Goal: Task Accomplishment & Management: Use online tool/utility

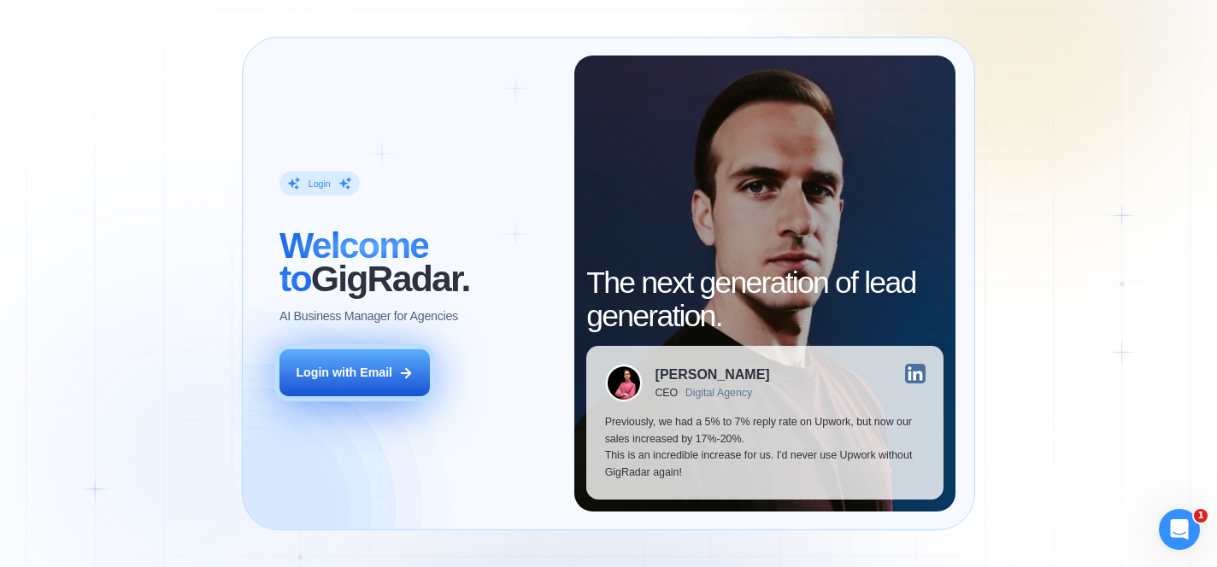
click at [417, 371] on button "Login with Email" at bounding box center [354, 372] width 150 height 47
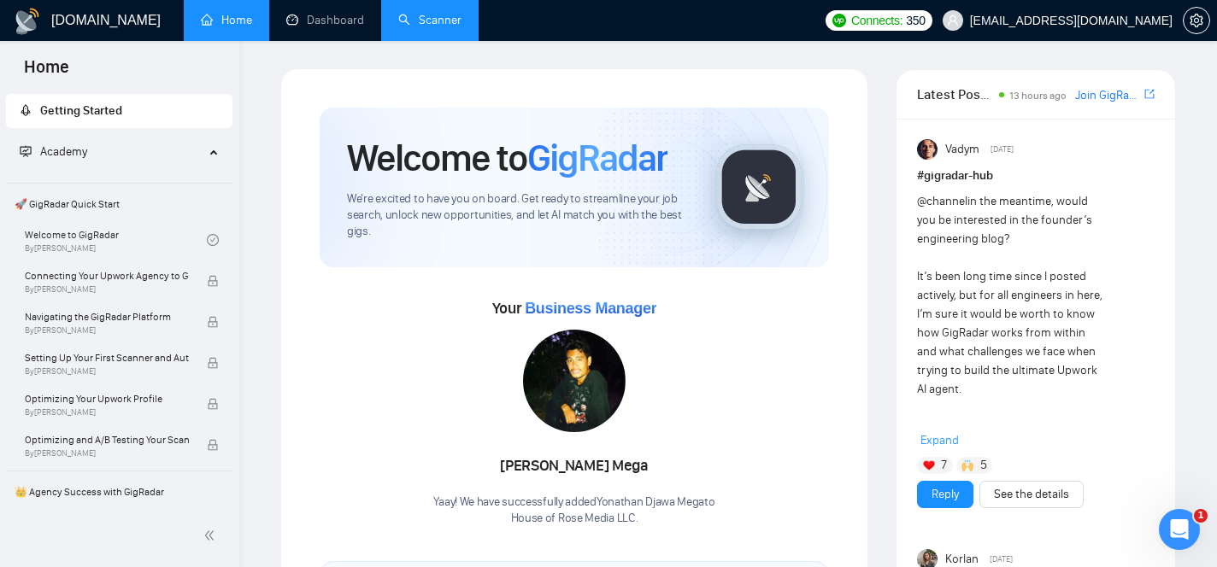
click at [404, 27] on link "Scanner" at bounding box center [429, 20] width 63 height 15
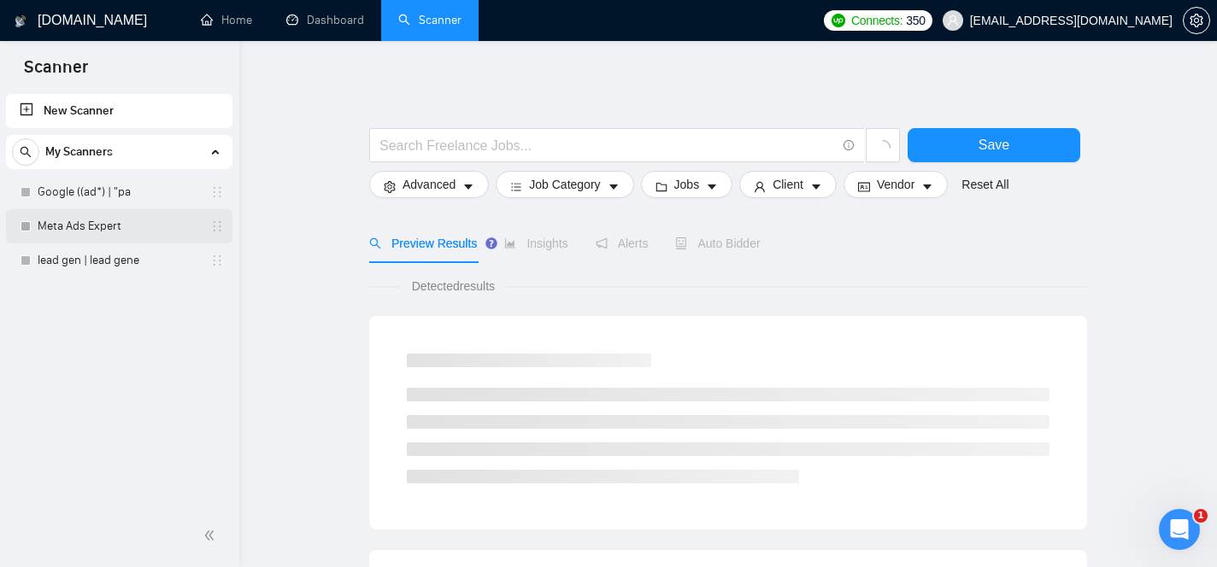
click at [126, 225] on link "Meta Ads Expert" at bounding box center [119, 226] width 162 height 34
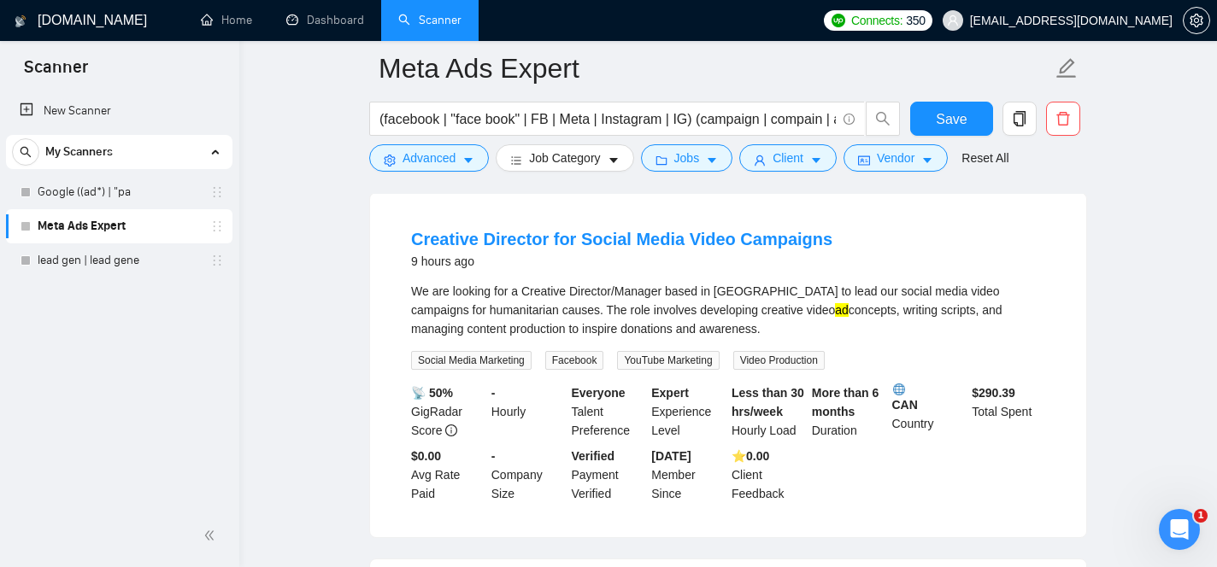
scroll to position [147, 0]
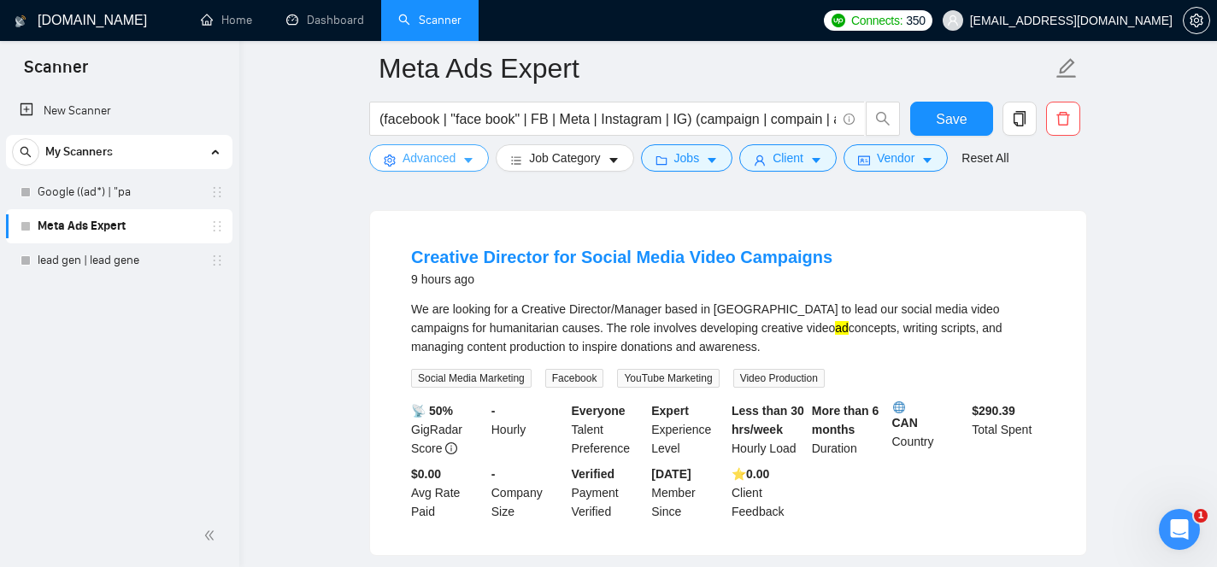
click at [441, 167] on button "Advanced" at bounding box center [429, 157] width 120 height 27
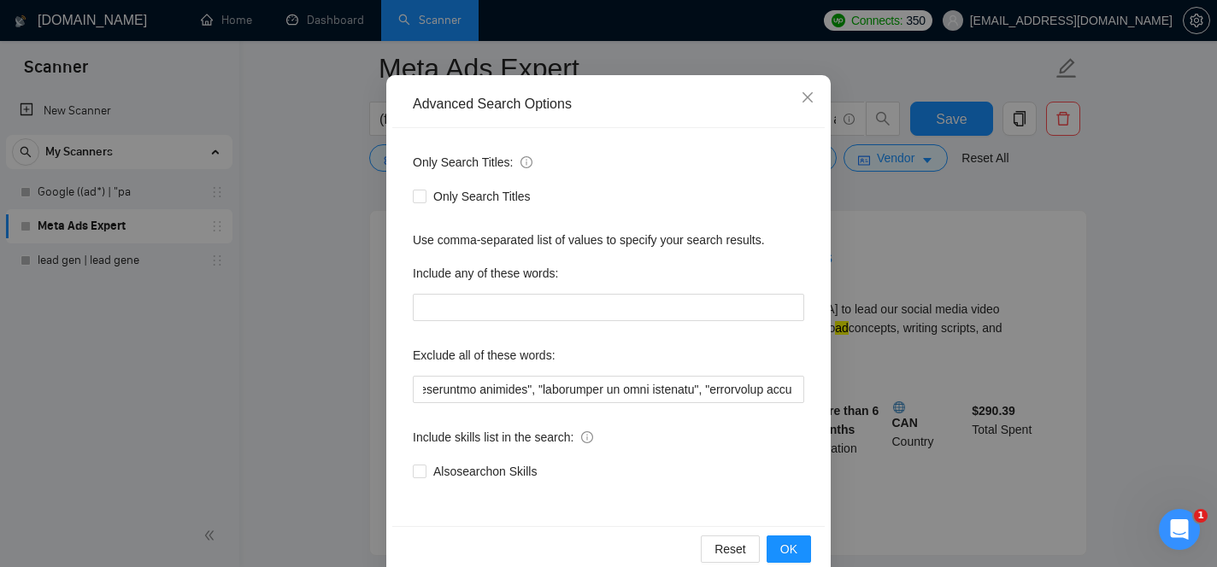
scroll to position [0, 32016]
click at [806, 103] on icon "close" at bounding box center [808, 98] width 14 height 14
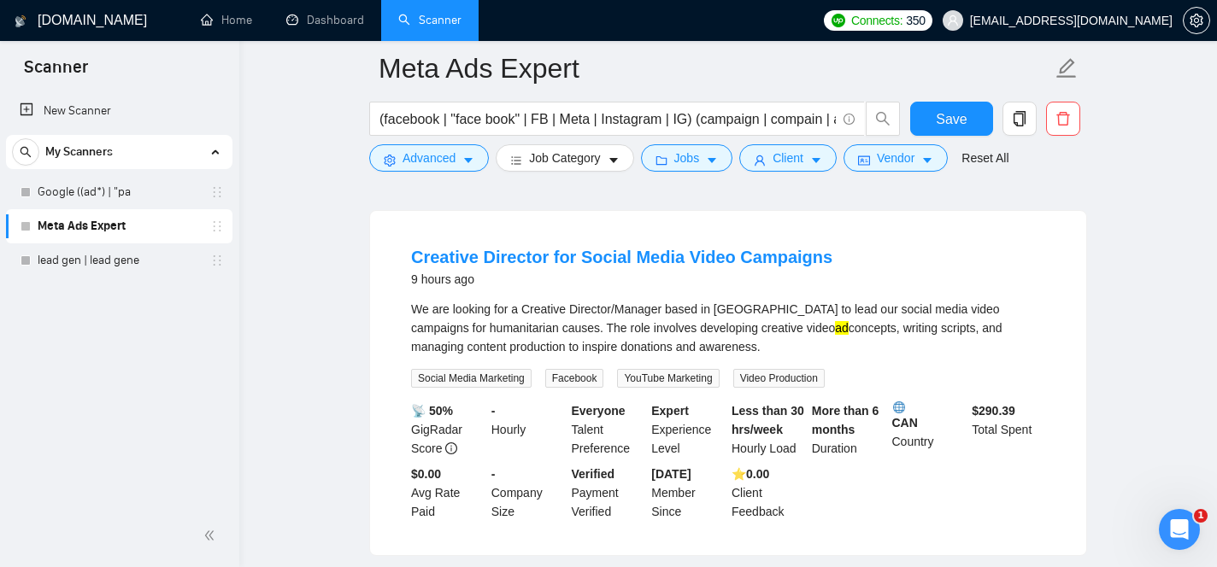
scroll to position [58, 0]
drag, startPoint x: 691, startPoint y: 331, endPoint x: 836, endPoint y: 326, distance: 145.3
click at [836, 326] on div "We are looking for a Creative Director/Manager based in Pakistan to lead our so…" at bounding box center [728, 328] width 634 height 56
copy div "creative video ad concepts"
click at [422, 170] on button "Advanced" at bounding box center [429, 157] width 120 height 27
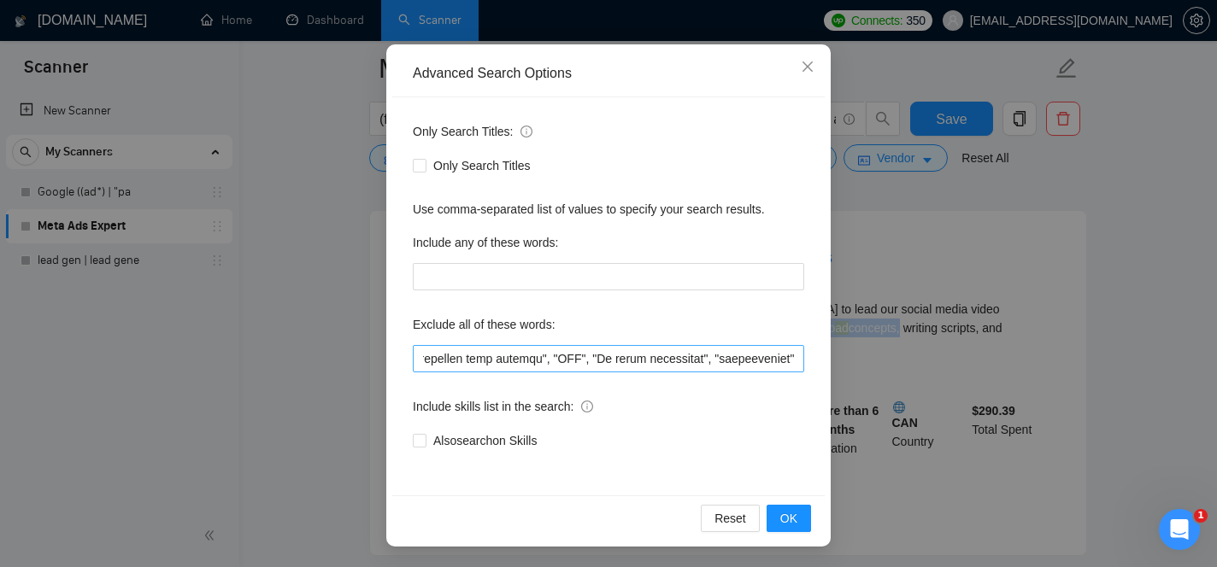
scroll to position [0, 35344]
click at [798, 359] on input "text" at bounding box center [608, 358] width 391 height 27
paste input "creative video ad concepts"
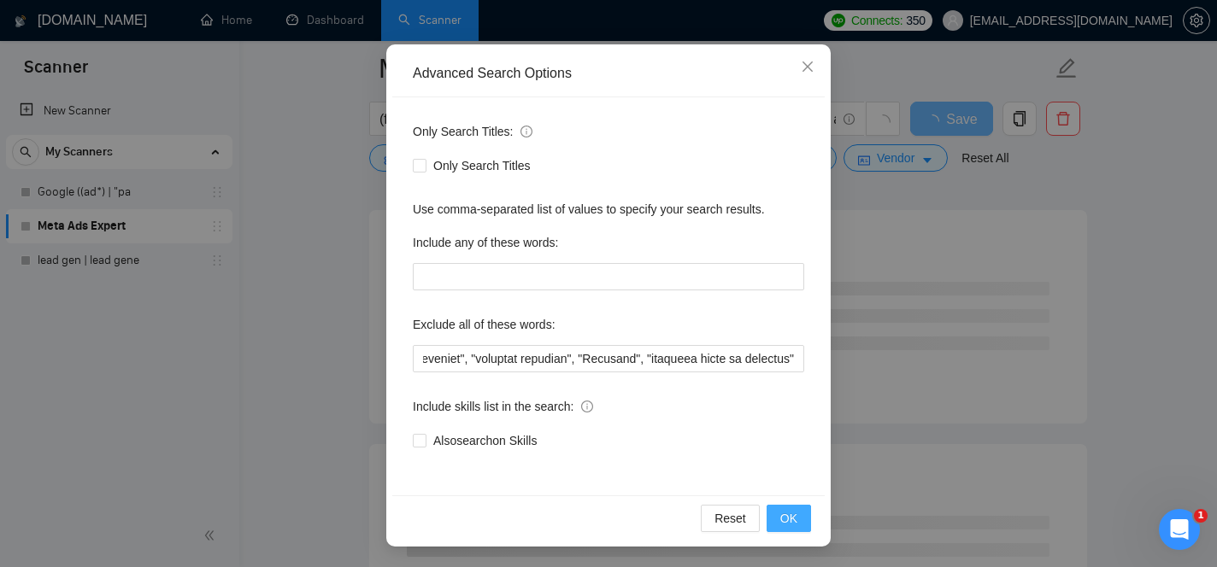
scroll to position [0, 0]
click at [789, 511] on span "OK" at bounding box center [788, 518] width 17 height 19
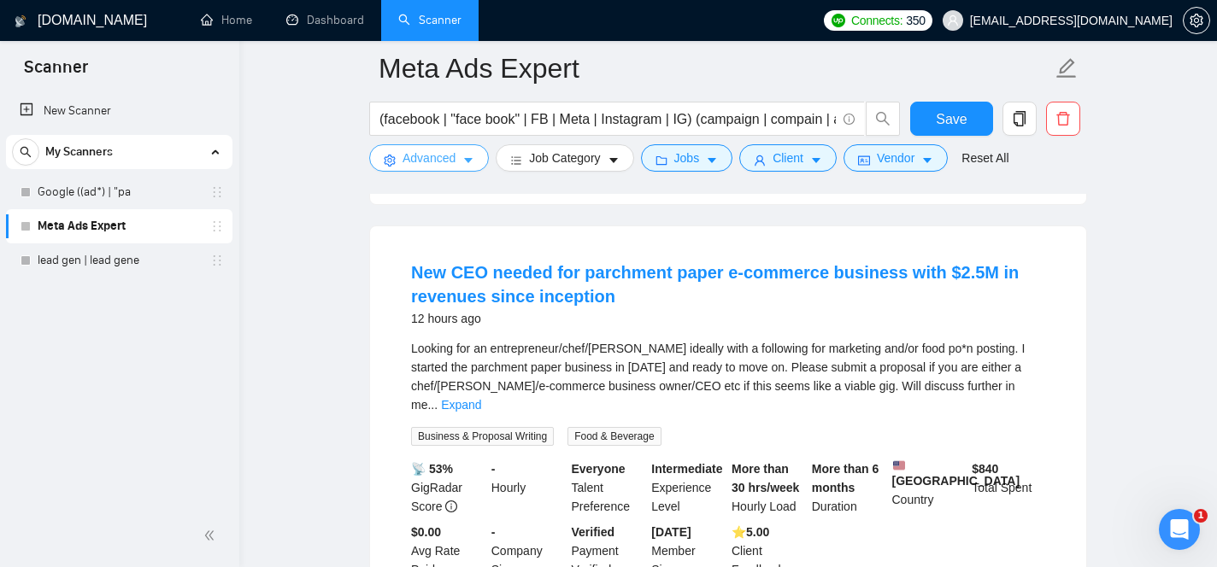
scroll to position [501, 0]
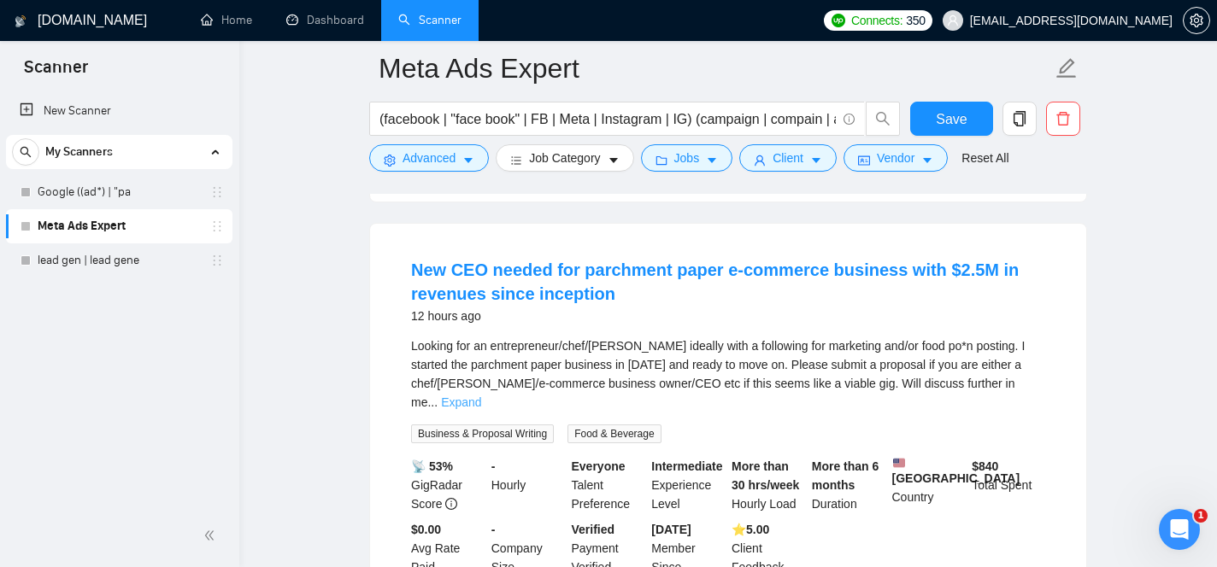
click at [481, 409] on link "Expand" at bounding box center [461, 403] width 40 height 14
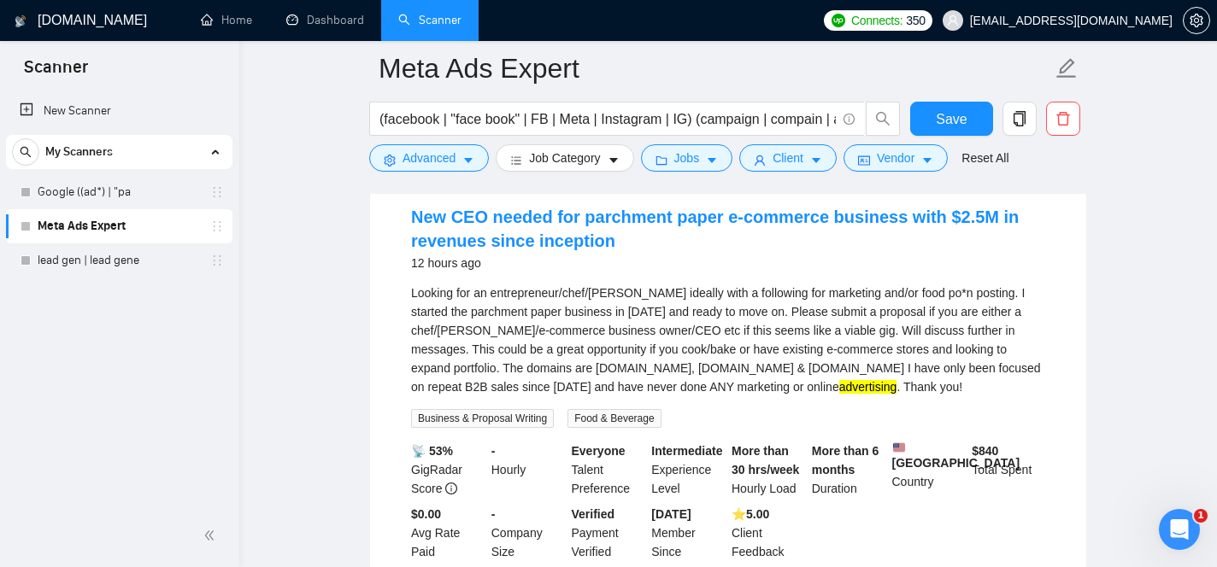
scroll to position [556, 0]
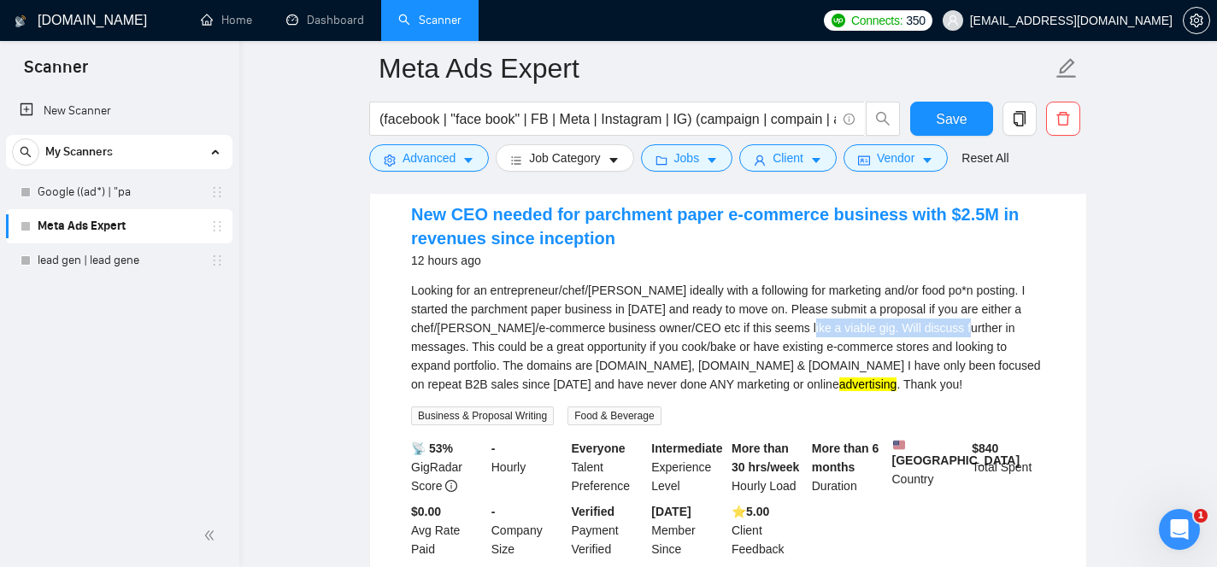
drag, startPoint x: 851, startPoint y: 368, endPoint x: 1023, endPoint y: 367, distance: 171.7
click at [1023, 367] on div "Looking for an entrepreneur/chef/baker ideally with a following for marketing a…" at bounding box center [728, 337] width 634 height 113
copy div "Will discuss further in messages"
click at [455, 161] on span "Advanced" at bounding box center [428, 158] width 53 height 19
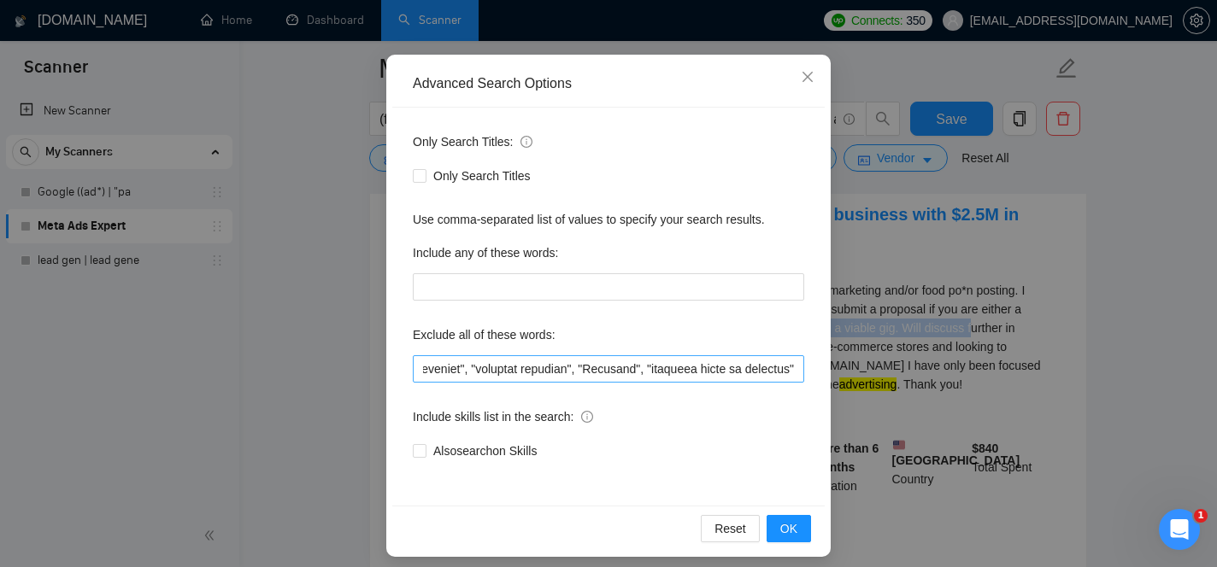
scroll to position [0, 35679]
click at [796, 370] on input "text" at bounding box center [608, 368] width 391 height 27
paste input "Will discuss further in messages"
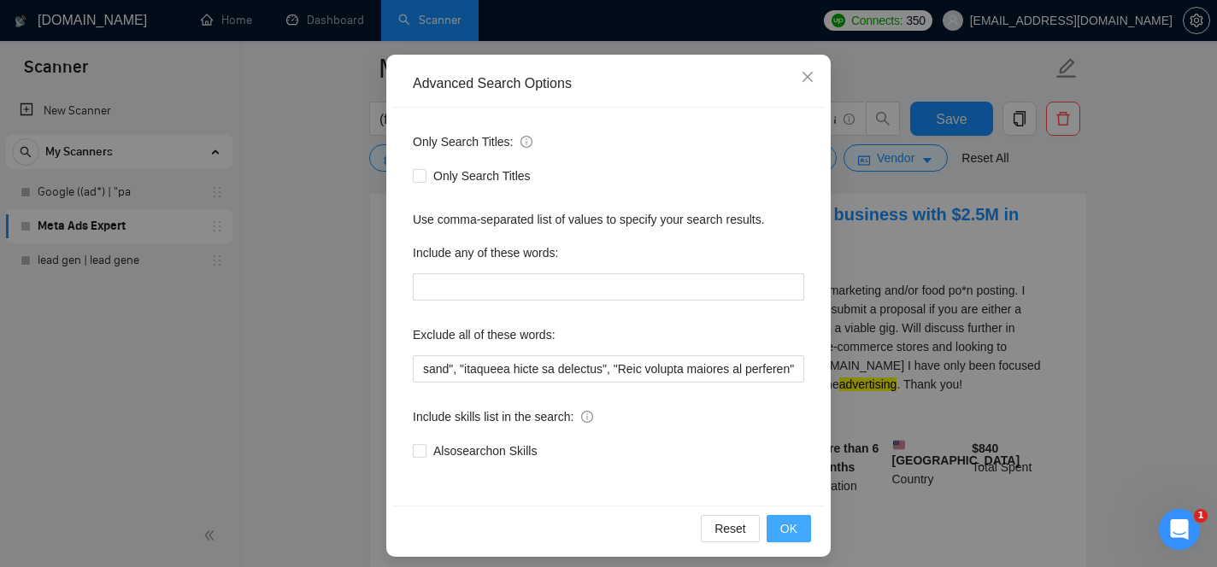
click at [796, 529] on span "OK" at bounding box center [788, 528] width 17 height 19
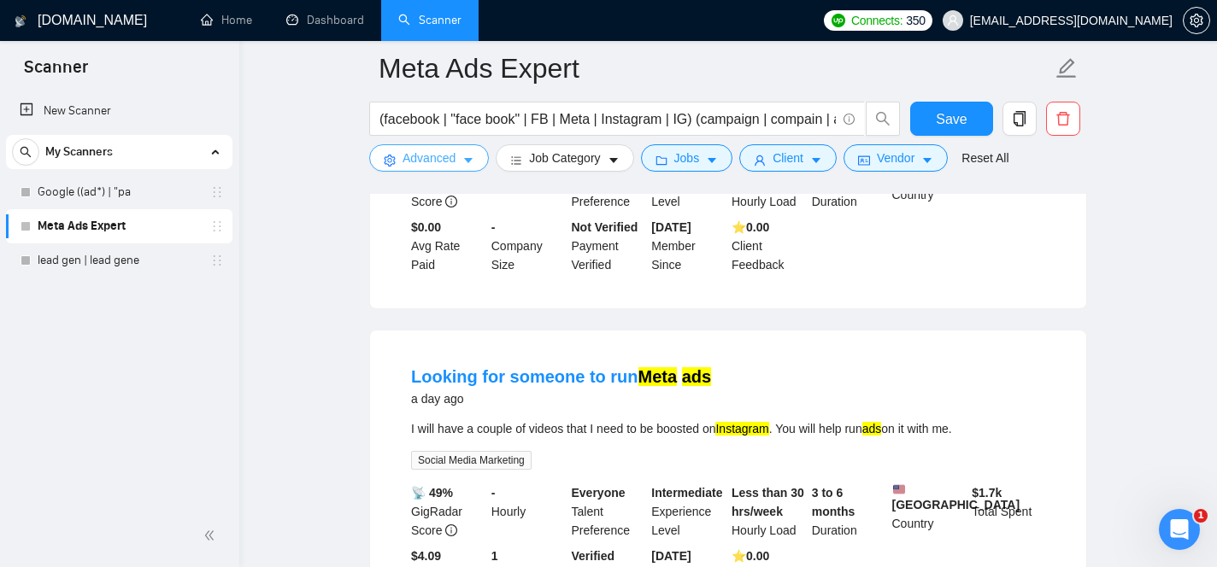
scroll to position [0, 0]
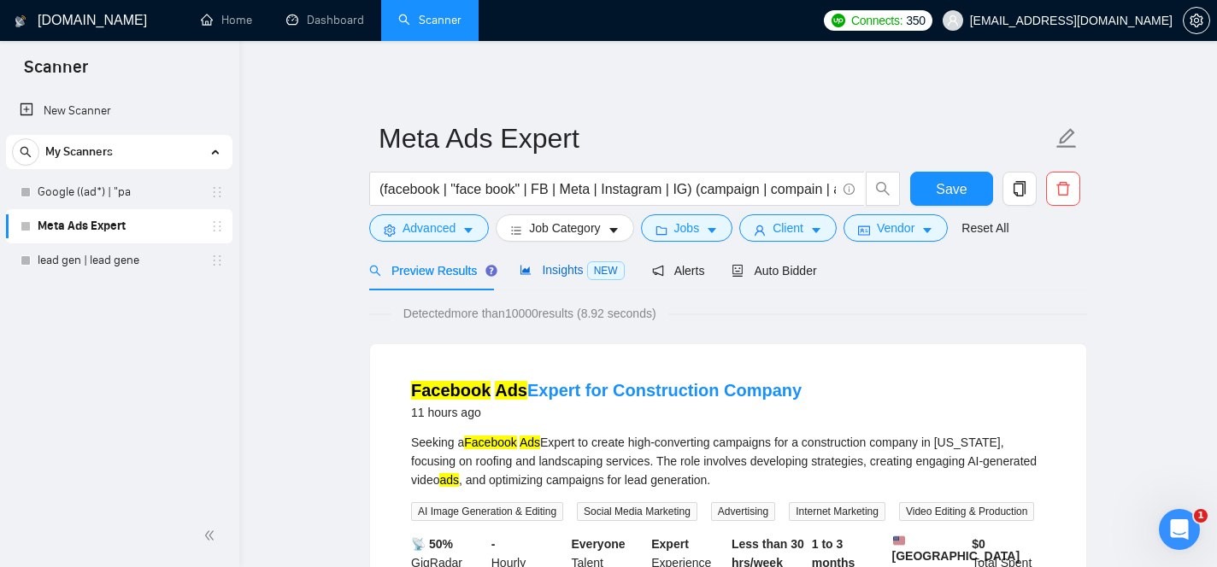
click at [548, 267] on span "Insights NEW" at bounding box center [571, 270] width 104 height 14
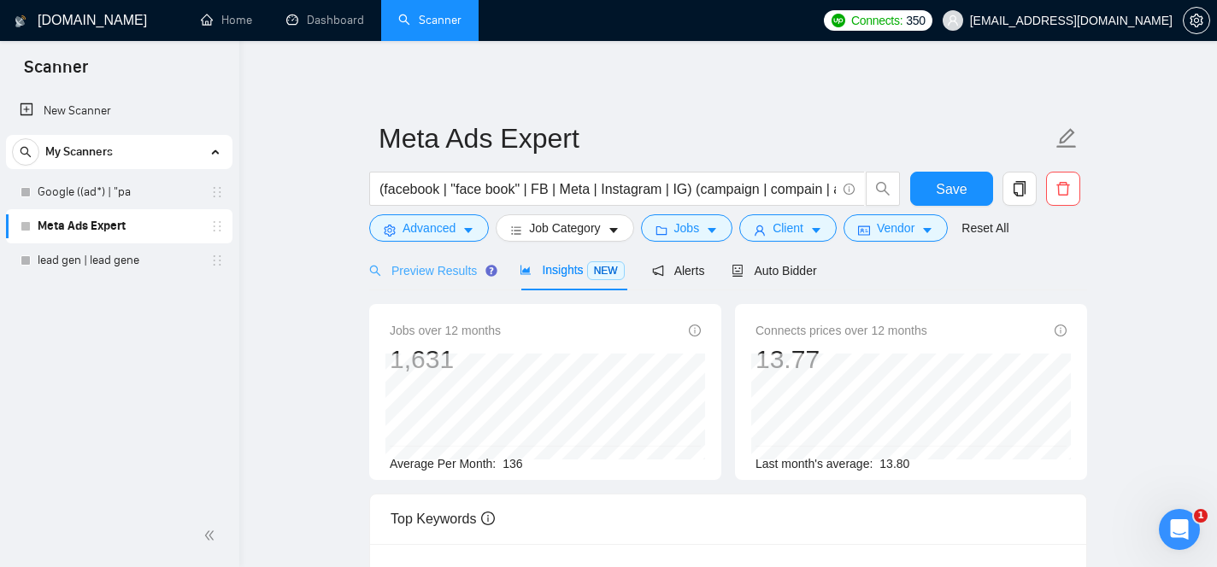
click at [451, 284] on div "Preview Results" at bounding box center [430, 270] width 123 height 40
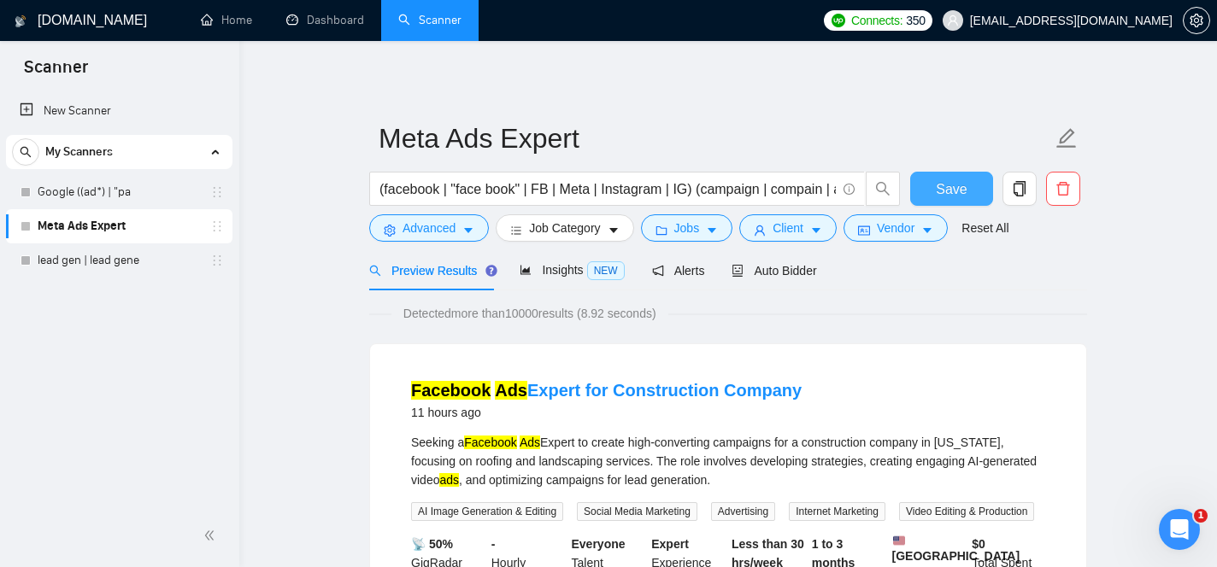
click at [932, 197] on button "Save" at bounding box center [951, 189] width 83 height 34
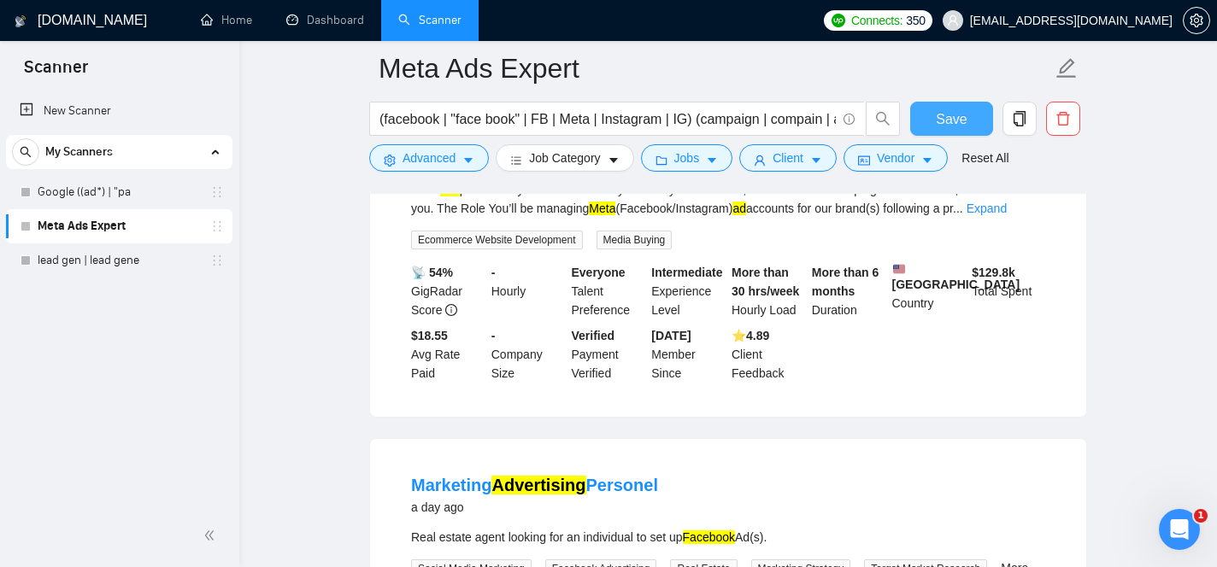
scroll to position [1346, 0]
click at [1006, 216] on link "Expand" at bounding box center [986, 209] width 40 height 14
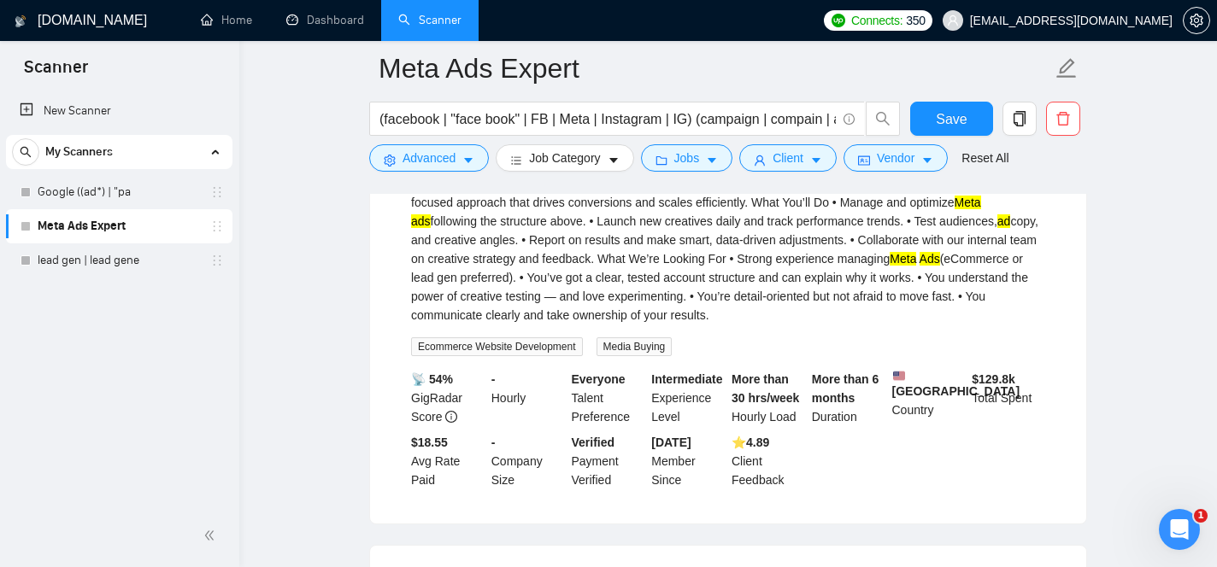
scroll to position [1442, 0]
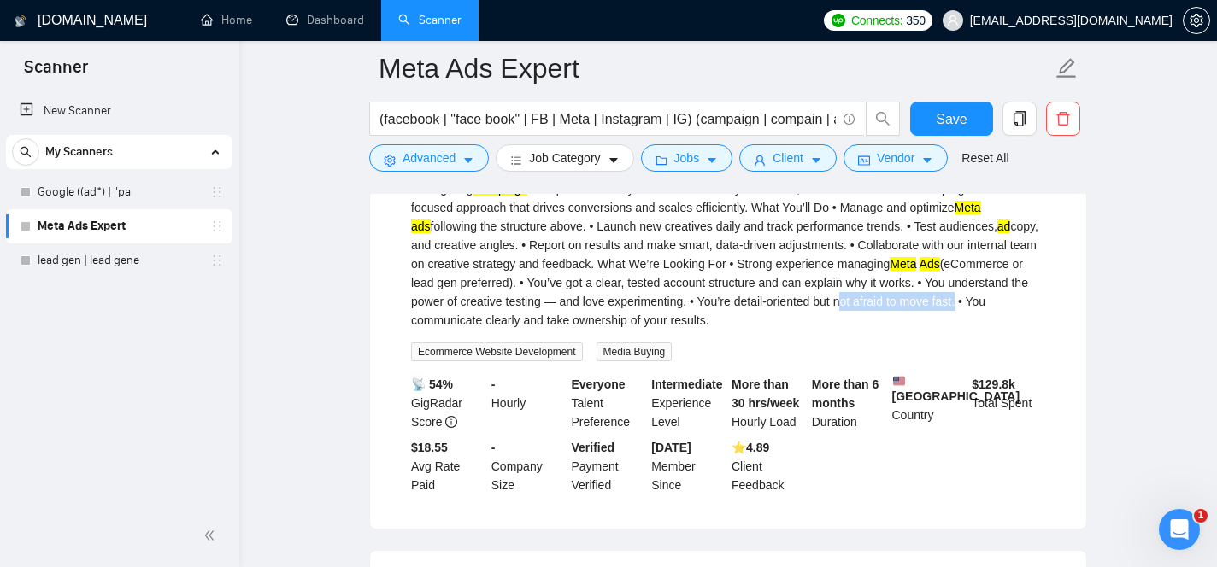
drag, startPoint x: 558, startPoint y: 369, endPoint x: 681, endPoint y: 369, distance: 123.0
click at [681, 330] on div "We’re looking for an experienced Meta Media Buyer who knows how to keep things …" at bounding box center [728, 198] width 634 height 263
copy div "not afraid to move fast"
click at [457, 165] on button "Advanced" at bounding box center [429, 157] width 120 height 27
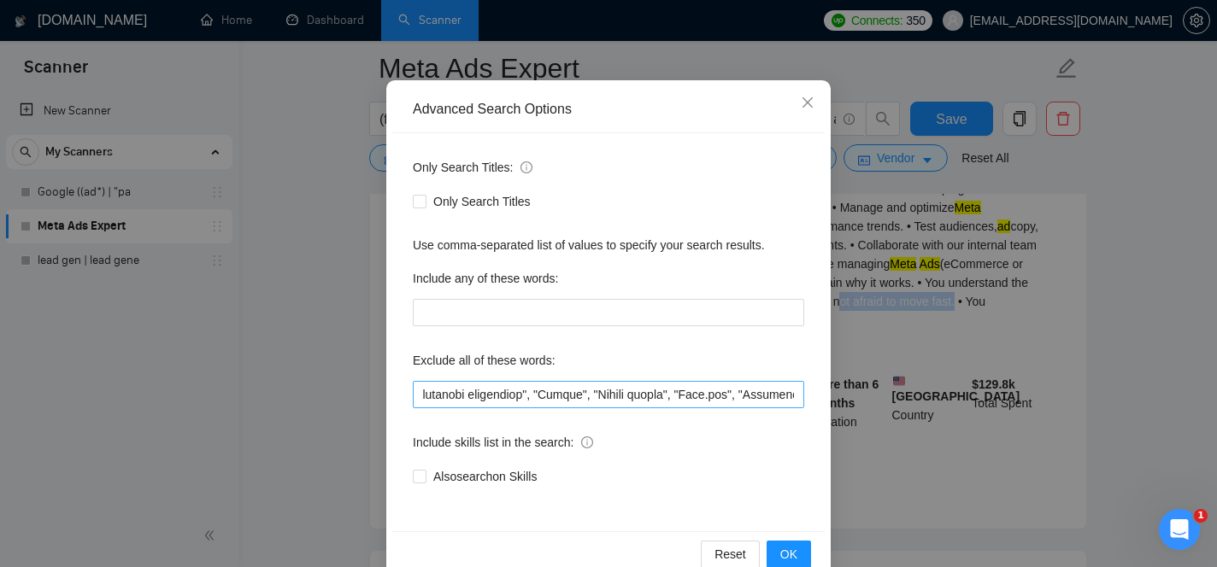
scroll to position [0, 27800]
click at [750, 361] on div "Exclude all of these words:" at bounding box center [608, 364] width 391 height 34
click at [796, 402] on input "text" at bounding box center [608, 394] width 391 height 27
paste input "not afraid to move fast"
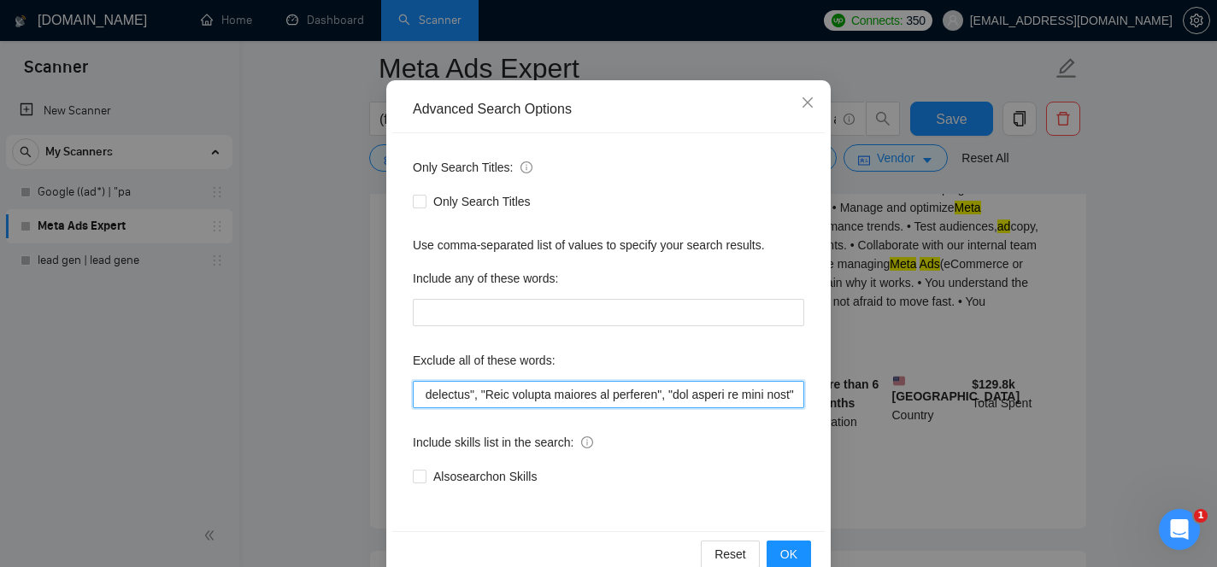
scroll to position [0, 36015]
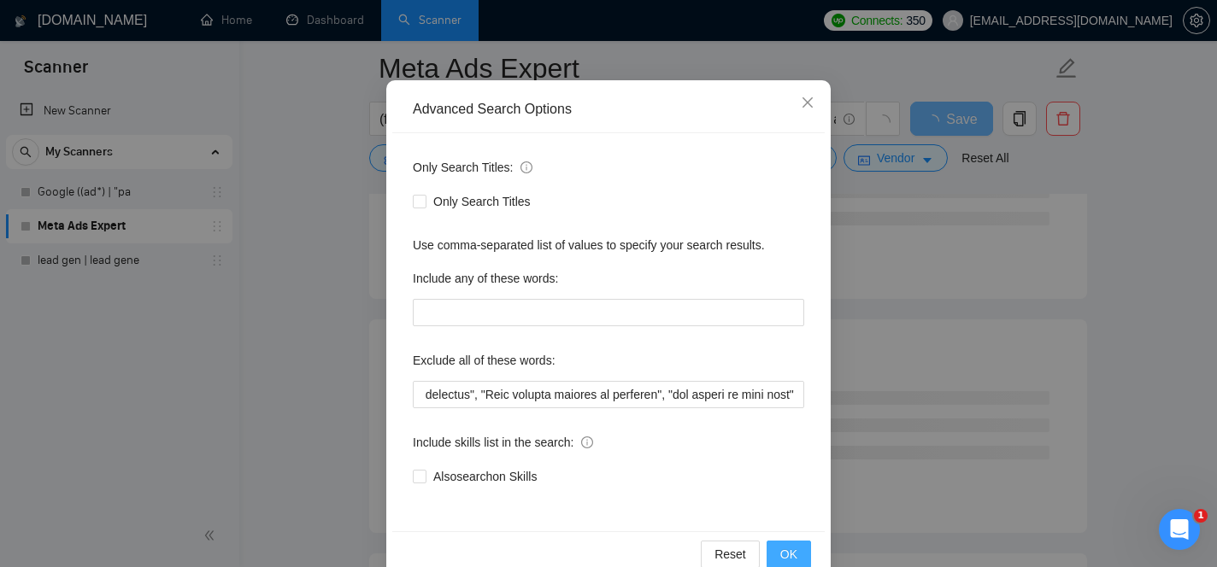
click at [795, 546] on span "OK" at bounding box center [788, 554] width 17 height 19
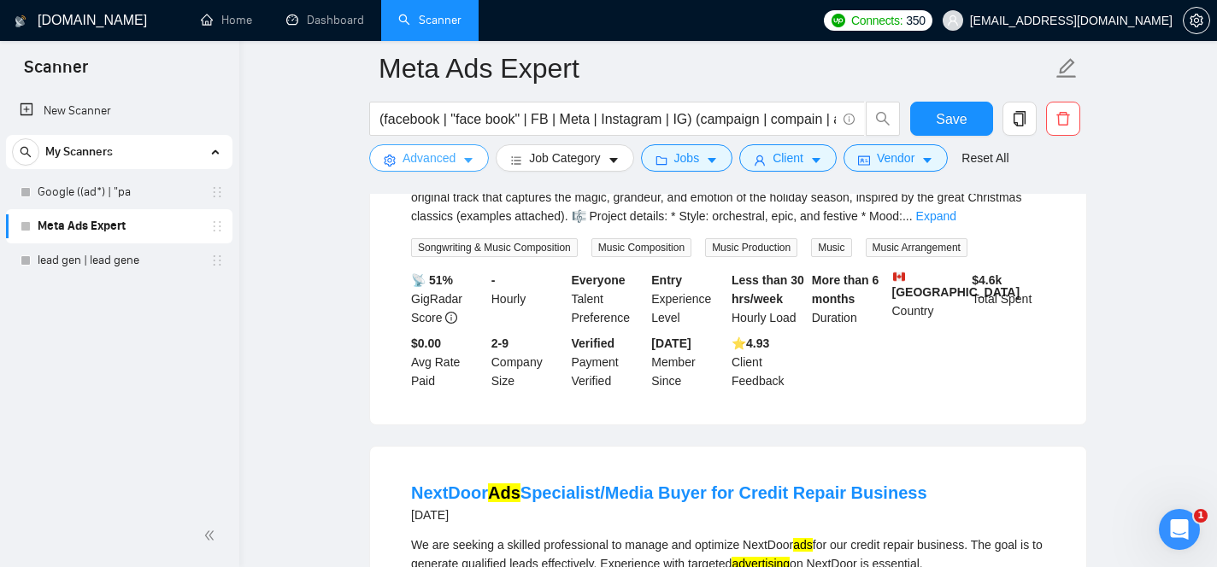
scroll to position [2021, 0]
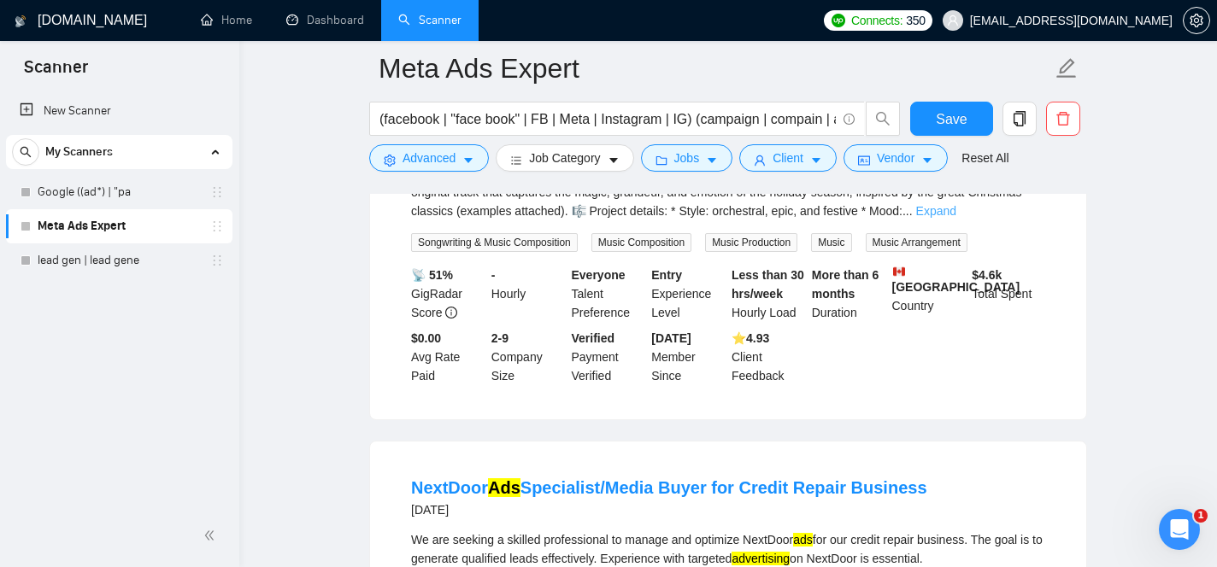
click at [956, 218] on link "Expand" at bounding box center [936, 211] width 40 height 14
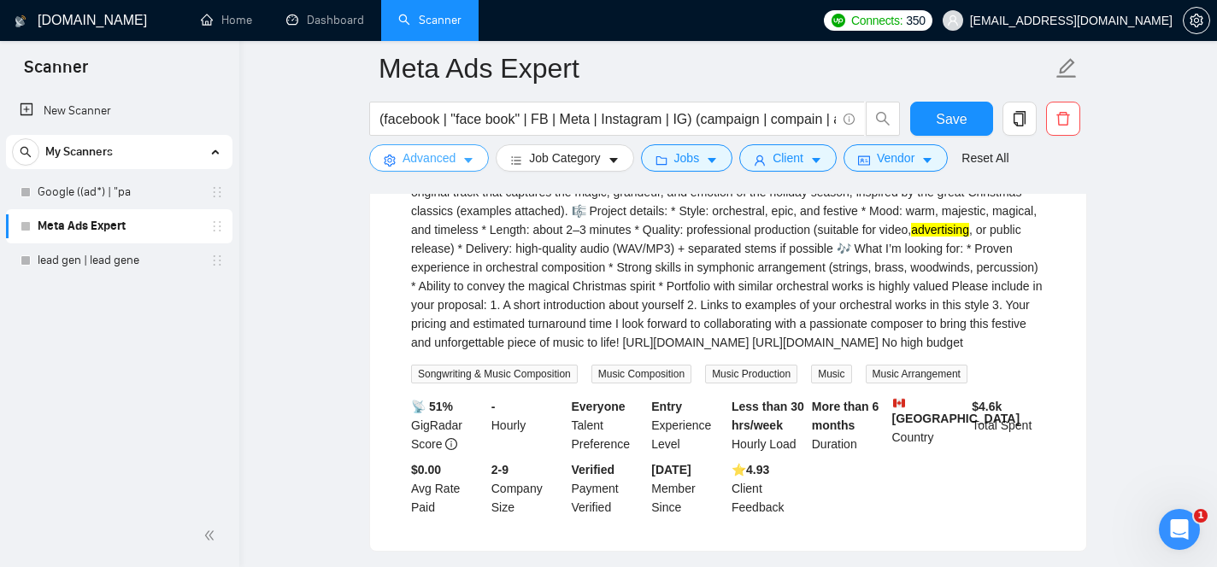
click at [449, 171] on button "Advanced" at bounding box center [429, 157] width 120 height 27
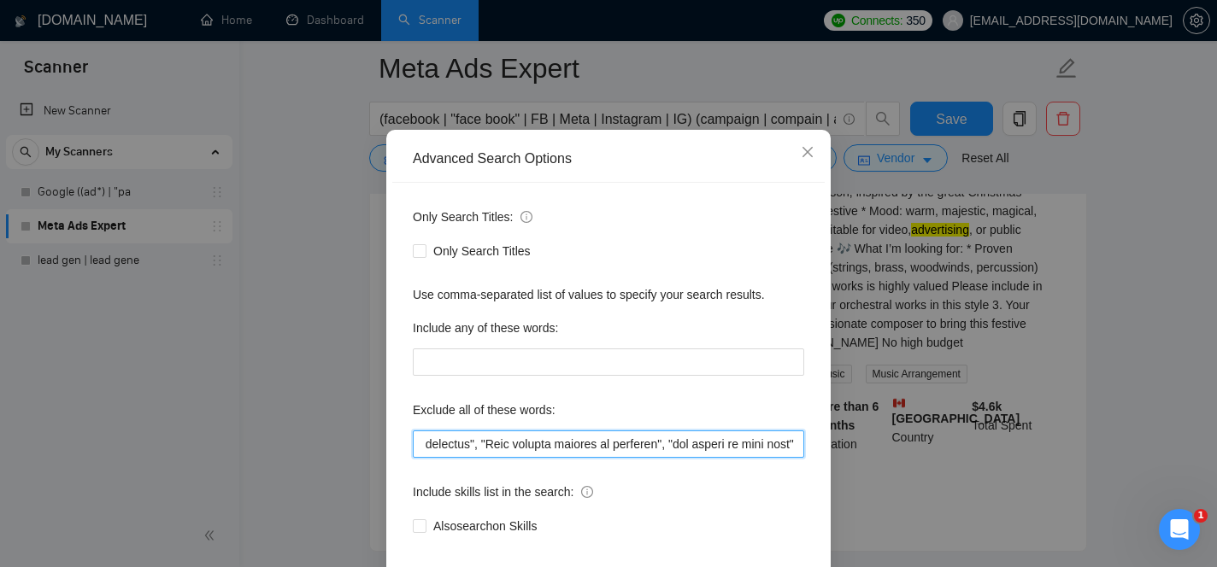
scroll to position [0, 36015]
drag, startPoint x: 654, startPoint y: 509, endPoint x: 928, endPoint y: 538, distance: 275.8
click at [928, 538] on div "Advanced Search Options Only Search Titles: Only Search Titles Use comma-separa…" at bounding box center [608, 283] width 1217 height 567
click at [799, 458] on input "text" at bounding box center [608, 444] width 391 height 27
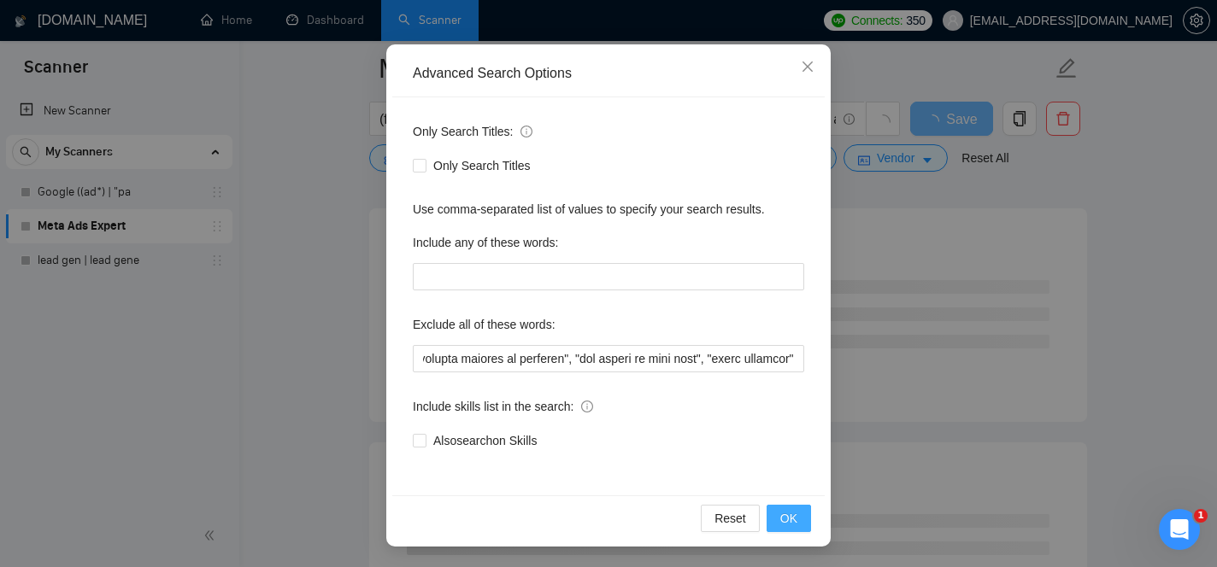
scroll to position [0, 0]
click at [795, 520] on span "OK" at bounding box center [788, 518] width 17 height 19
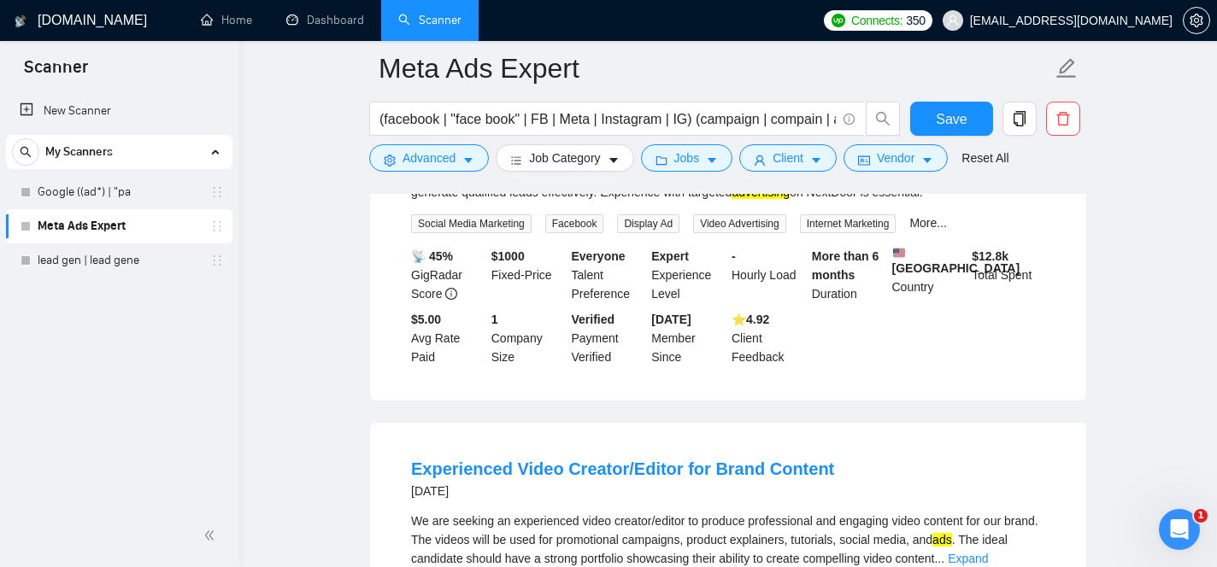
drag, startPoint x: 873, startPoint y: 279, endPoint x: 939, endPoint y: 280, distance: 65.8
click at [939, 202] on div "We are seeking a skilled professional to manage and optimize NextDoor ads for o…" at bounding box center [728, 183] width 634 height 38
copy div "credit repair"
click at [442, 165] on span "Advanced" at bounding box center [428, 158] width 53 height 19
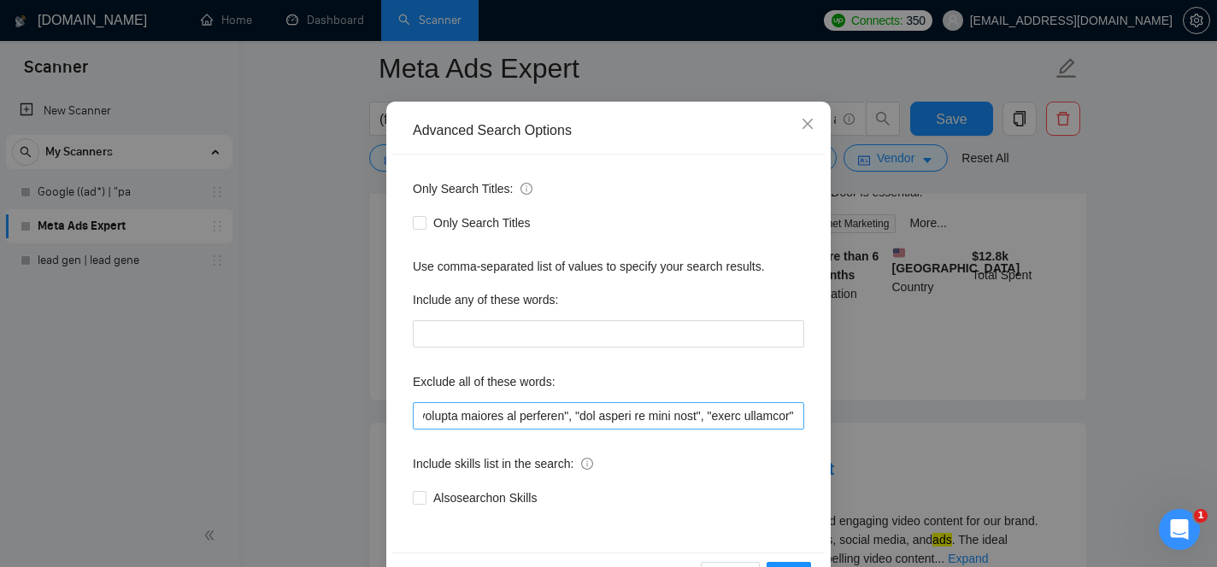
scroll to position [0, 36123]
click at [795, 415] on input "text" at bounding box center [608, 415] width 391 height 27
paste input "credit repair"
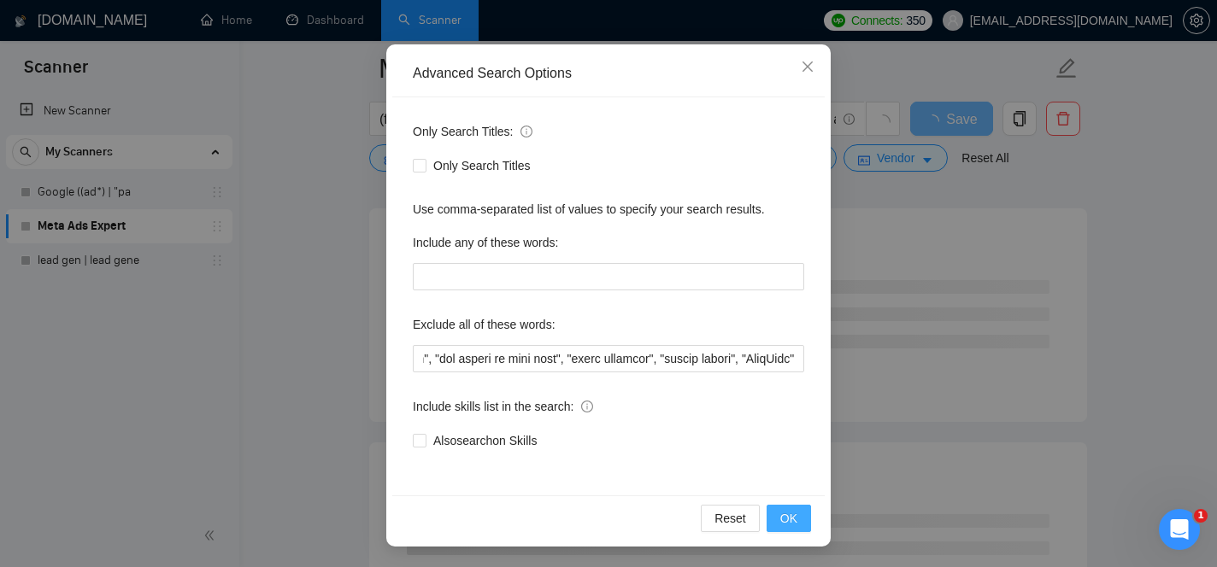
scroll to position [0, 0]
click at [796, 519] on span "OK" at bounding box center [788, 518] width 17 height 19
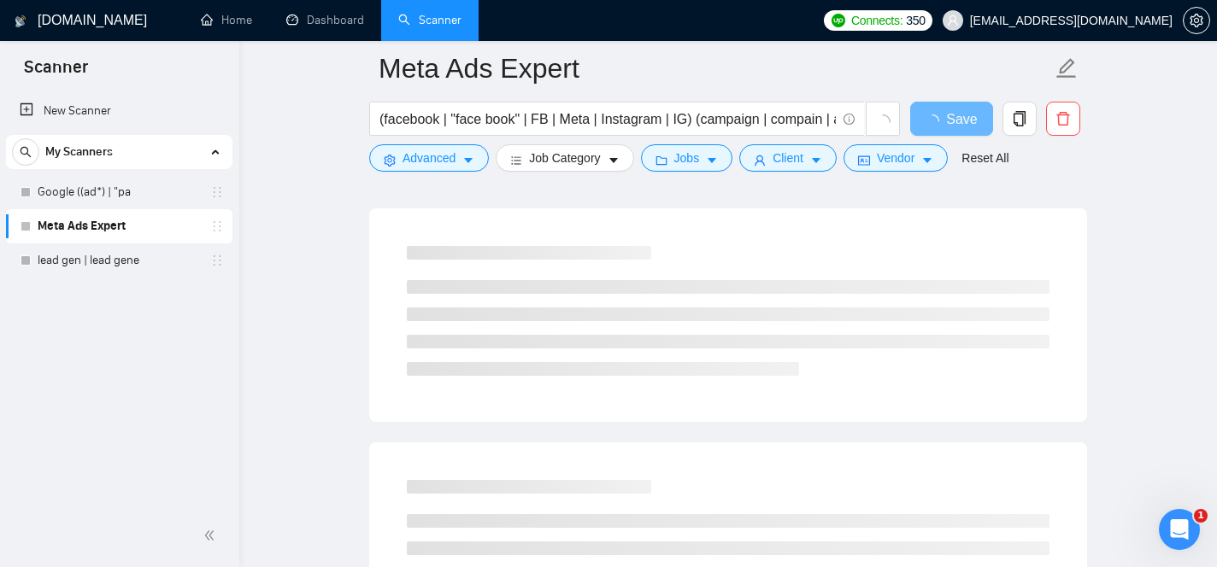
scroll to position [58, 0]
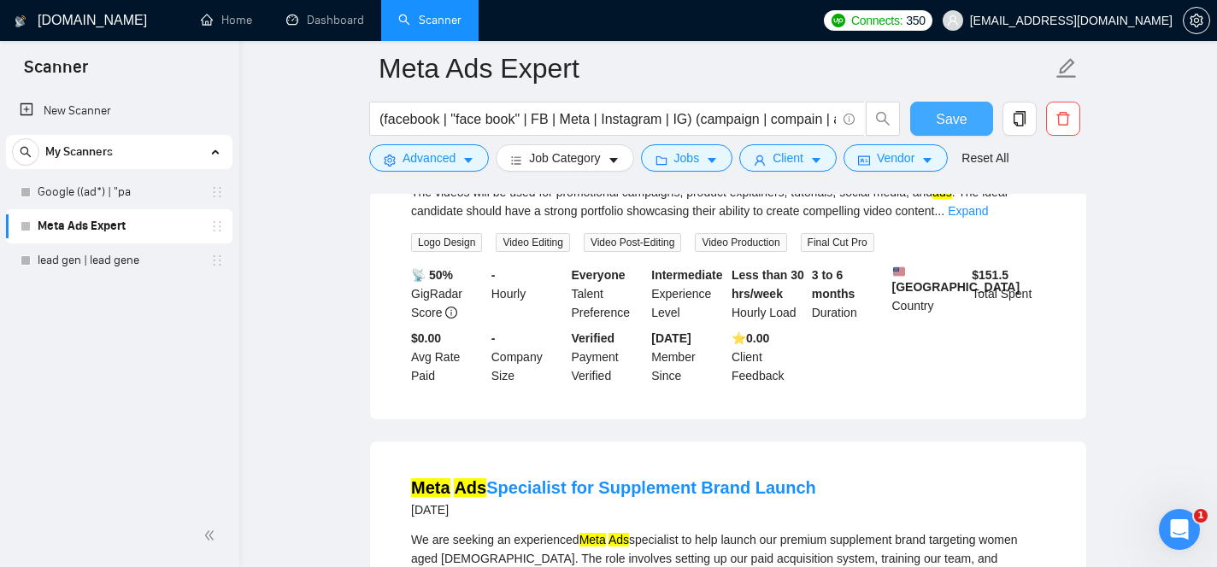
click at [964, 125] on span "Save" at bounding box center [951, 119] width 31 height 21
click at [988, 218] on link "Expand" at bounding box center [967, 211] width 40 height 14
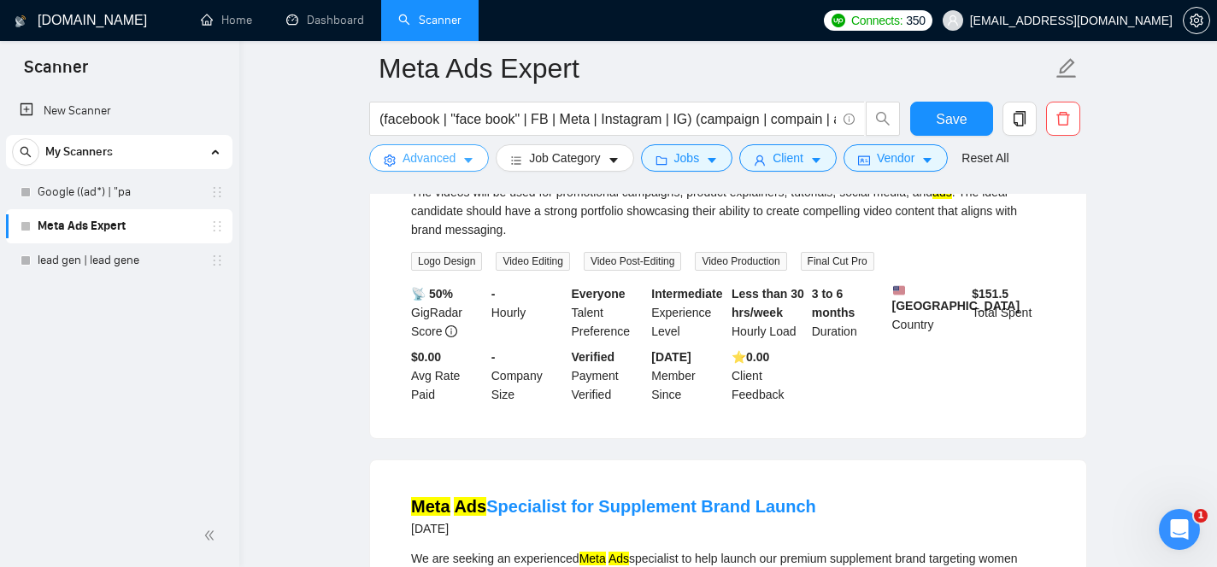
click at [437, 154] on span "Advanced" at bounding box center [428, 158] width 53 height 19
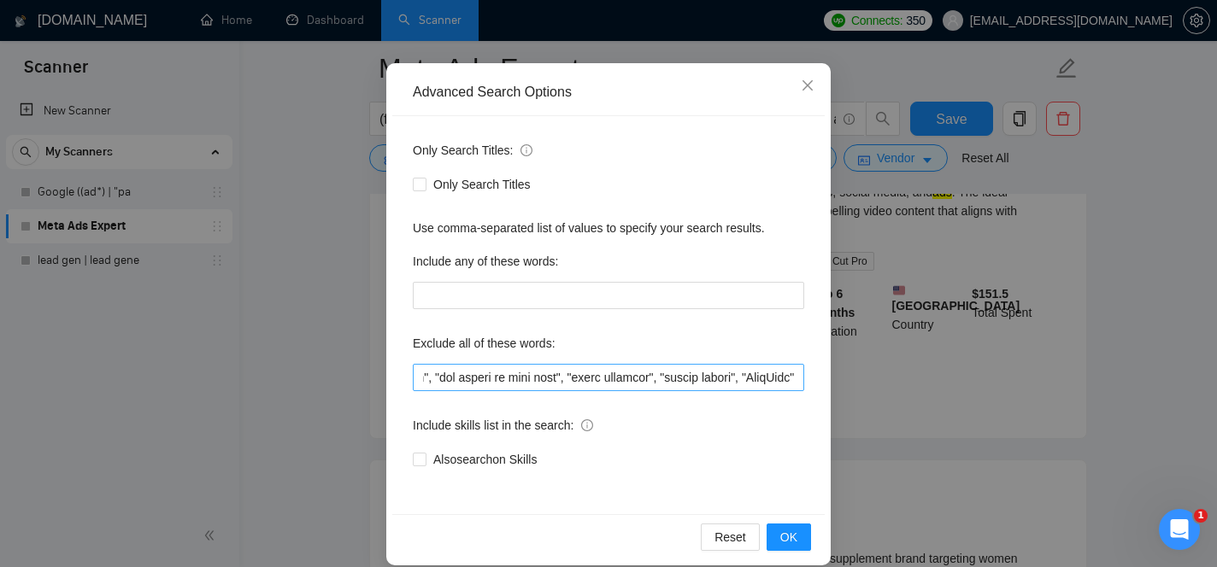
scroll to position [0, 36276]
click at [796, 378] on input "text" at bounding box center [608, 377] width 391 height 27
click at [800, 538] on button "OK" at bounding box center [788, 537] width 44 height 27
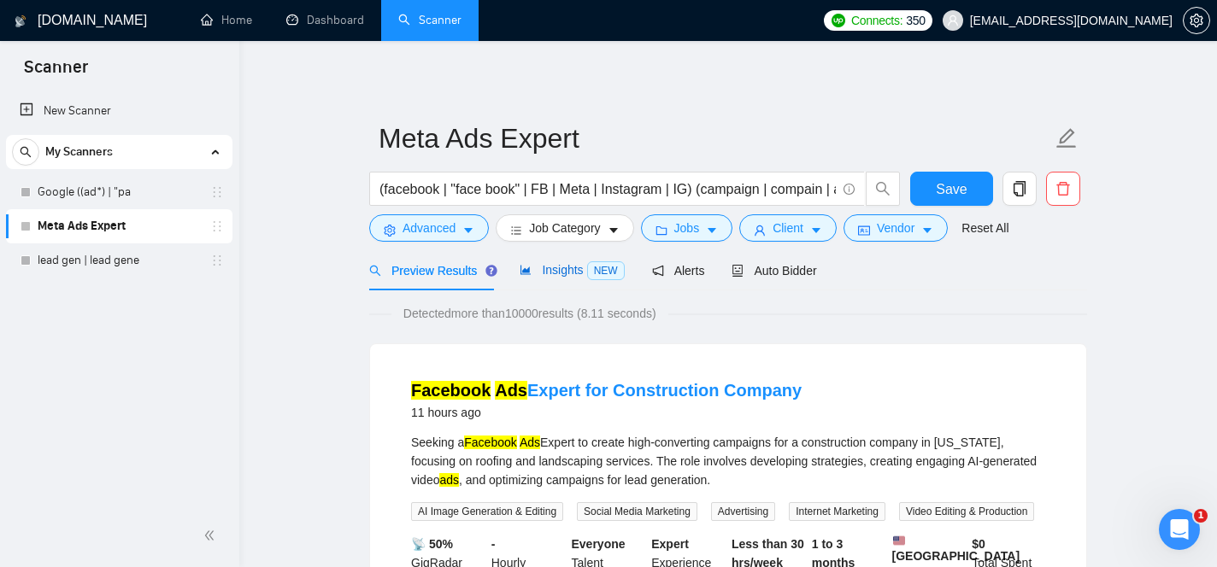
click at [581, 264] on span "Insights NEW" at bounding box center [571, 270] width 104 height 14
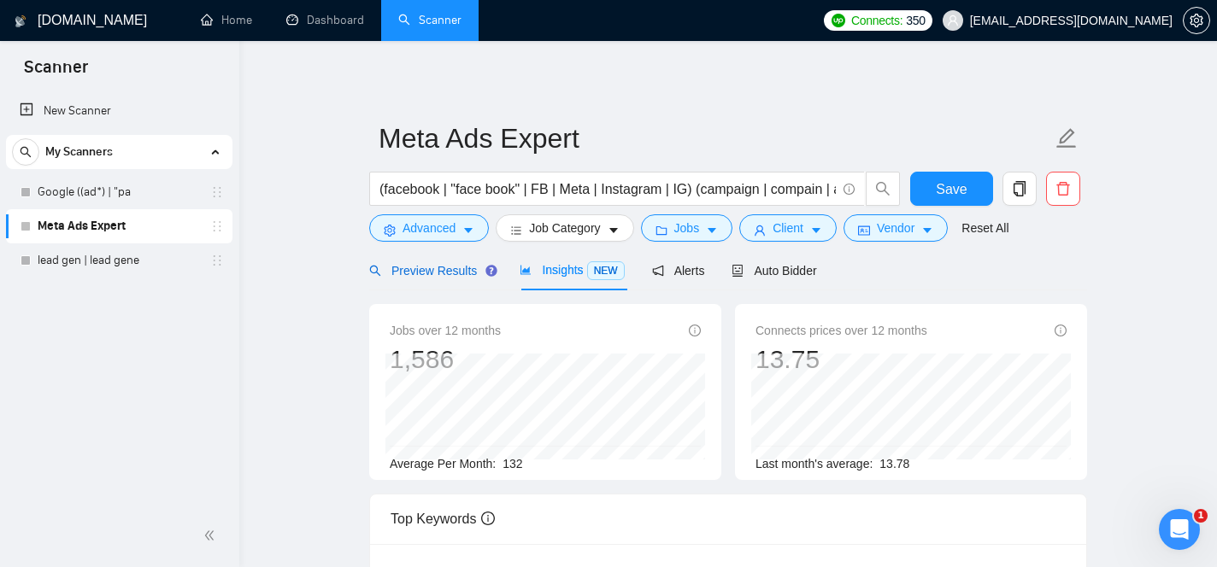
click at [416, 276] on span "Preview Results" at bounding box center [430, 271] width 123 height 14
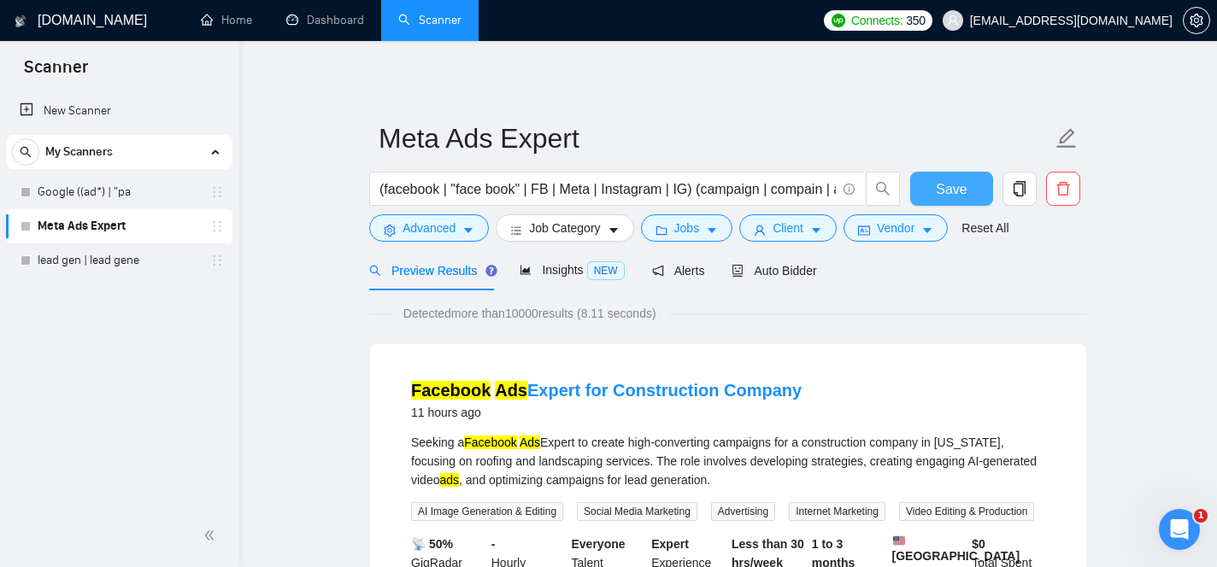
click at [960, 189] on span "Save" at bounding box center [951, 189] width 31 height 21
click at [572, 283] on div "Insights NEW" at bounding box center [571, 270] width 104 height 40
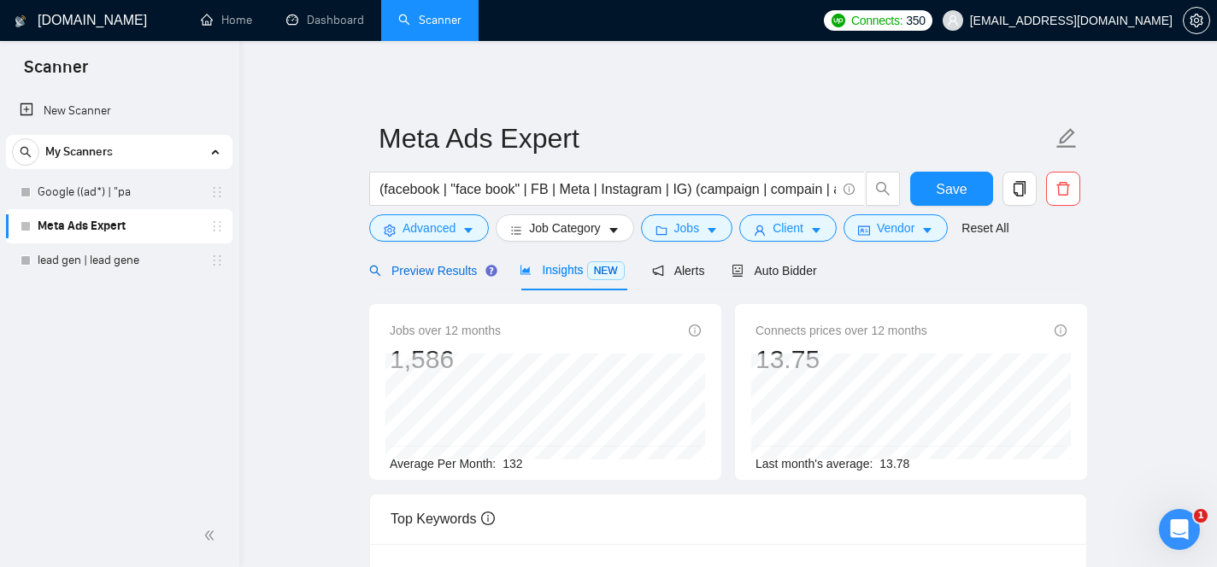
click at [438, 275] on span "Preview Results" at bounding box center [430, 271] width 123 height 14
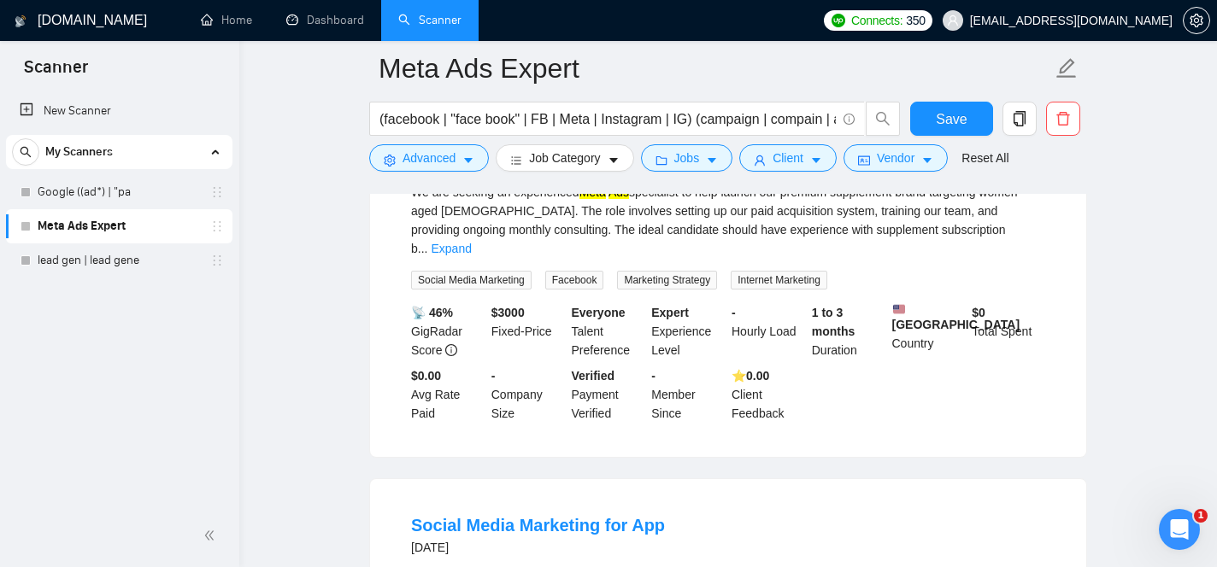
scroll to position [2017, 0]
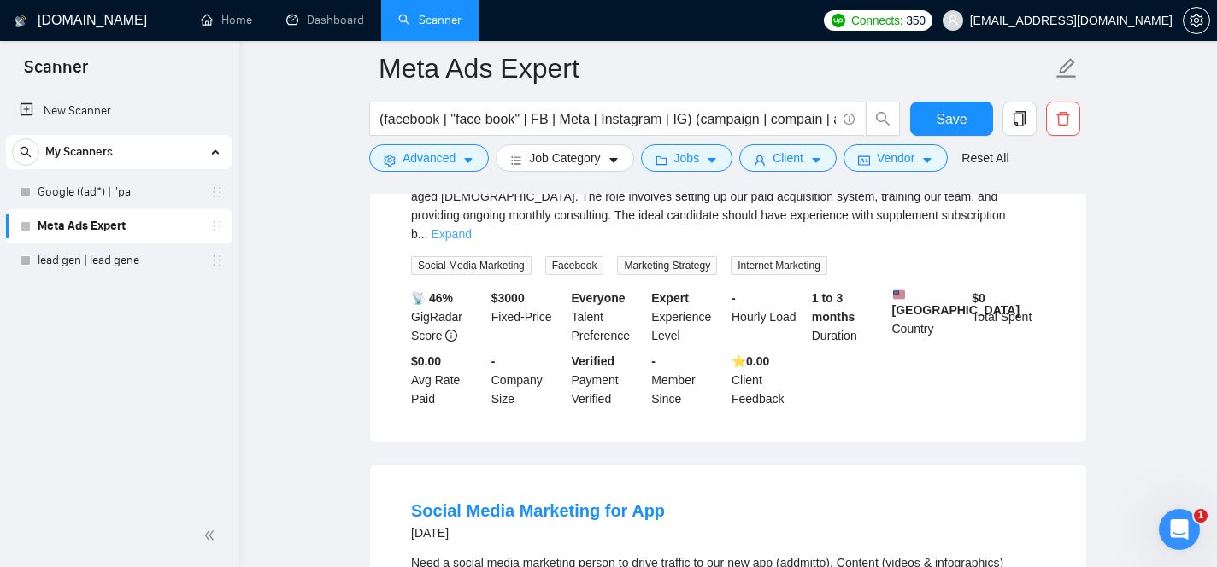
click at [471, 241] on link "Expand" at bounding box center [451, 234] width 40 height 14
drag, startPoint x: 839, startPoint y: 301, endPoint x: 929, endPoint y: 305, distance: 89.8
click at [929, 243] on div "We are seeking an experienced Meta Ads specialist to help launch our premium su…" at bounding box center [728, 205] width 634 height 75
copy div "training our team"
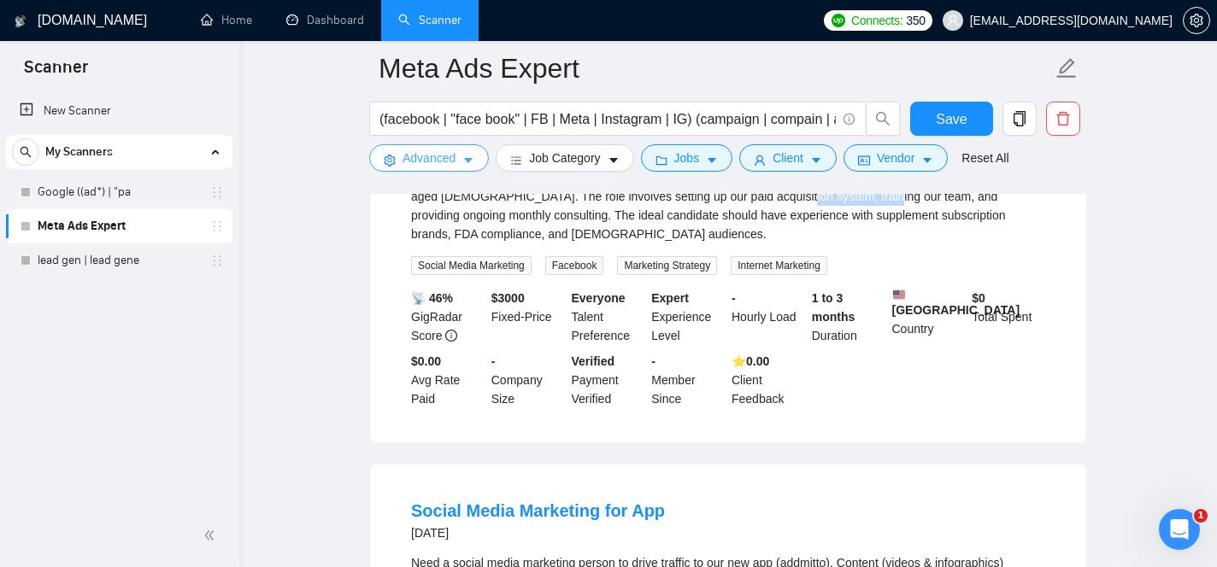
click at [463, 165] on icon "caret-down" at bounding box center [468, 161] width 12 height 12
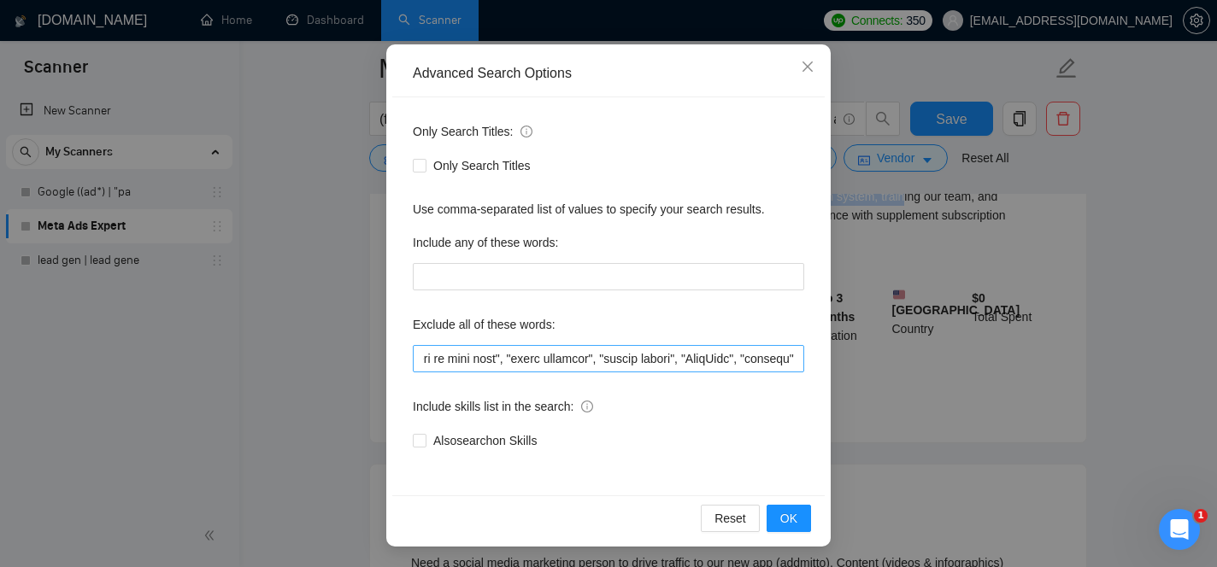
scroll to position [0, 36338]
click at [798, 361] on input "text" at bounding box center [608, 358] width 391 height 27
paste input "training our team"
type input ""graphic designer", "this job is not open to teams", "this job is not open to a…"
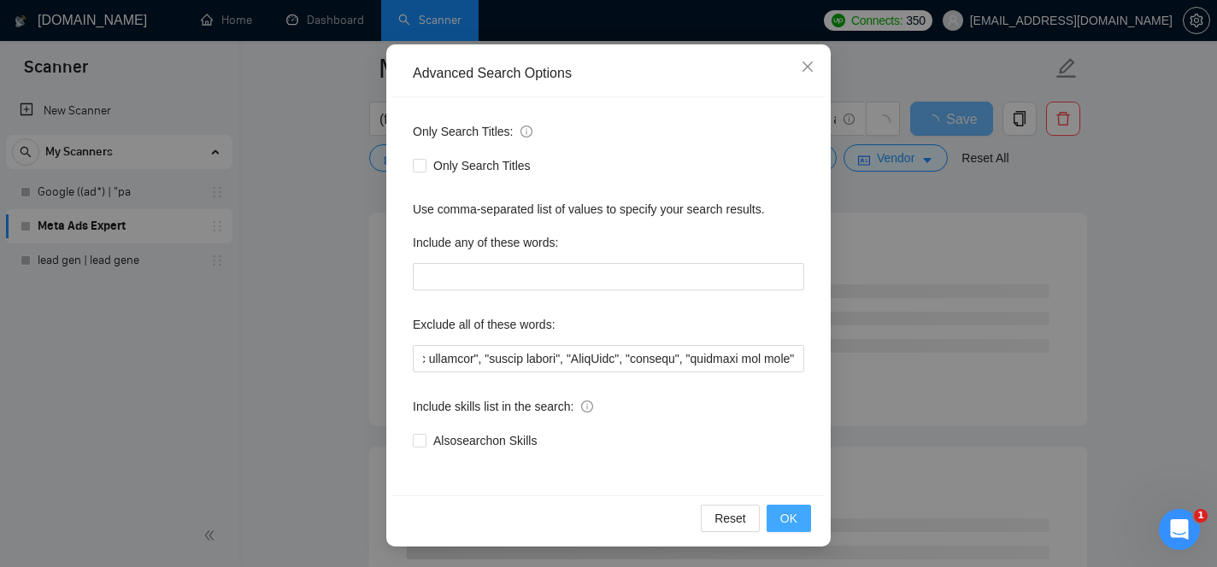
scroll to position [0, 0]
click at [795, 505] on button "OK" at bounding box center [788, 518] width 44 height 27
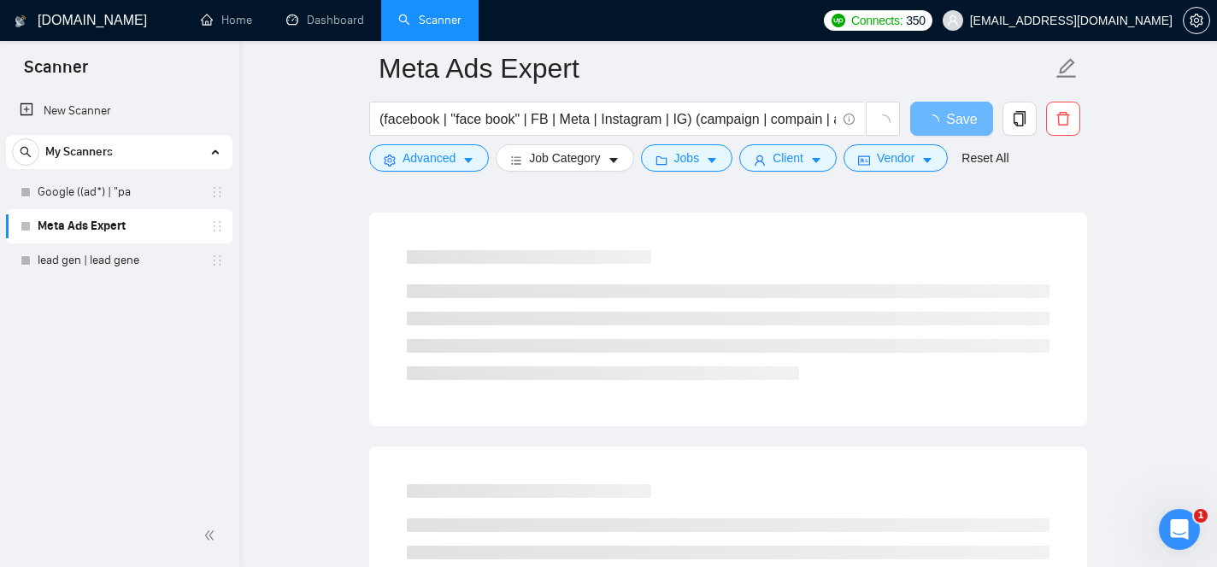
scroll to position [58, 0]
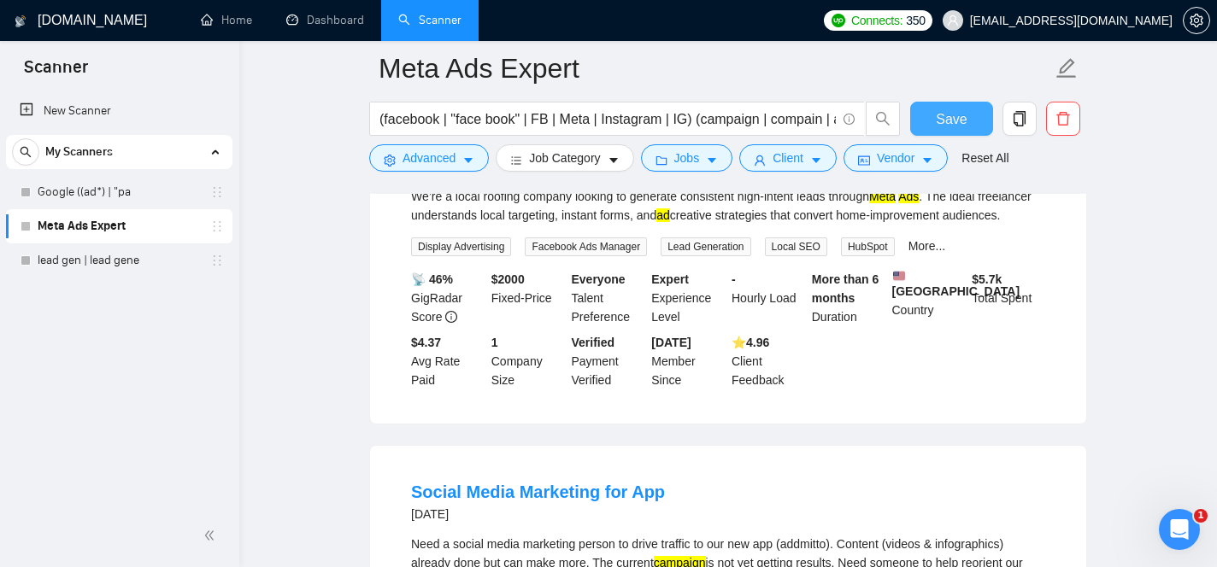
click at [955, 120] on span "Save" at bounding box center [951, 119] width 31 height 21
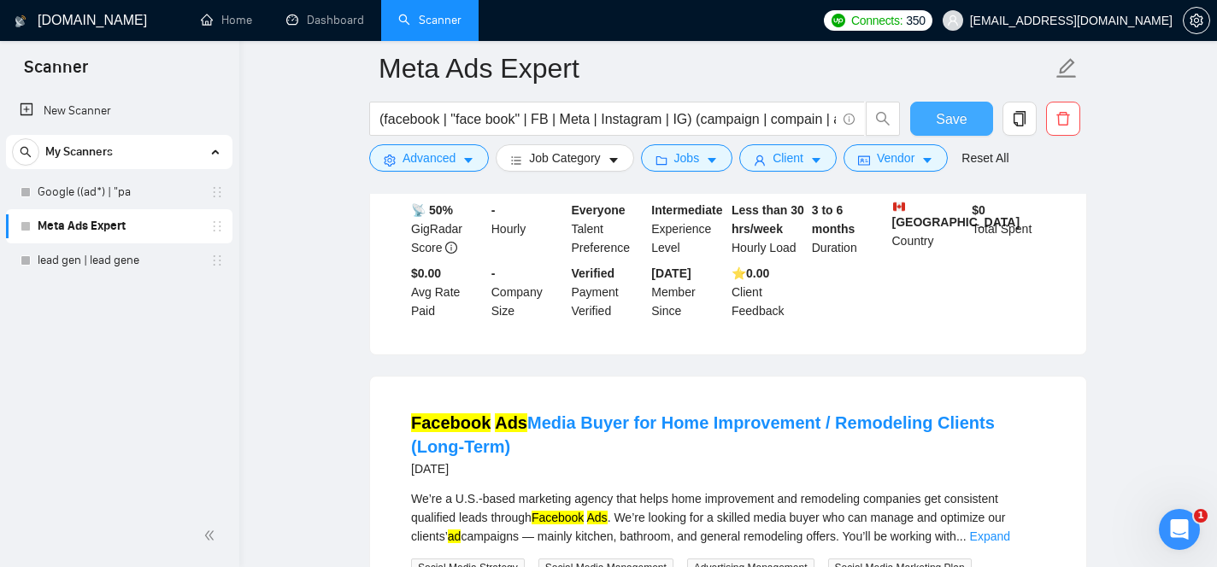
scroll to position [2462, 0]
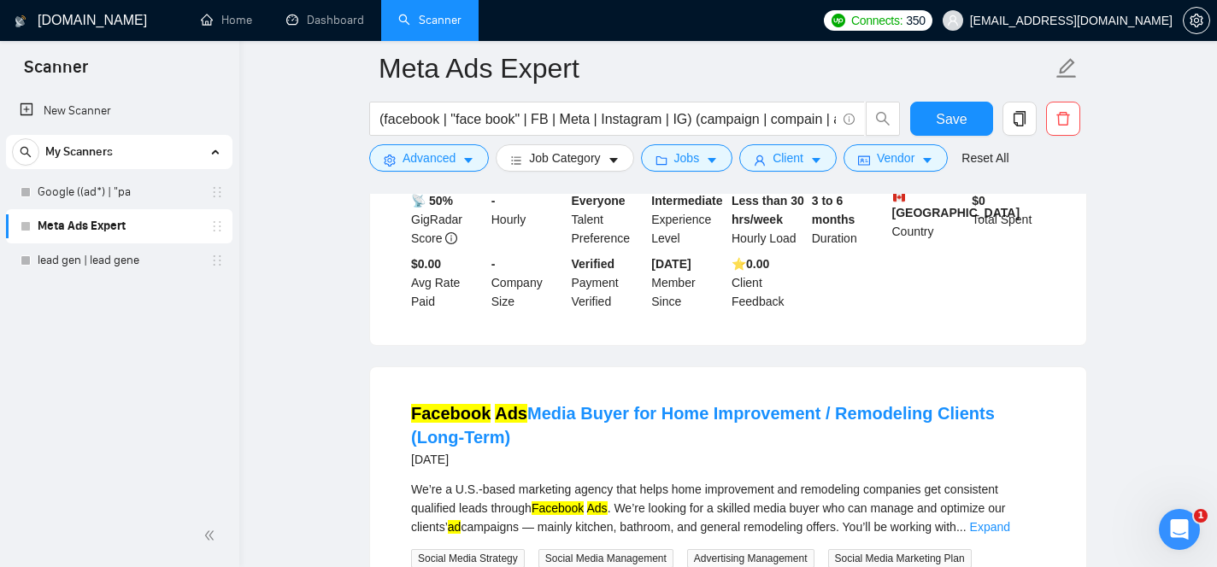
click at [994, 144] on link "Expand" at bounding box center [973, 137] width 40 height 14
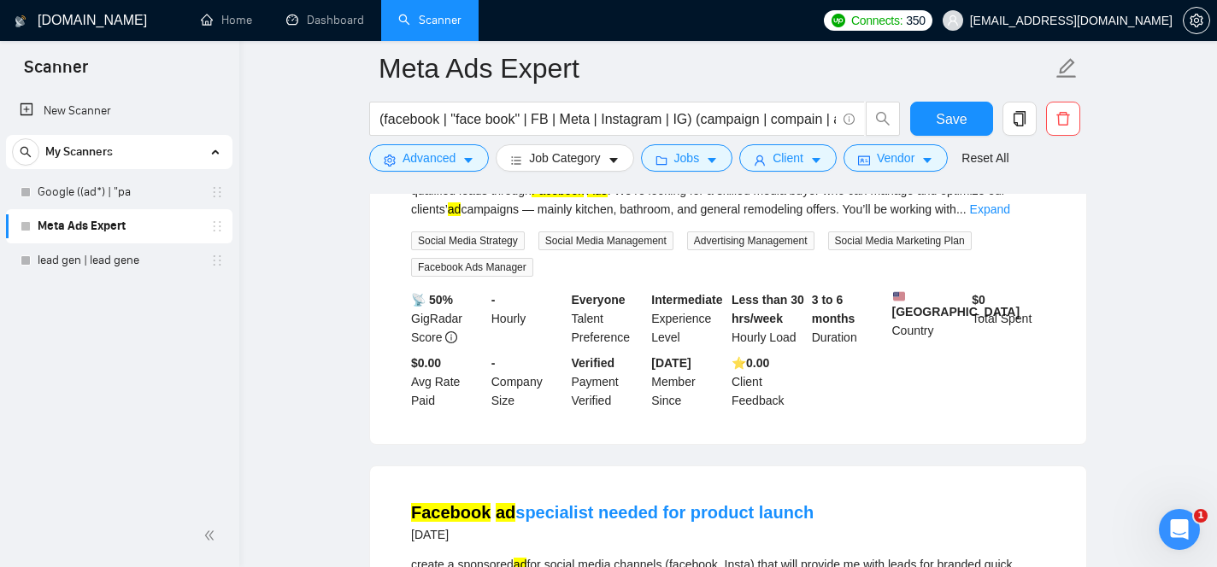
scroll to position [2823, 0]
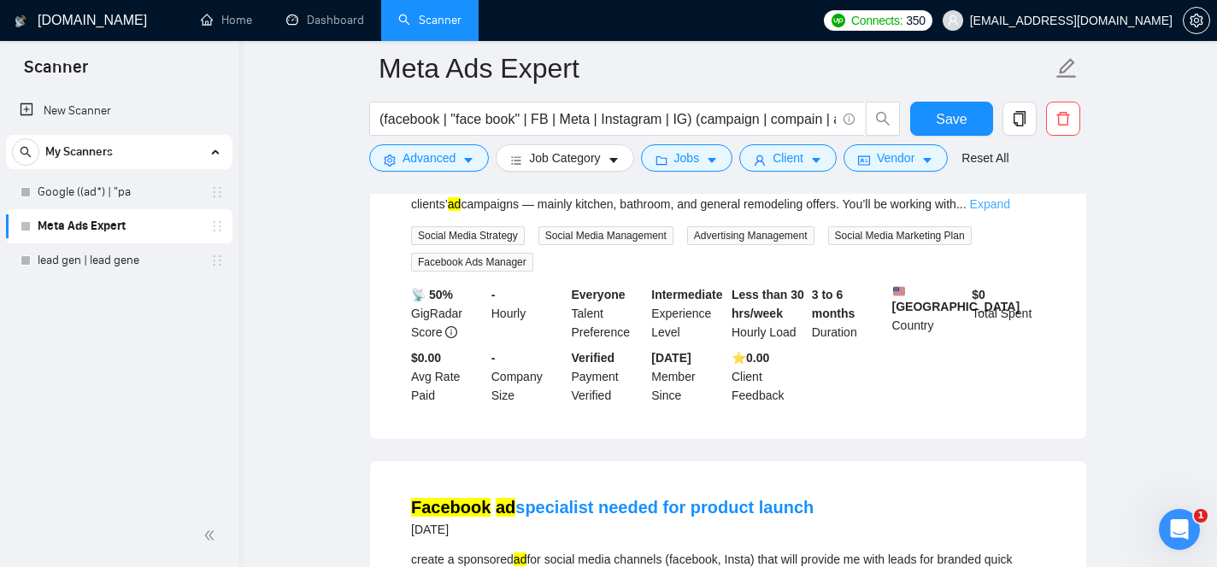
click at [1010, 211] on link "Expand" at bounding box center [990, 204] width 40 height 14
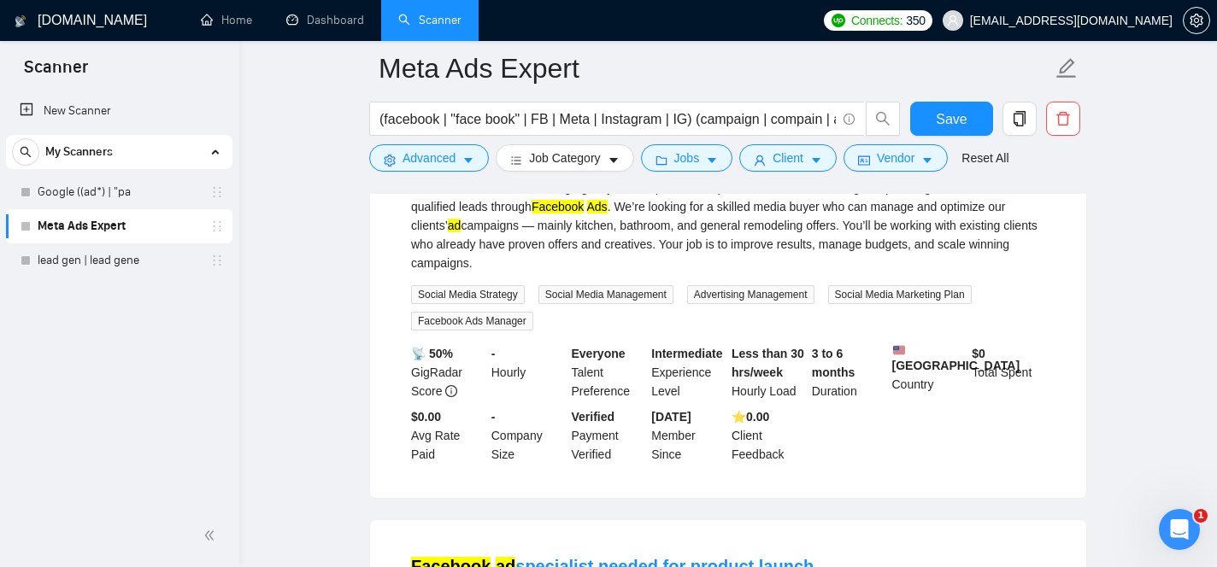
scroll to position [2806, 0]
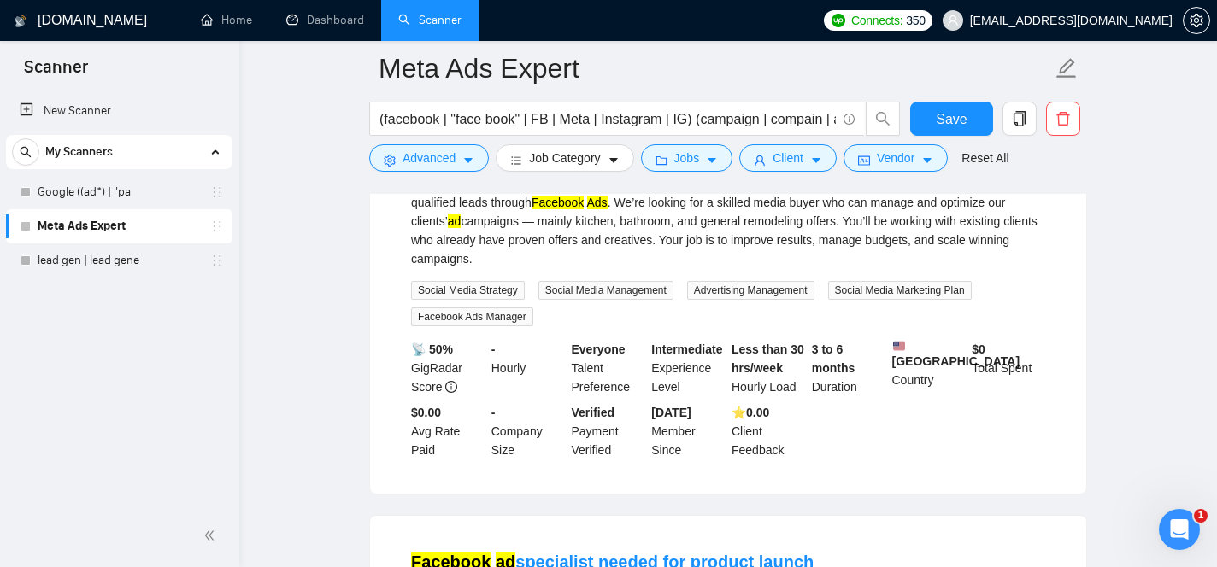
drag, startPoint x: 414, startPoint y: 285, endPoint x: 621, endPoint y: 285, distance: 207.6
click at [621, 268] on div "We’re a U.S.-based marketing agency that helps home improvement and remodeling …" at bounding box center [728, 221] width 634 height 94
click at [522, 268] on div "We’re a U.S.-based marketing agency that helps home improvement and remodeling …" at bounding box center [728, 221] width 634 height 94
drag, startPoint x: 414, startPoint y: 287, endPoint x: 617, endPoint y: 290, distance: 203.4
click at [617, 268] on div "We’re a U.S.-based marketing agency that helps home improvement and remodeling …" at bounding box center [728, 221] width 634 height 94
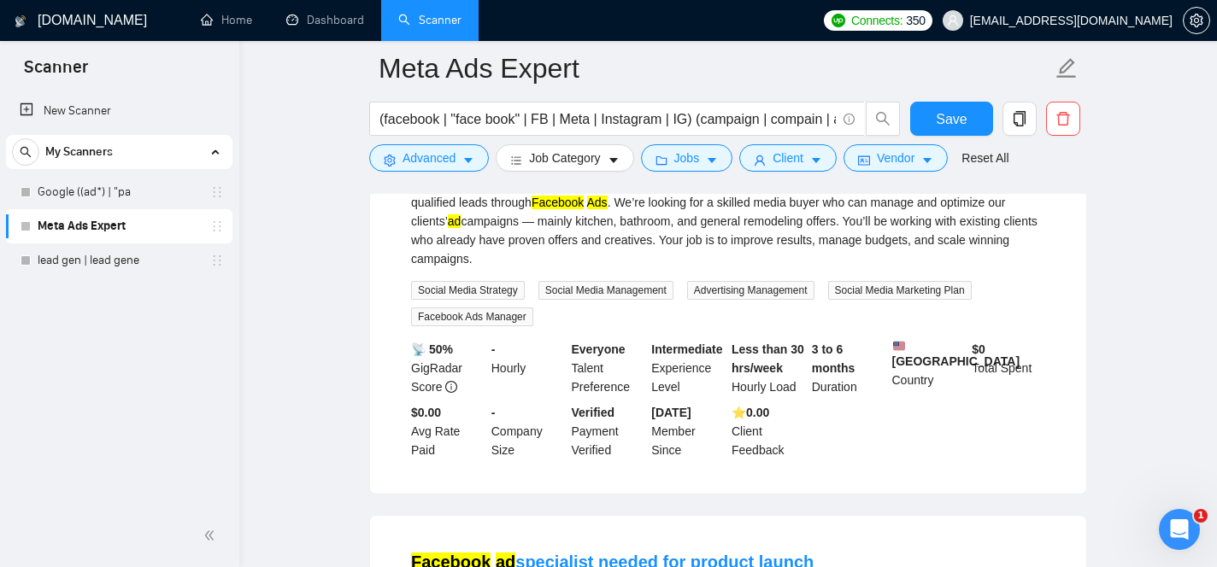
copy div "We’re a U.S.-based marketing agency"
click at [443, 161] on span "Advanced" at bounding box center [428, 158] width 53 height 19
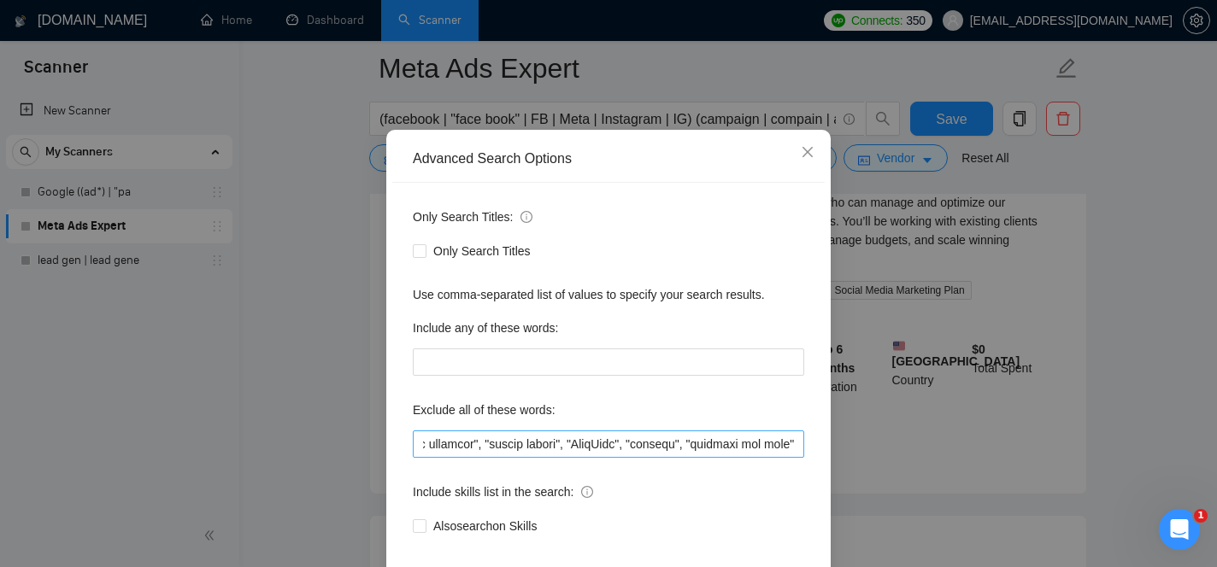
scroll to position [0, 36448]
click at [798, 458] on input "text" at bounding box center [608, 444] width 391 height 27
paste input "We’re a U.S.-based marketing agency"
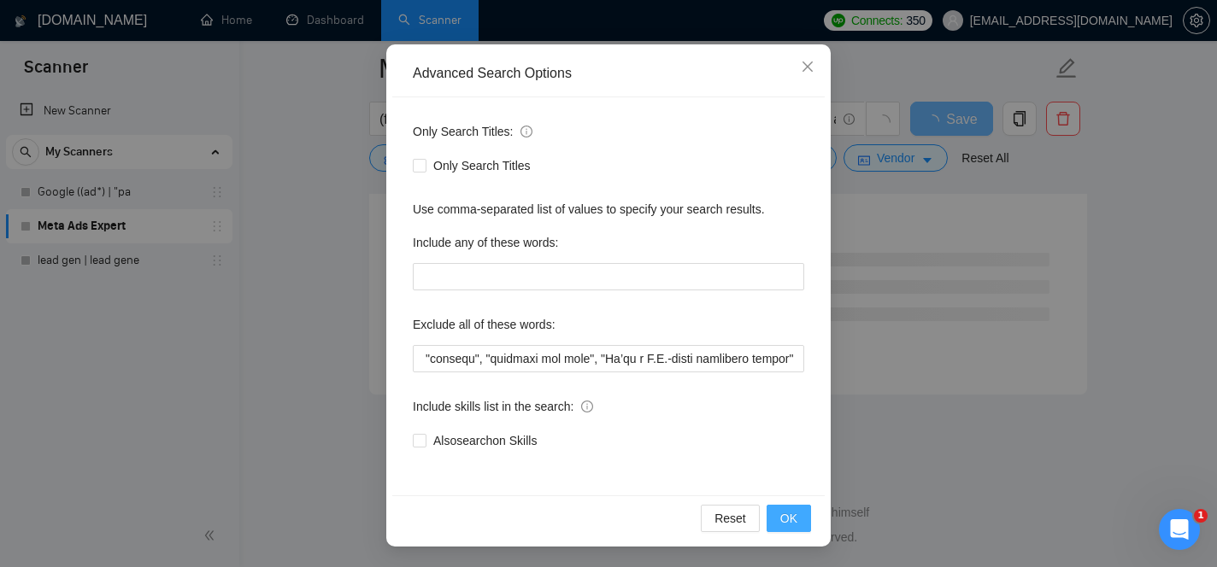
scroll to position [0, 0]
click at [795, 523] on span "OK" at bounding box center [788, 518] width 17 height 19
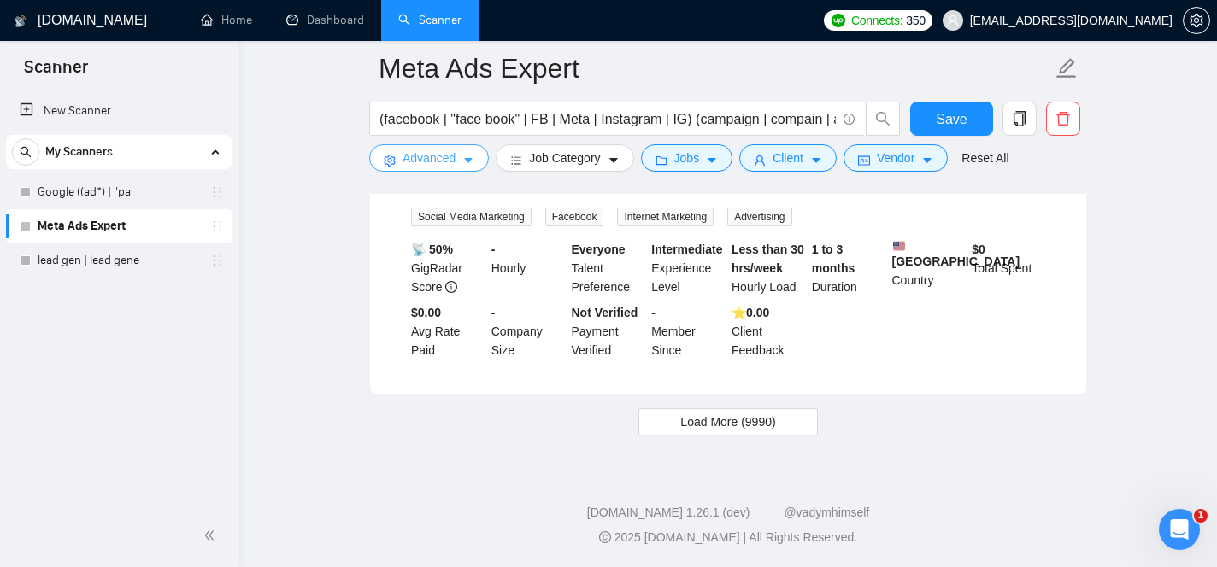
scroll to position [3534, 0]
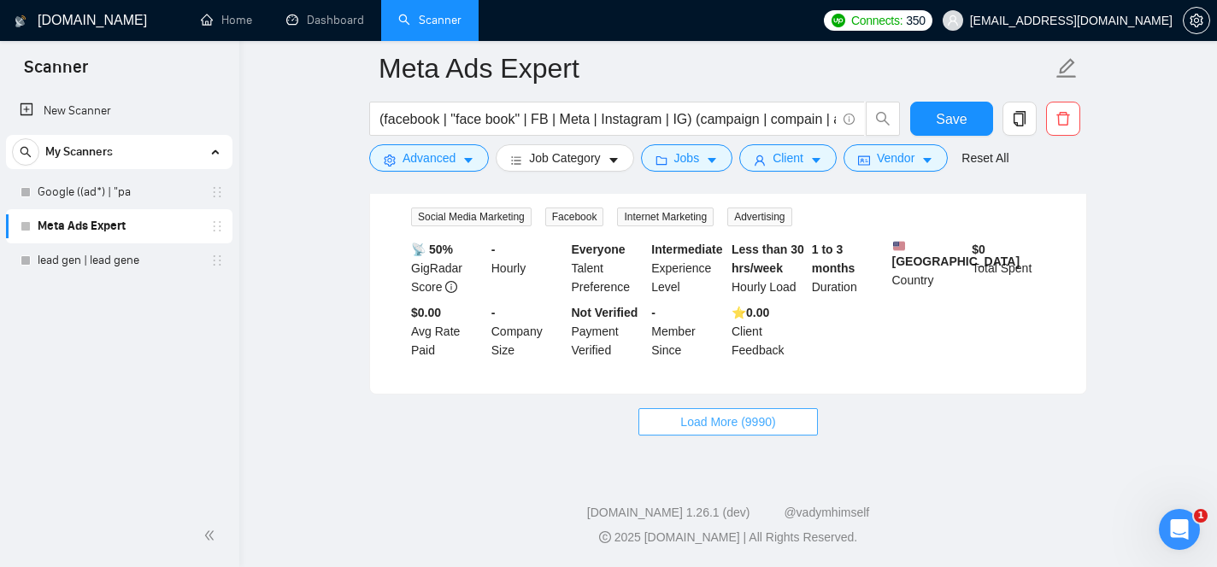
click at [774, 431] on span "Load More (9990)" at bounding box center [727, 422] width 95 height 19
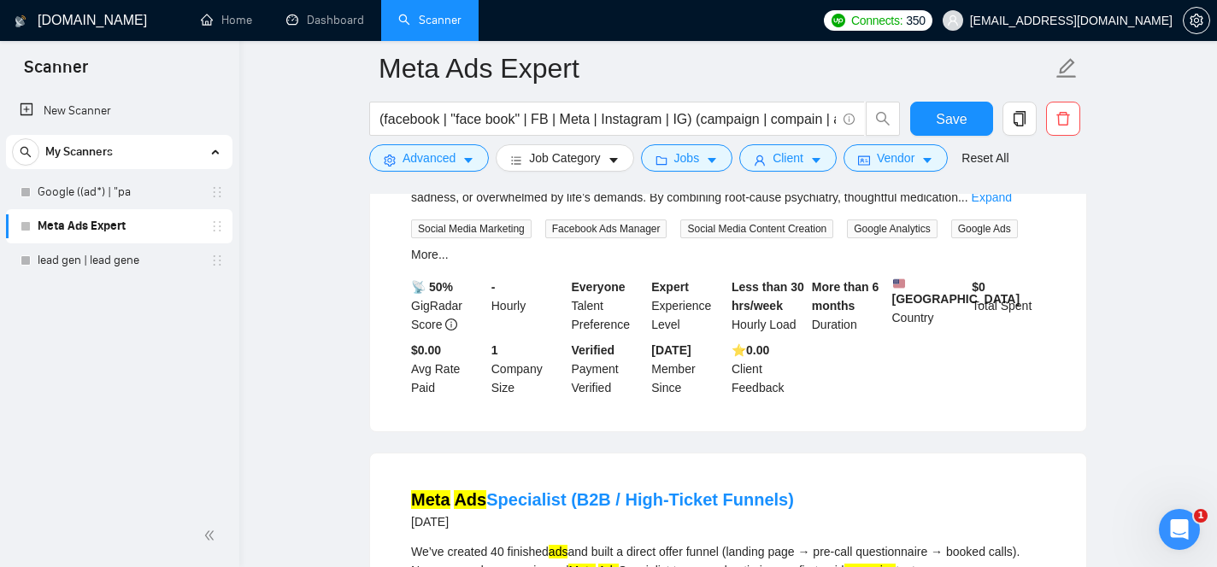
scroll to position [4561, 0]
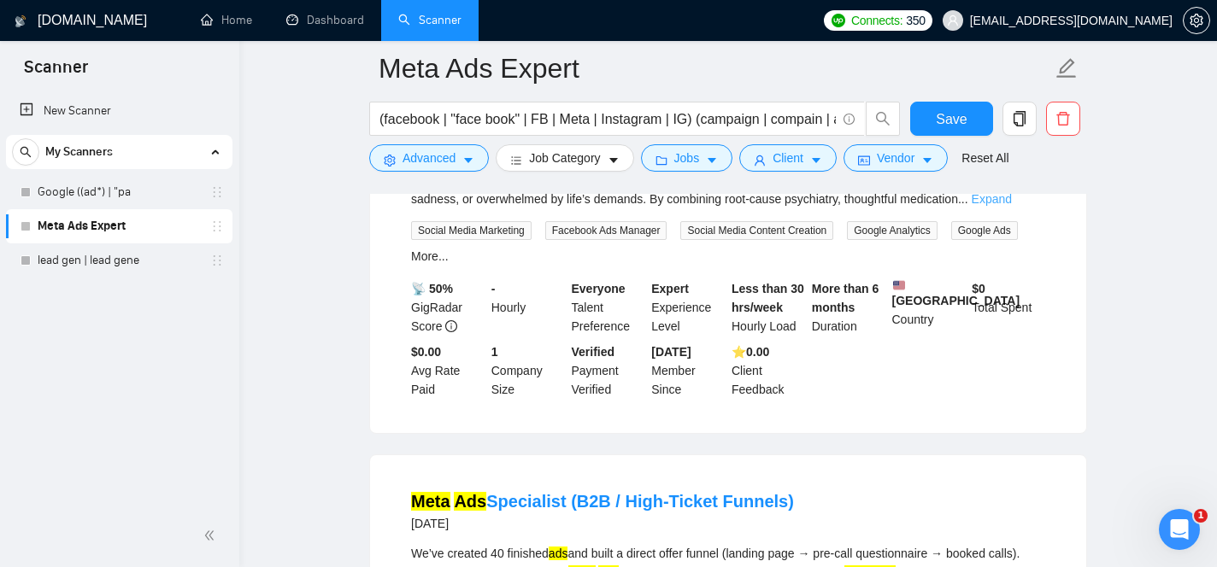
click at [1012, 206] on link "Expand" at bounding box center [991, 199] width 40 height 14
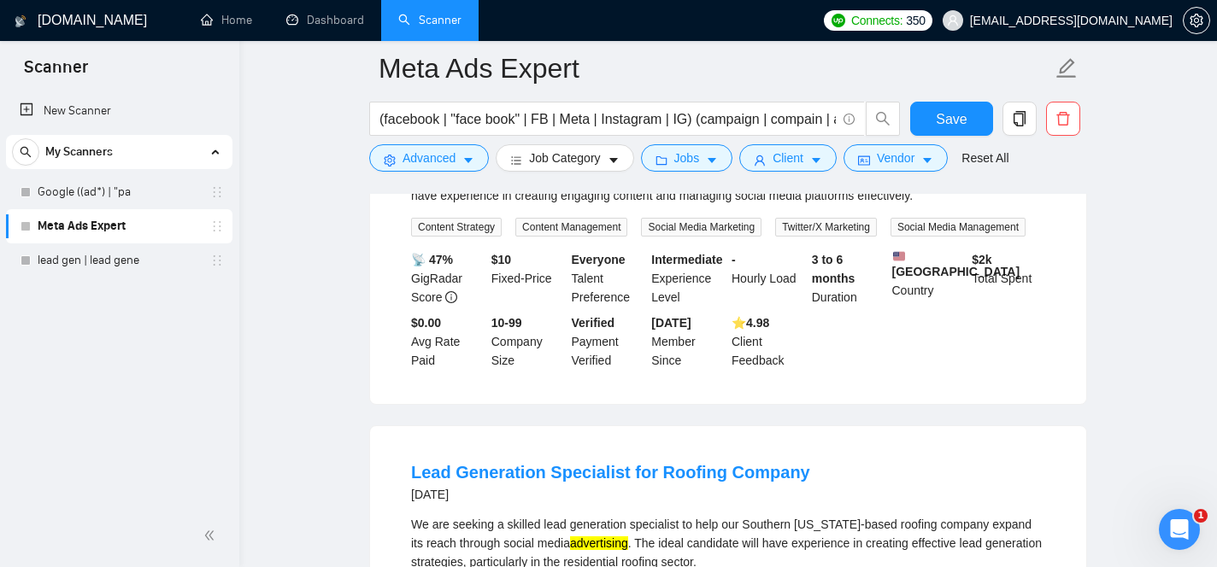
scroll to position [6632, 0]
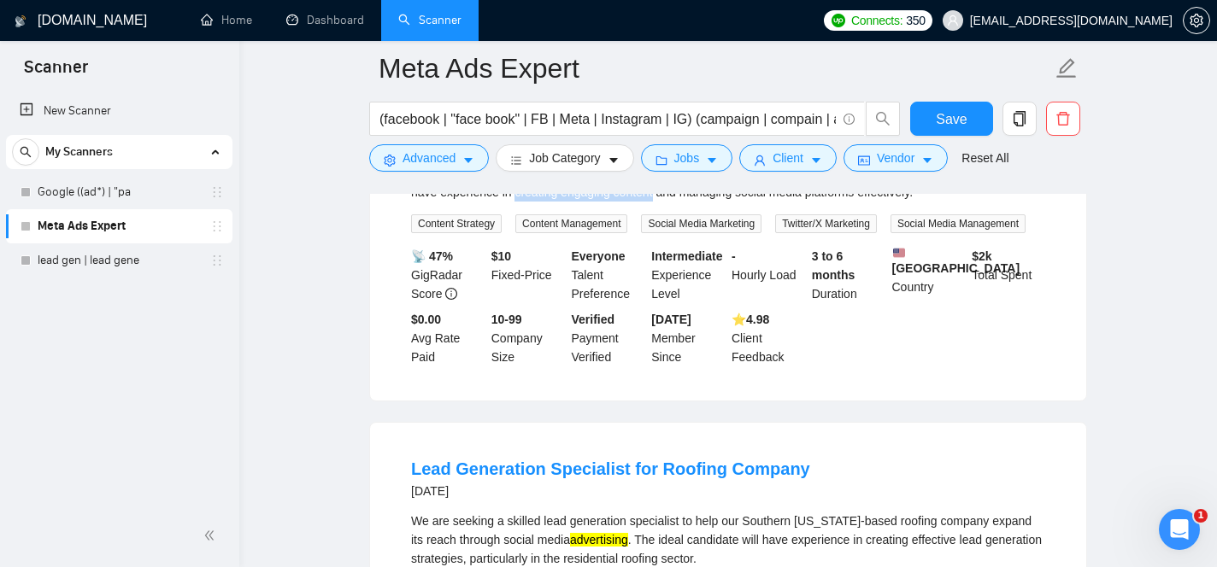
drag, startPoint x: 519, startPoint y: 349, endPoint x: 660, endPoint y: 348, distance: 141.0
click at [660, 202] on div "We are seeking a skilled Social Media Expert to manage and enhance our online p…" at bounding box center [728, 183] width 634 height 38
copy div "creating engaging content"
click at [436, 160] on span "Advanced" at bounding box center [428, 158] width 53 height 19
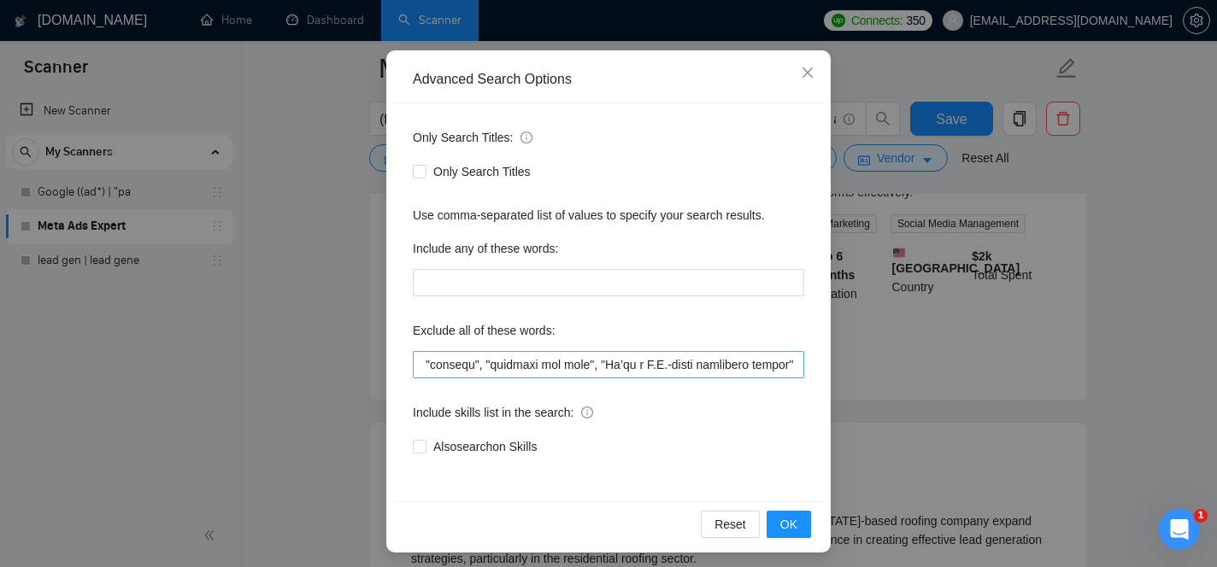
scroll to position [0, 36674]
click at [798, 370] on input "text" at bounding box center [608, 364] width 391 height 27
paste input "creating engaging content"
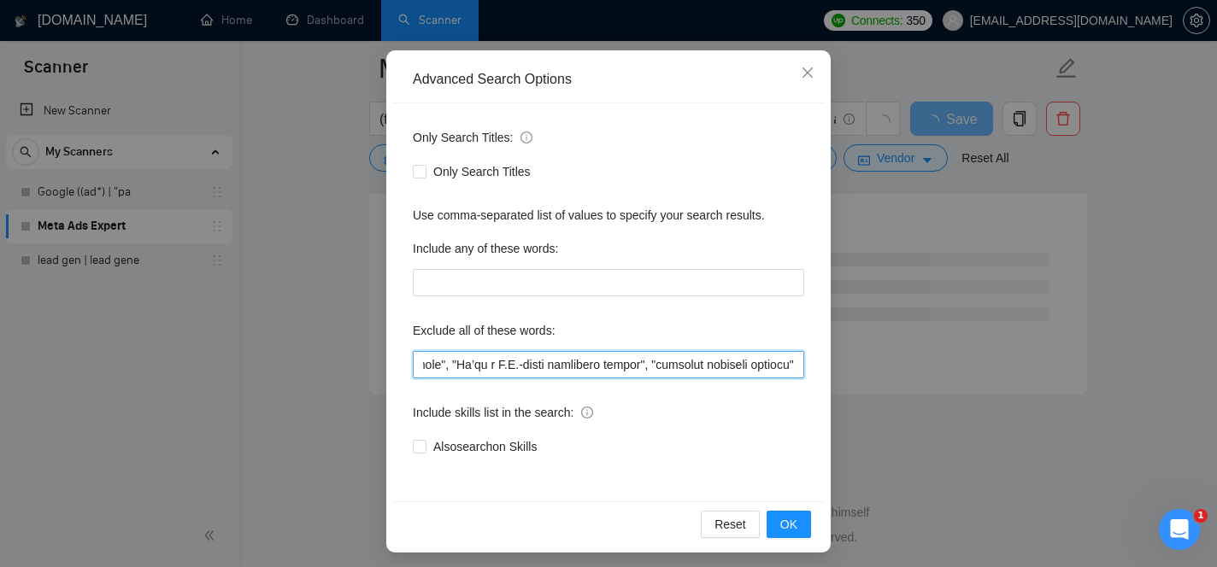
scroll to position [0, 36835]
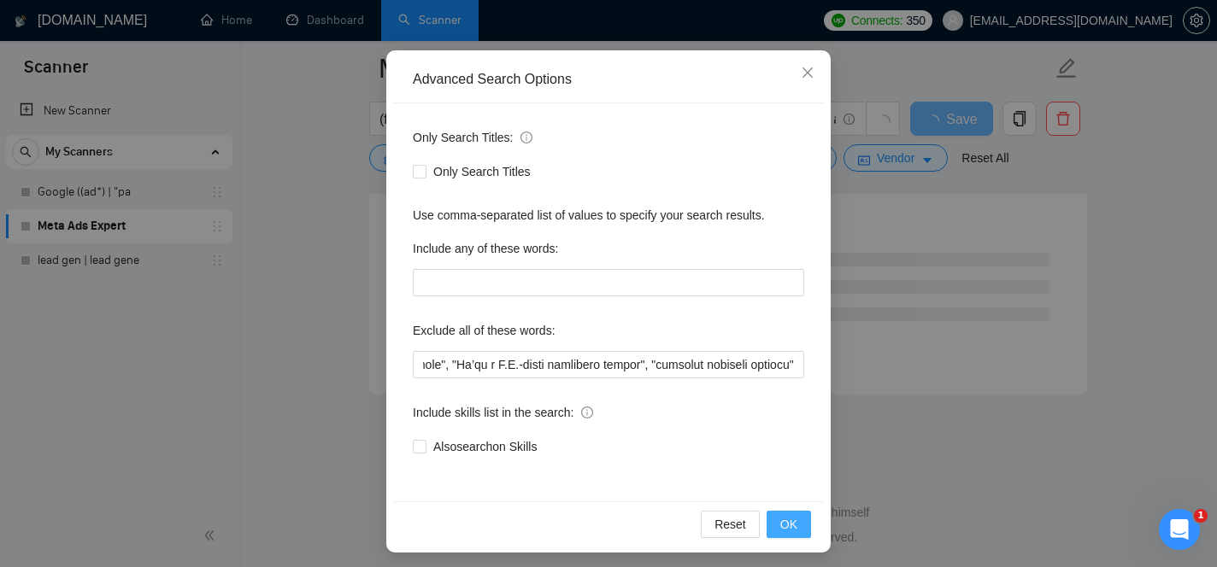
click at [793, 516] on span "OK" at bounding box center [788, 524] width 17 height 19
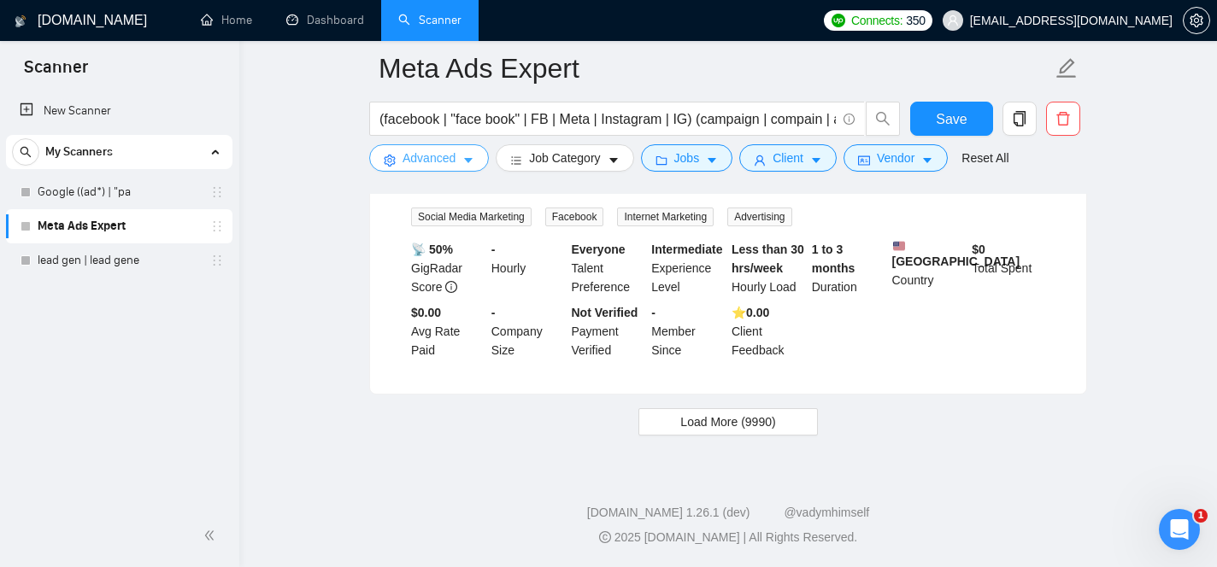
scroll to position [3627, 0]
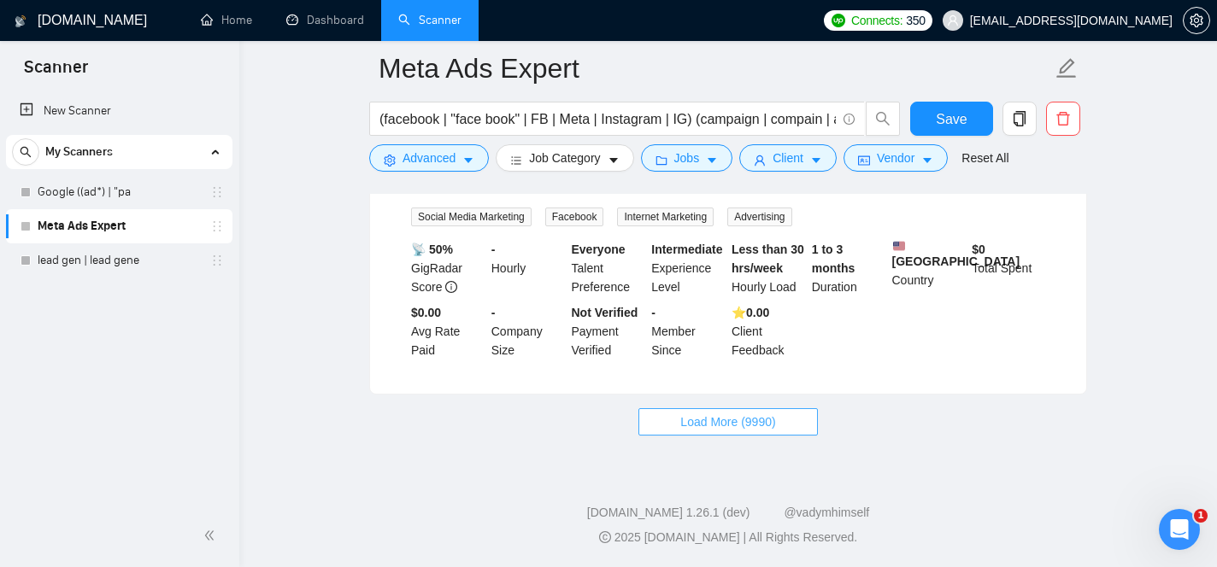
click at [783, 431] on button "Load More (9990)" at bounding box center [727, 421] width 179 height 27
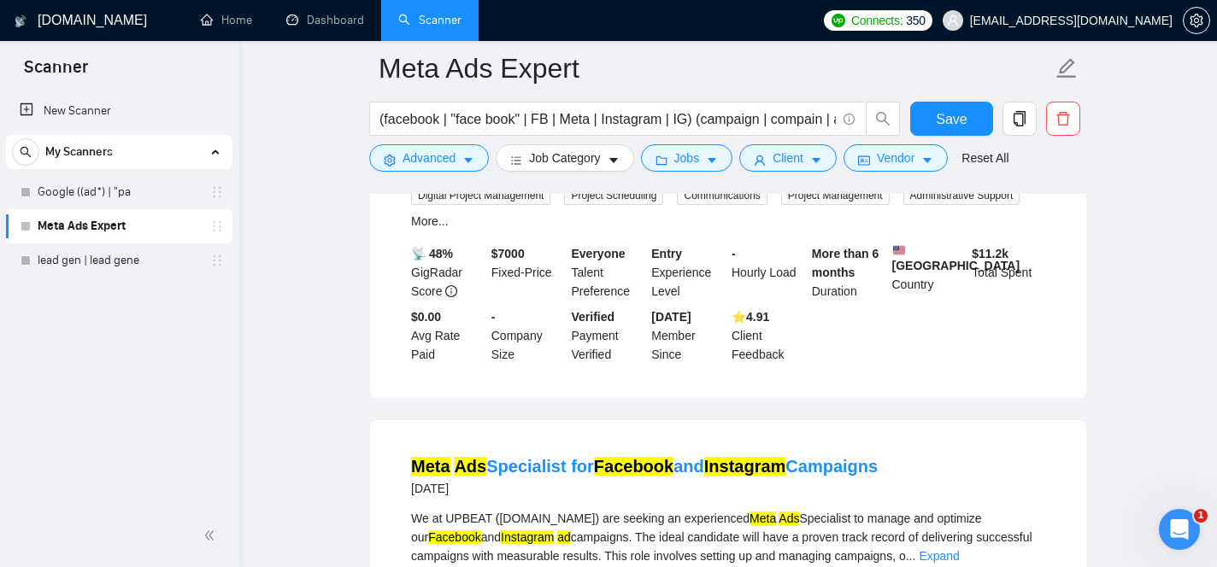
scroll to position [6884, 0]
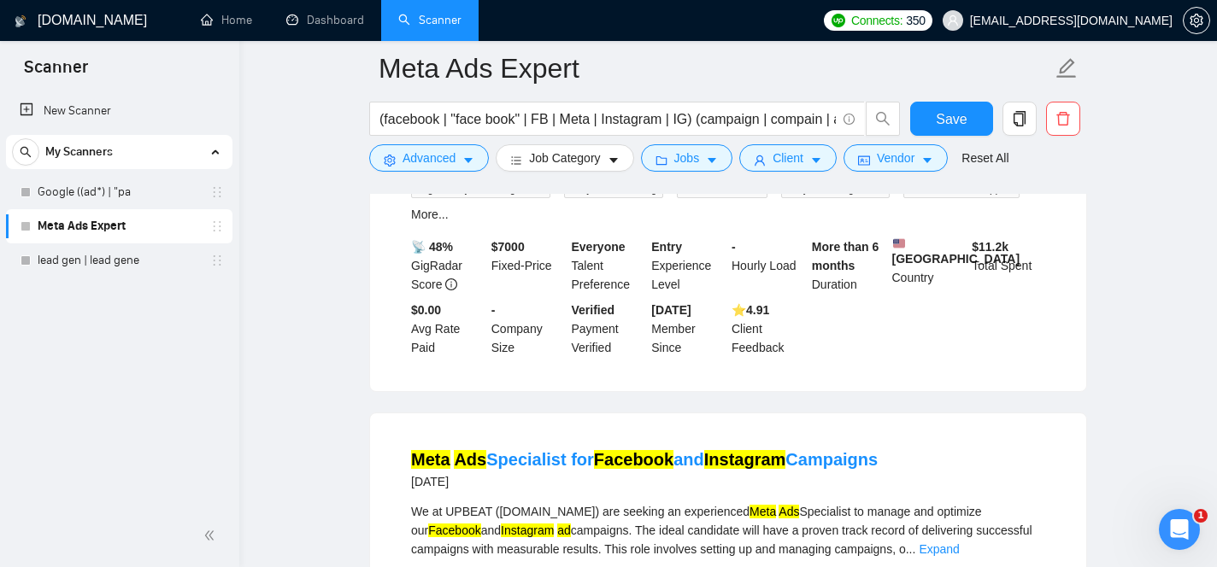
click at [993, 164] on link "Expand" at bounding box center [973, 157] width 40 height 14
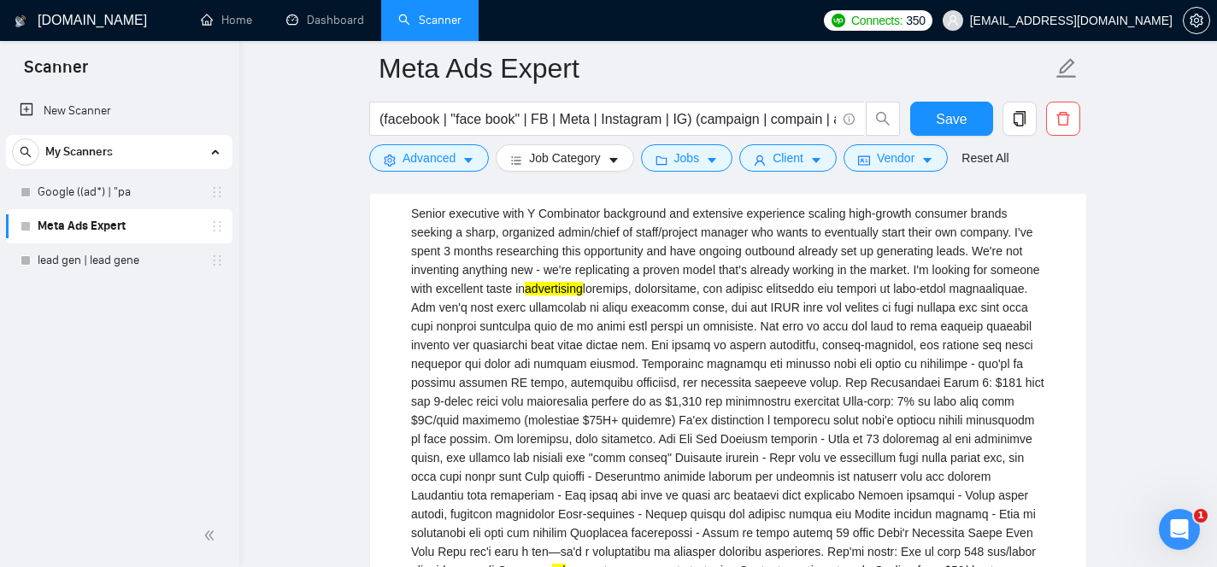
scroll to position [6786, 0]
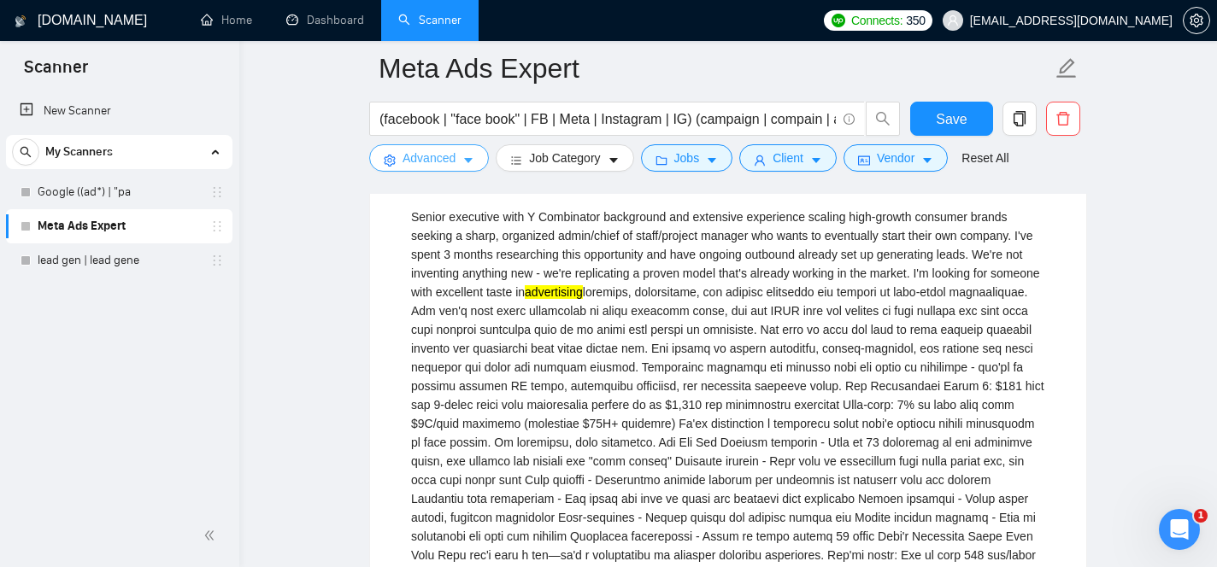
click at [468, 154] on span "caret-down" at bounding box center [468, 160] width 12 height 13
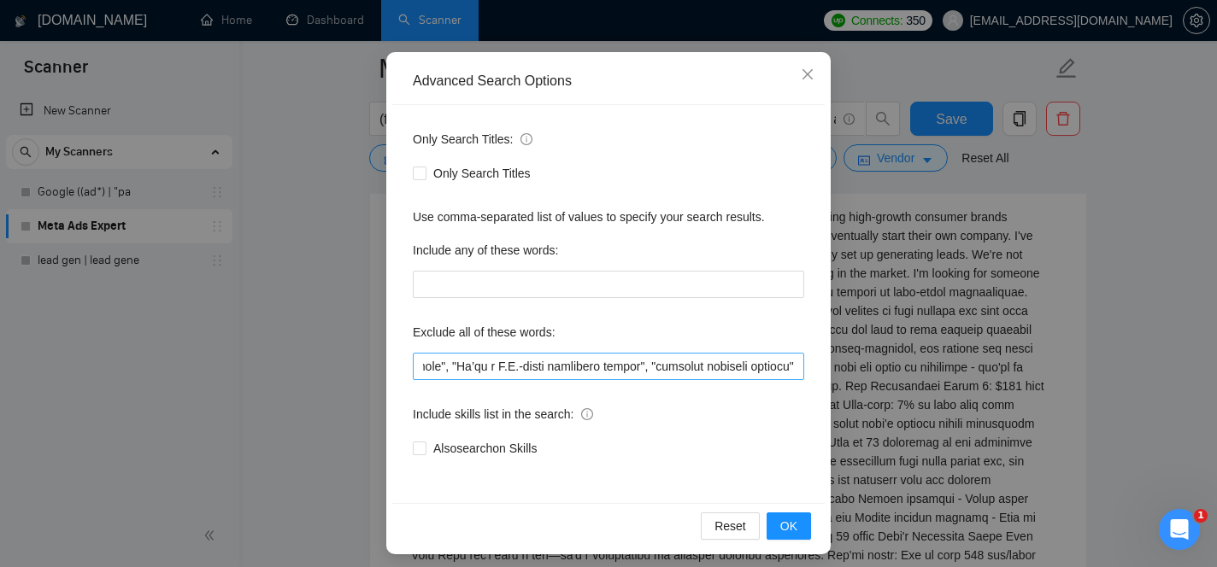
scroll to position [0, 36835]
click at [798, 370] on input "text" at bounding box center [608, 366] width 391 height 27
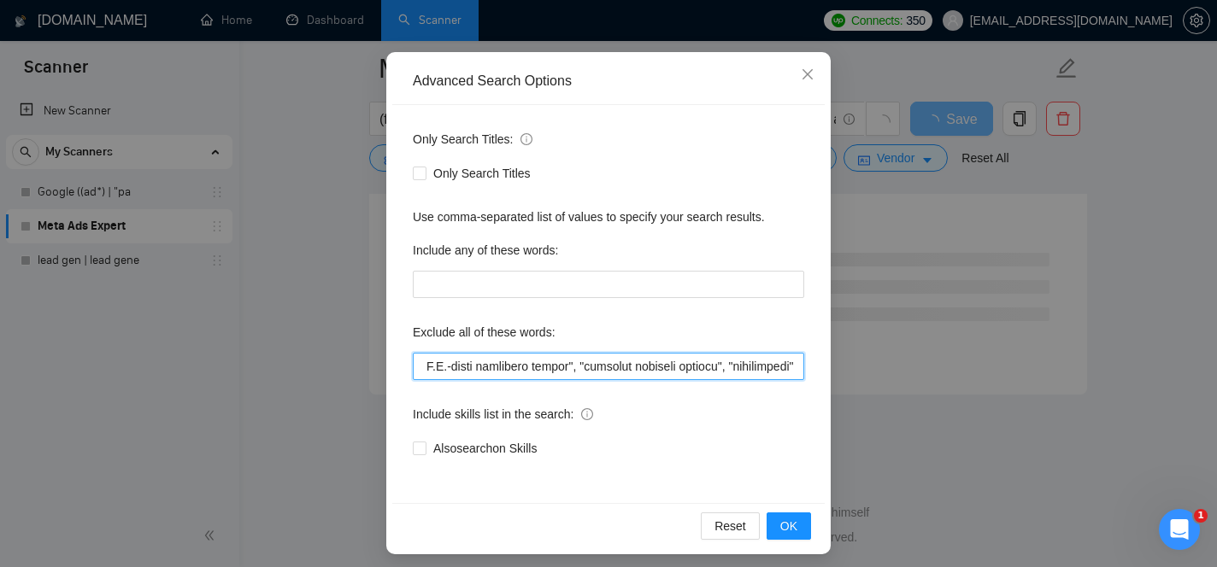
scroll to position [0, 36916]
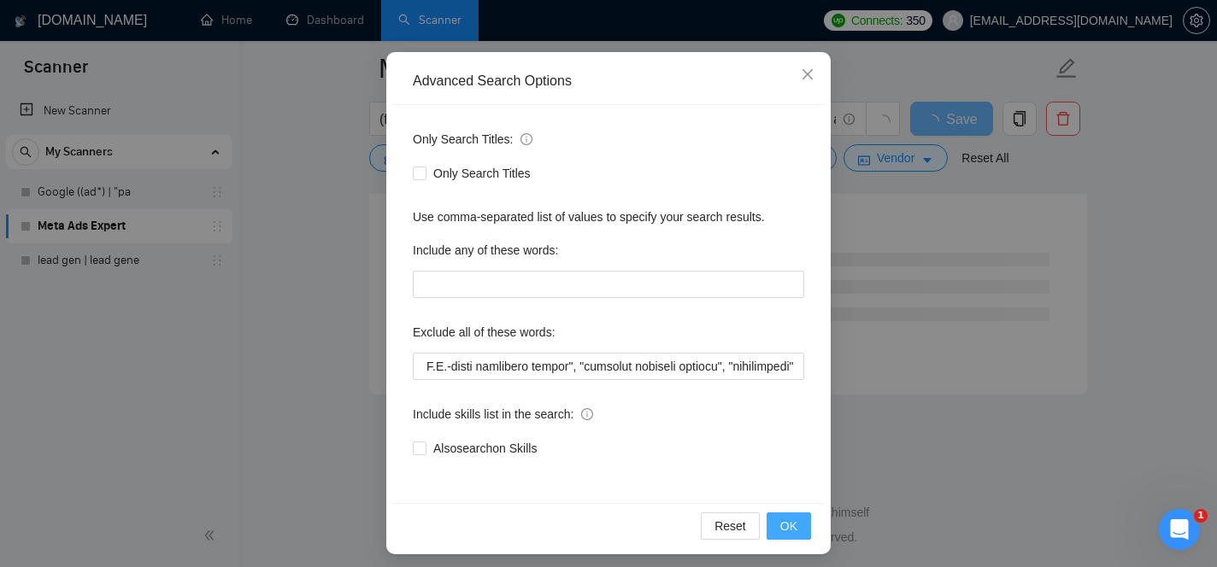
click at [789, 528] on span "OK" at bounding box center [788, 526] width 17 height 19
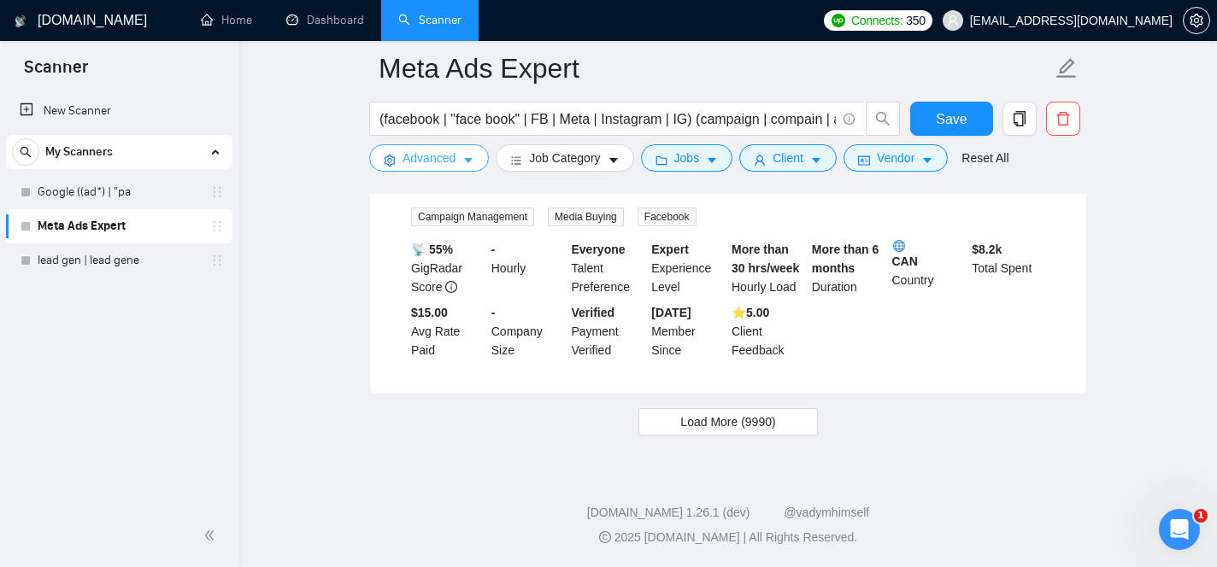
scroll to position [3529, 0]
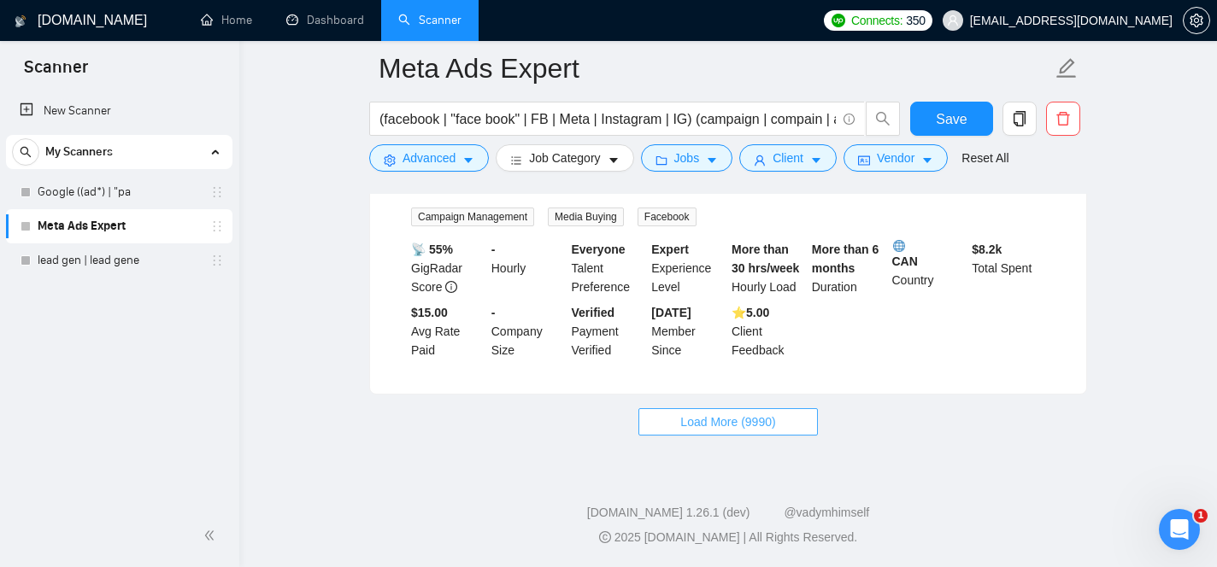
click at [793, 436] on button "Load More (9990)" at bounding box center [727, 421] width 179 height 27
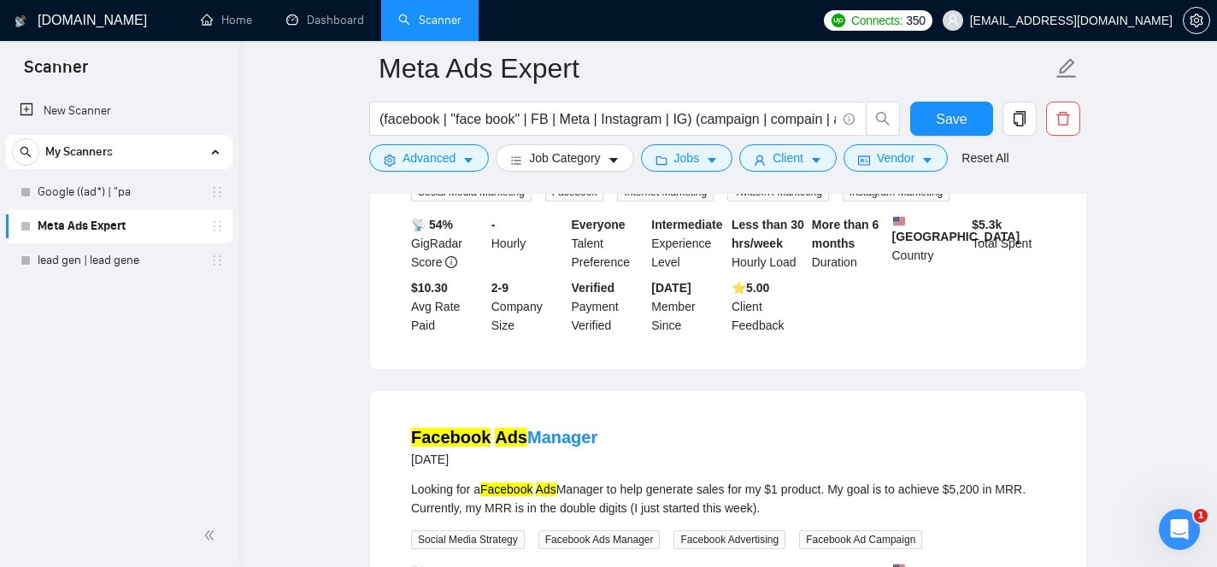
scroll to position [6501, 0]
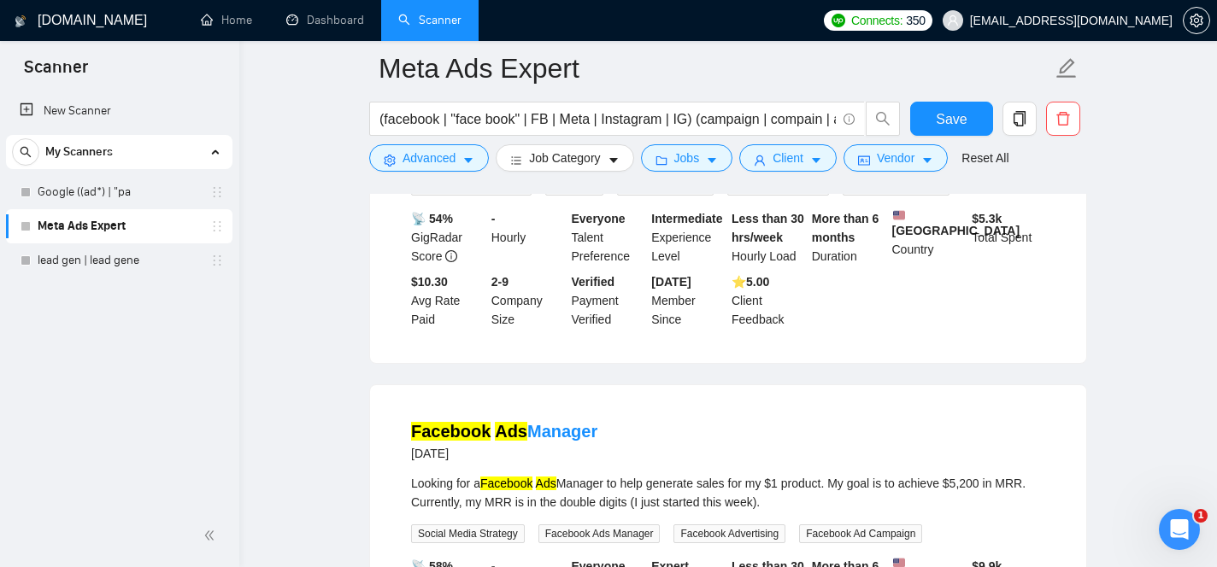
click at [959, 161] on link "Expand" at bounding box center [938, 155] width 40 height 14
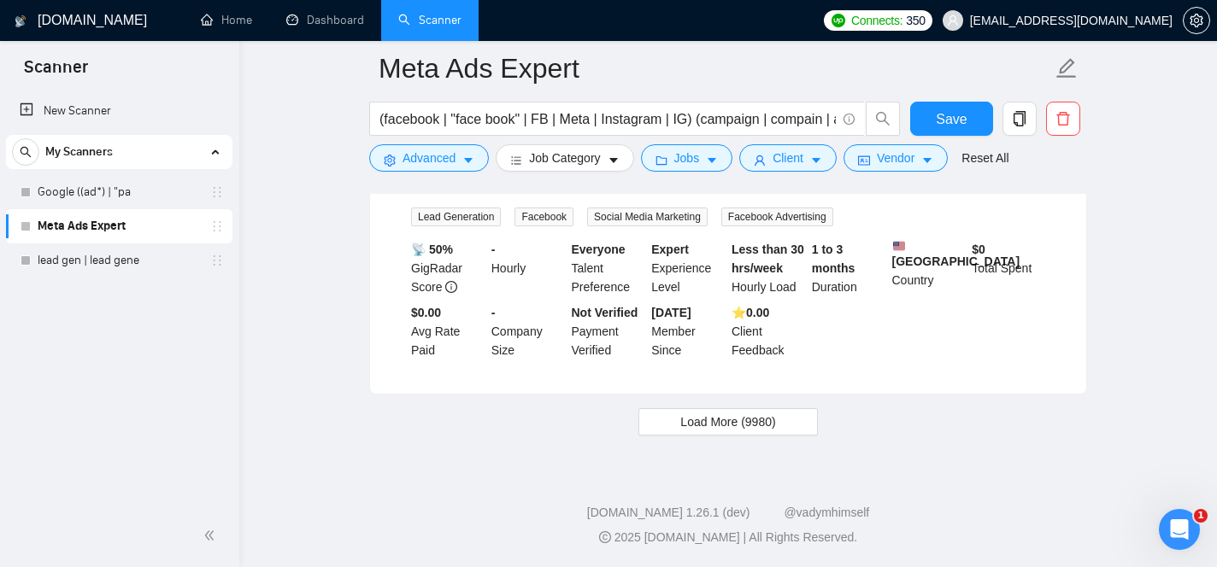
scroll to position [7238, 0]
click at [933, 192] on link "Expand" at bounding box center [913, 186] width 40 height 14
click at [769, 423] on span "Load More (9980)" at bounding box center [727, 422] width 95 height 19
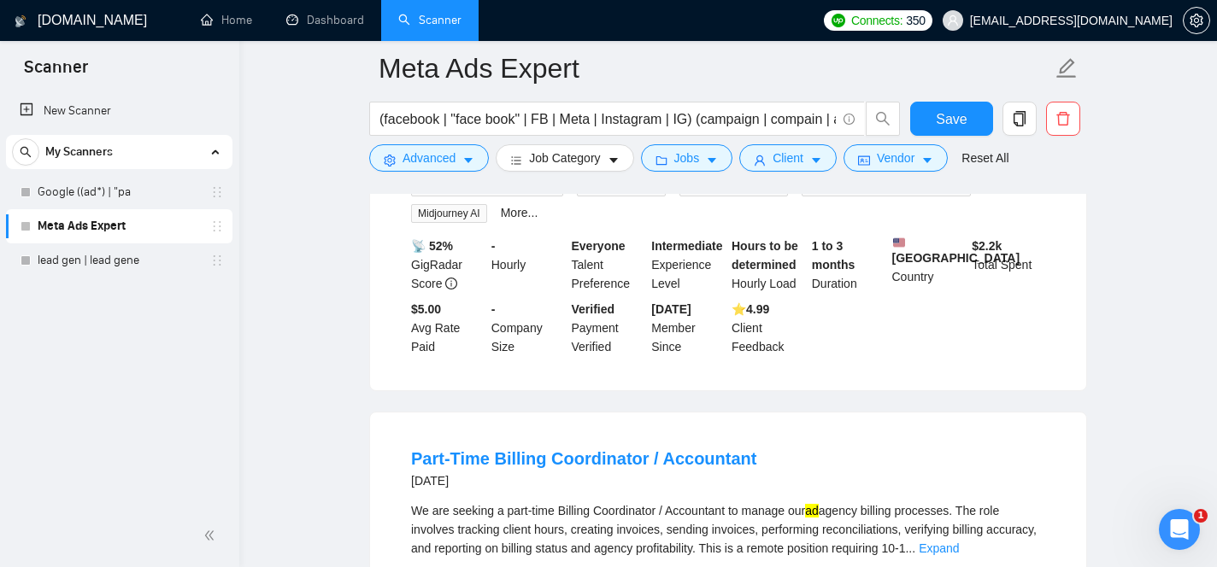
scroll to position [10576, 0]
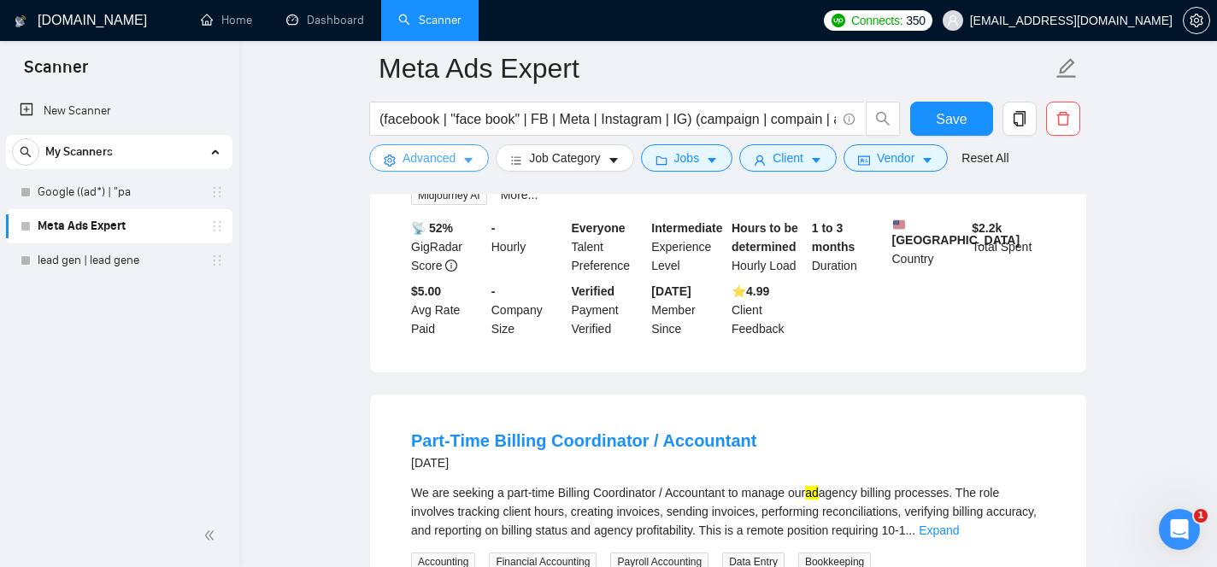
click at [442, 158] on span "Advanced" at bounding box center [428, 158] width 53 height 19
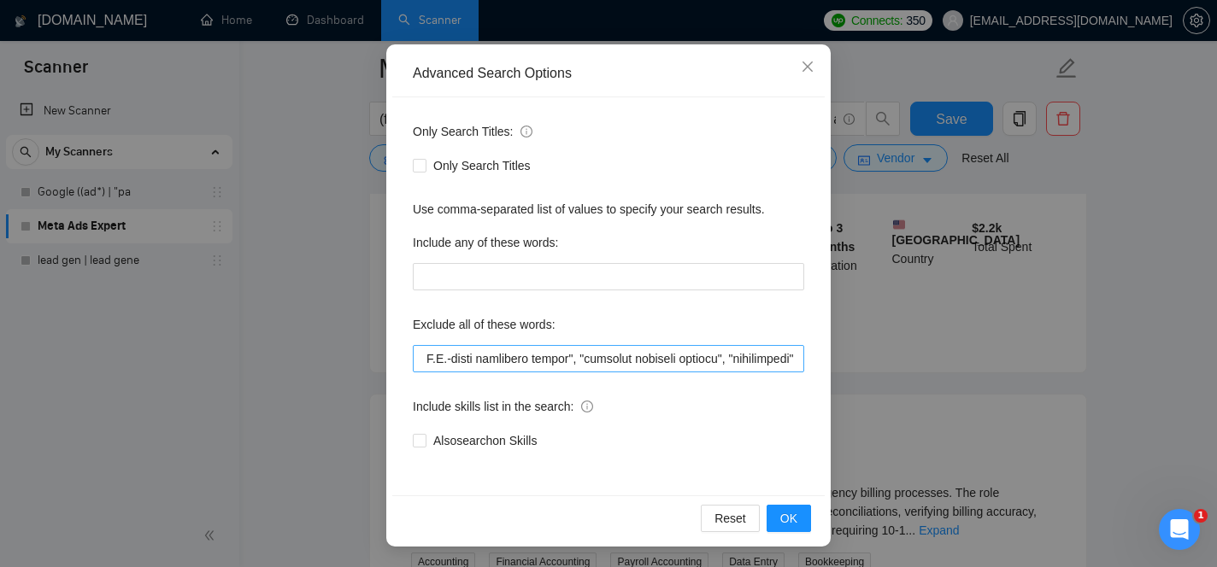
scroll to position [0, 36916]
click at [795, 359] on input "text" at bounding box center [608, 358] width 391 height 27
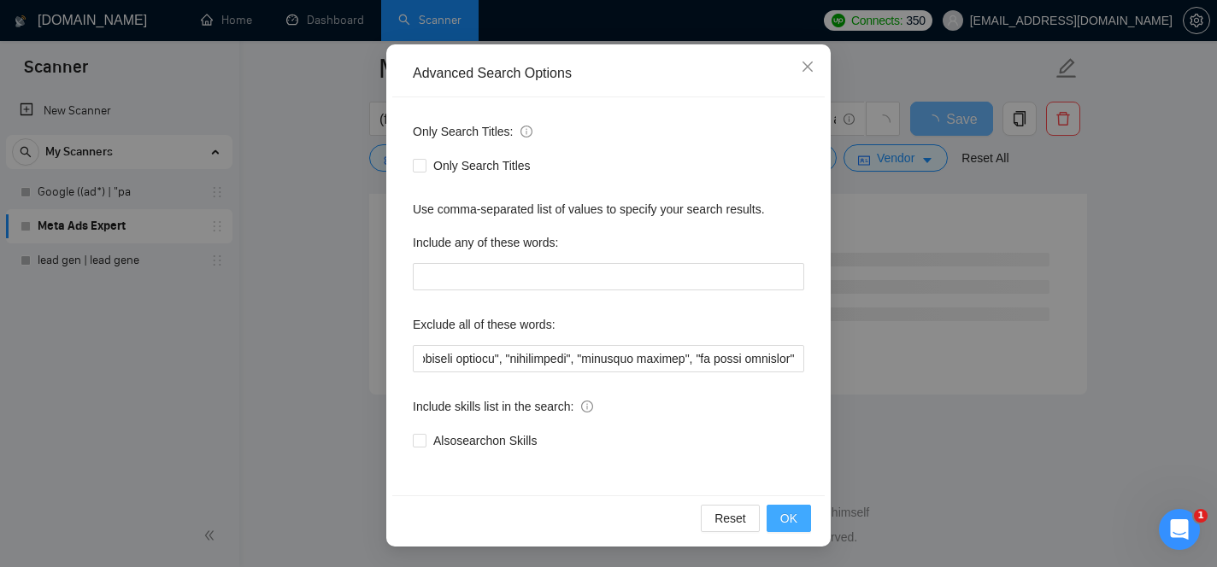
scroll to position [0, 0]
click at [795, 514] on span "OK" at bounding box center [788, 518] width 17 height 19
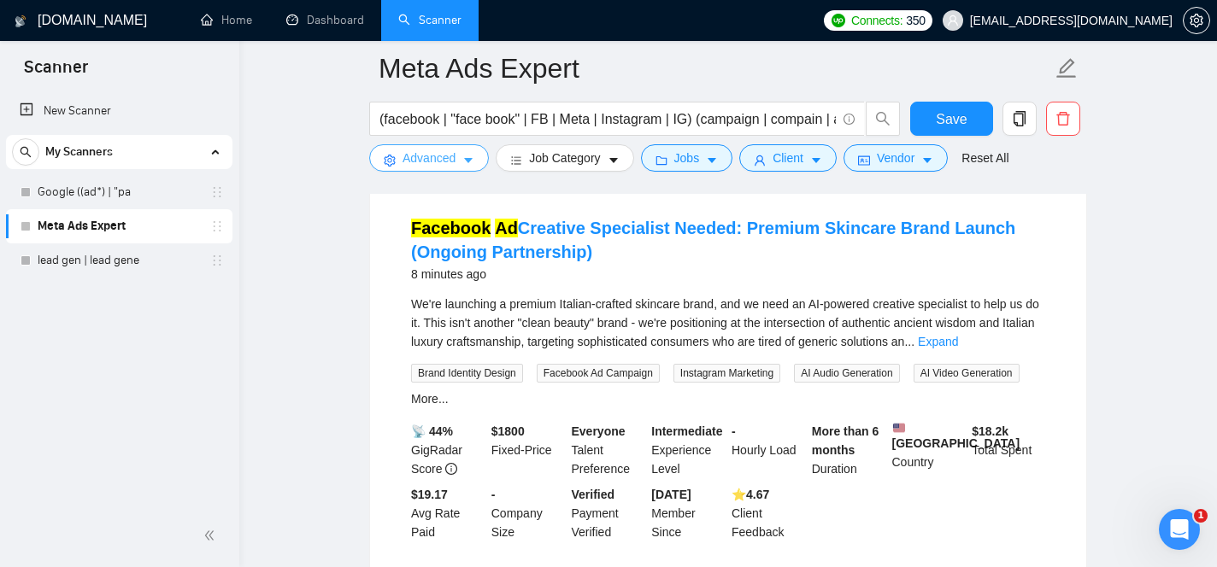
scroll to position [179, 0]
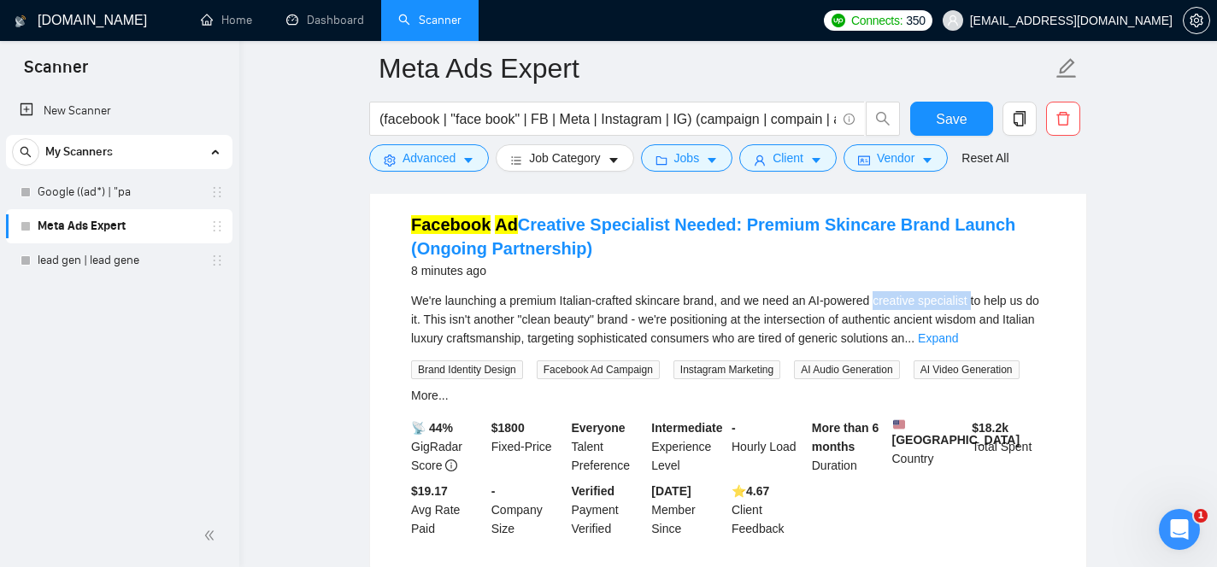
drag, startPoint x: 891, startPoint y: 302, endPoint x: 991, endPoint y: 299, distance: 100.0
click at [991, 299] on div "We're launching a premium Italian-crafted skincare brand, and we need an AI-pow…" at bounding box center [728, 319] width 634 height 56
click at [943, 304] on div "We're launching a premium Italian-crafted skincare brand, and we need an AI-pow…" at bounding box center [728, 319] width 634 height 56
drag, startPoint x: 891, startPoint y: 304, endPoint x: 990, endPoint y: 301, distance: 99.2
click at [990, 301] on div "We're launching a premium Italian-crafted skincare brand, and we need an AI-pow…" at bounding box center [728, 319] width 634 height 56
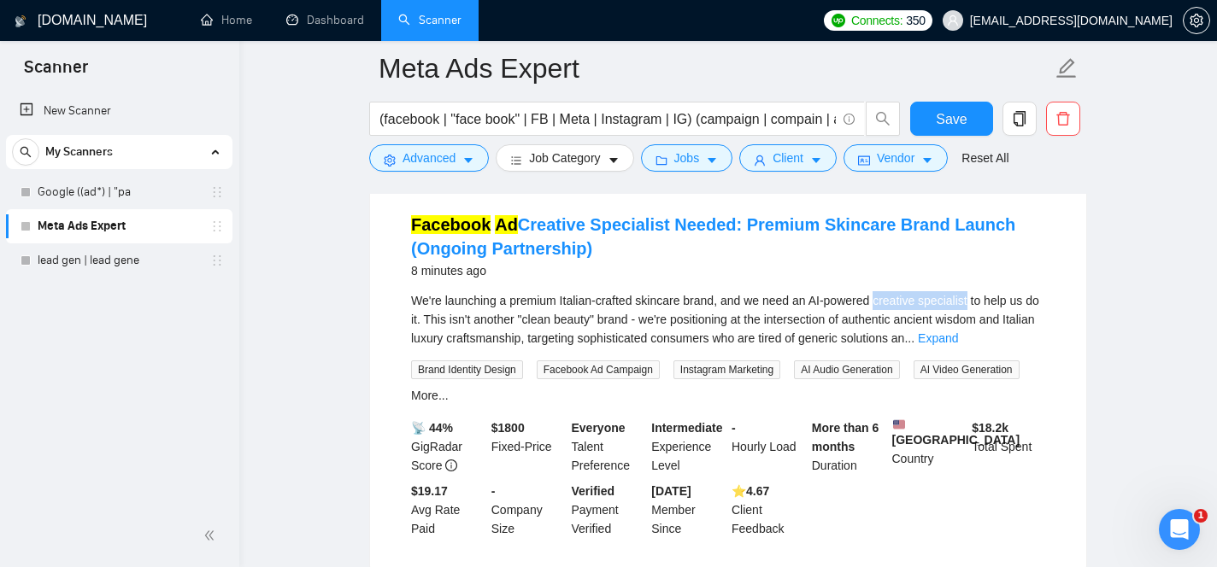
copy div "creative specialist"
click at [449, 165] on span "Advanced" at bounding box center [428, 158] width 53 height 19
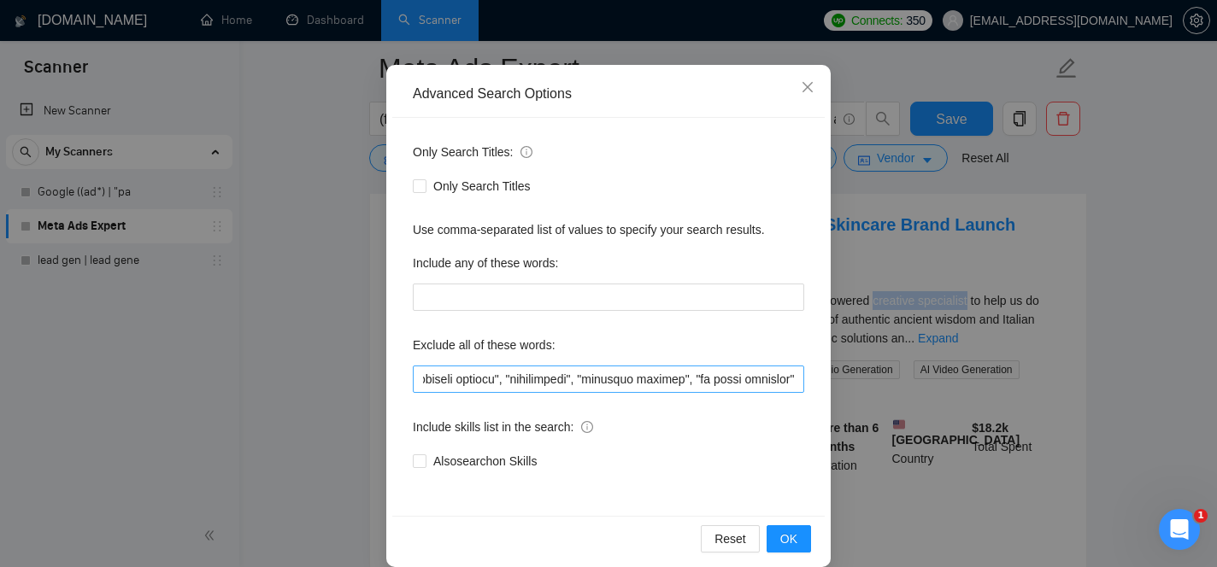
scroll to position [0, 37139]
click at [795, 383] on input "text" at bounding box center [608, 379] width 391 height 27
paste input "creative specialist"
click at [796, 535] on span "OK" at bounding box center [788, 539] width 17 height 19
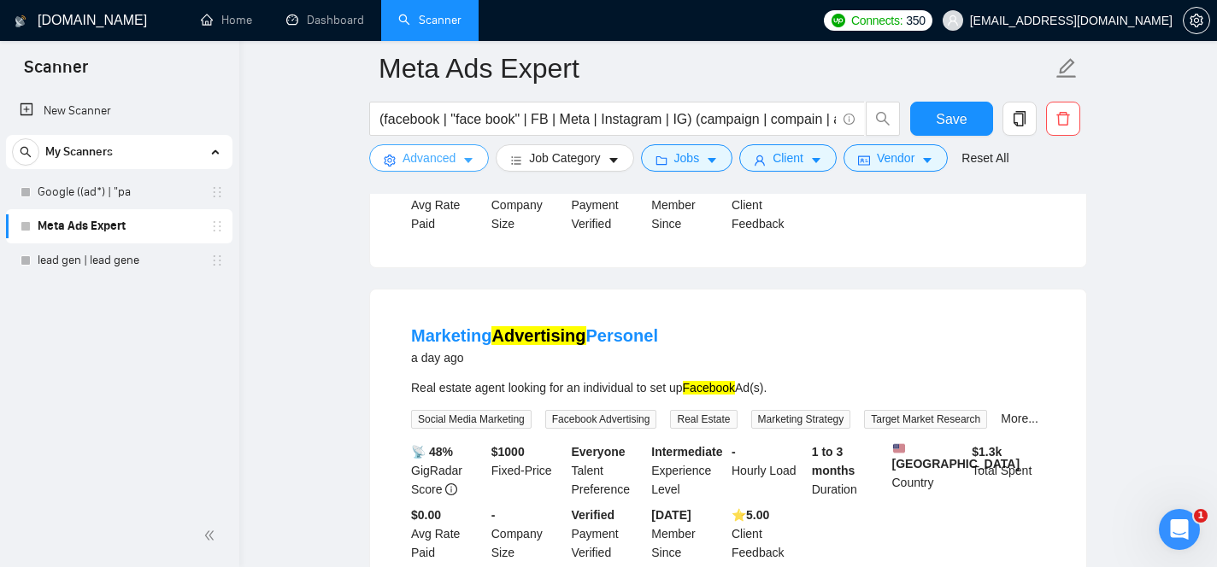
scroll to position [1517, 0]
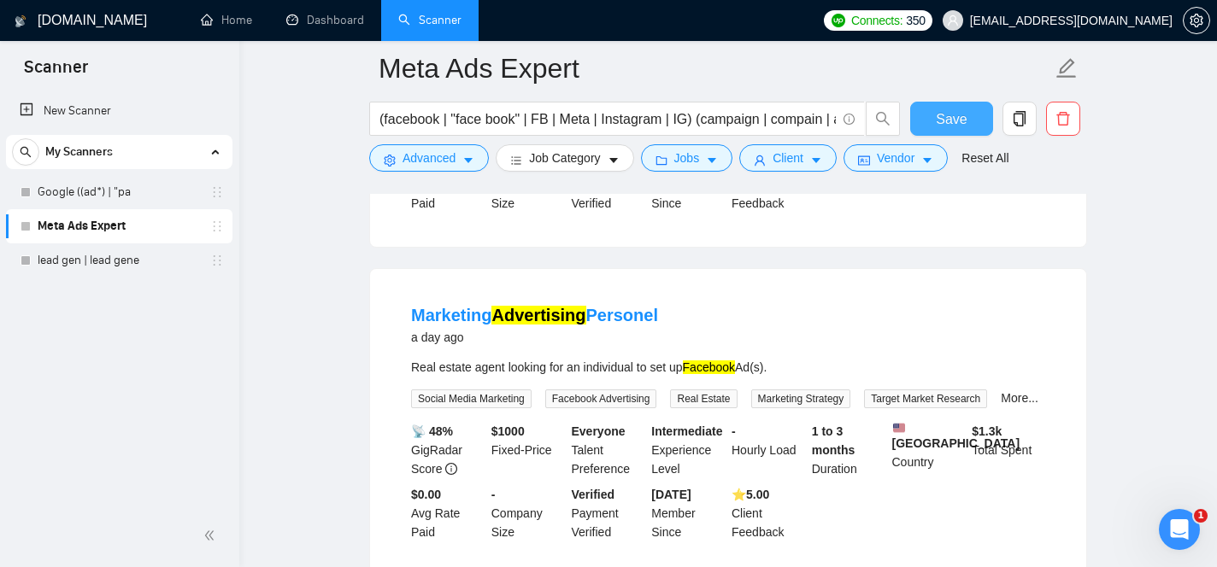
click at [953, 126] on span "Save" at bounding box center [951, 119] width 31 height 21
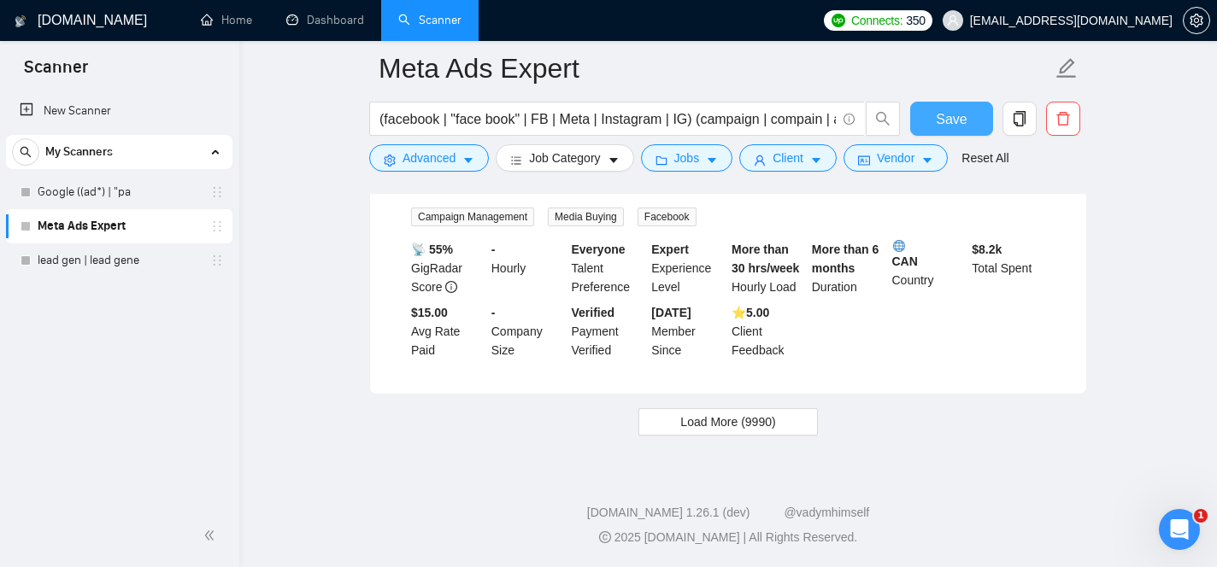
scroll to position [3589, 0]
click at [788, 426] on button "Load More (9990)" at bounding box center [727, 421] width 179 height 27
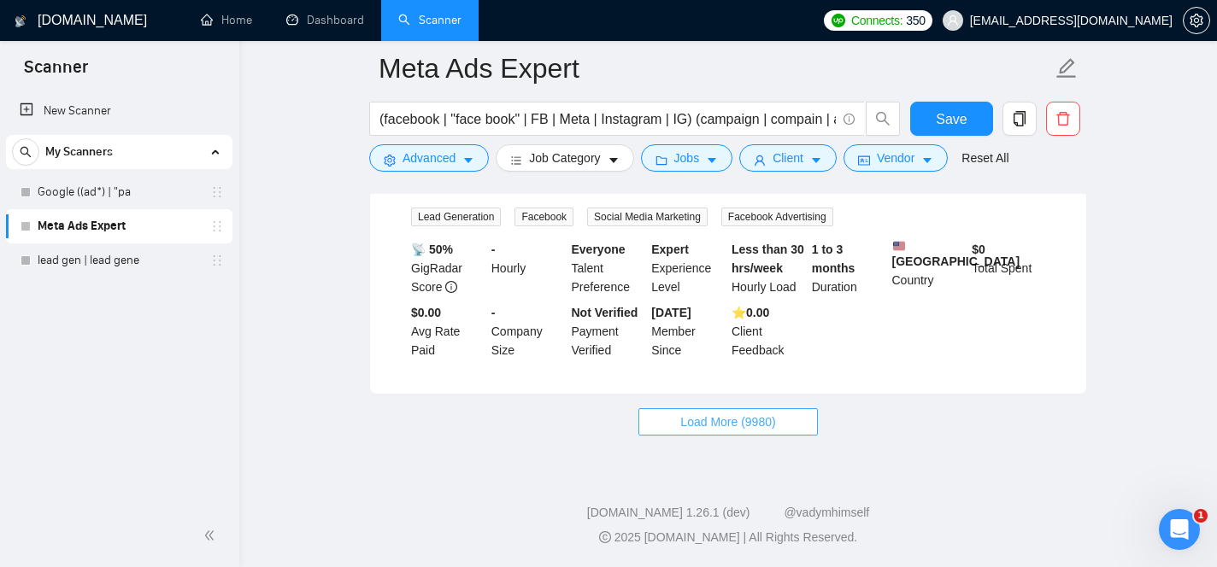
scroll to position [7360, 0]
click at [760, 414] on span "Load More (9980)" at bounding box center [727, 422] width 95 height 19
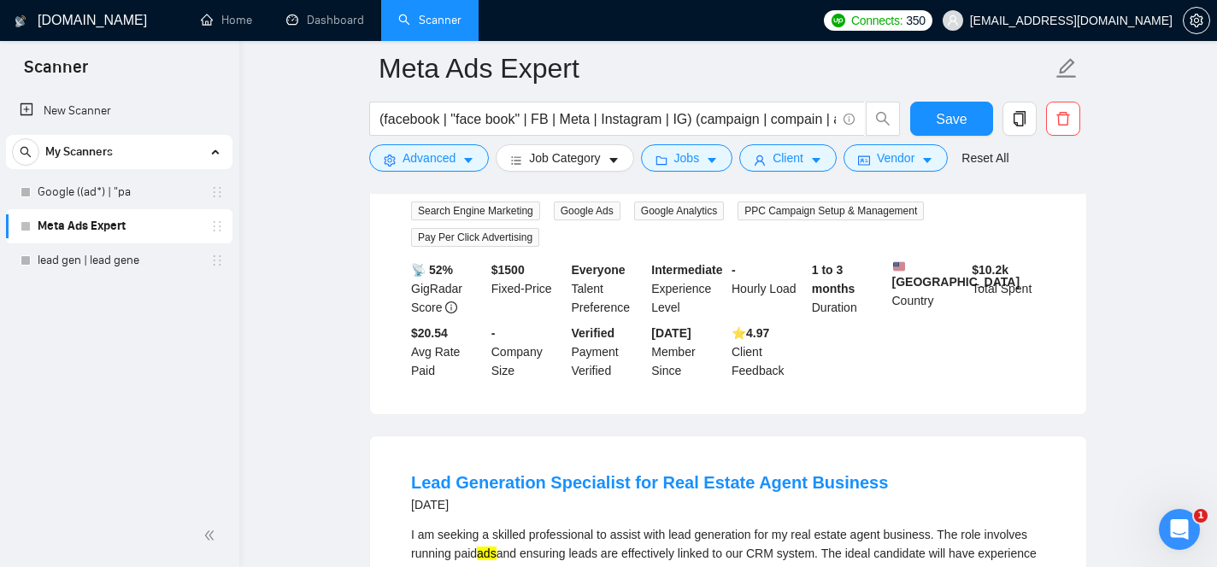
scroll to position [7929, 0]
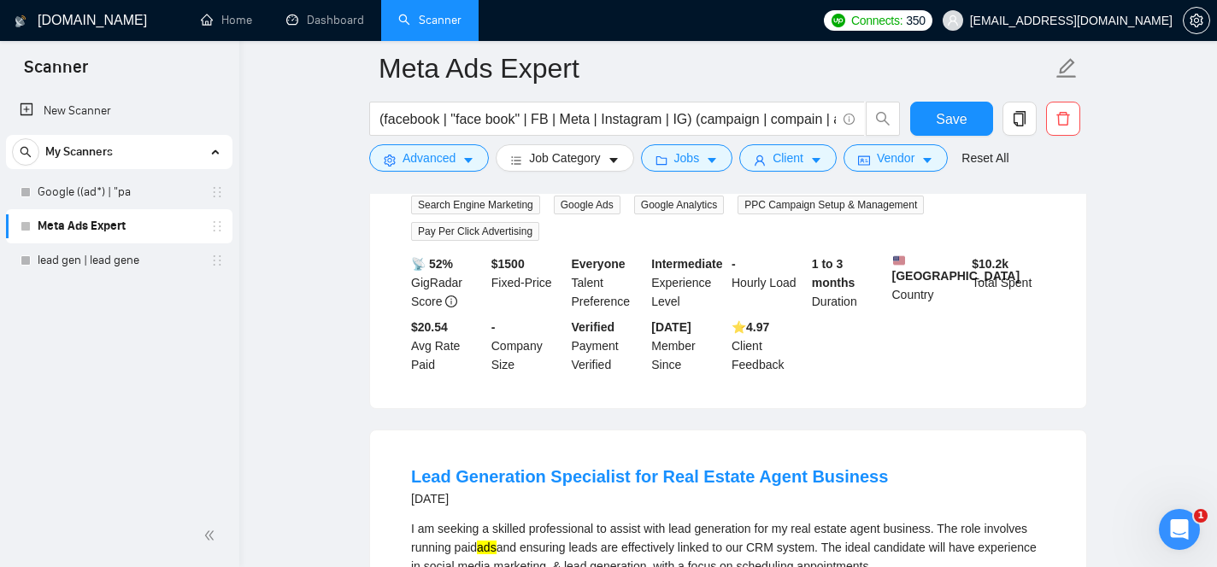
click at [975, 180] on link "Expand" at bounding box center [955, 174] width 40 height 14
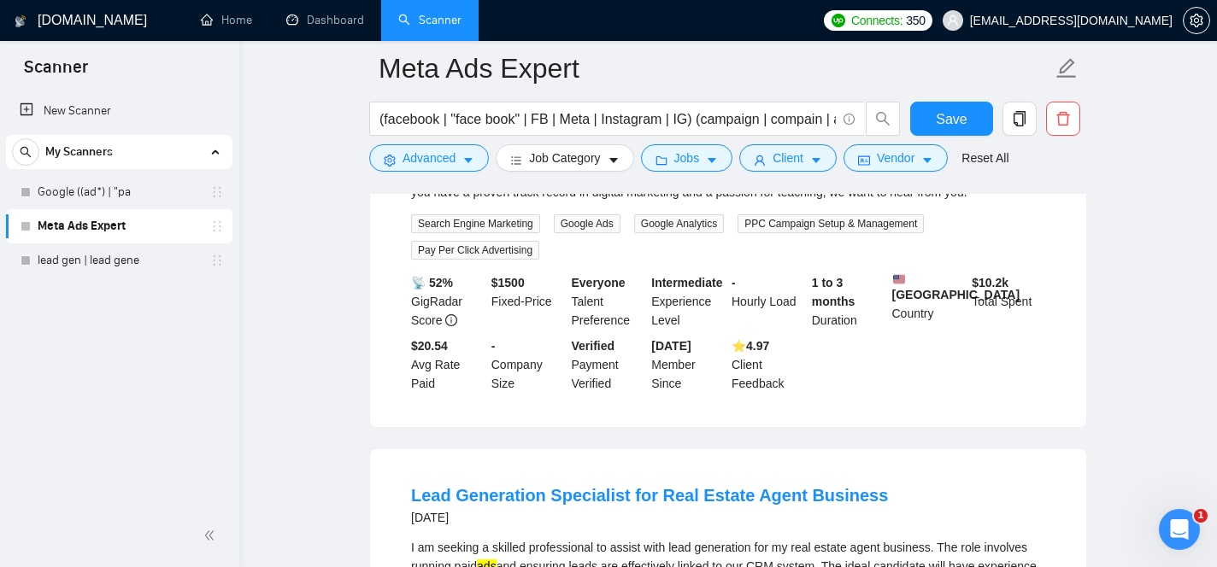
drag, startPoint x: 736, startPoint y: 314, endPoint x: 793, endPoint y: 318, distance: 56.5
click at [793, 202] on div "We are seeking an experienced Paid Search and Meta Ads Consultant to guide us t…" at bounding box center [728, 163] width 634 height 75
copy div "Consultant"
click at [455, 161] on span "Advanced" at bounding box center [428, 158] width 53 height 19
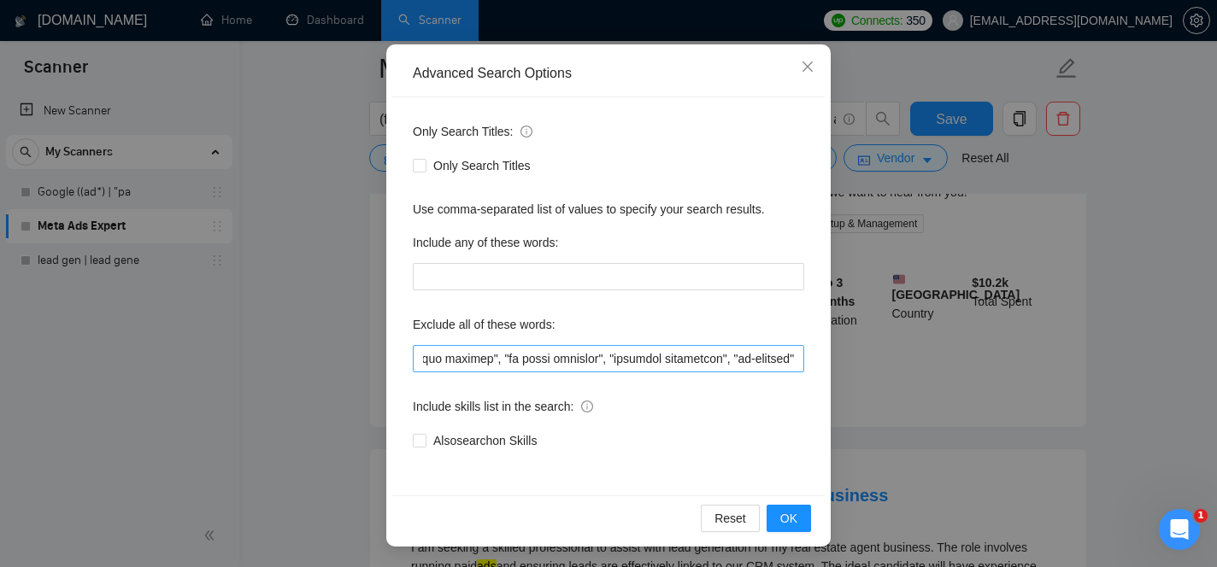
scroll to position [0, 37334]
click at [792, 360] on input "text" at bounding box center [608, 358] width 391 height 27
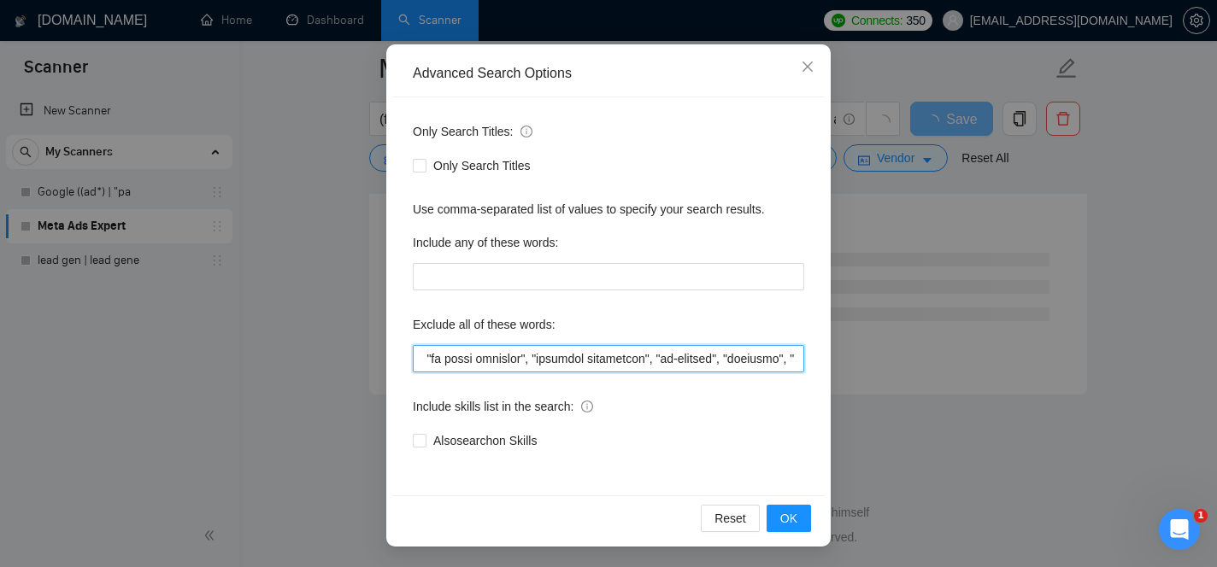
scroll to position [0, 37403]
paste input "Consultant"
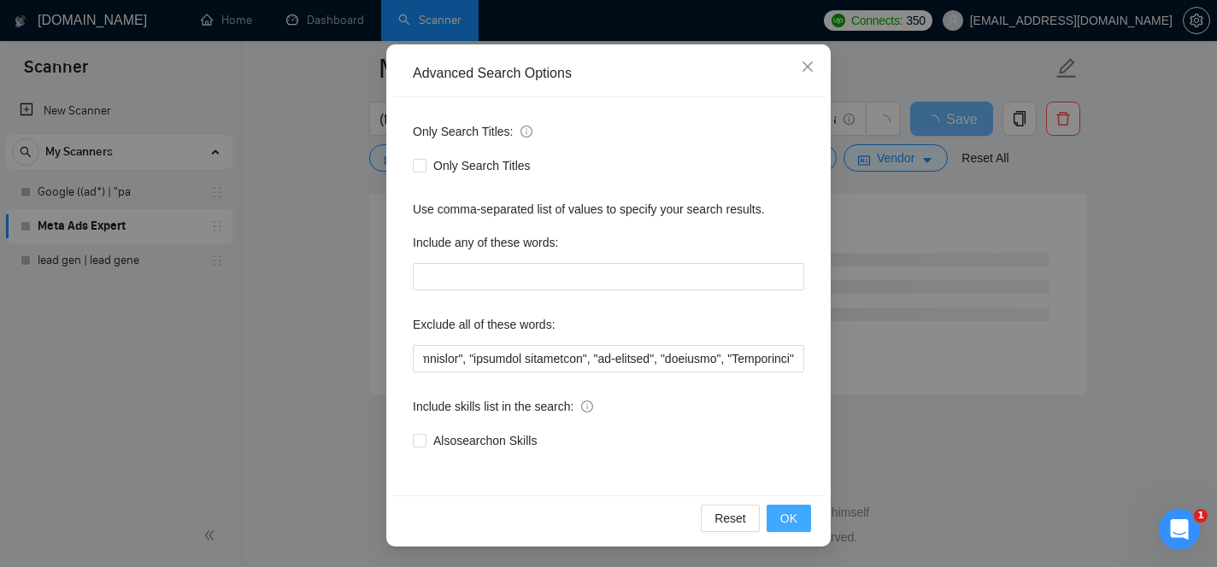
click at [787, 516] on span "OK" at bounding box center [788, 518] width 17 height 19
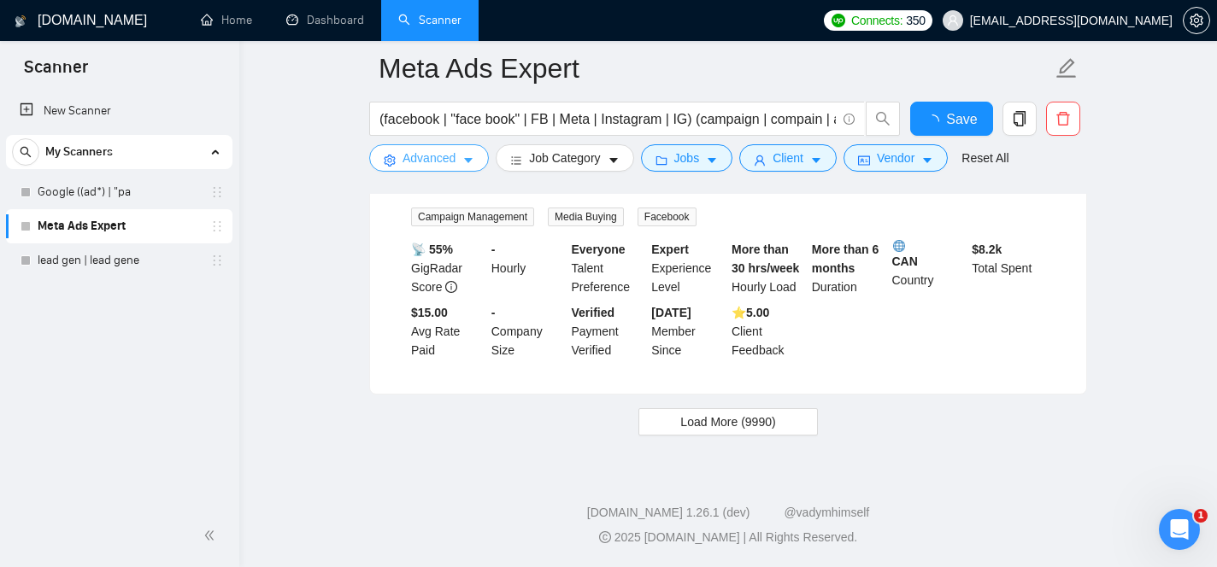
scroll to position [3589, 0]
click at [918, 118] on button "Save" at bounding box center [951, 119] width 83 height 34
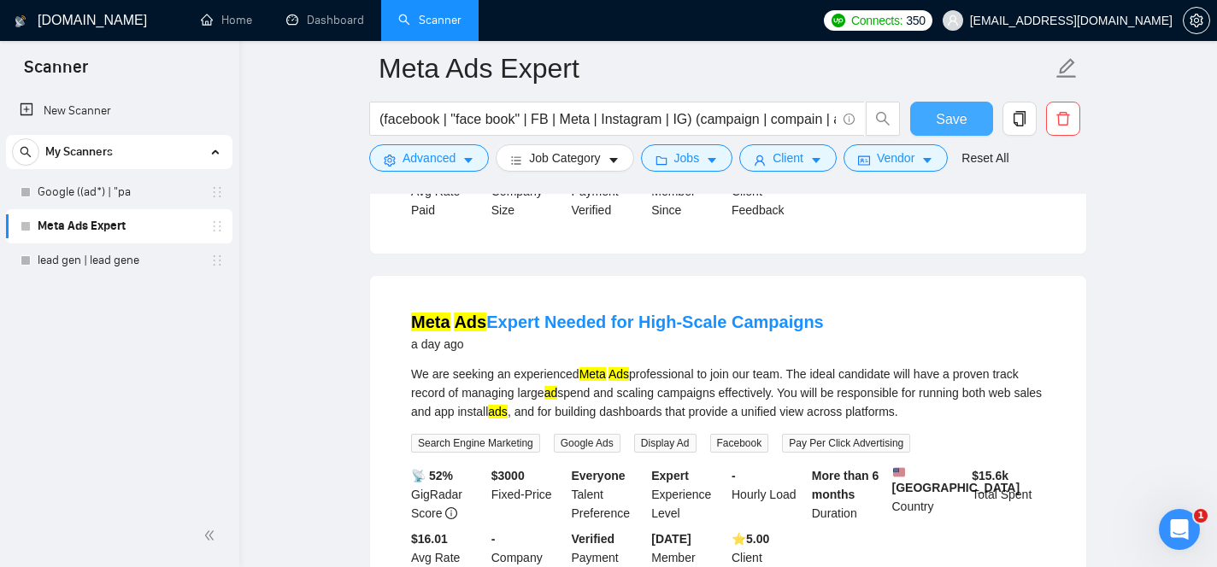
scroll to position [1154, 0]
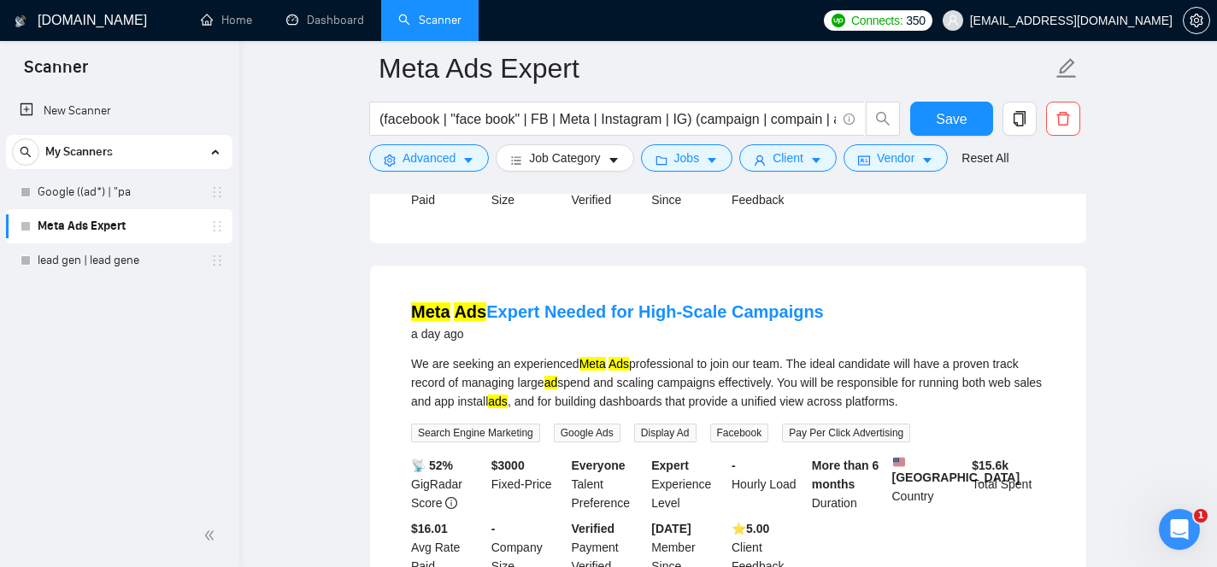
click at [953, 141] on div "Save" at bounding box center [951, 123] width 90 height 43
click at [954, 128] on span "Save" at bounding box center [951, 119] width 31 height 21
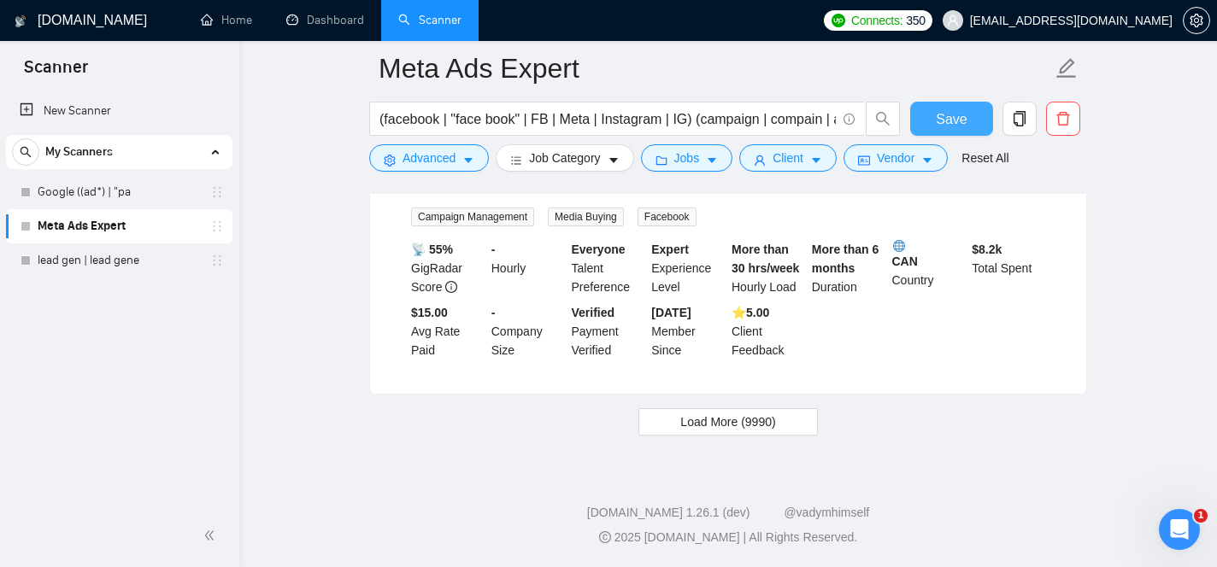
scroll to position [3589, 0]
click at [755, 423] on span "Load More (9990)" at bounding box center [727, 422] width 95 height 19
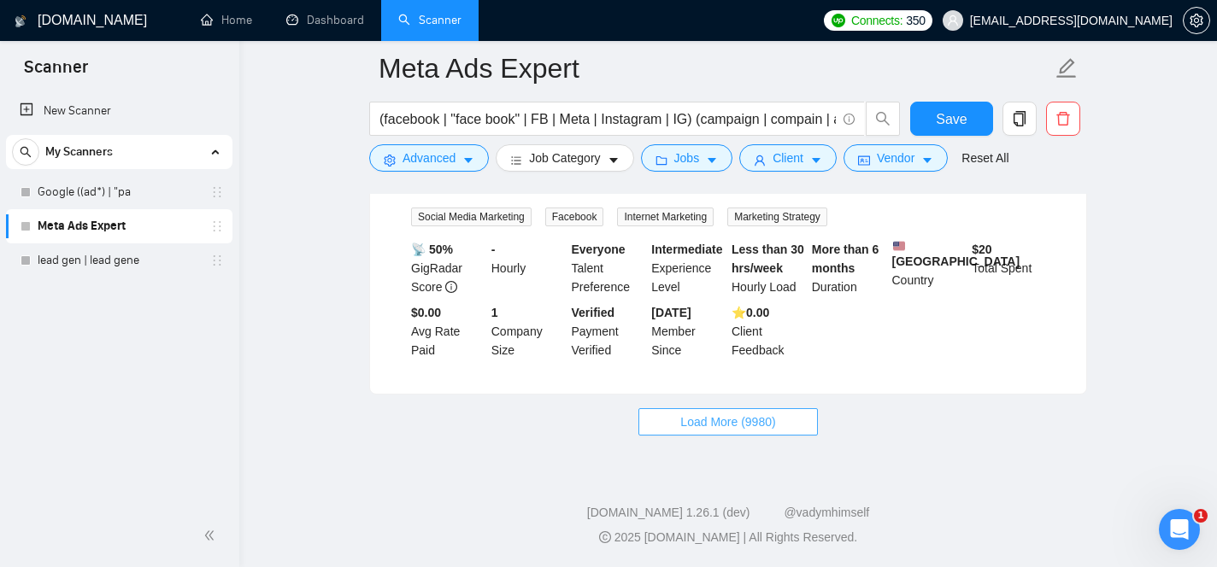
scroll to position [7324, 0]
click at [780, 419] on button "Load More (9980)" at bounding box center [727, 421] width 179 height 27
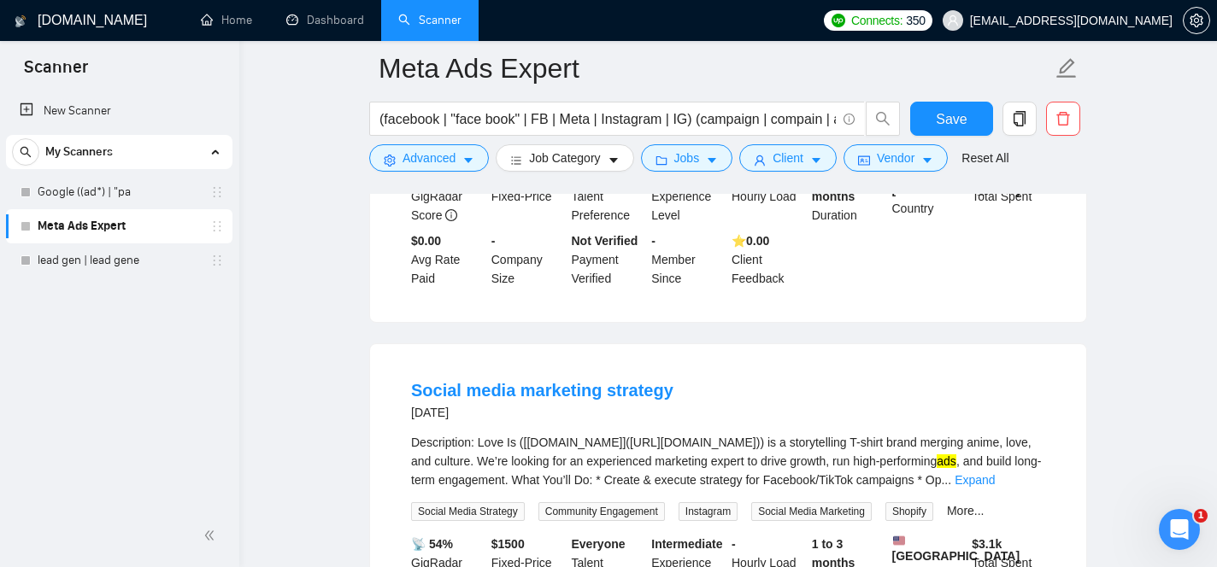
scroll to position [9395, 0]
drag, startPoint x: 886, startPoint y: 273, endPoint x: 976, endPoint y: 276, distance: 89.7
click at [976, 121] on div "We are seeking a part-time Billing Coordinator / Accountant to manage our ad ag…" at bounding box center [728, 93] width 634 height 56
copy div "billing processes"
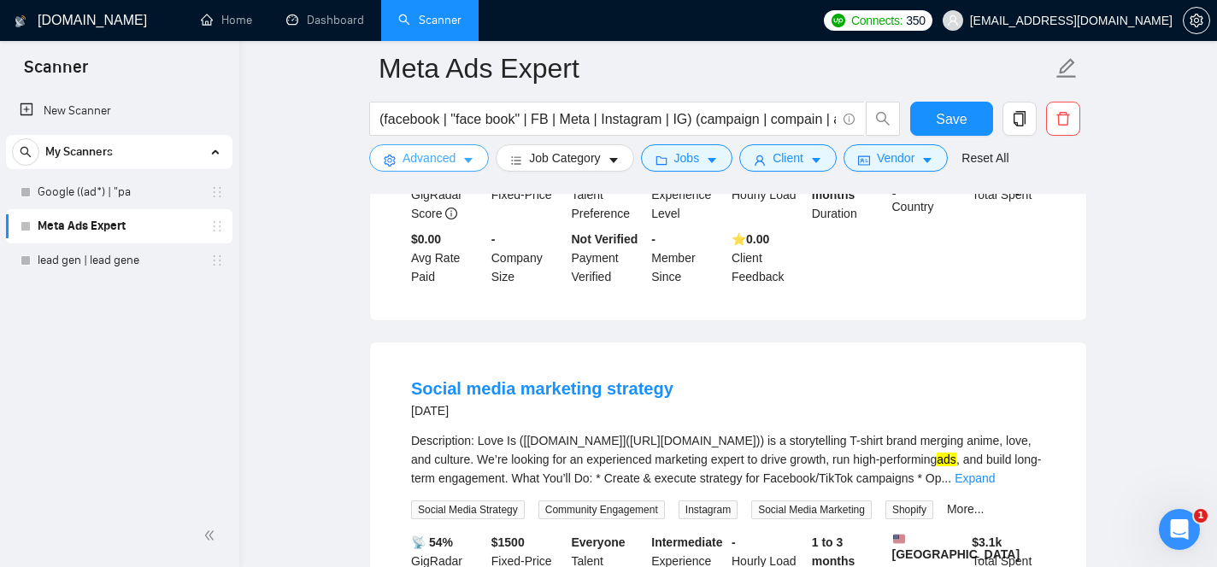
click at [448, 164] on span "Advanced" at bounding box center [428, 158] width 53 height 19
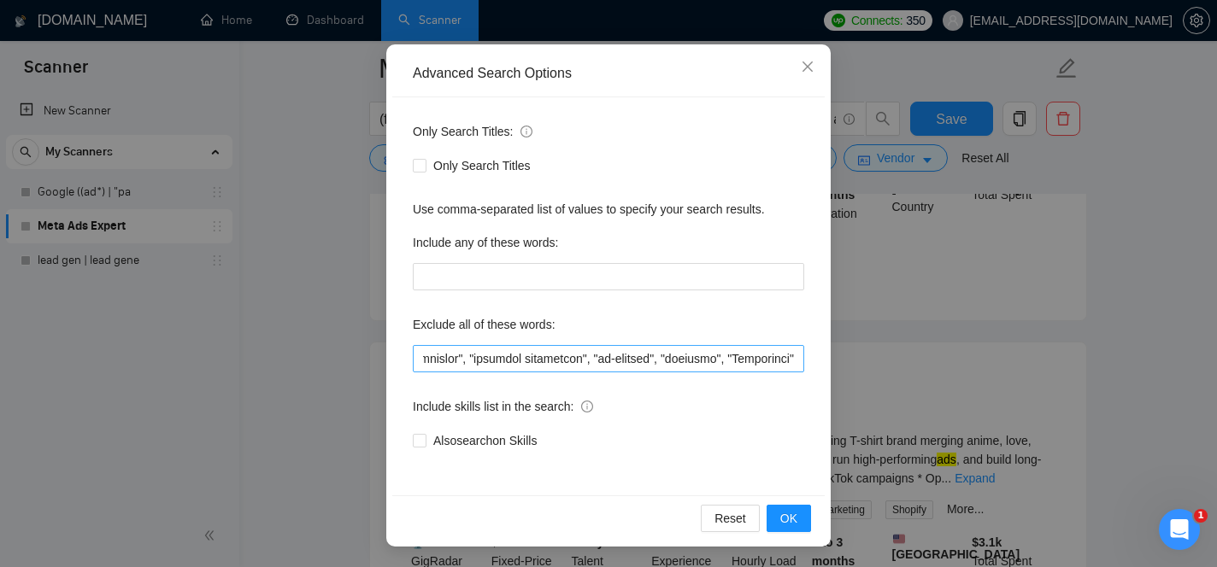
scroll to position [0, 37469]
click at [792, 361] on input "text" at bounding box center [608, 358] width 391 height 27
paste input "billing processes"
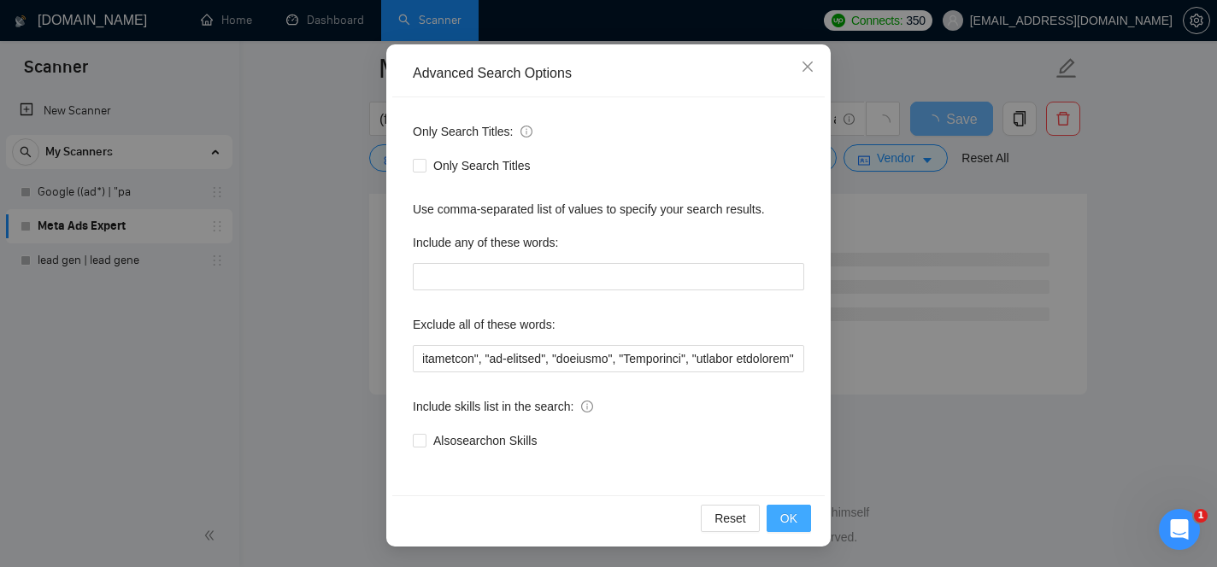
scroll to position [0, 0]
click at [783, 531] on button "OK" at bounding box center [788, 518] width 44 height 27
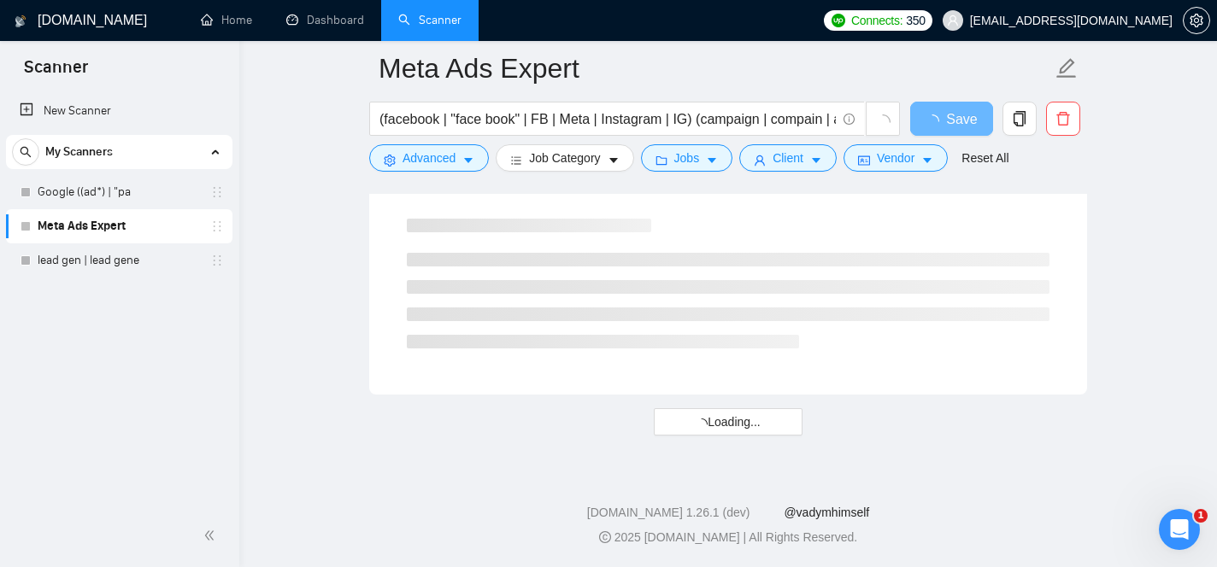
scroll to position [58, 0]
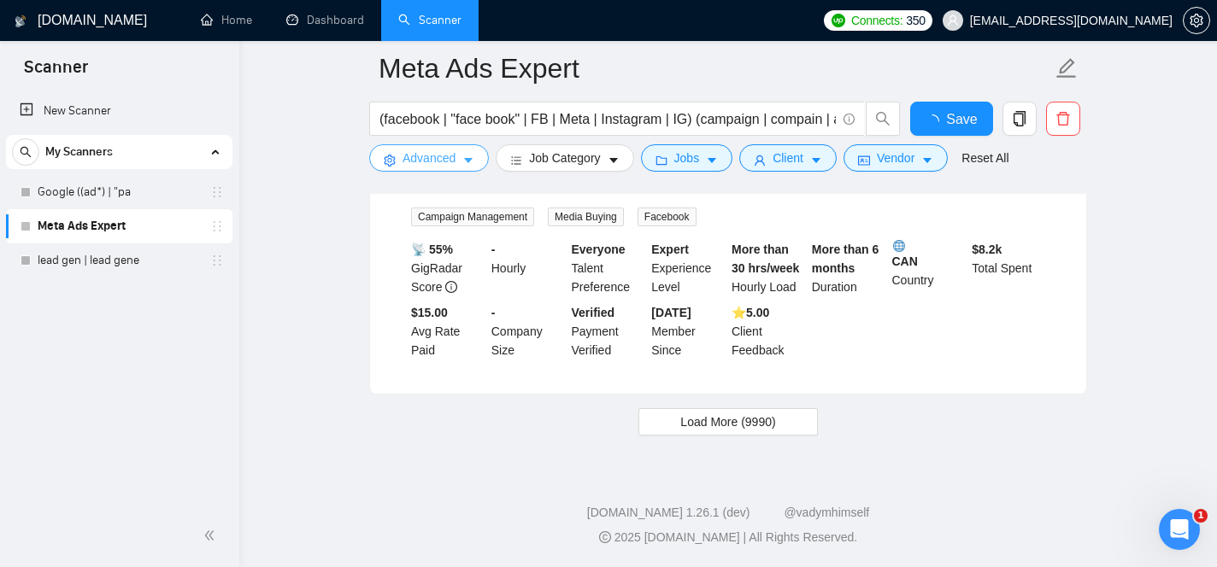
click at [445, 160] on span "Advanced" at bounding box center [428, 158] width 53 height 19
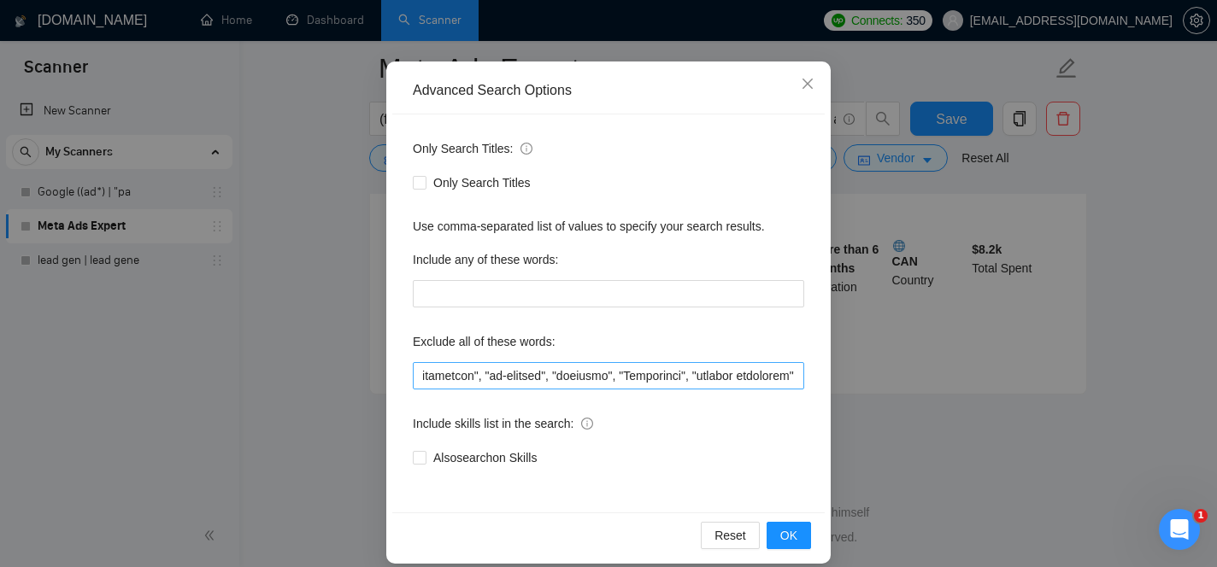
scroll to position [0, 37578]
click at [800, 379] on input "text" at bounding box center [608, 375] width 391 height 27
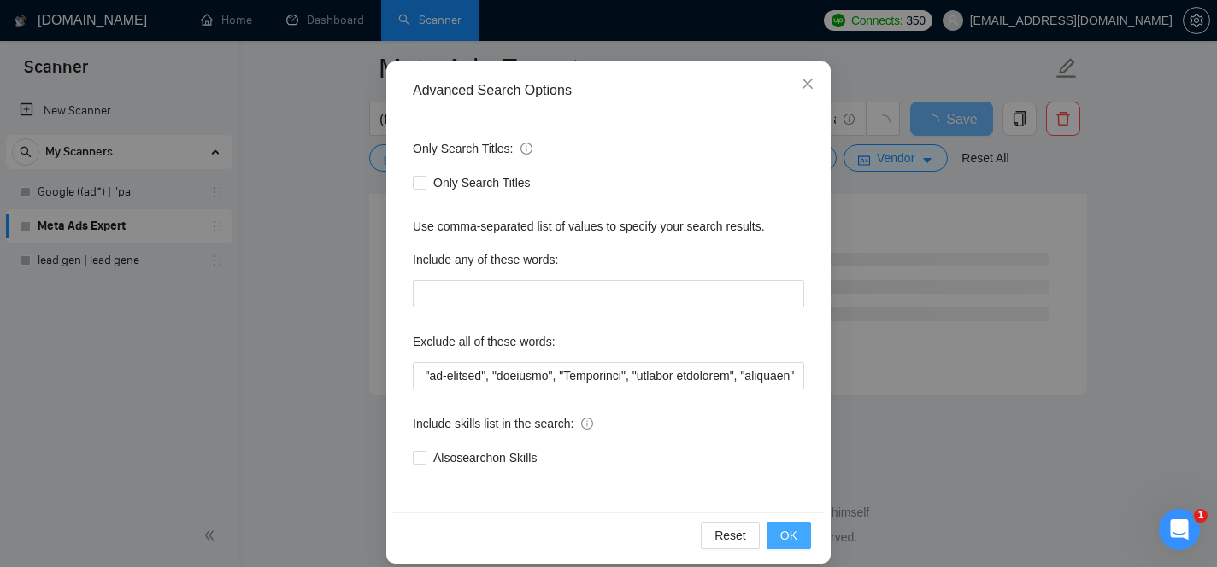
scroll to position [0, 0]
click at [801, 532] on button "OK" at bounding box center [788, 535] width 44 height 27
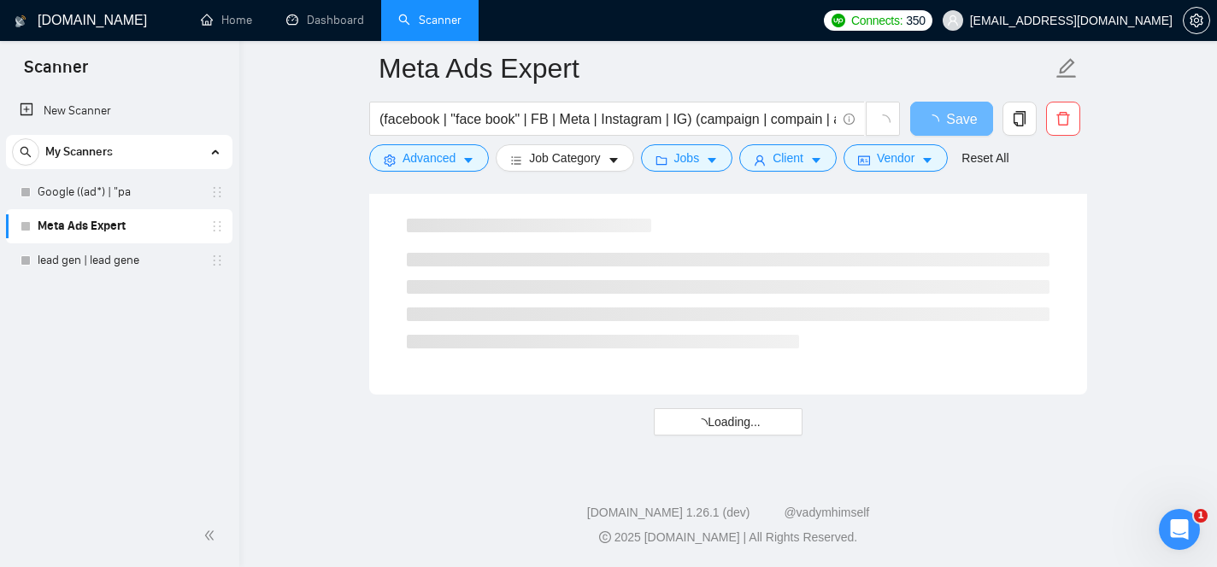
scroll to position [58, 0]
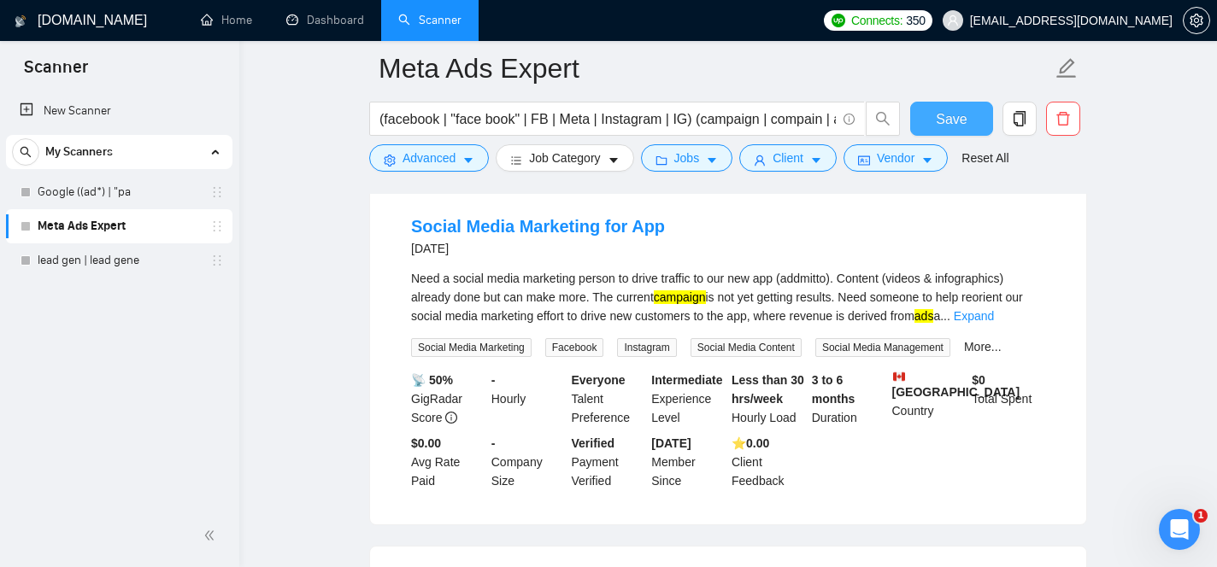
click at [947, 126] on span "Save" at bounding box center [951, 119] width 31 height 21
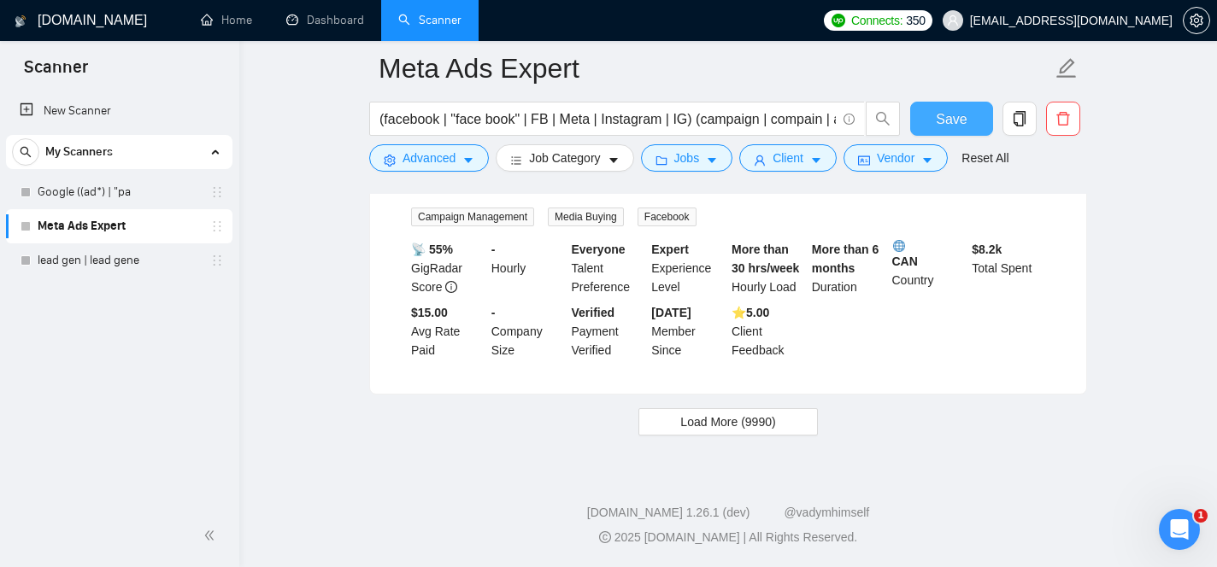
scroll to position [3560, 0]
click at [756, 431] on span "Load More (9990)" at bounding box center [727, 422] width 95 height 19
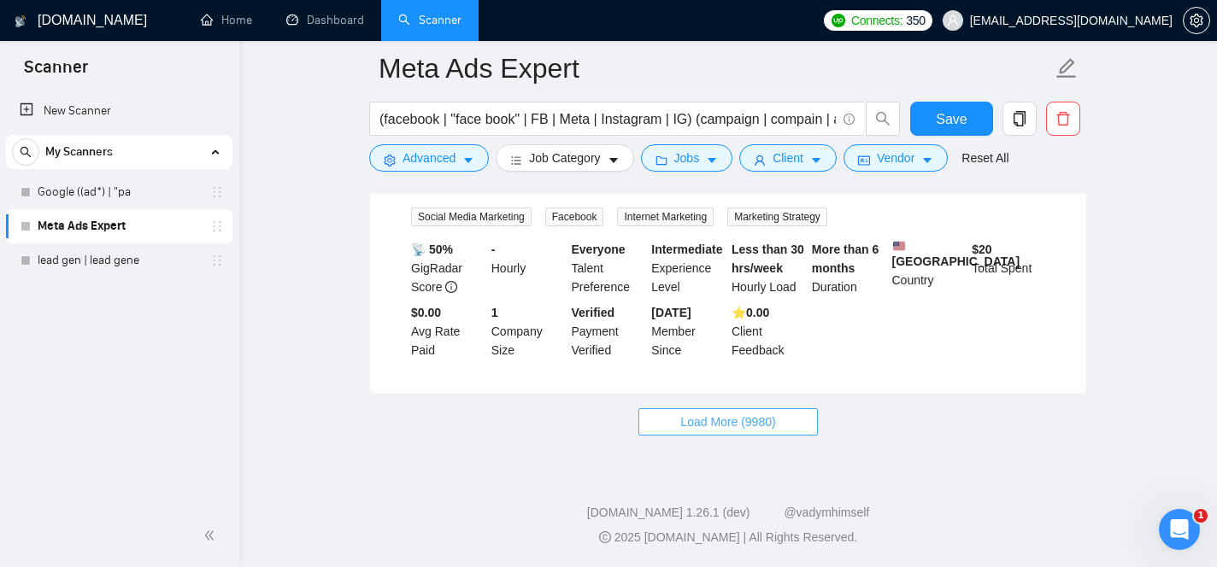
scroll to position [7324, 0]
click at [942, 125] on span "Save" at bounding box center [951, 119] width 31 height 21
click at [752, 415] on span "Load More (9980)" at bounding box center [727, 422] width 95 height 19
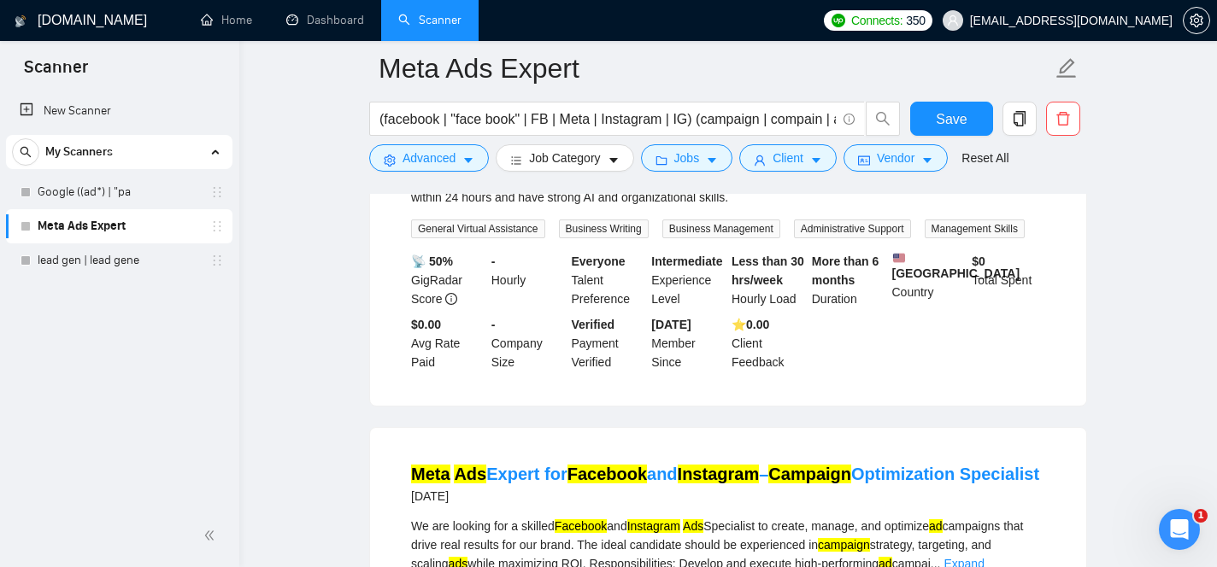
scroll to position [10464, 0]
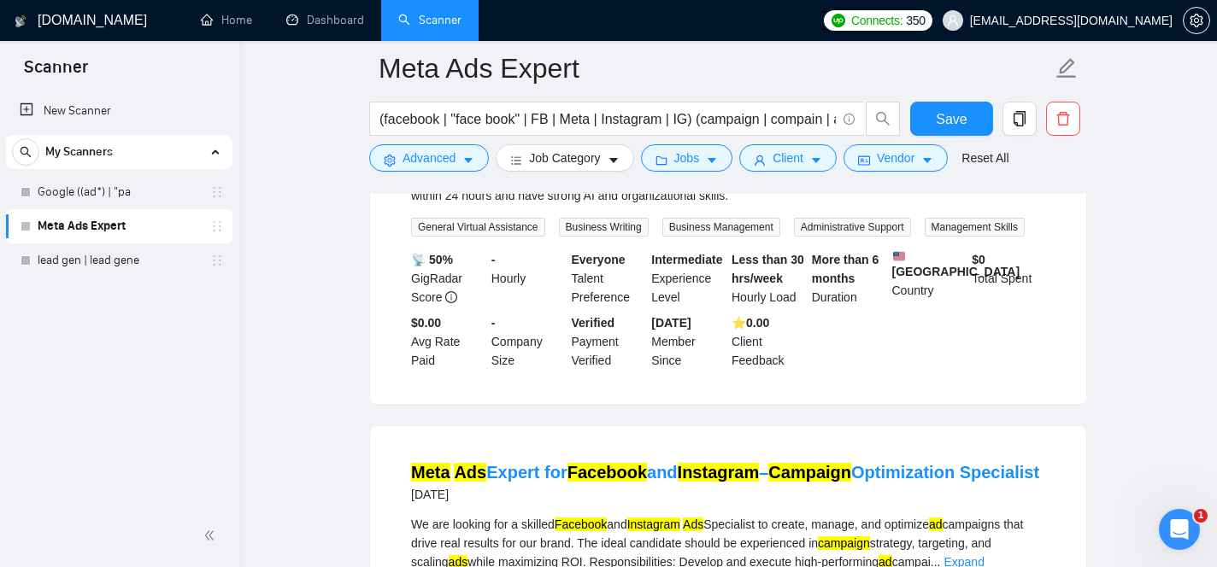
drag, startPoint x: 676, startPoint y: 411, endPoint x: 731, endPoint y: 409, distance: 55.6
click at [731, 205] on div "Seeking a versatile planner and operator to manage and maintain income systems …" at bounding box center [728, 177] width 634 height 56
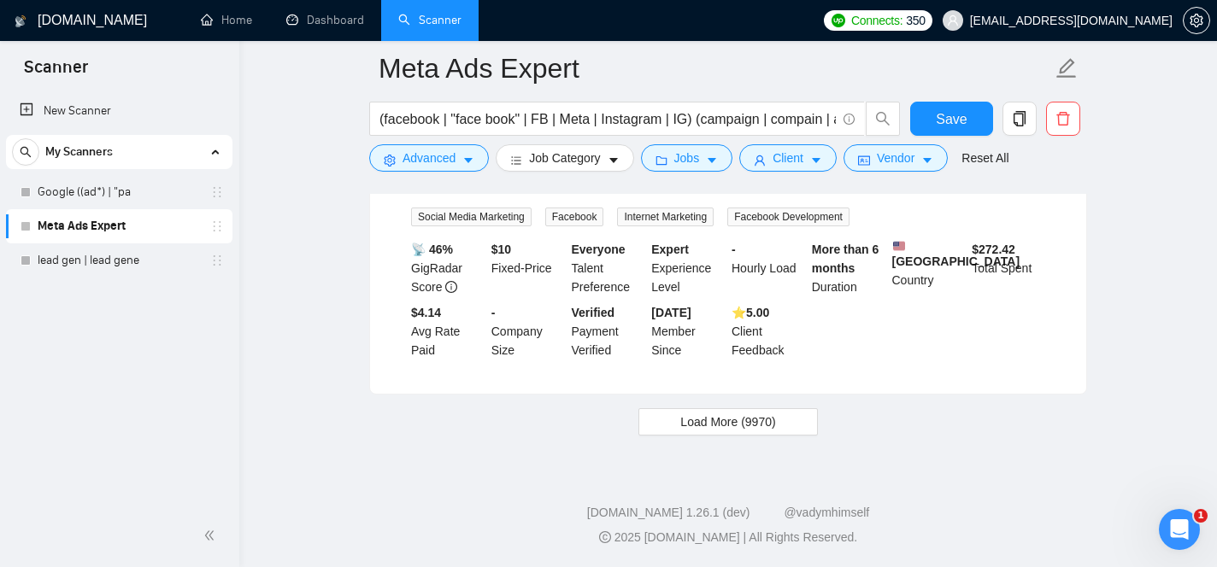
scroll to position [11146, 0]
click at [754, 425] on span "Load More (9970)" at bounding box center [727, 422] width 95 height 19
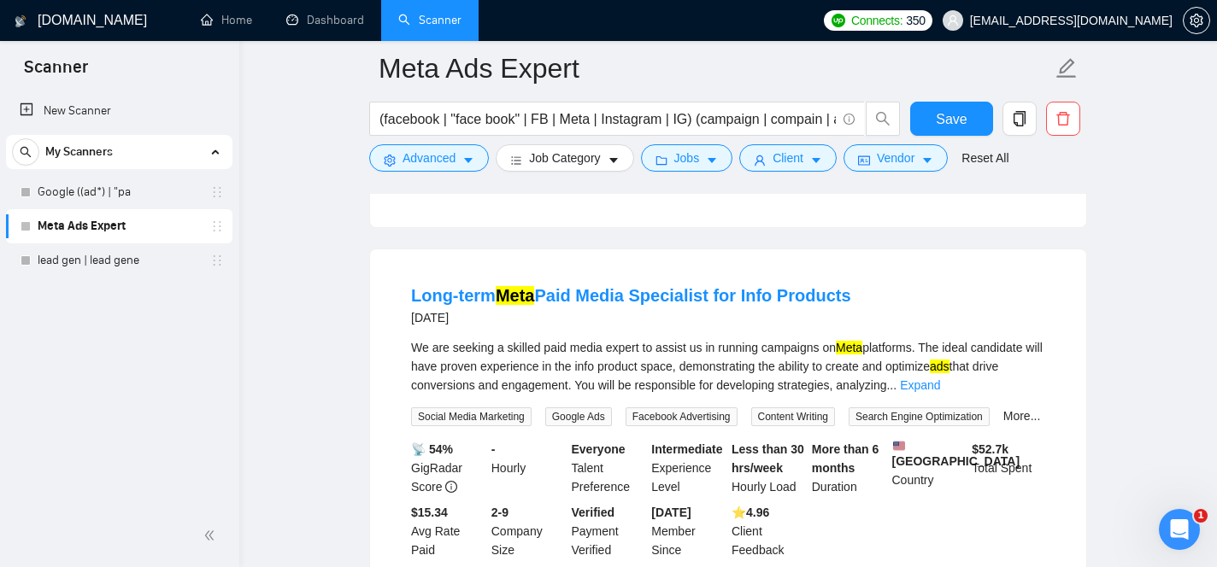
scroll to position [12092, 0]
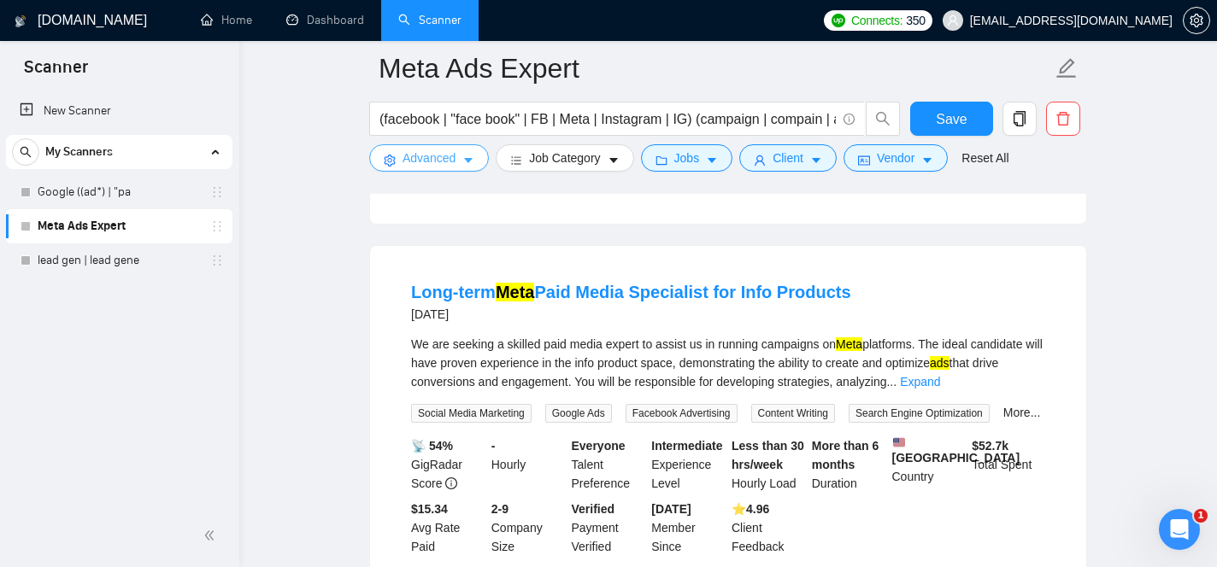
click at [442, 163] on span "Advanced" at bounding box center [428, 158] width 53 height 19
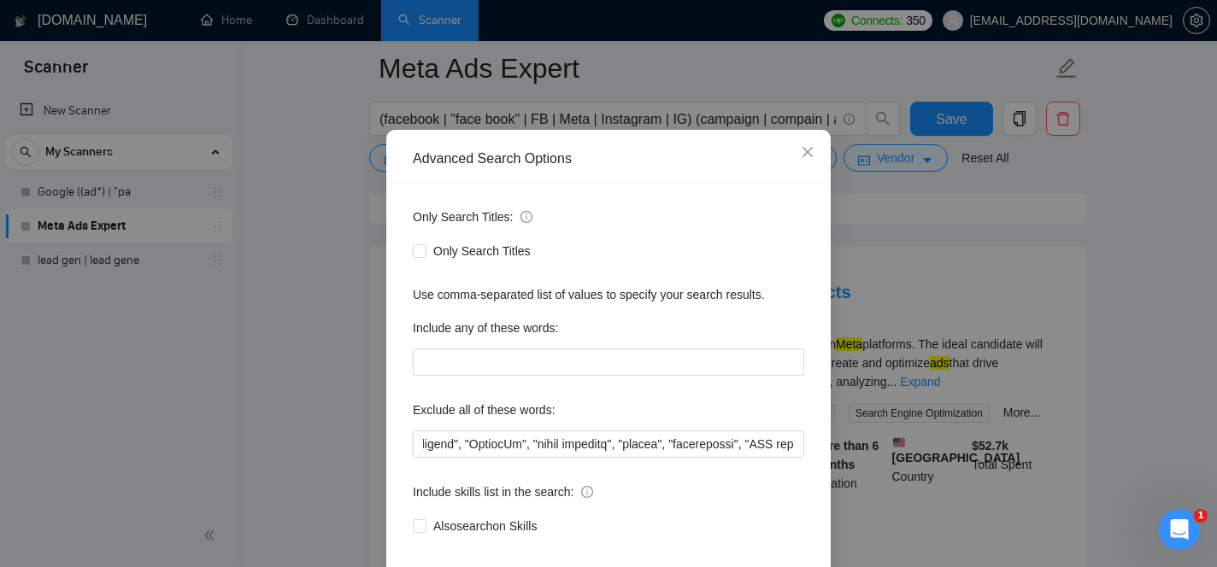
scroll to position [0, 3543]
click at [804, 159] on icon "close" at bounding box center [808, 152] width 14 height 14
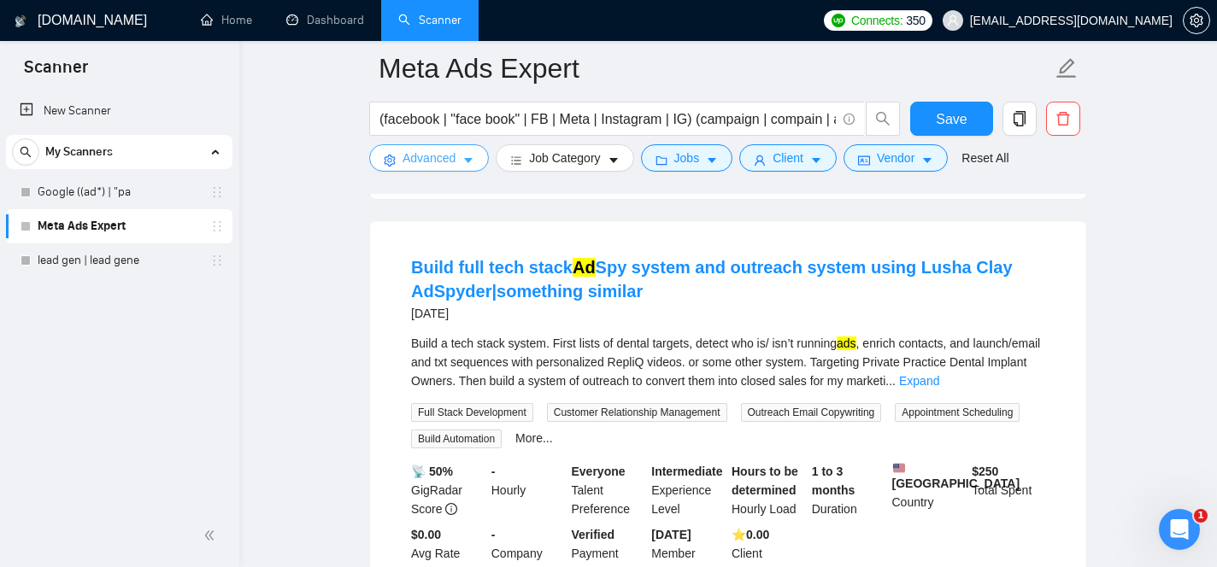
scroll to position [13220, 0]
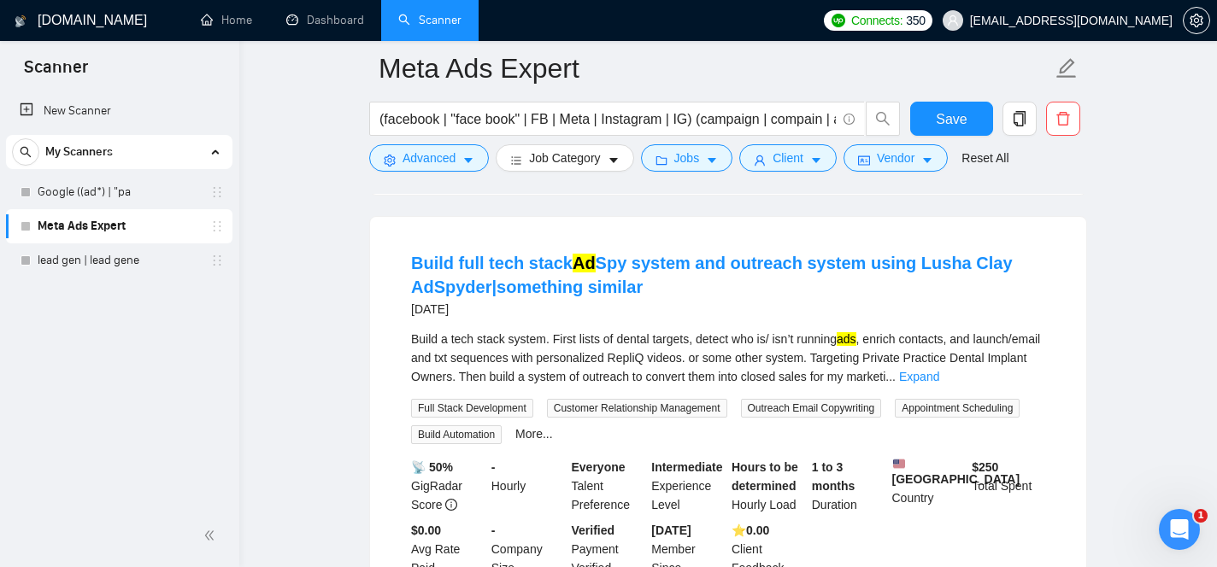
drag, startPoint x: 789, startPoint y: 303, endPoint x: 696, endPoint y: 303, distance: 92.3
click at [452, 162] on span "Advanced" at bounding box center [428, 158] width 53 height 19
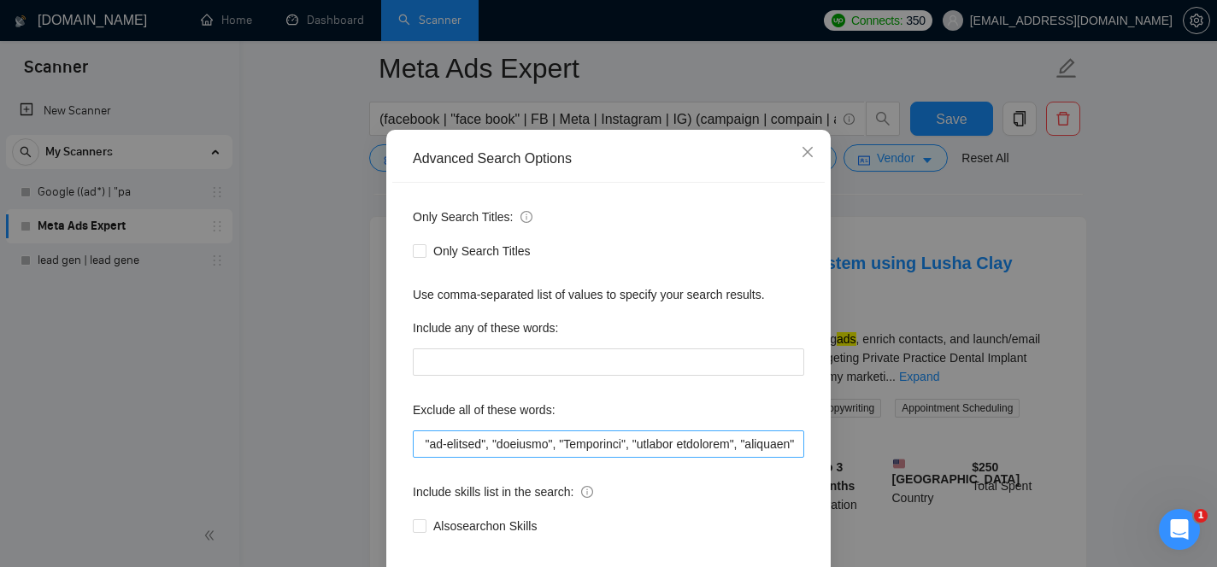
scroll to position [0, 37639]
click at [795, 458] on input "text" at bounding box center [608, 444] width 391 height 27
paste input "Content Creation"
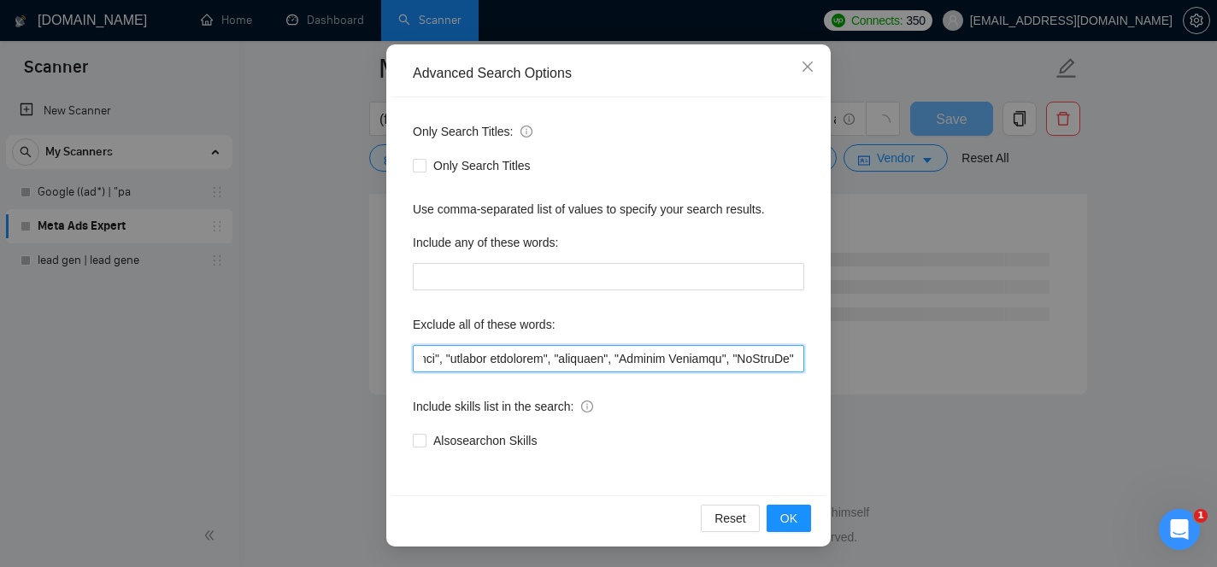
scroll to position [9306, 0]
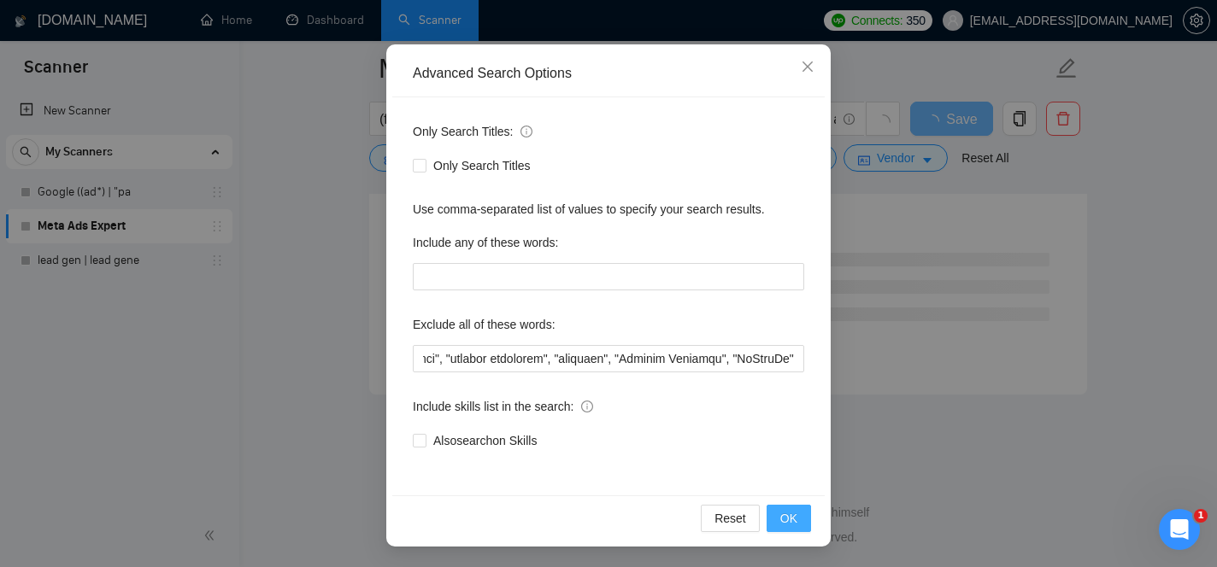
click at [788, 517] on span "OK" at bounding box center [788, 518] width 17 height 19
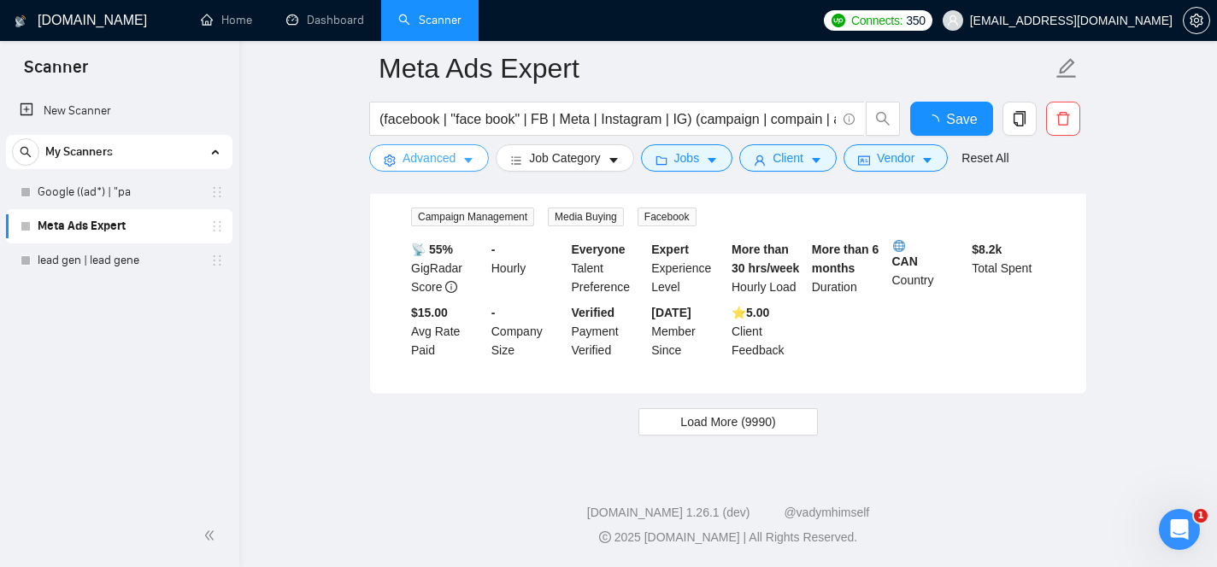
scroll to position [3589, 0]
click at [929, 126] on button "Save" at bounding box center [951, 119] width 83 height 34
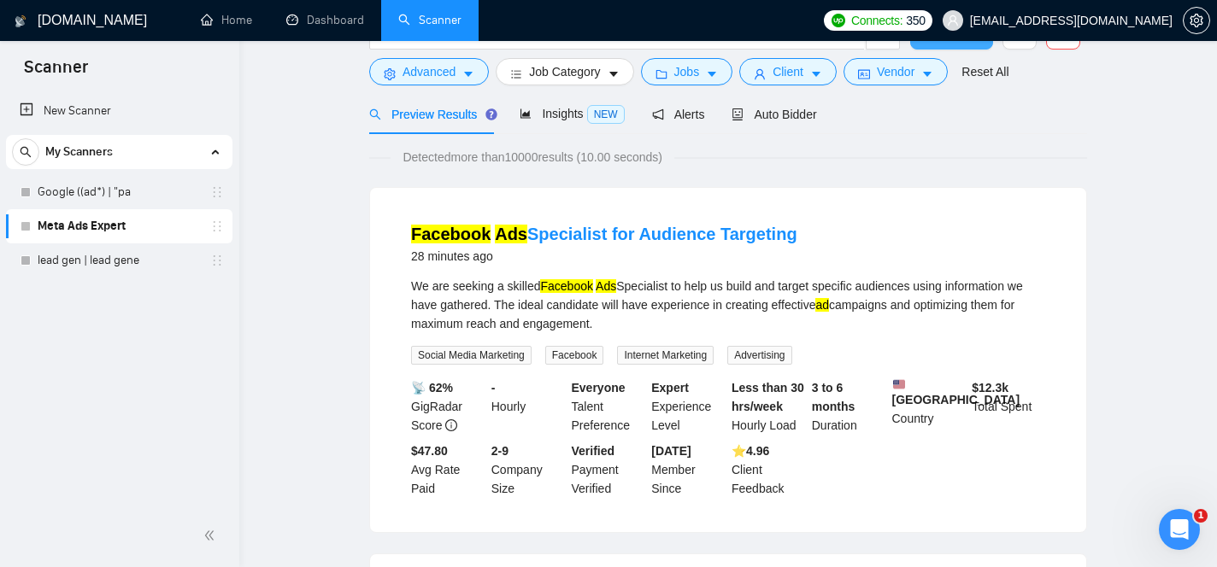
scroll to position [21, 0]
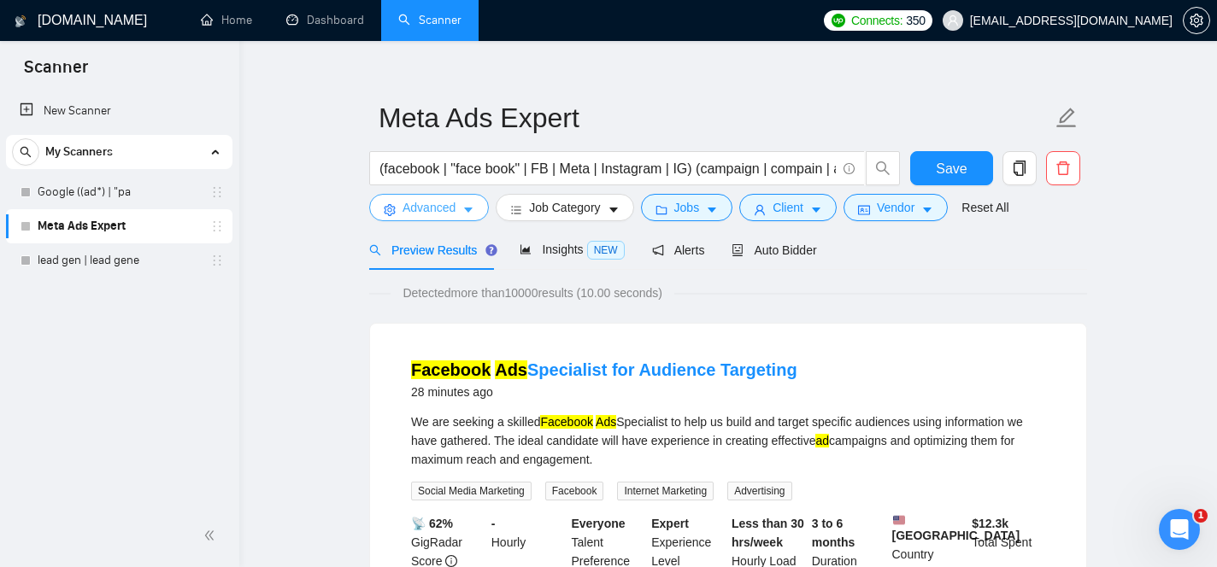
click at [451, 214] on span "Advanced" at bounding box center [428, 207] width 53 height 19
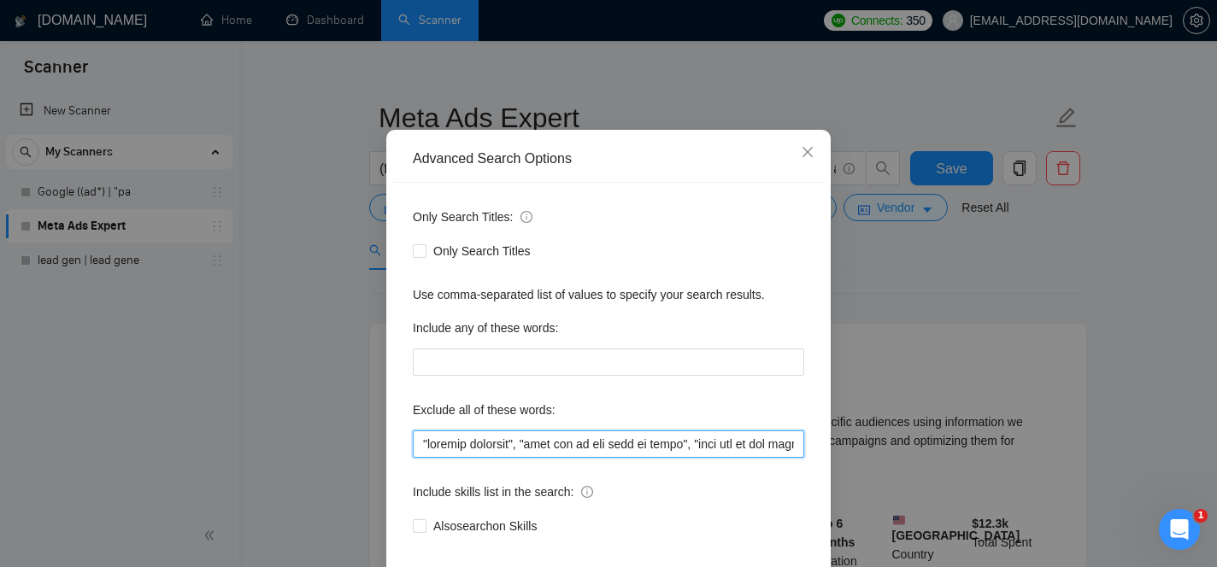
click at [566, 458] on input "text" at bounding box center [608, 444] width 391 height 27
click at [712, 458] on input "text" at bounding box center [608, 444] width 391 height 27
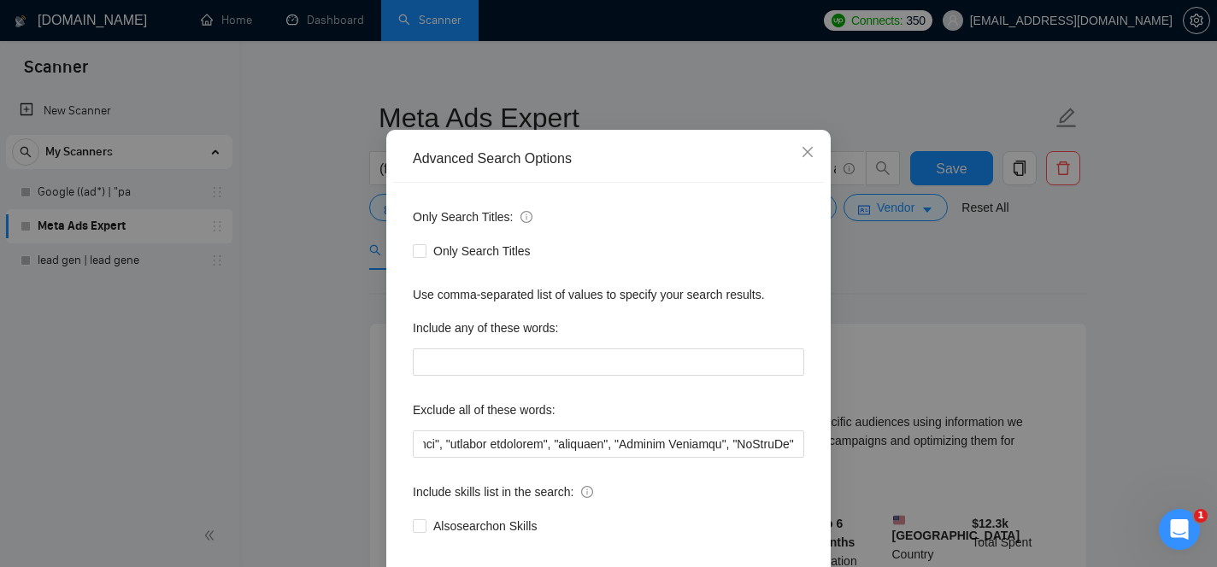
click at [739, 431] on div "Exclude all of these words:" at bounding box center [608, 413] width 391 height 34
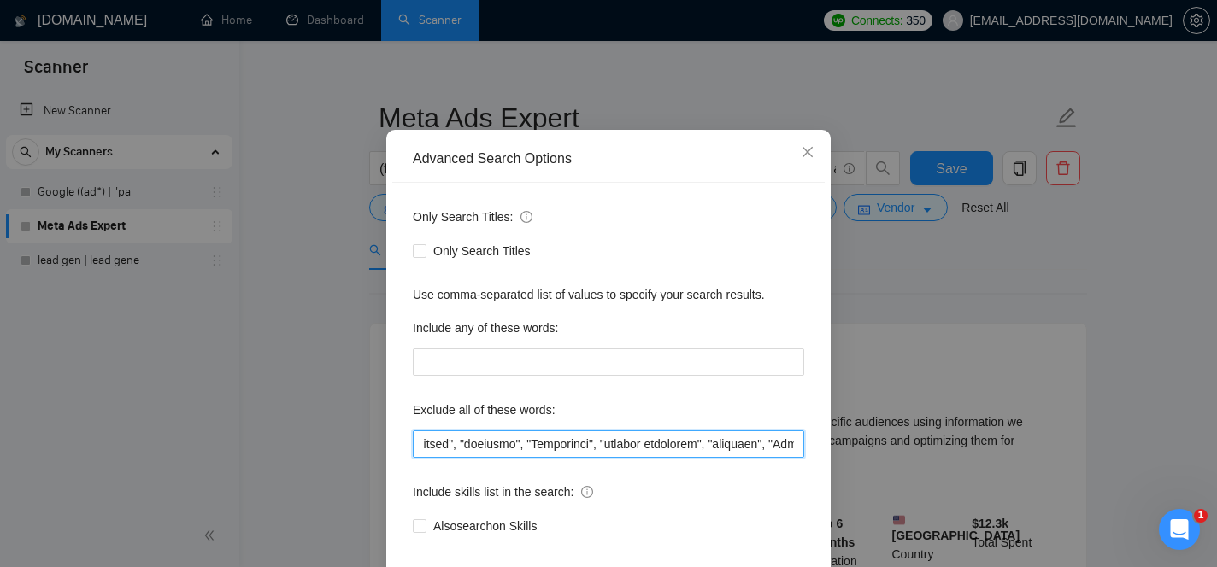
scroll to position [0, 37827]
drag, startPoint x: 717, startPoint y: 502, endPoint x: 991, endPoint y: 534, distance: 276.1
click at [991, 534] on div "Advanced Search Options Only Search Titles: Only Search Titles Use comma-separa…" at bounding box center [608, 283] width 1217 height 567
click at [795, 458] on input "text" at bounding box center [608, 444] width 391 height 27
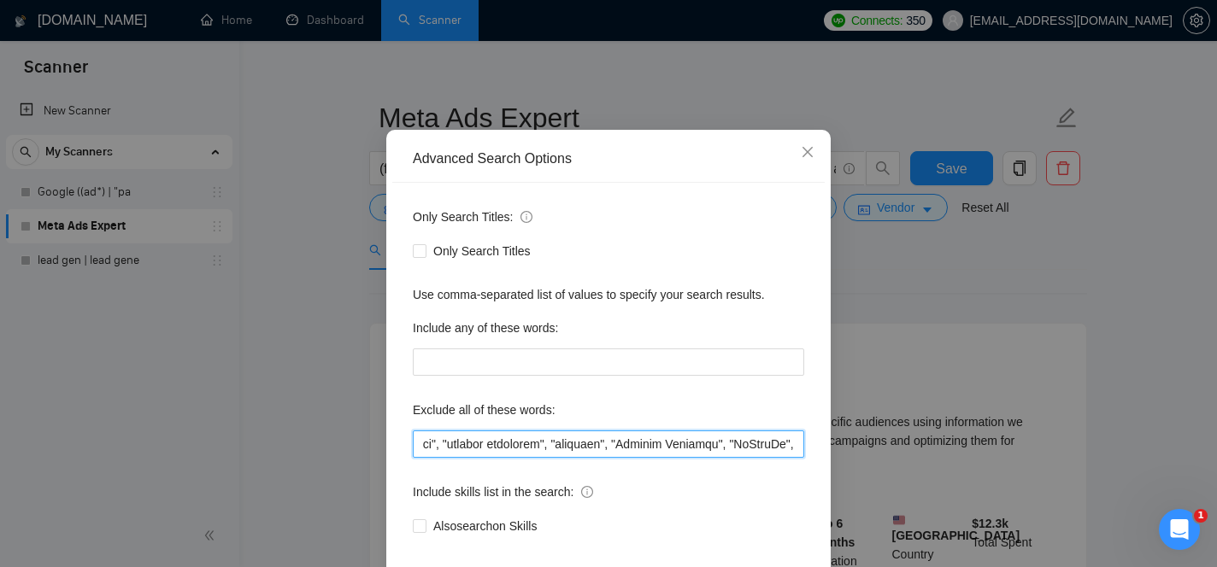
paste input ""Google Ads", "YouTube Ads", "LinkedIn Ads", "Twitter", "X", "Pinterest", "Snap…"
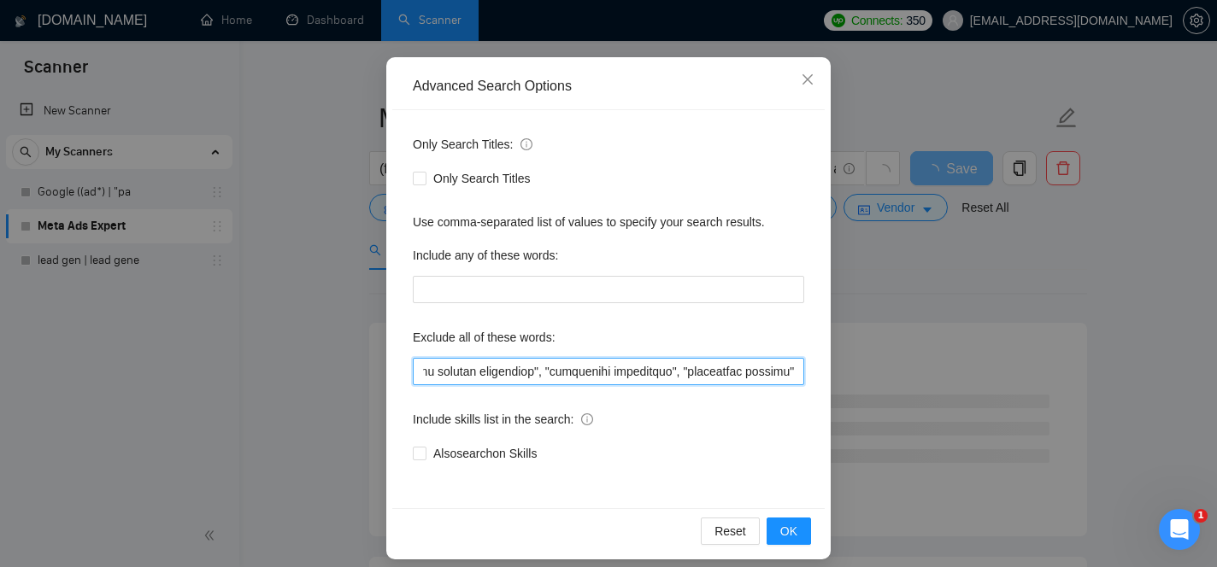
scroll to position [144, 0]
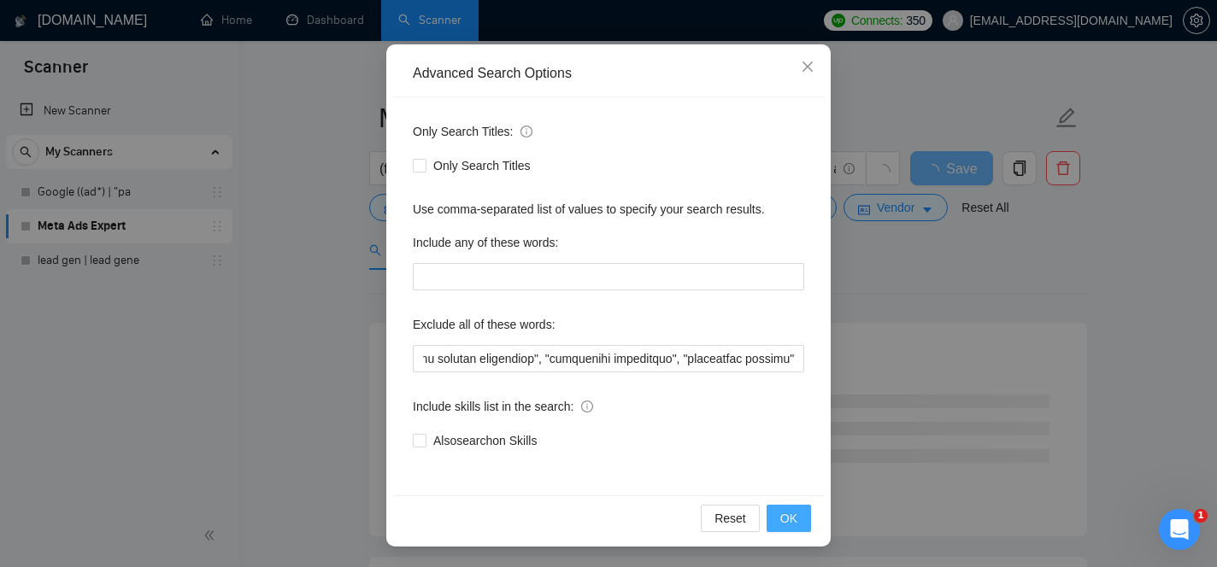
click at [795, 519] on span "OK" at bounding box center [788, 518] width 17 height 19
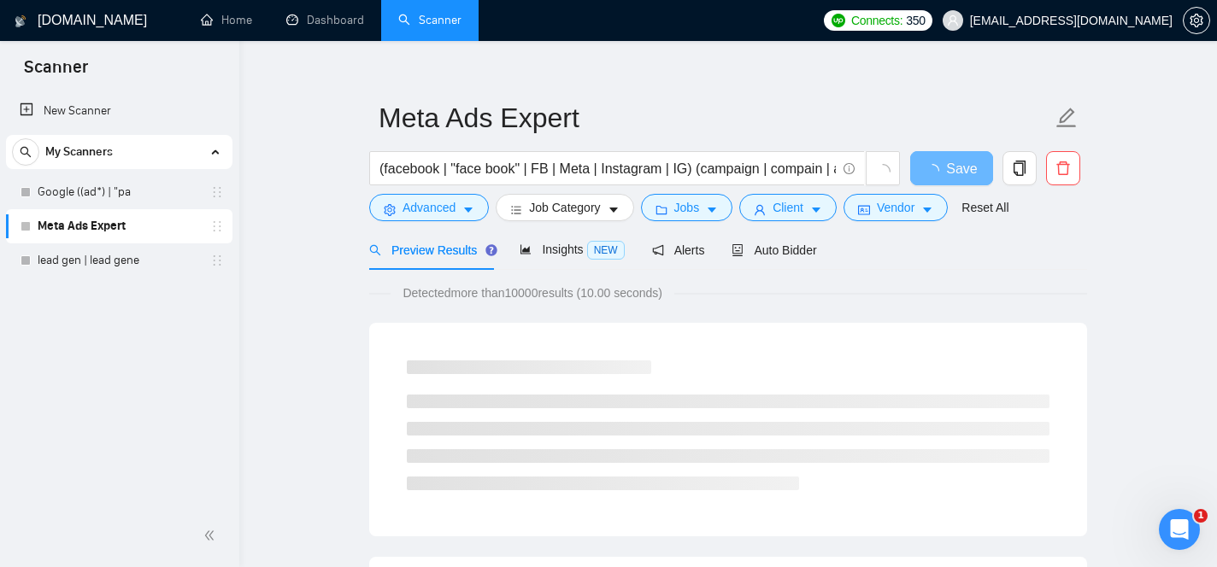
scroll to position [58, 0]
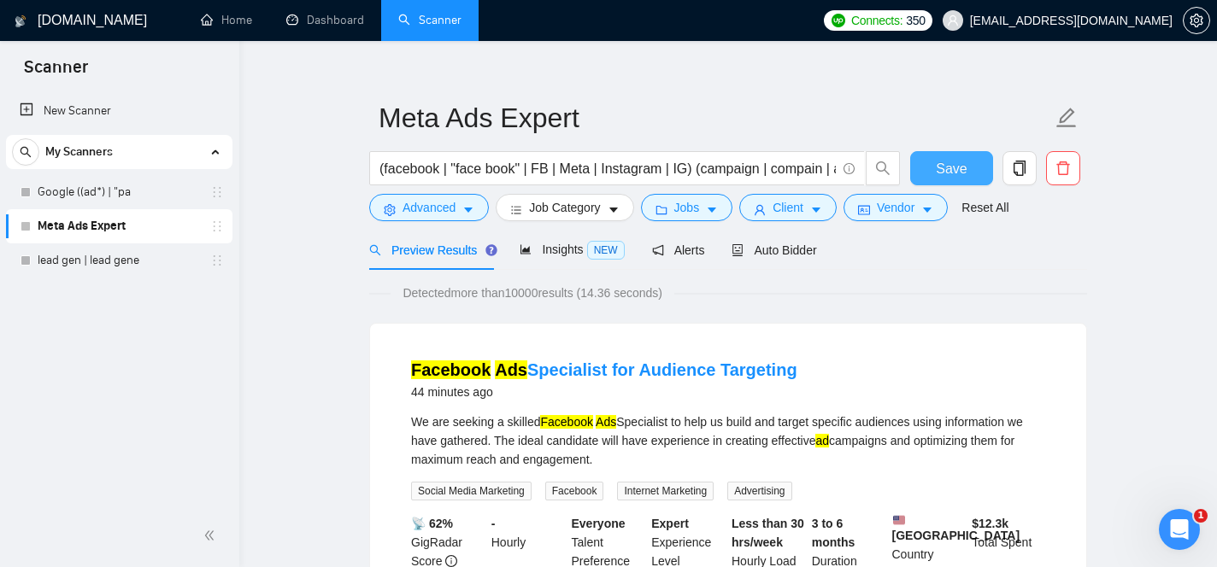
click at [959, 179] on button "Save" at bounding box center [951, 168] width 83 height 34
click at [596, 253] on span "NEW" at bounding box center [606, 250] width 38 height 19
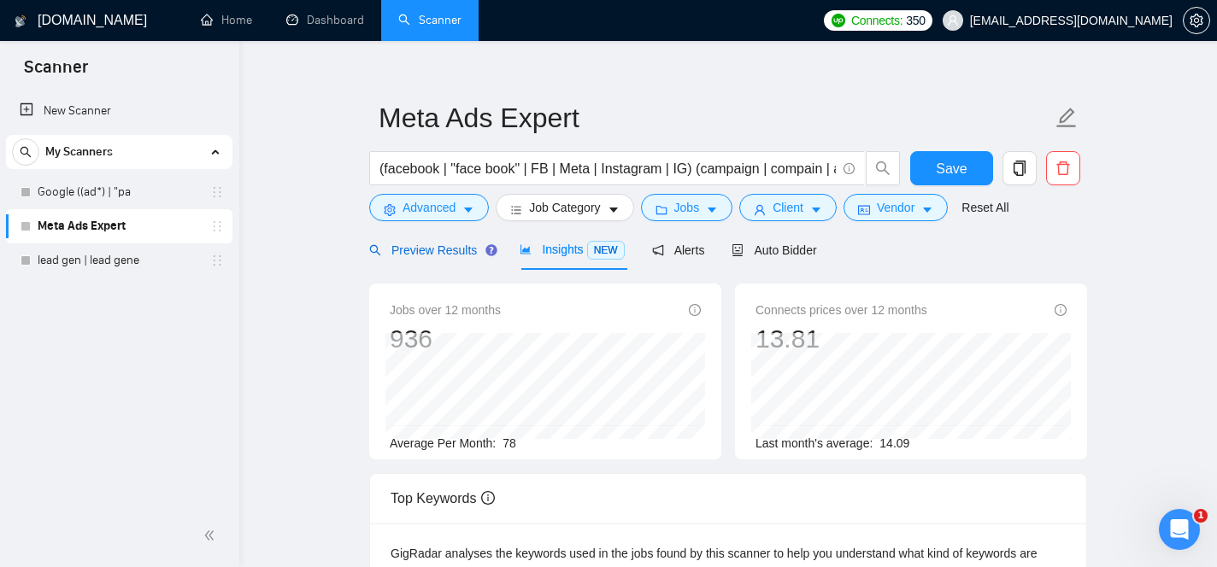
click at [466, 243] on span "Preview Results" at bounding box center [430, 250] width 123 height 14
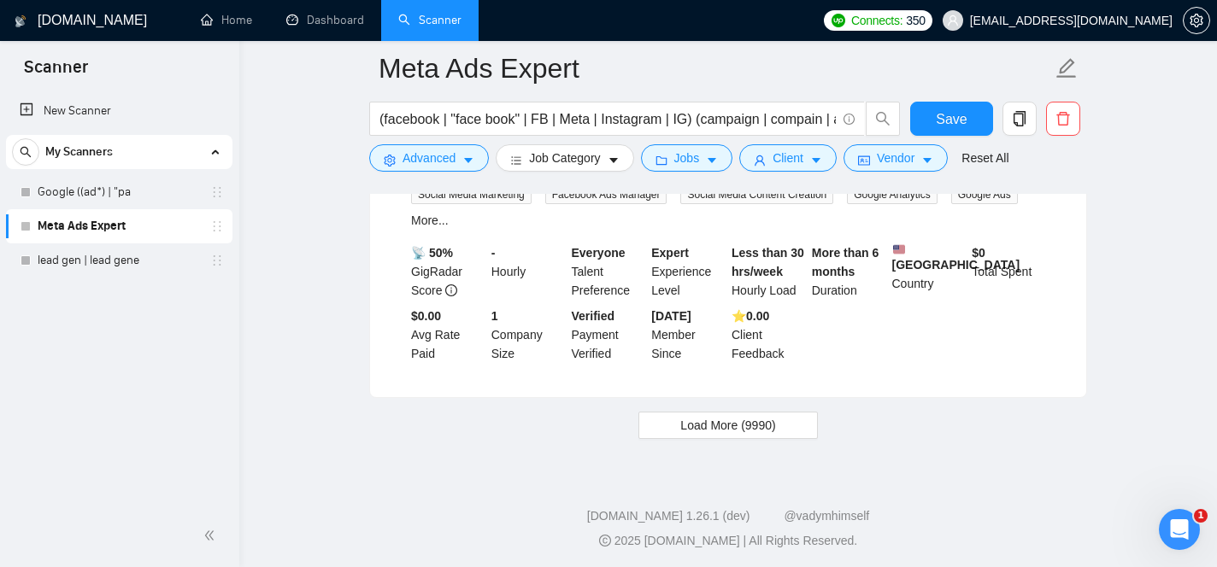
scroll to position [3616, 0]
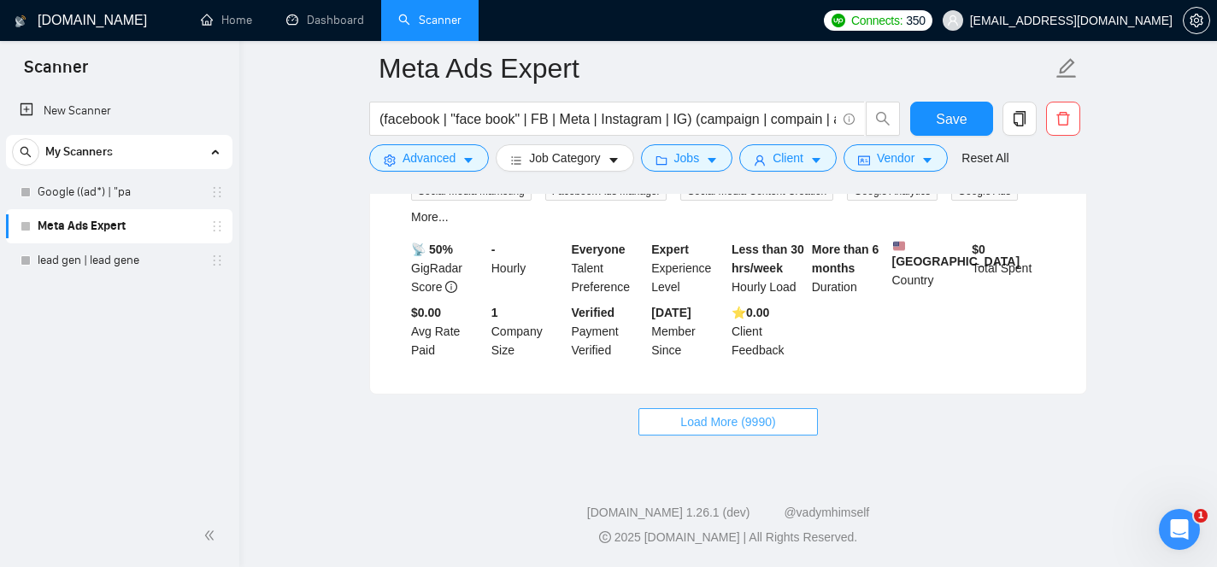
click at [771, 422] on span "Load More (9990)" at bounding box center [727, 422] width 95 height 19
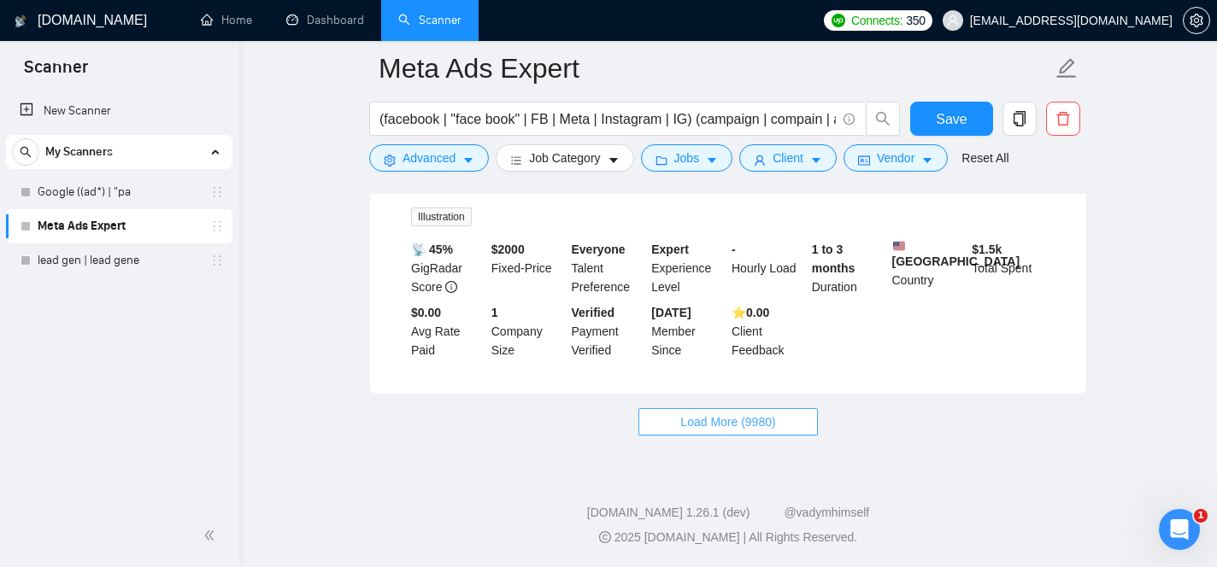
scroll to position [7176, 0]
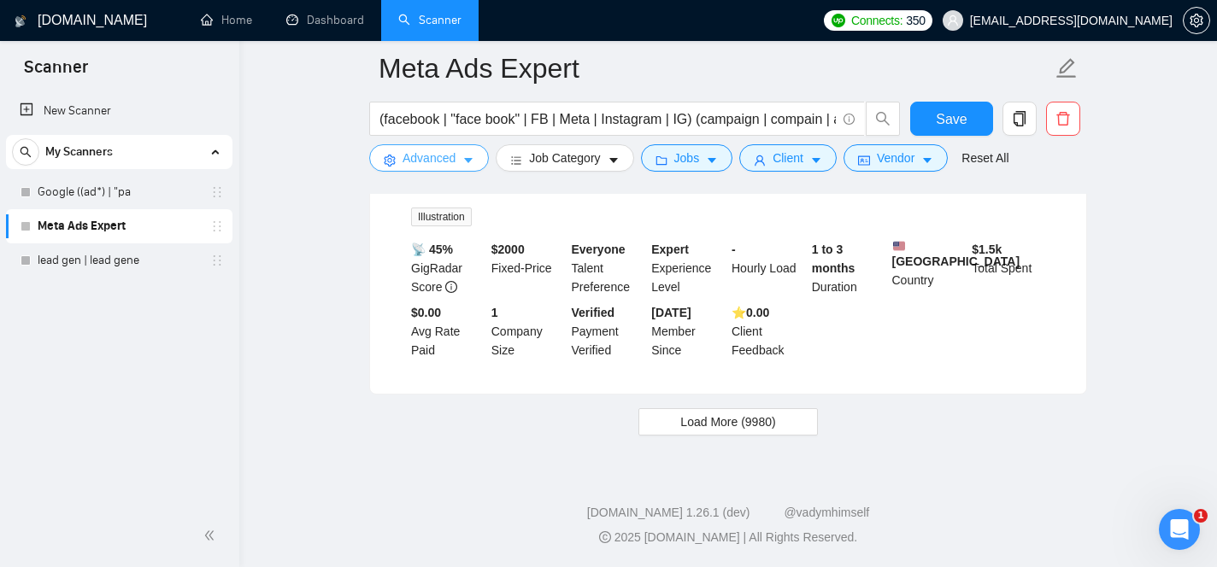
click at [459, 162] on button "Advanced" at bounding box center [429, 157] width 120 height 27
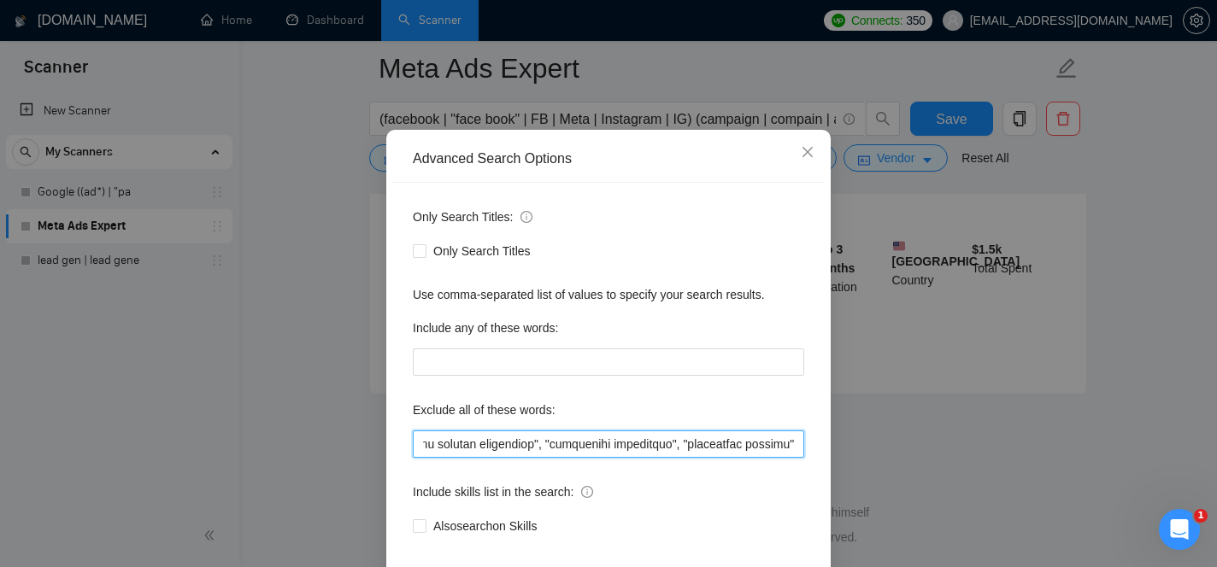
scroll to position [0, 54604]
drag, startPoint x: 703, startPoint y: 505, endPoint x: 1002, endPoint y: 536, distance: 300.6
click at [1004, 536] on div "Advanced Search Options Only Search Titles: Only Search Titles Use comma-separa…" at bounding box center [608, 283] width 1217 height 567
click at [797, 458] on input "text" at bounding box center [608, 444] width 391 height 27
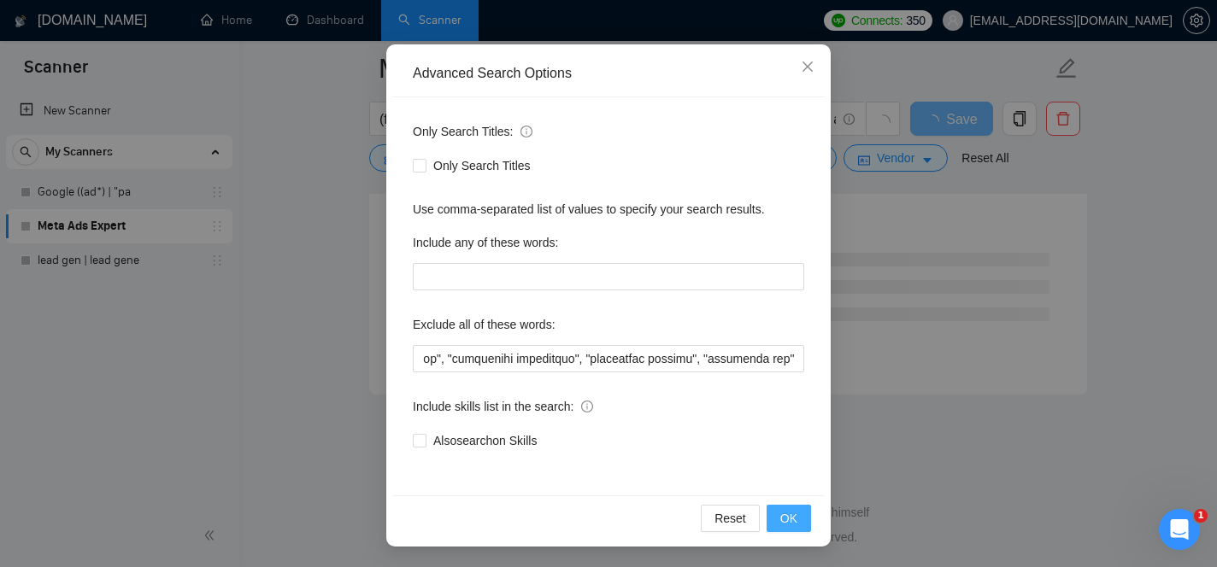
scroll to position [0, 0]
click at [789, 519] on span "OK" at bounding box center [788, 518] width 17 height 19
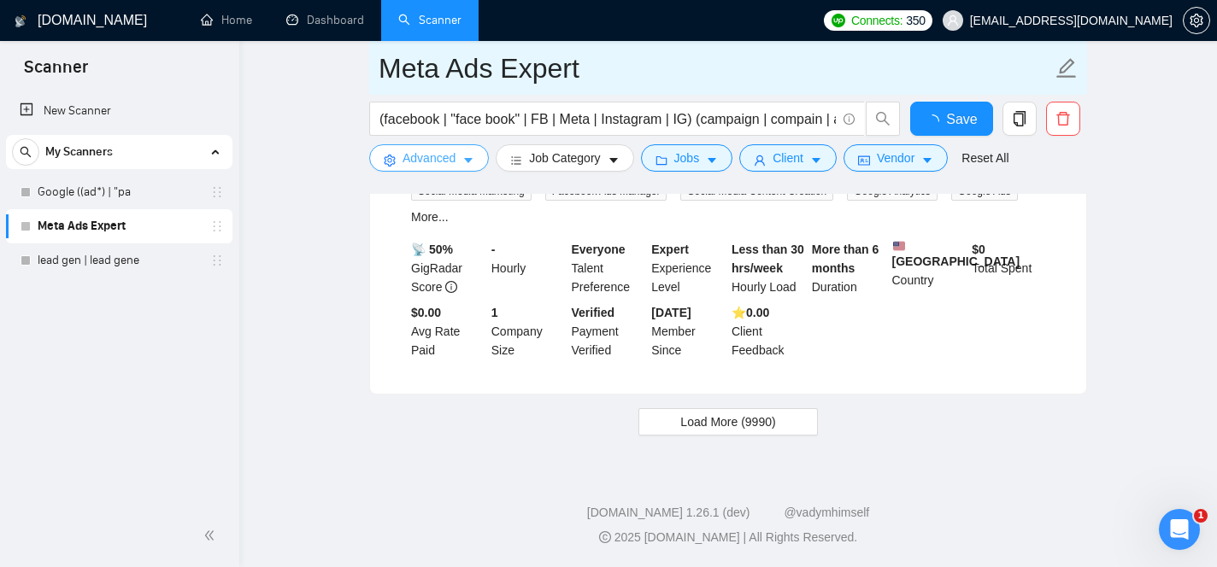
scroll to position [3616, 0]
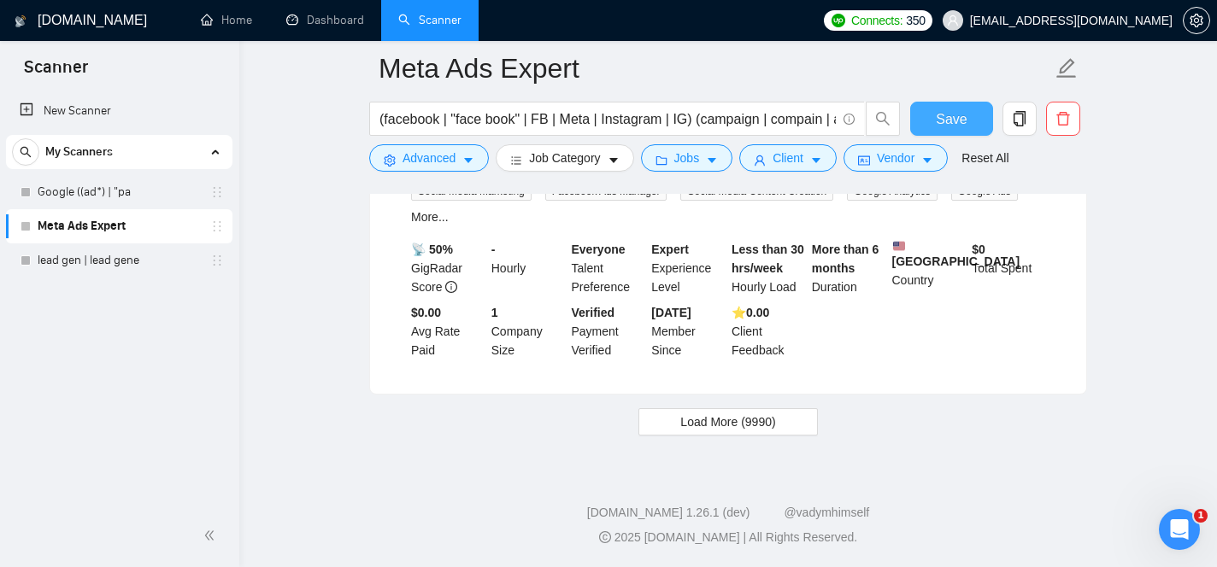
click at [953, 109] on span "Save" at bounding box center [951, 119] width 31 height 21
click at [755, 425] on span "Load More (9990)" at bounding box center [727, 422] width 95 height 19
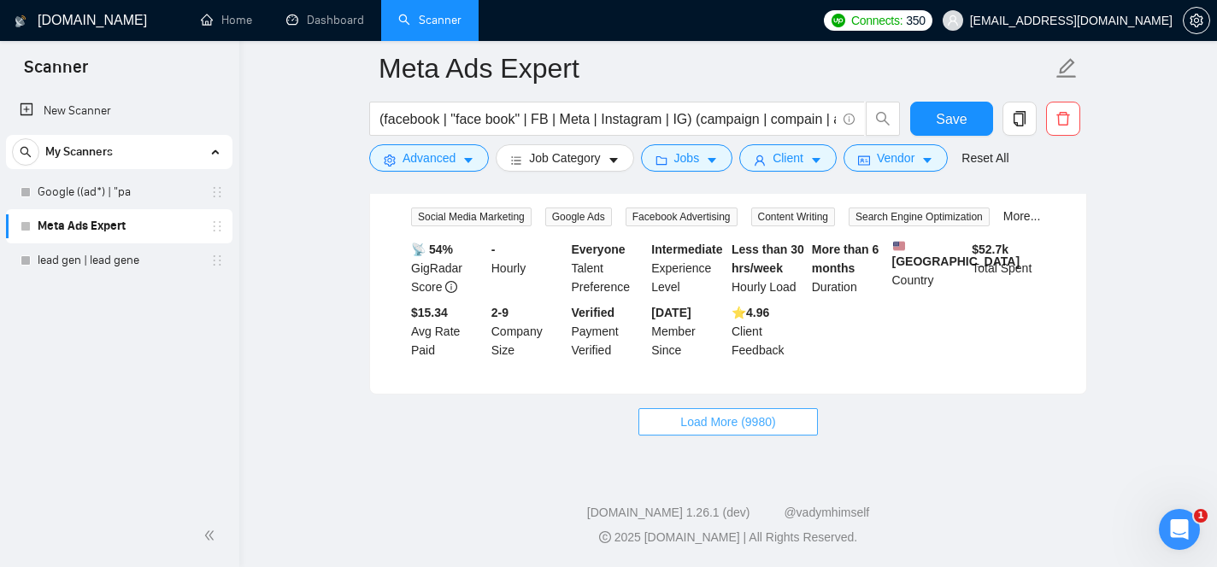
scroll to position [7355, 0]
click at [757, 420] on span "Load More (9980)" at bounding box center [727, 422] width 95 height 19
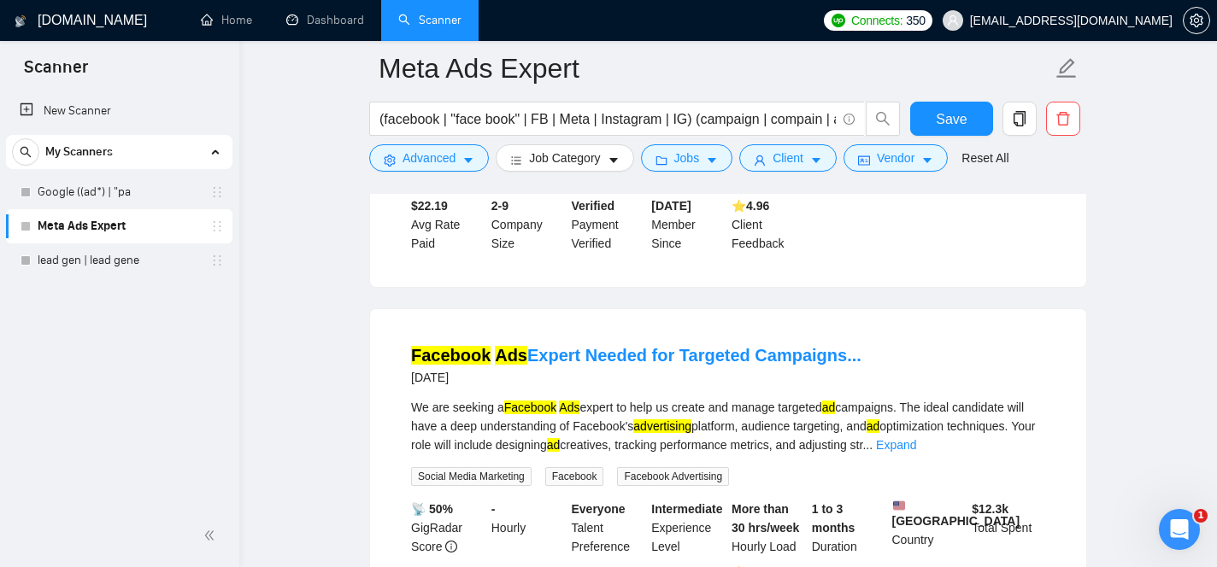
scroll to position [7958, 0]
click at [925, 85] on link "Expand" at bounding box center [905, 78] width 40 height 14
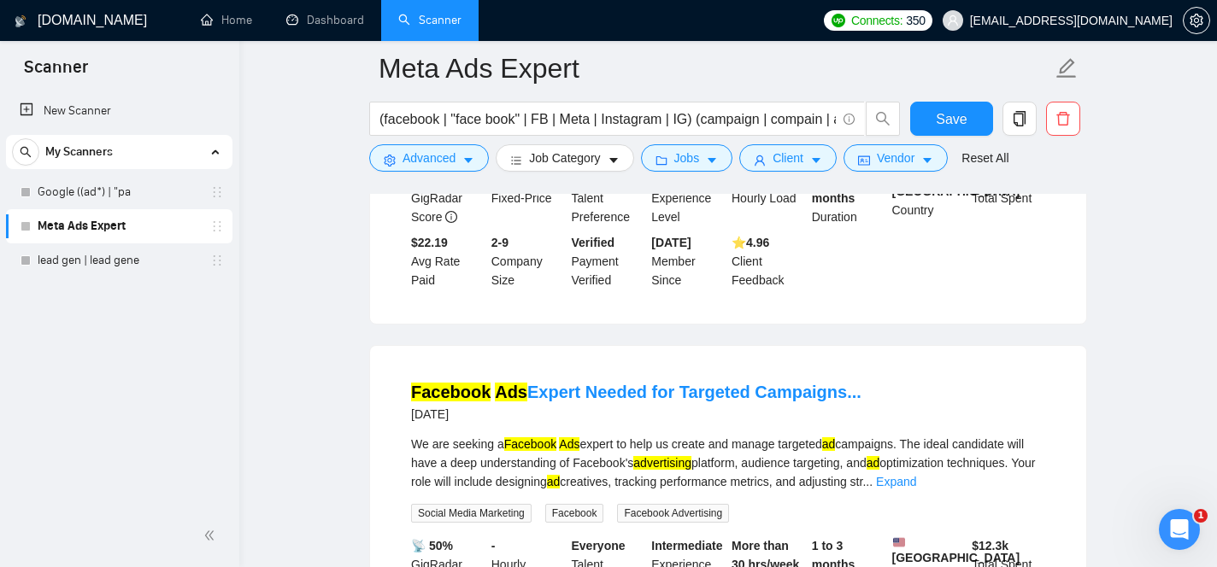
drag, startPoint x: 830, startPoint y: 339, endPoint x: 887, endPoint y: 340, distance: 57.2
click at [887, 125] on div "We are seeking a talented Geofencing Marketing Specialist to enhance our locati…" at bounding box center [728, 78] width 634 height 94
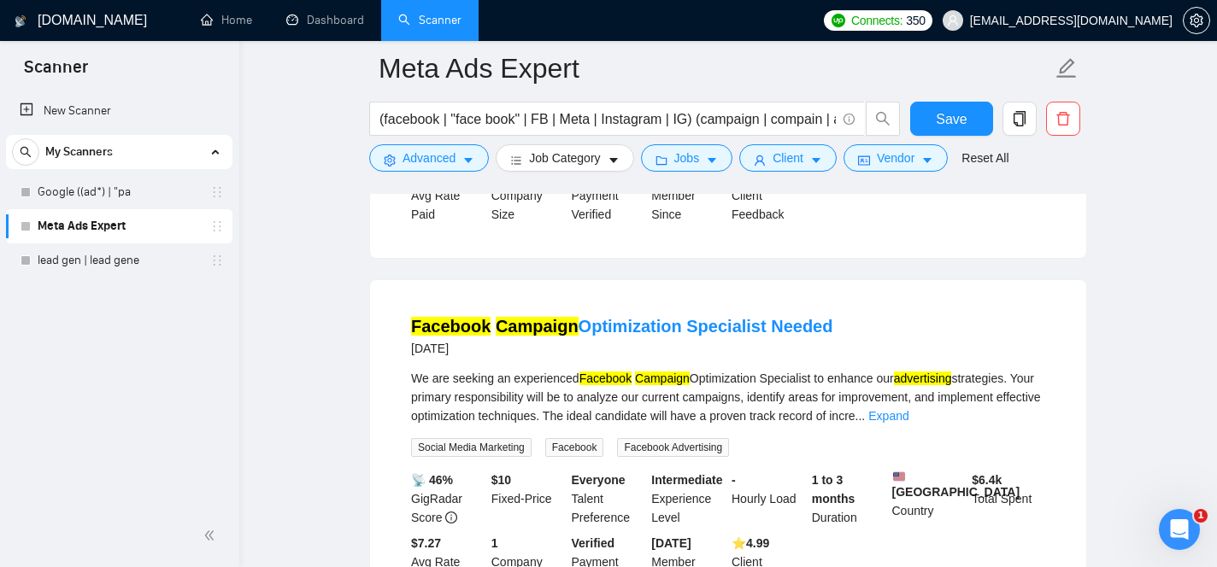
scroll to position [10235, 0]
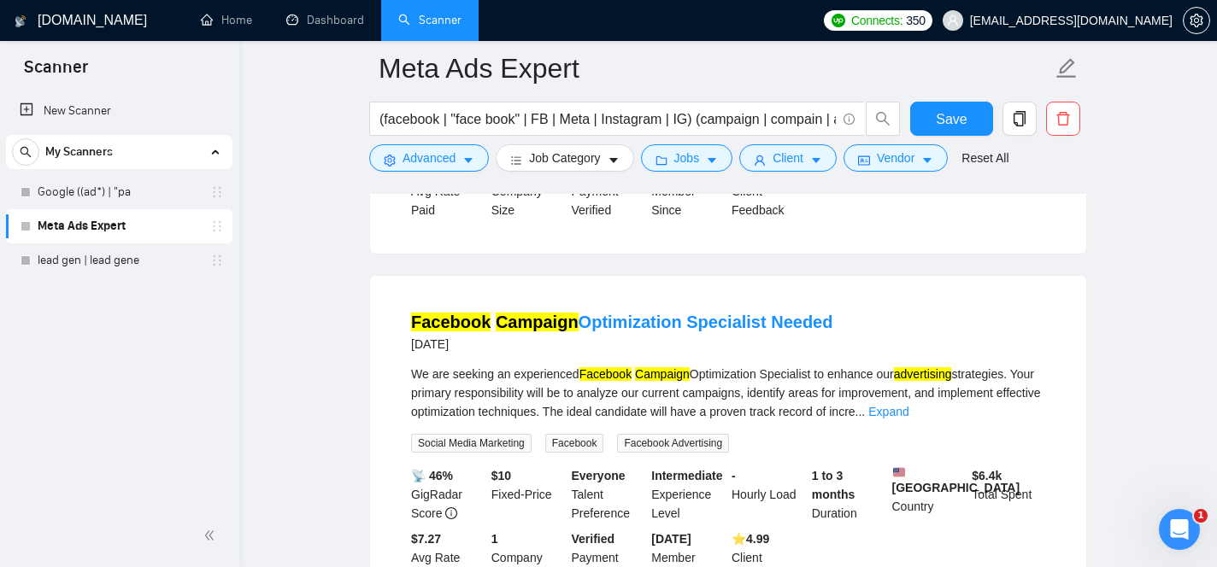
click at [1012, 52] on link "Expand" at bounding box center [997, 45] width 40 height 14
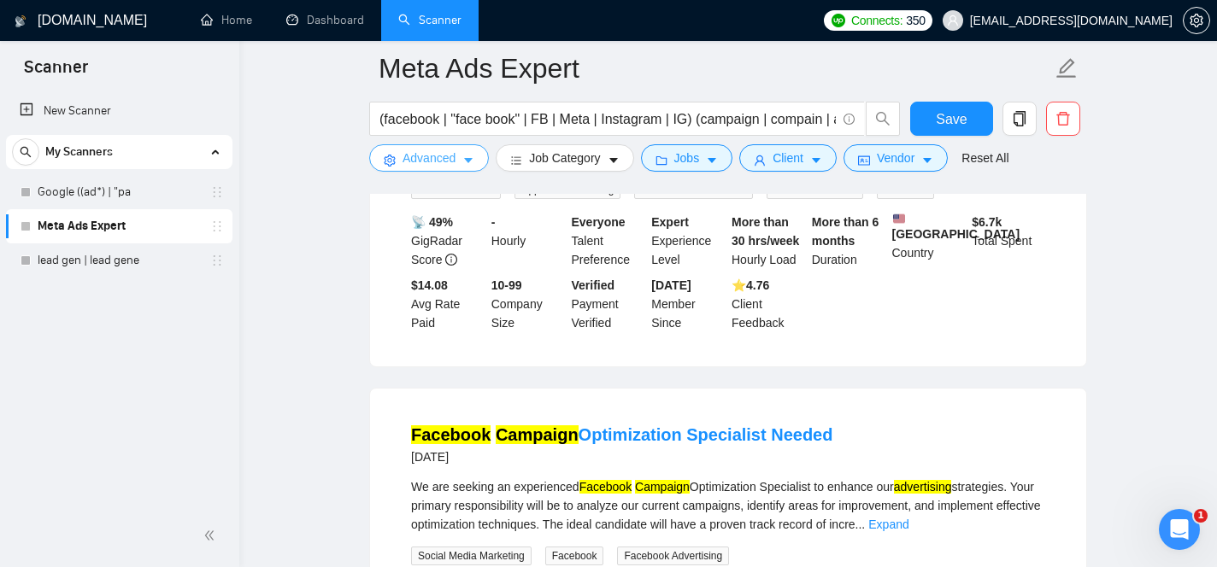
click at [463, 165] on icon "caret-down" at bounding box center [468, 161] width 12 height 12
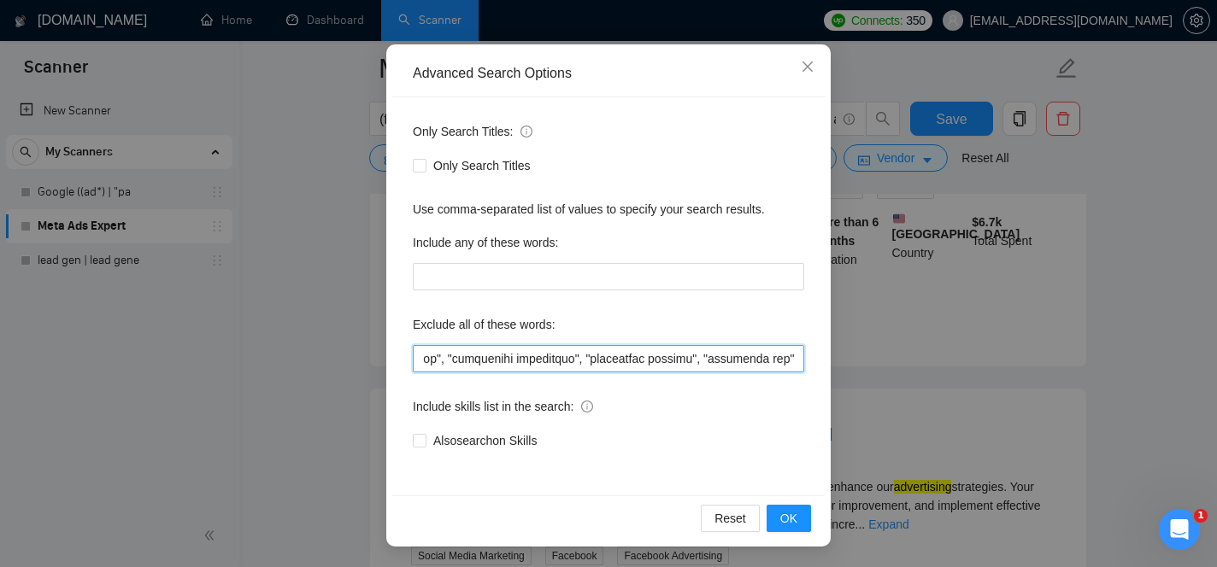
scroll to position [0, 54695]
drag, startPoint x: 722, startPoint y: 507, endPoint x: 1223, endPoint y: 413, distance: 509.4
click at [796, 361] on input "text" at bounding box center [608, 358] width 391 height 27
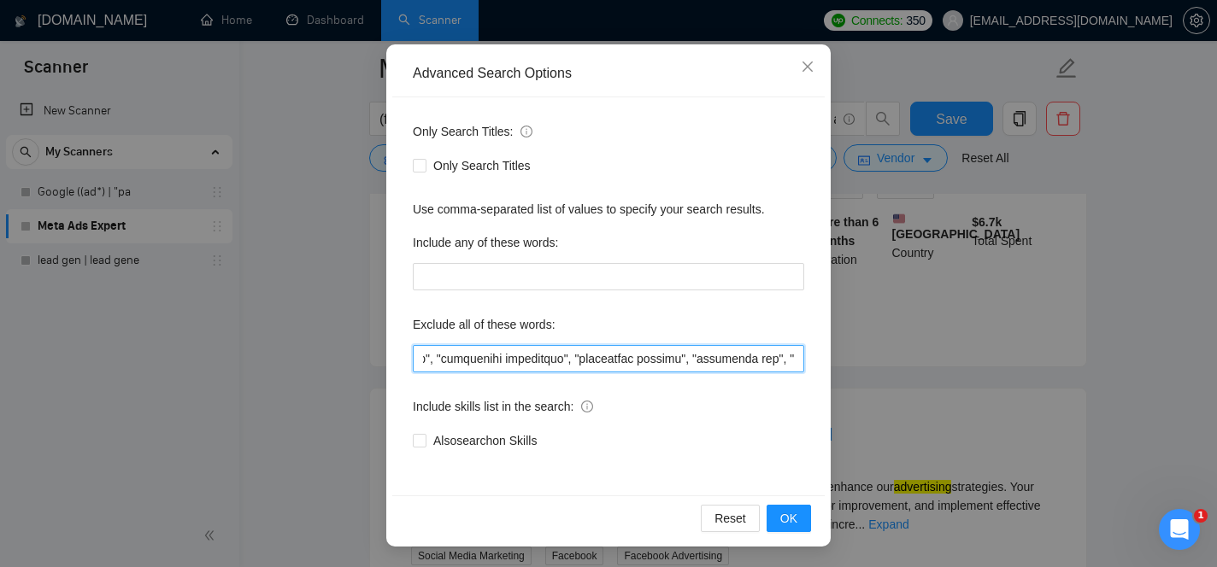
paste input "geofencing"
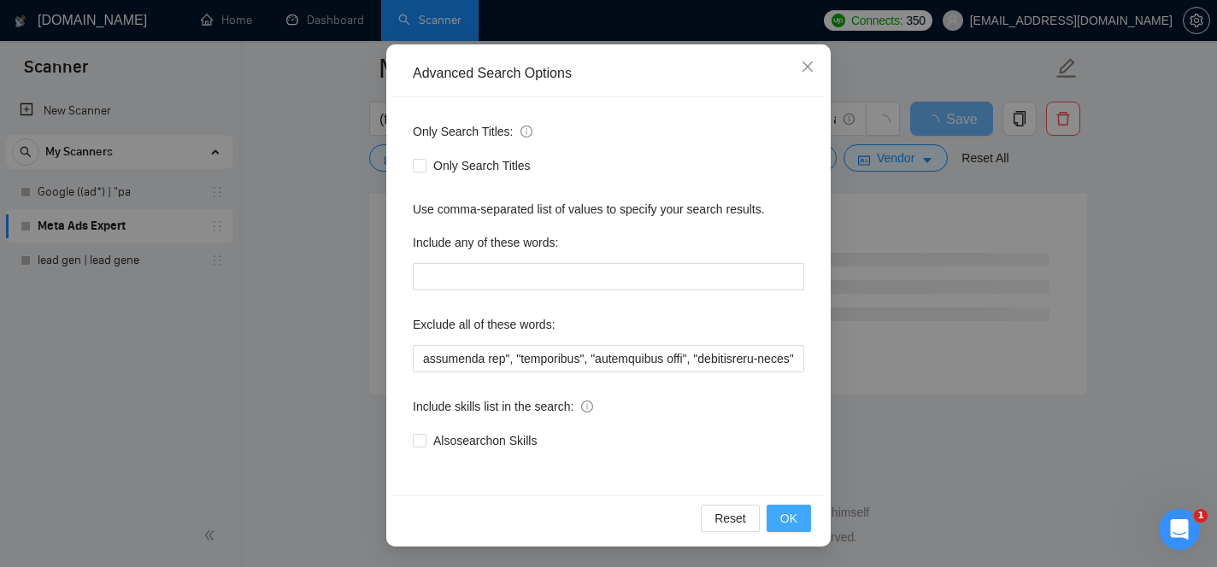
scroll to position [0, 0]
click at [798, 516] on button "OK" at bounding box center [788, 518] width 44 height 27
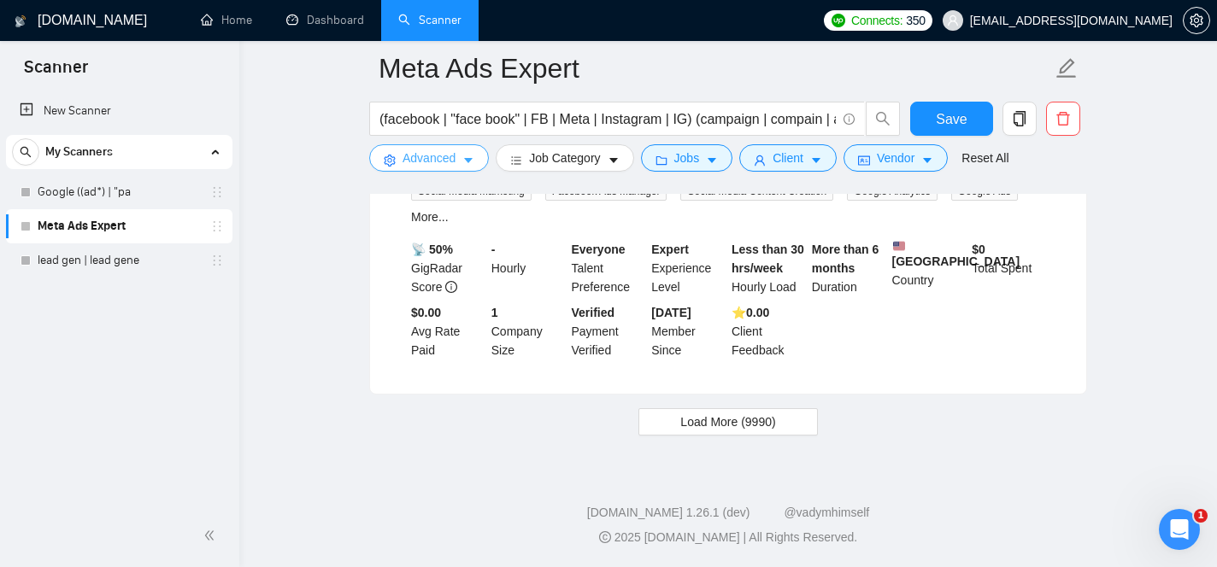
scroll to position [3616, 0]
click at [947, 119] on span "Save" at bounding box center [951, 119] width 31 height 21
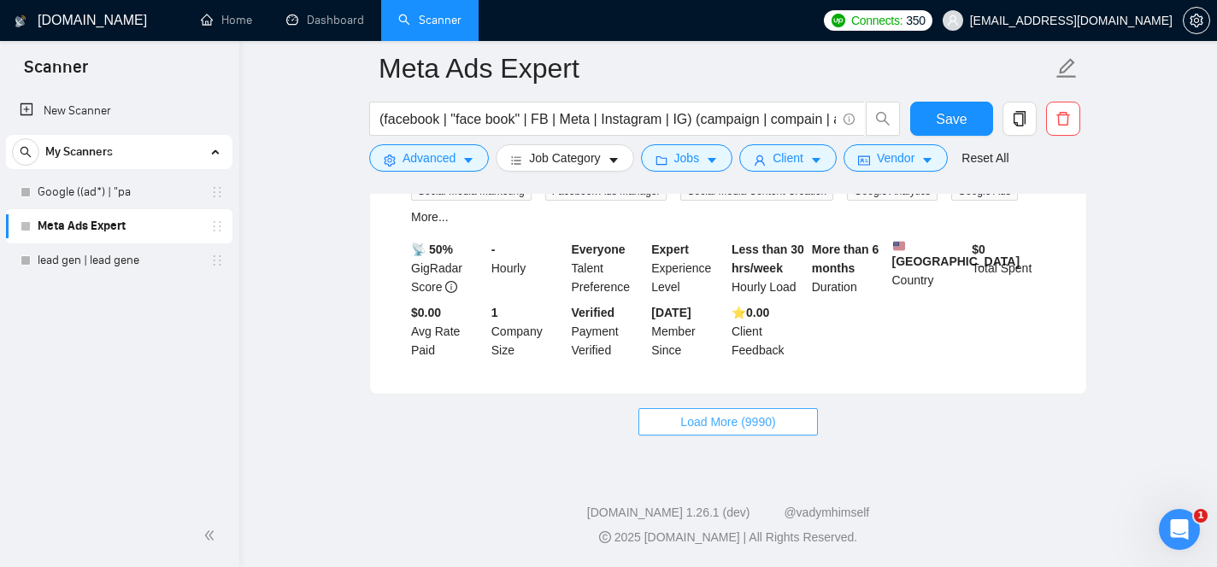
click at [786, 418] on button "Load More (9990)" at bounding box center [727, 421] width 179 height 27
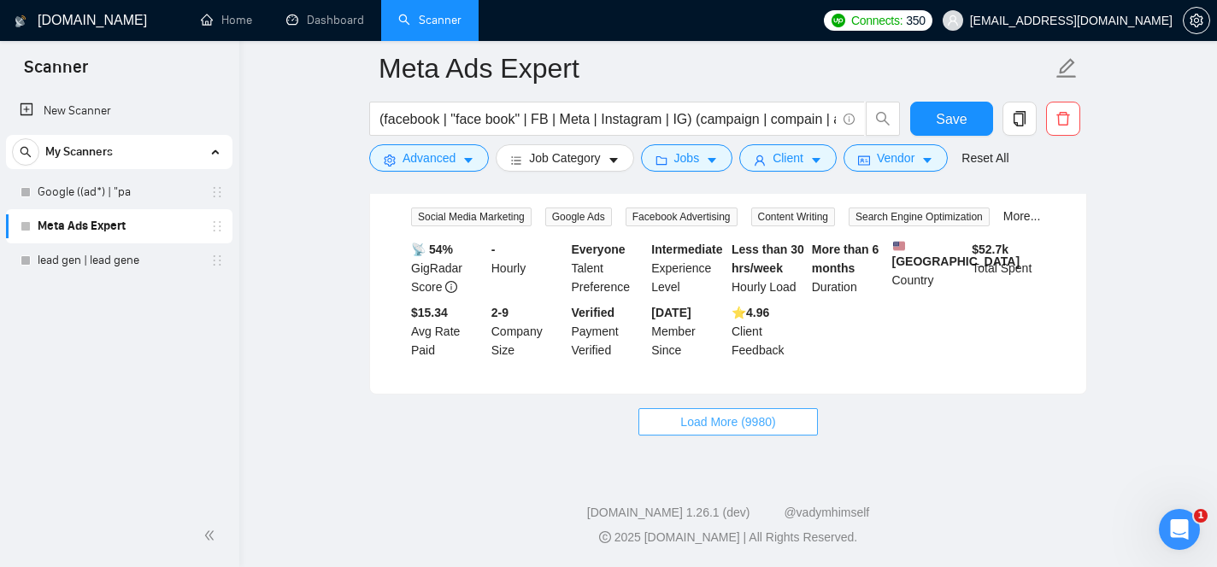
scroll to position [7355, 0]
click at [775, 416] on span "Load More (9980)" at bounding box center [727, 422] width 95 height 19
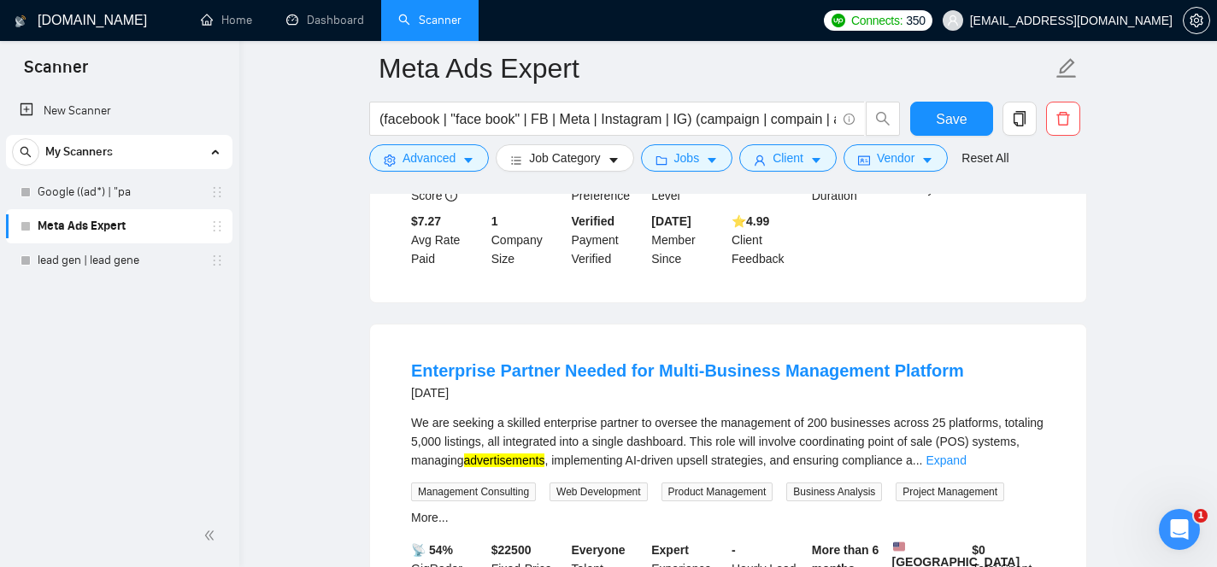
scroll to position [9784, 0]
click at [908, 99] on link "Expand" at bounding box center [888, 92] width 40 height 14
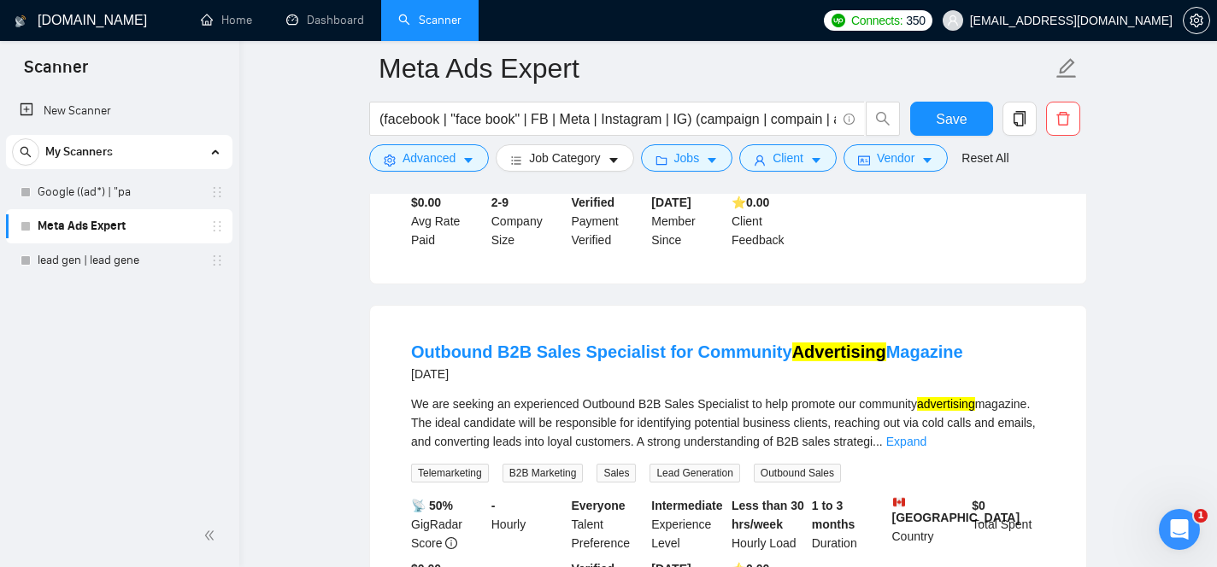
scroll to position [10229, 0]
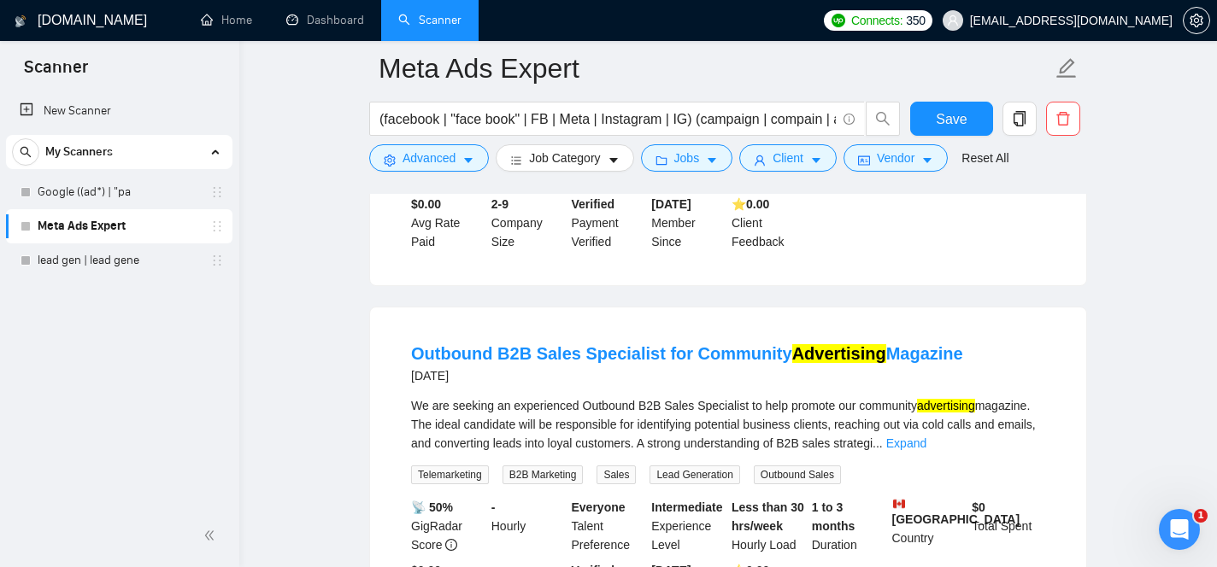
click at [965, 58] on link "Expand" at bounding box center [945, 51] width 40 height 14
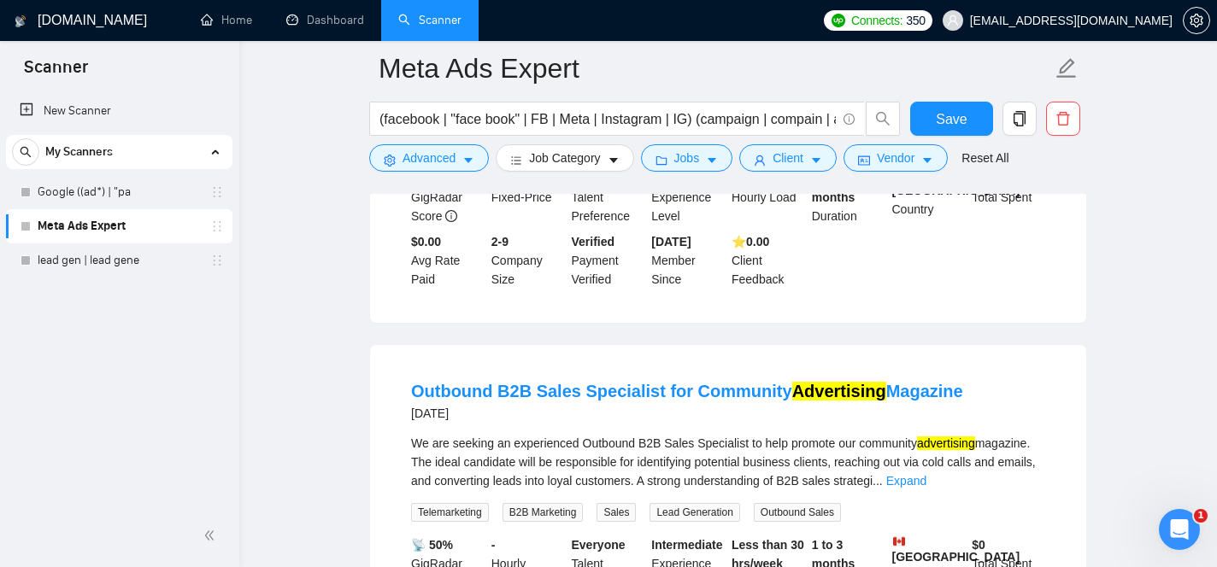
drag, startPoint x: 511, startPoint y: 287, endPoint x: 601, endPoint y: 288, distance: 89.7
click at [601, 98] on div "We are seeking a skilled enterprise partner to oversee the management of 200 bu…" at bounding box center [728, 51] width 634 height 94
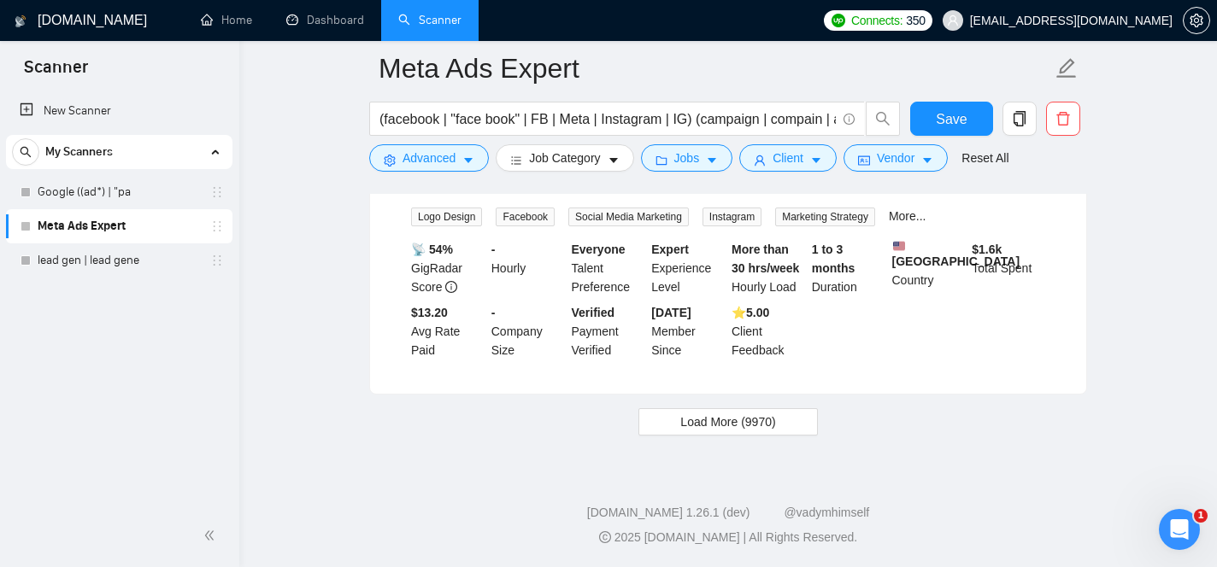
scroll to position [11184, 0]
click at [705, 418] on span "Load More (9970)" at bounding box center [727, 422] width 95 height 19
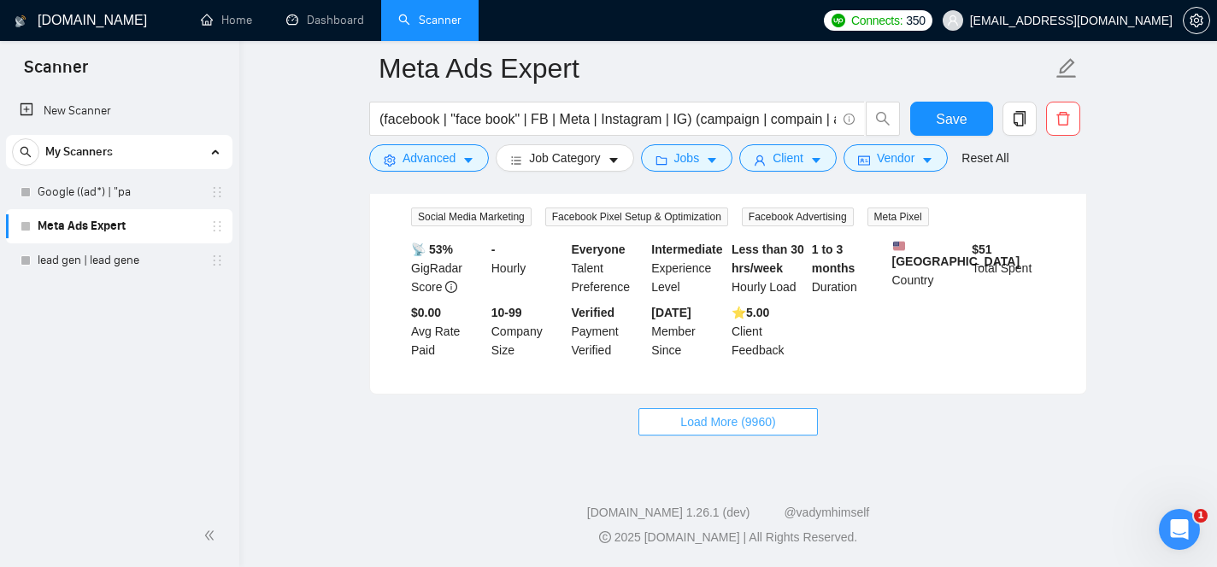
scroll to position [14996, 0]
click at [761, 419] on span "Load More (9960)" at bounding box center [727, 422] width 95 height 19
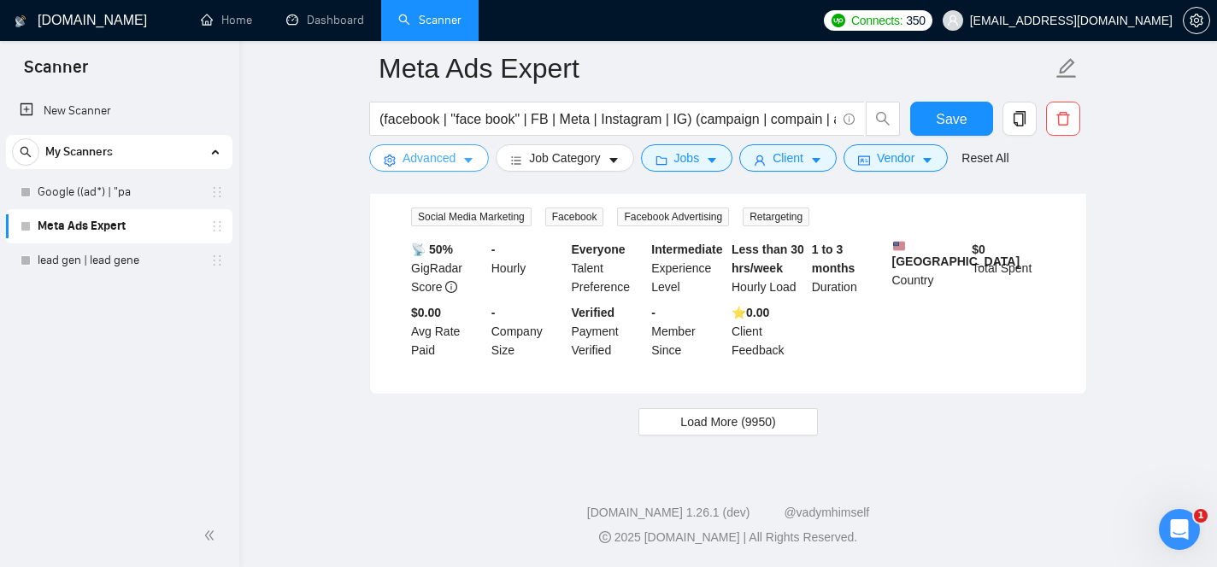
click at [449, 164] on span "Advanced" at bounding box center [428, 158] width 53 height 19
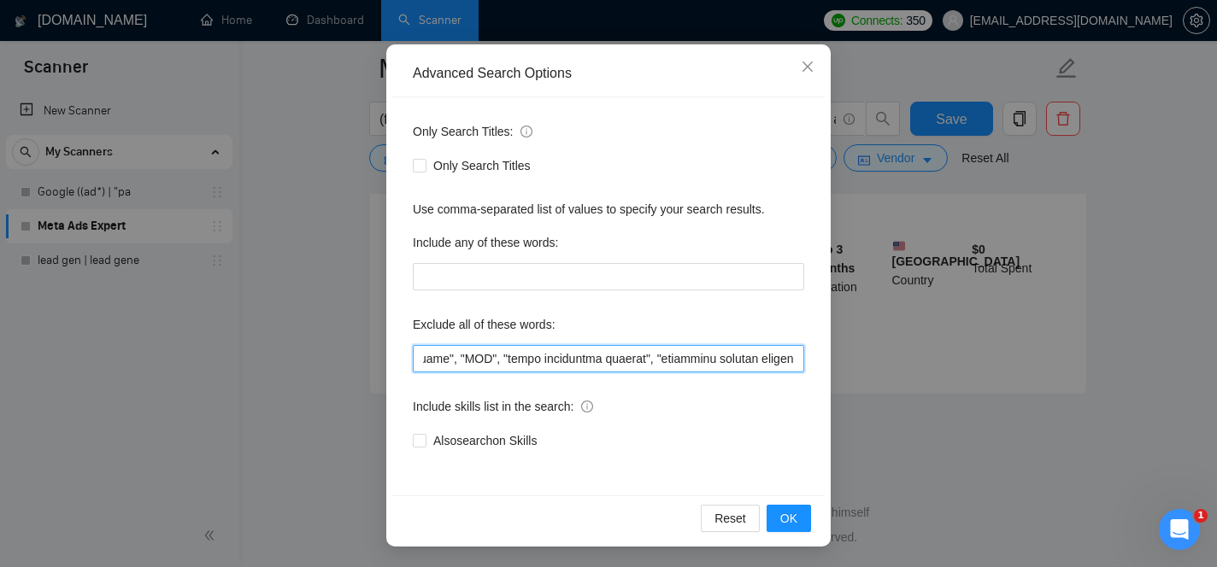
scroll to position [0, 55013]
drag, startPoint x: 680, startPoint y: 494, endPoint x: 1223, endPoint y: 636, distance: 561.0
click at [789, 360] on input "text" at bounding box center [608, 358] width 391 height 27
click at [795, 361] on input "text" at bounding box center [608, 358] width 391 height 27
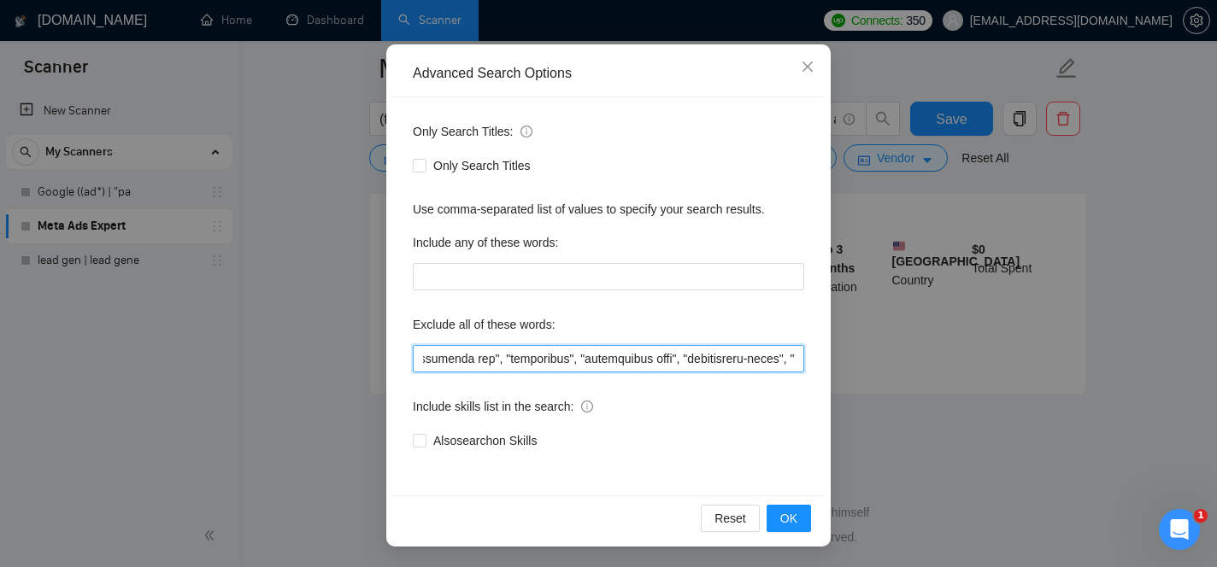
scroll to position [0, 55024]
paste input "skilled enterprise"
click at [728, 357] on input "text" at bounding box center [608, 358] width 391 height 27
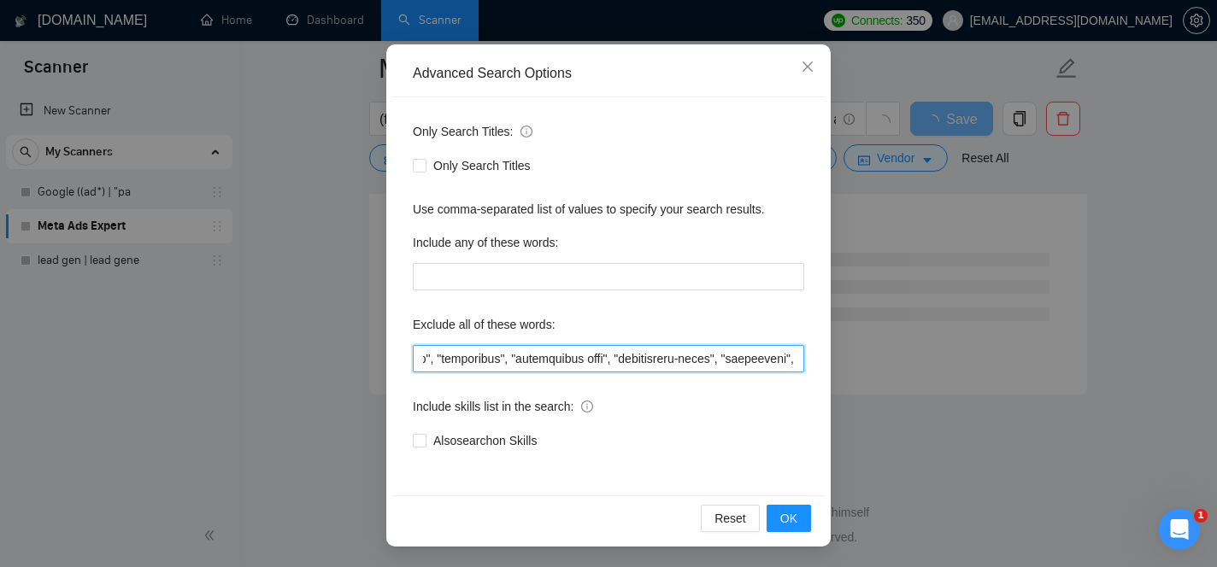
click at [782, 358] on input "text" at bounding box center [608, 358] width 391 height 27
drag, startPoint x: 747, startPoint y: 357, endPoint x: 809, endPoint y: 364, distance: 62.7
click at [809, 364] on div "Only Search Titles: Only Search Titles Use comma-separated list of values to sp…" at bounding box center [608, 296] width 432 height 398
click at [795, 359] on input "text" at bounding box center [608, 358] width 391 height 27
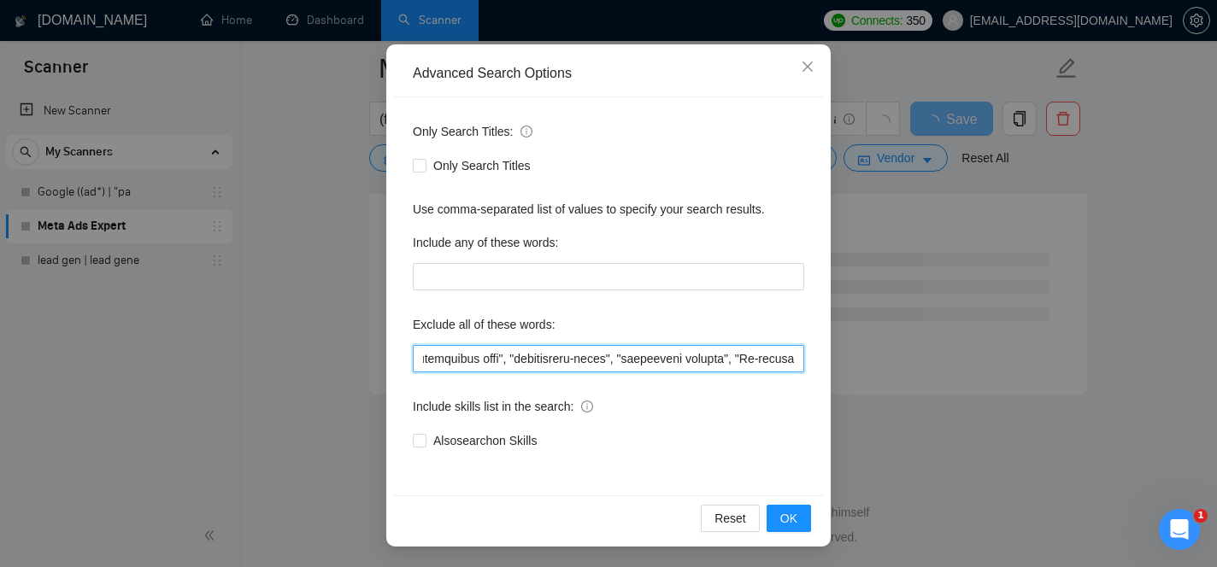
scroll to position [0, 55190]
type input ""graphic designer", "this job is not open to teams", "this job is not open to a…"
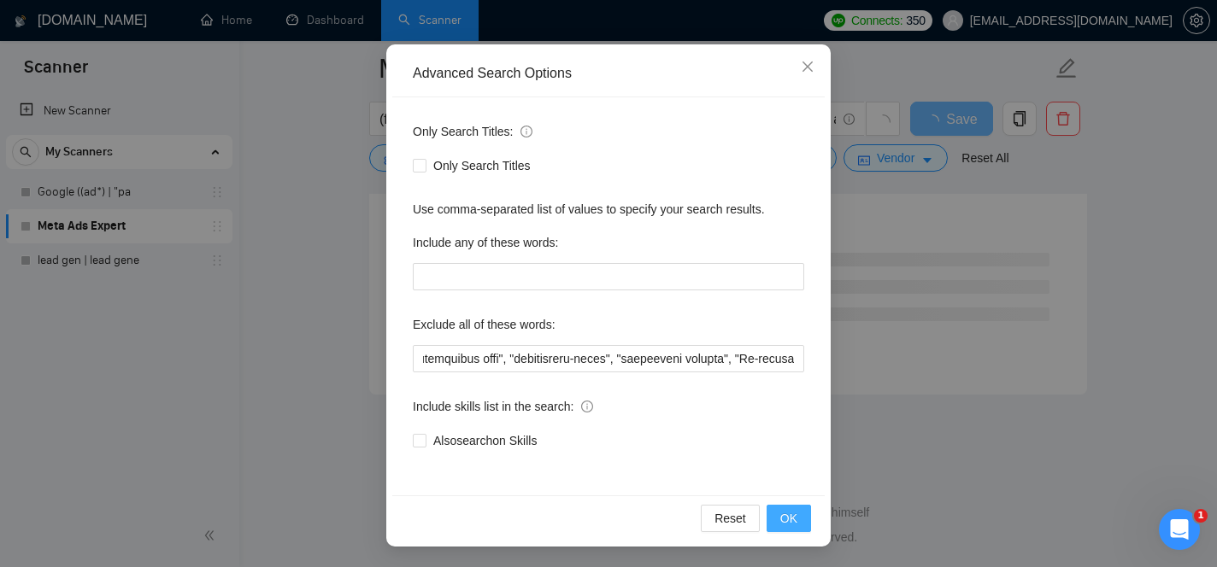
scroll to position [0, 0]
click at [793, 510] on span "OK" at bounding box center [788, 518] width 17 height 19
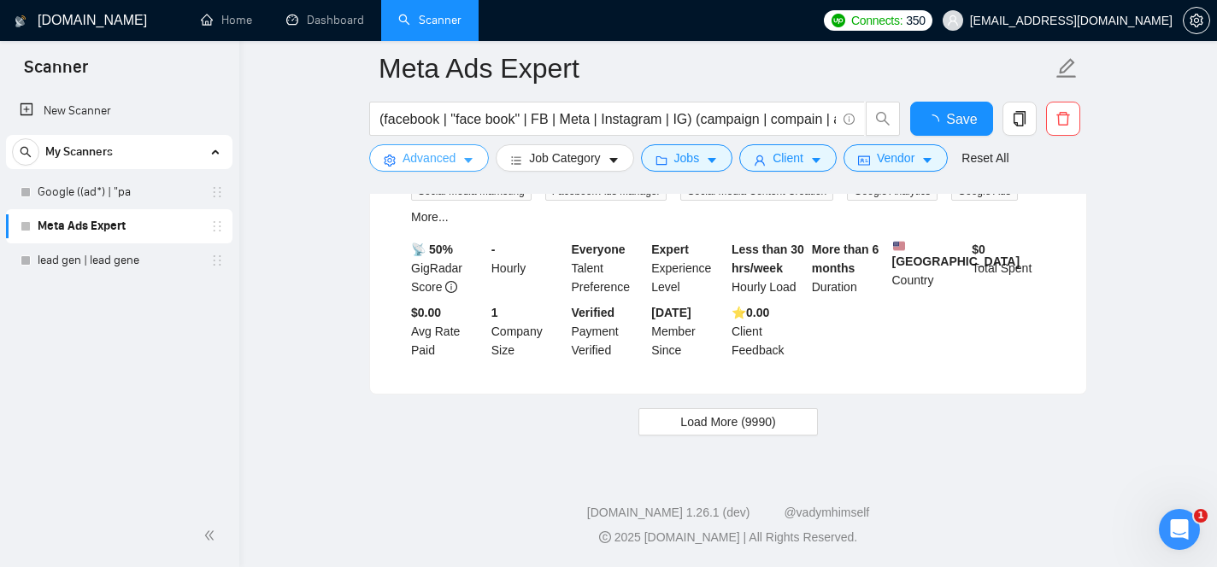
scroll to position [3616, 0]
click at [939, 109] on span "Save" at bounding box center [951, 119] width 31 height 21
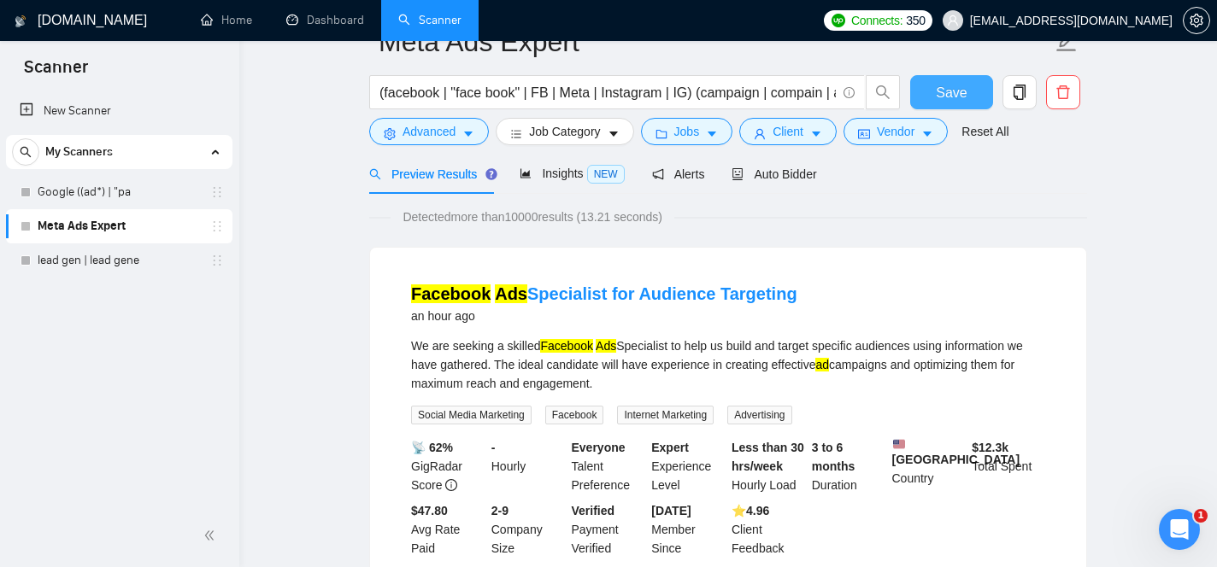
scroll to position [0, 0]
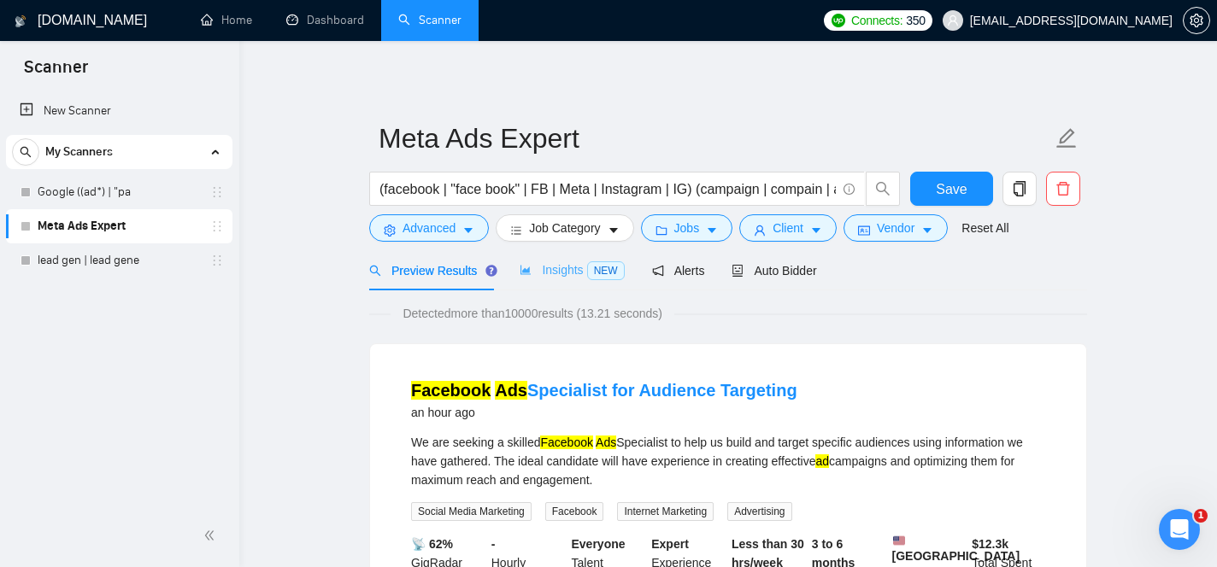
click at [558, 282] on div "Insights NEW" at bounding box center [571, 270] width 104 height 40
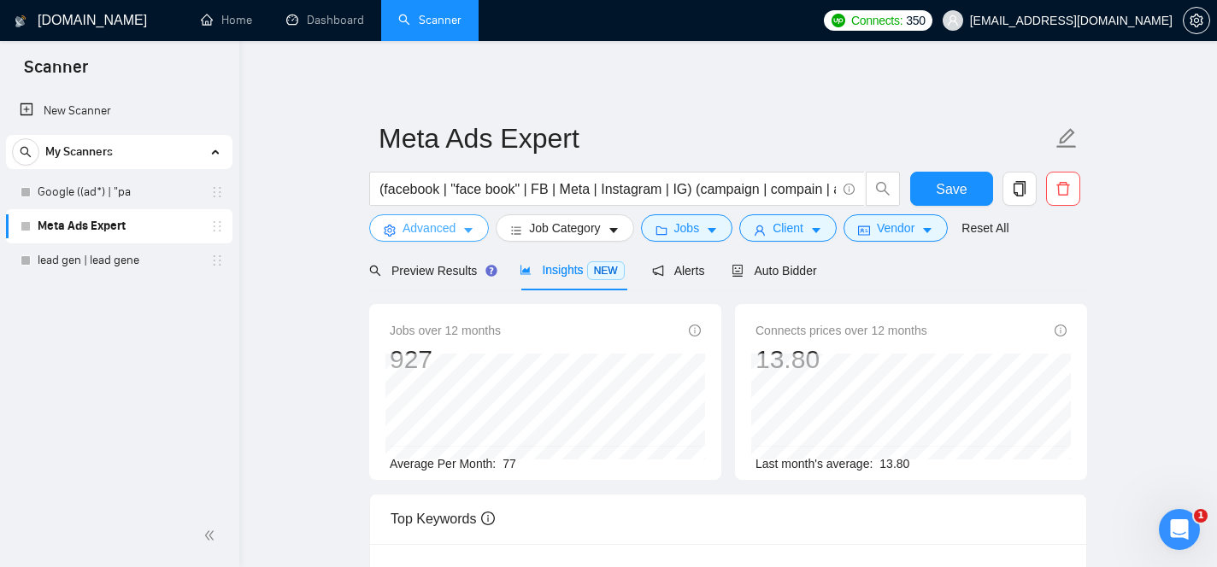
click at [469, 234] on icon "caret-down" at bounding box center [468, 231] width 12 height 12
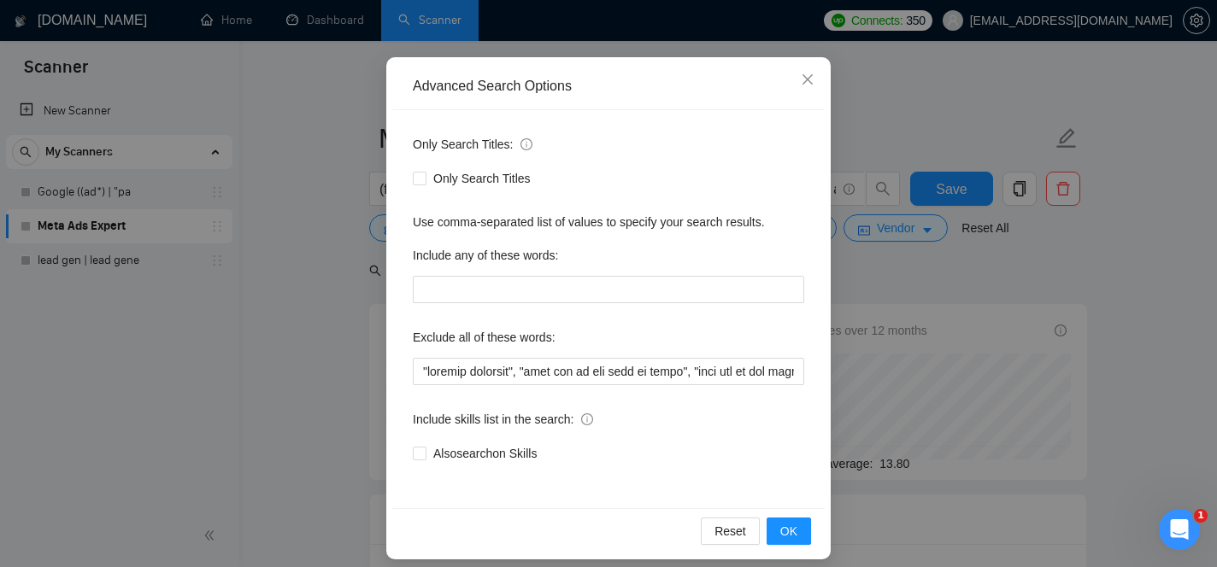
scroll to position [127, 0]
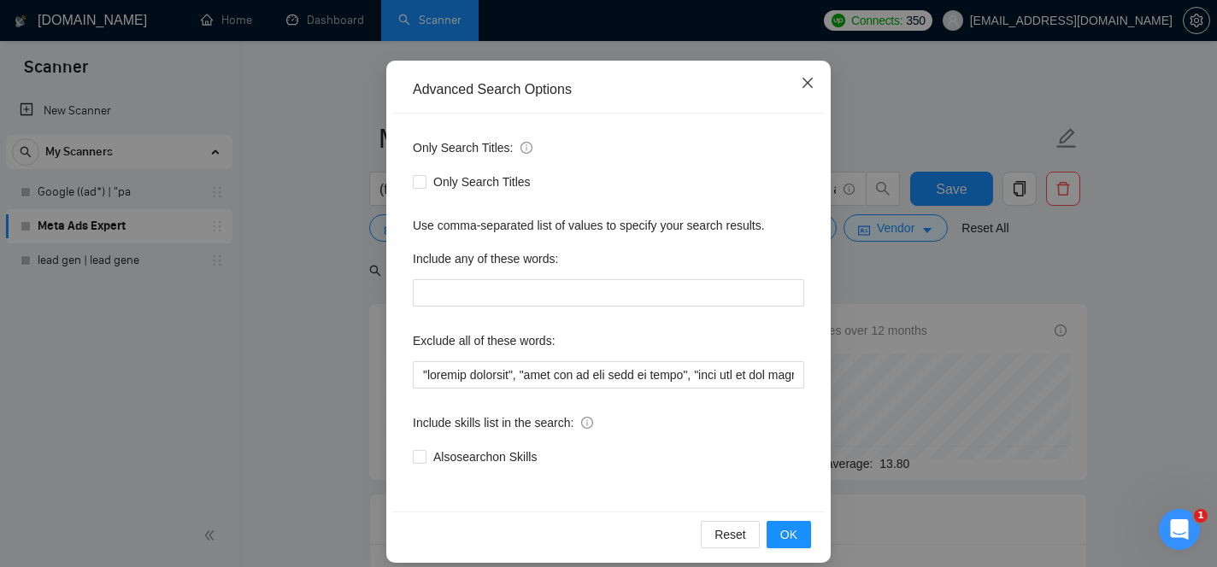
click at [807, 87] on icon "close" at bounding box center [808, 83] width 14 height 14
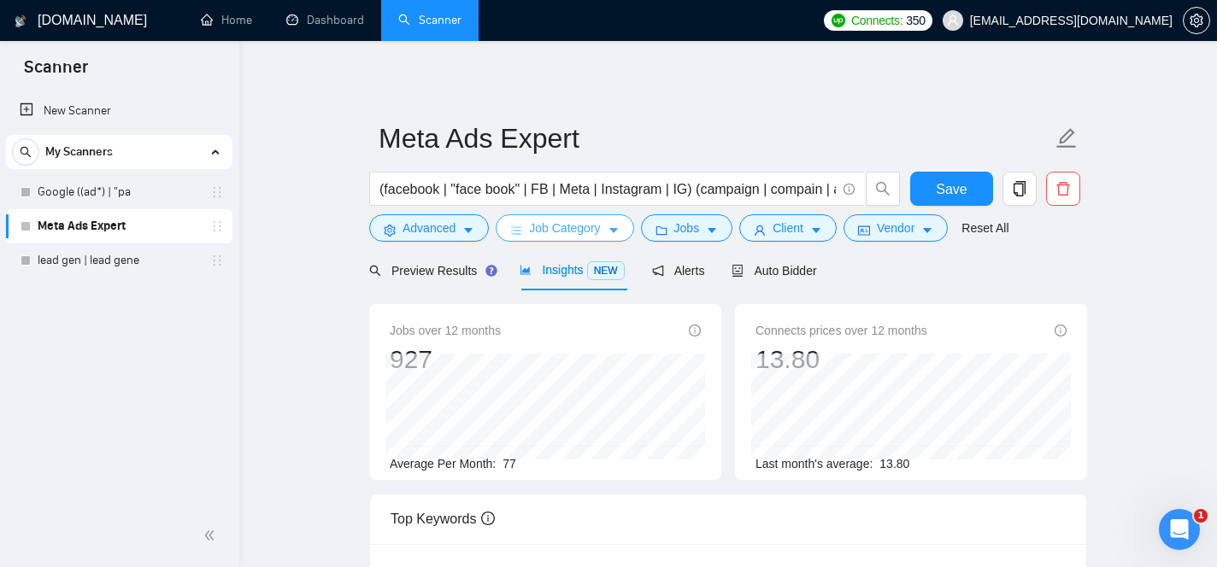
click at [570, 230] on span "Job Category" at bounding box center [564, 228] width 71 height 19
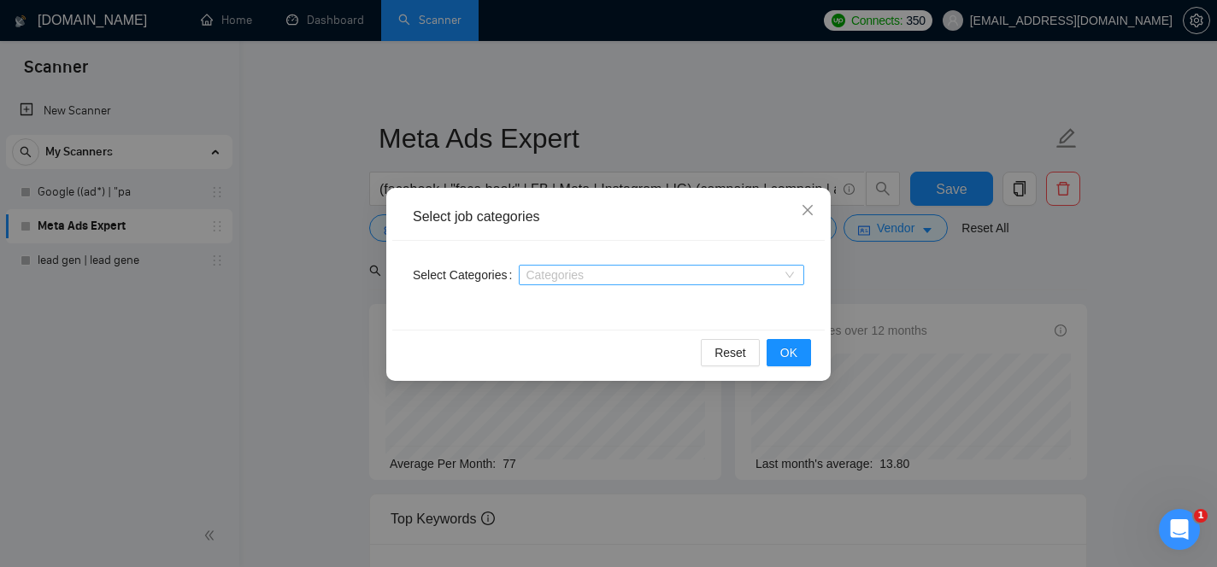
click at [639, 272] on div at bounding box center [653, 275] width 260 height 14
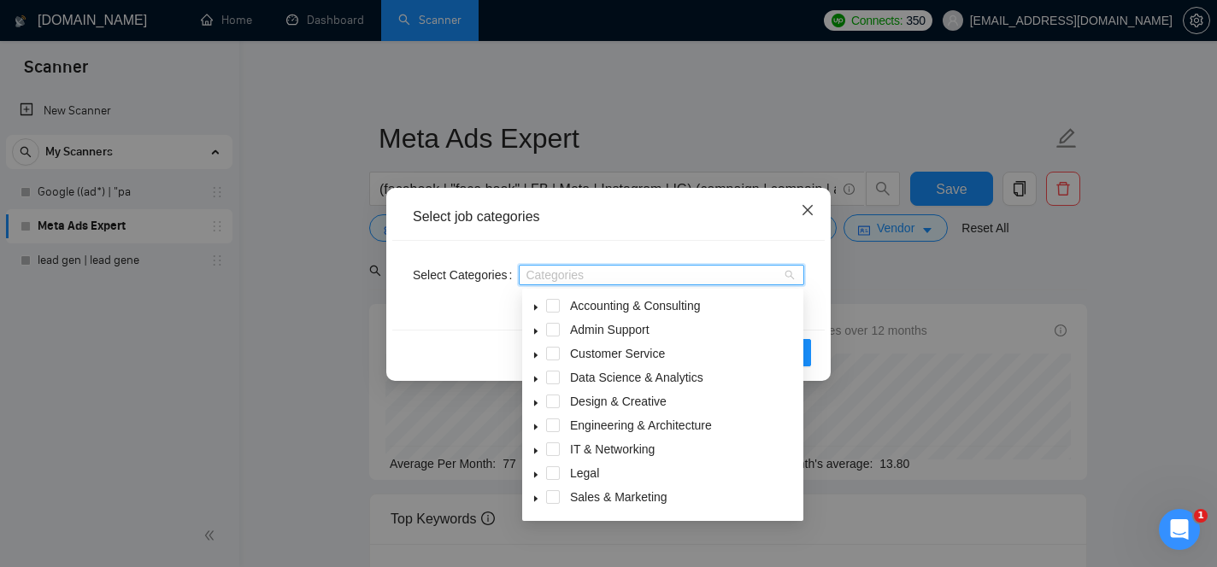
click at [805, 209] on icon "close" at bounding box center [807, 210] width 10 height 10
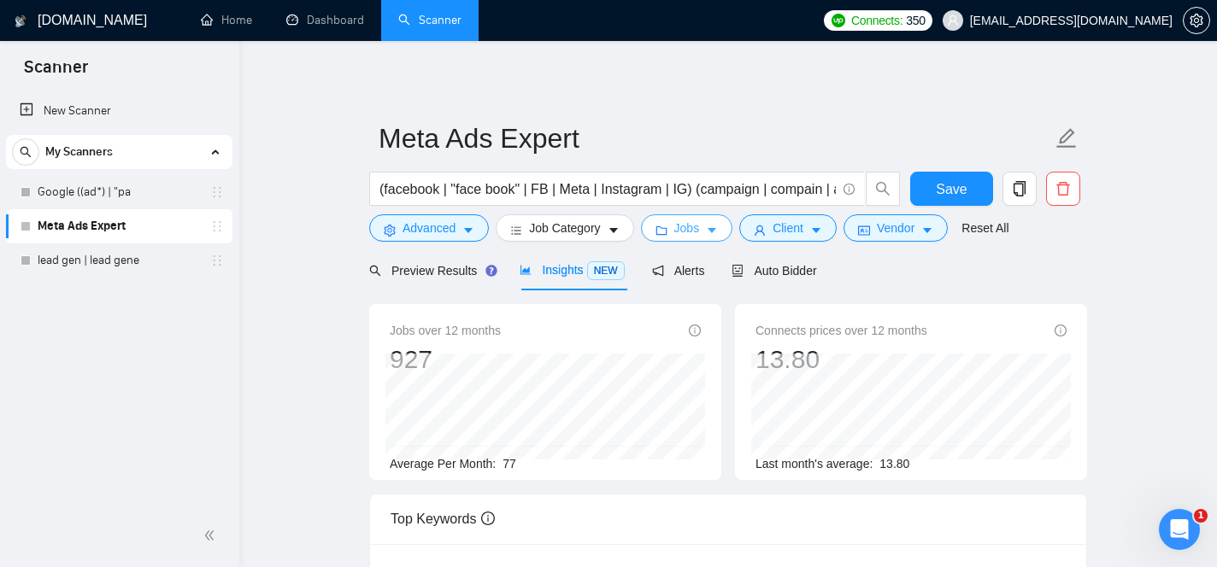
click at [700, 230] on span "Jobs" at bounding box center [687, 228] width 26 height 19
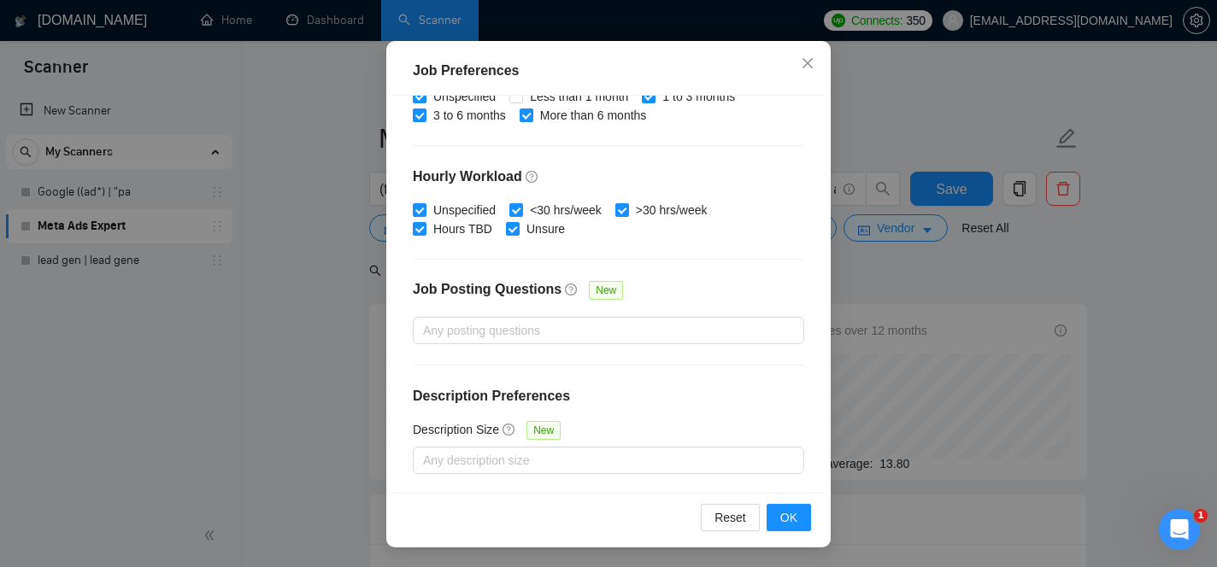
scroll to position [126, 0]
click at [807, 67] on icon "close" at bounding box center [808, 63] width 14 height 14
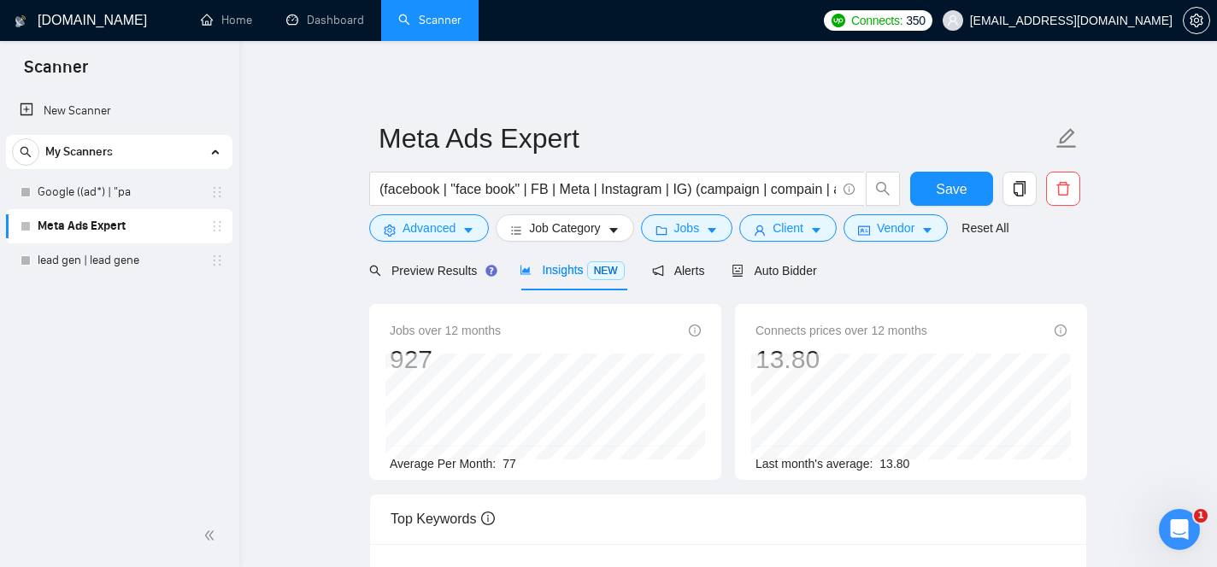
scroll to position [62, 0]
click at [789, 232] on span "Client" at bounding box center [787, 228] width 31 height 19
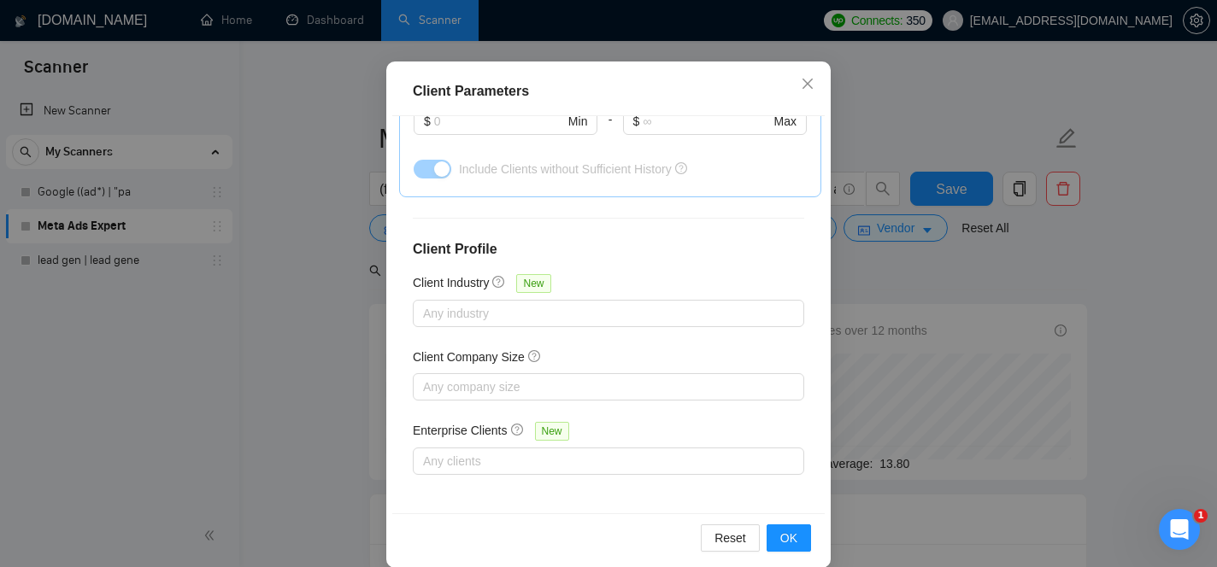
scroll to position [117, 0]
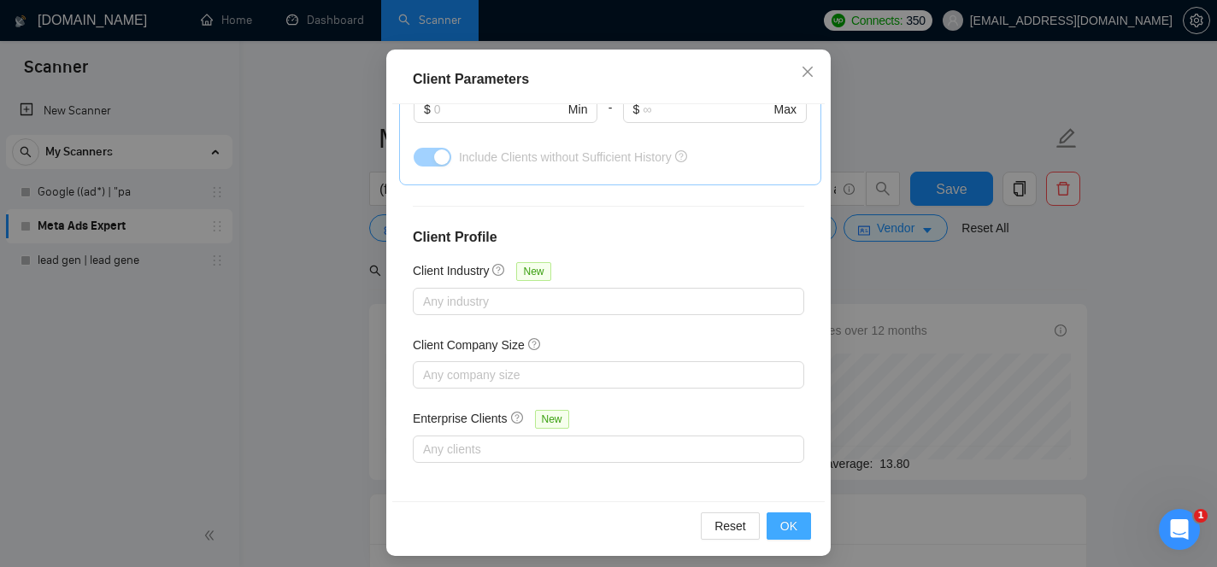
click at [796, 535] on span "OK" at bounding box center [788, 526] width 17 height 19
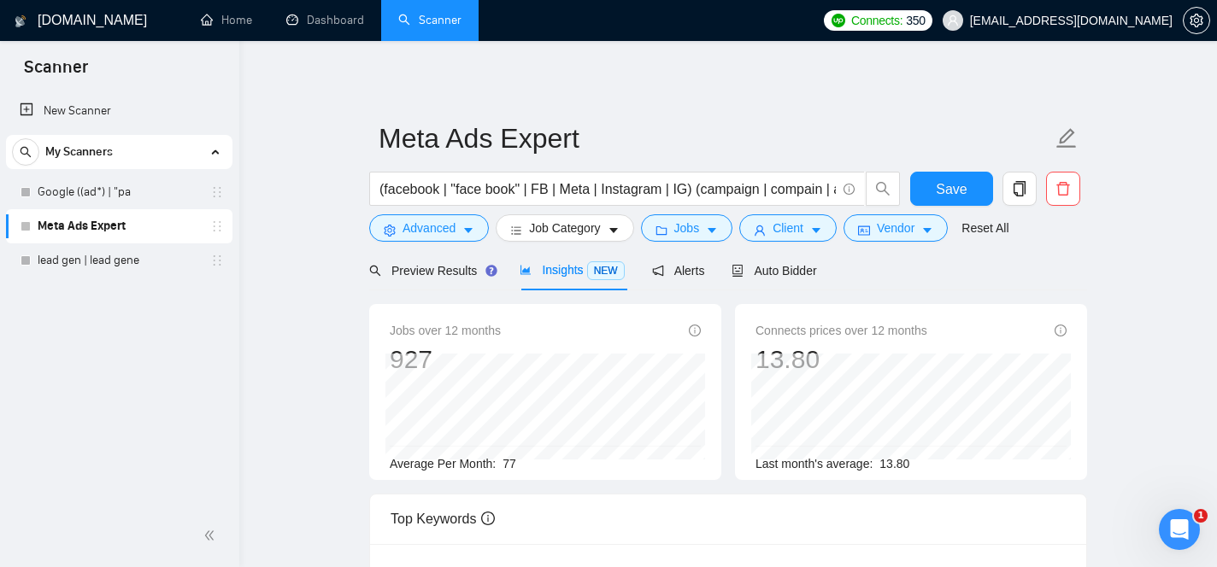
scroll to position [62, 0]
click at [870, 233] on icon "idcard" at bounding box center [864, 231] width 12 height 12
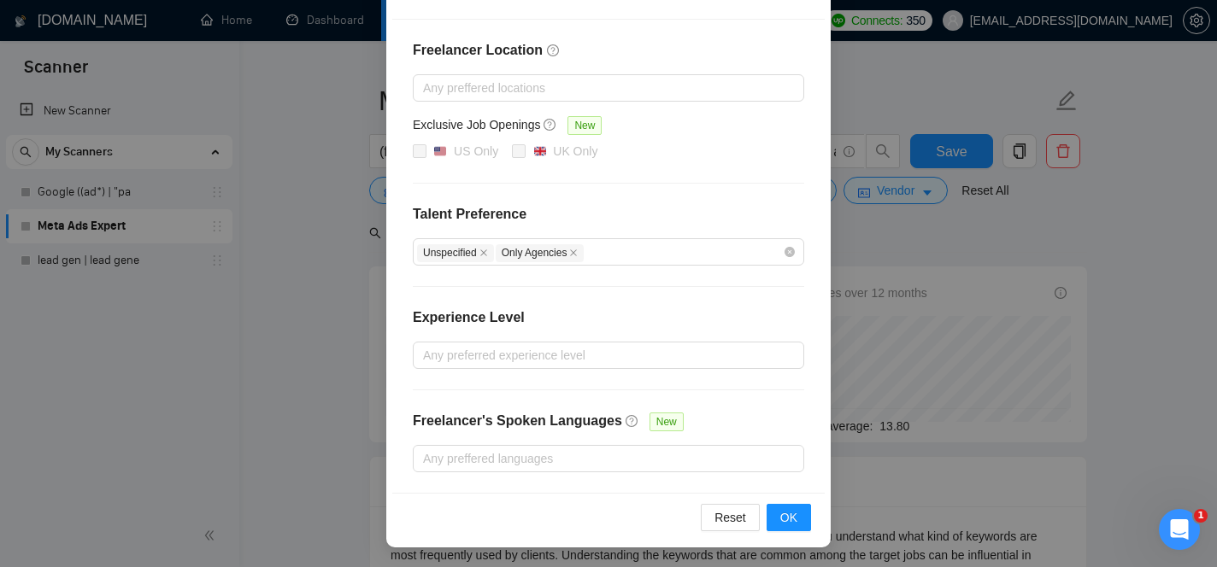
scroll to position [91, 0]
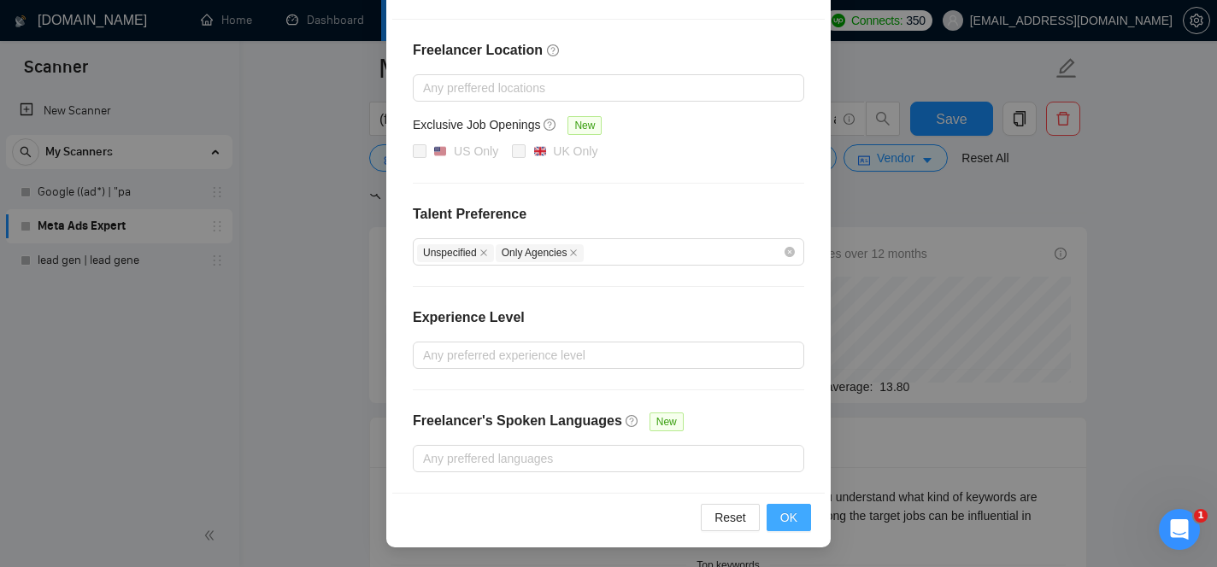
click at [786, 509] on span "OK" at bounding box center [788, 517] width 17 height 19
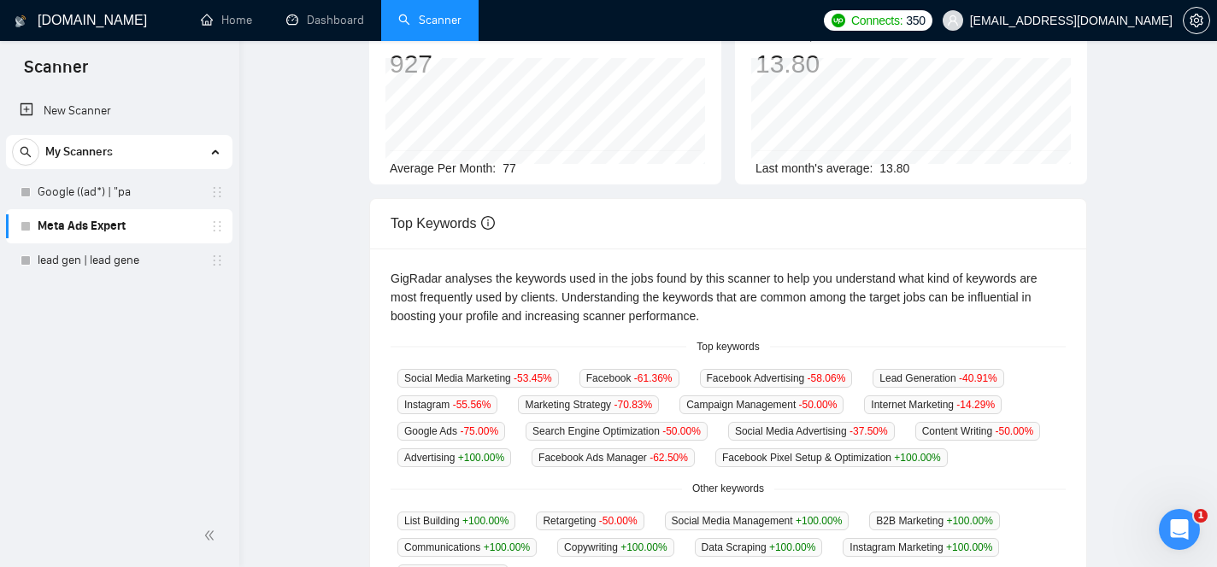
scroll to position [0, 0]
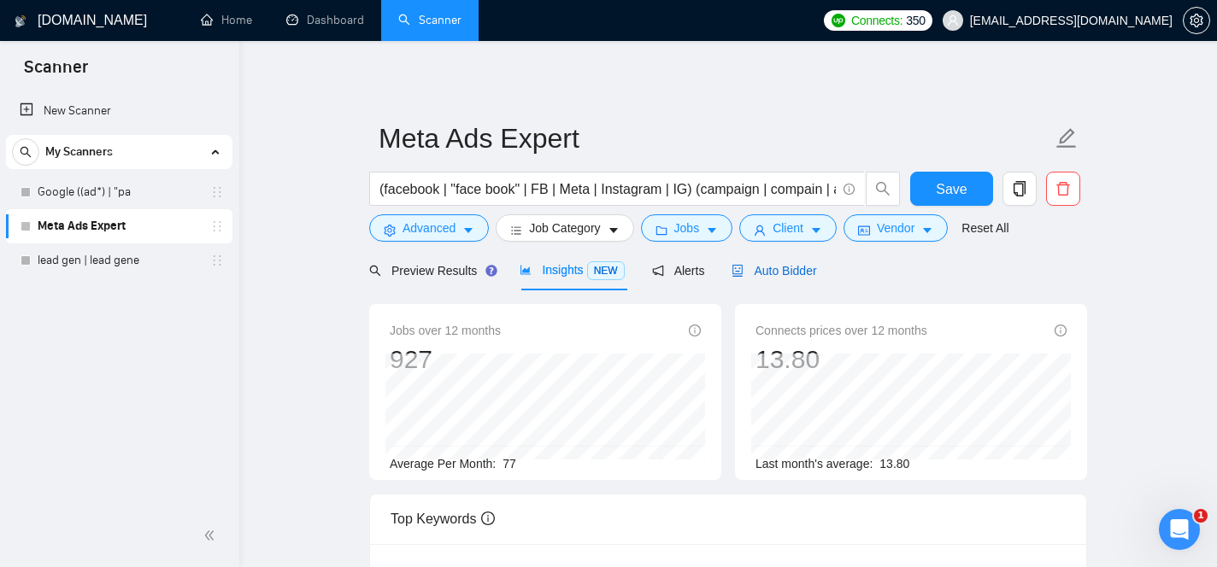
click at [786, 272] on span "Auto Bidder" at bounding box center [773, 271] width 85 height 14
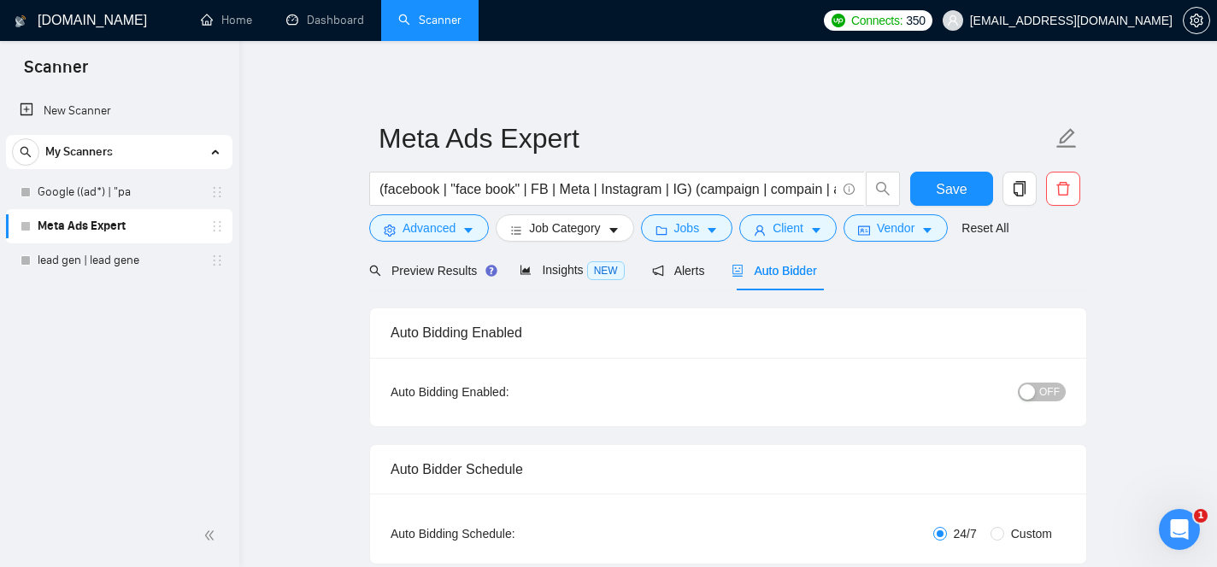
checkbox input "true"
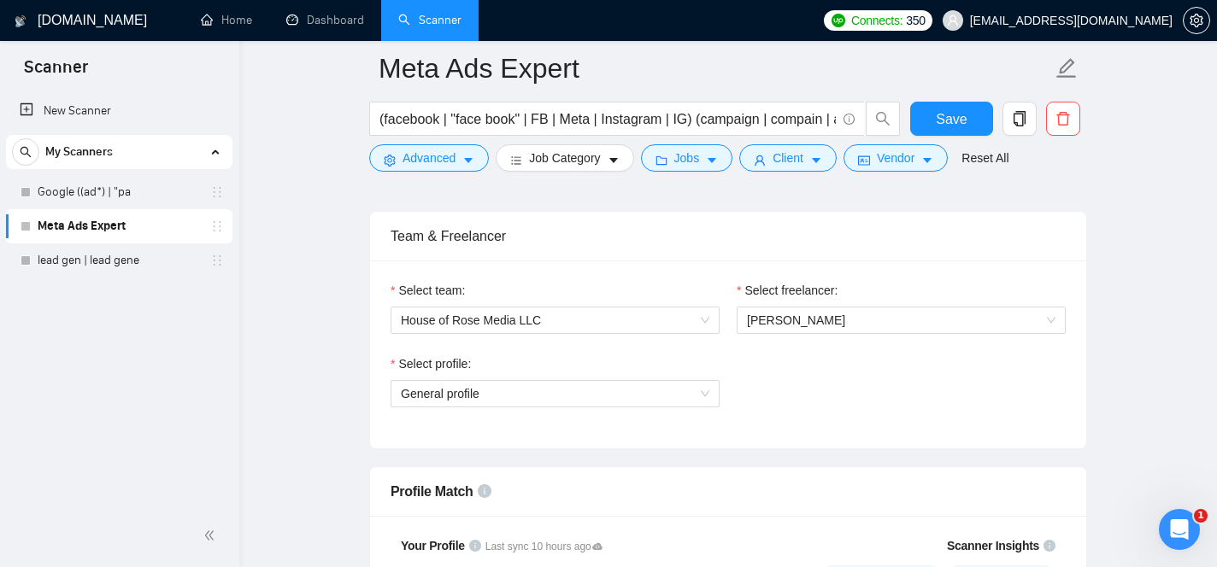
scroll to position [846, 0]
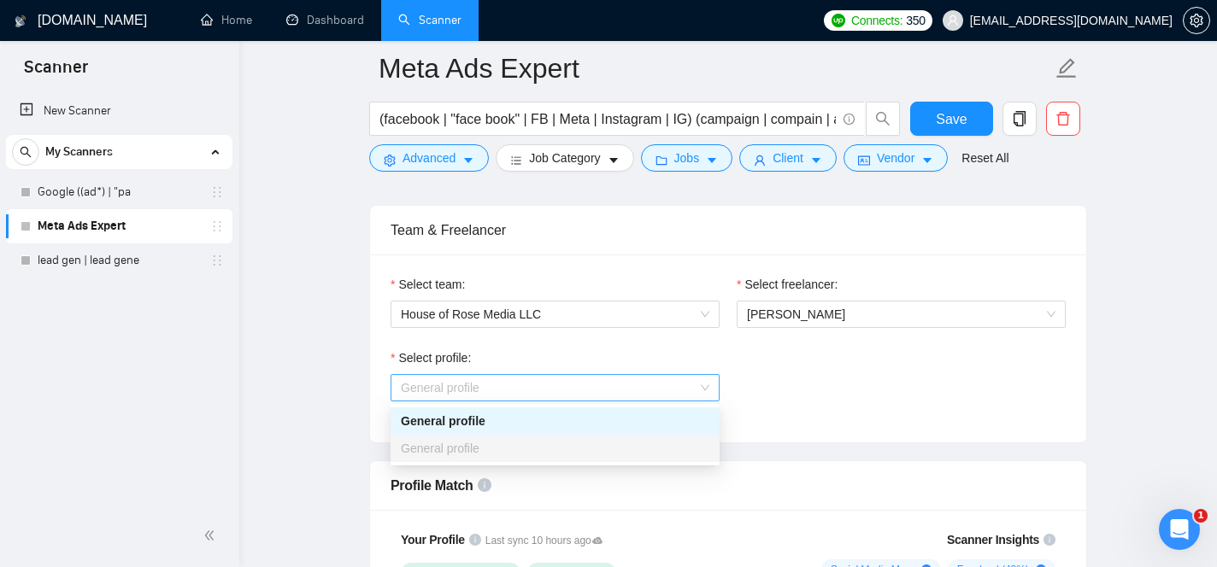
click at [714, 379] on div "General profile" at bounding box center [554, 387] width 329 height 27
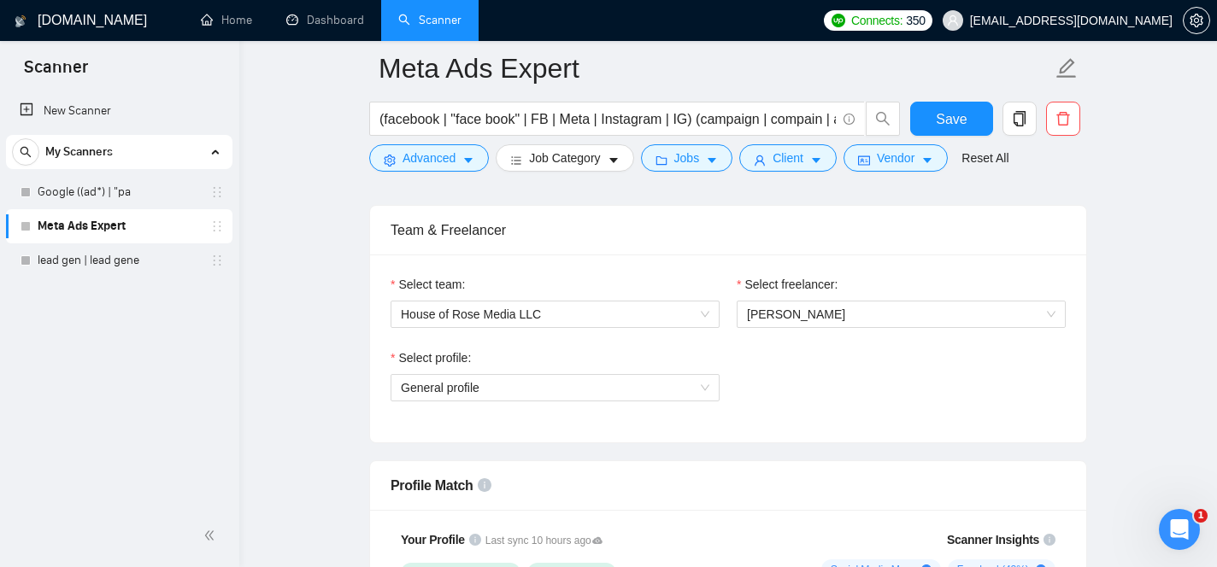
click at [750, 404] on div "Select profile: General profile" at bounding box center [728, 385] width 692 height 73
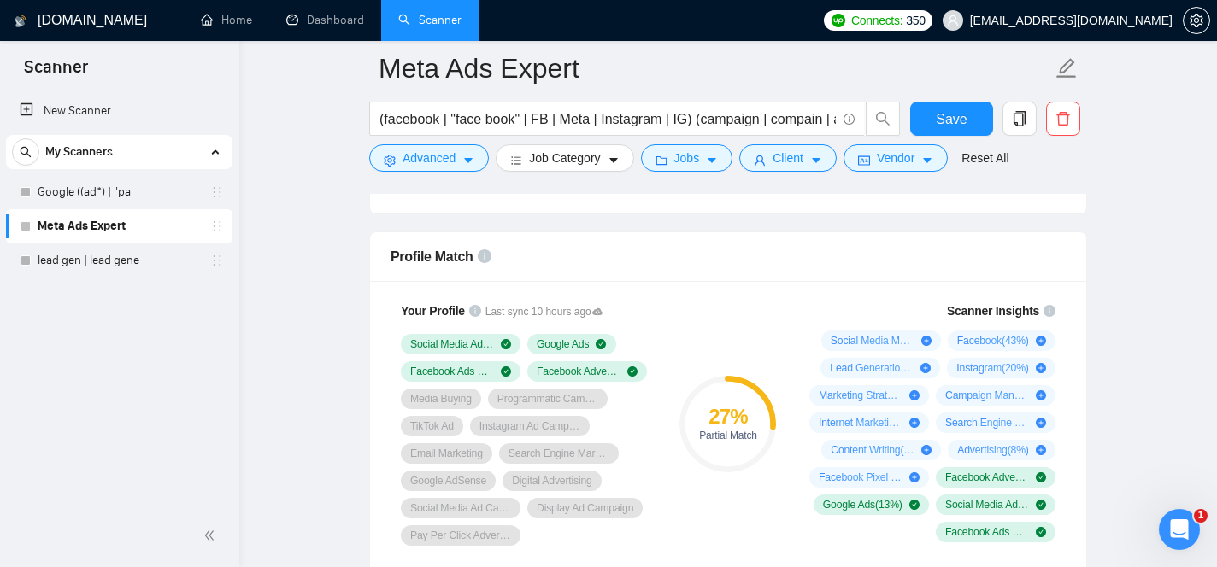
scroll to position [1079, 0]
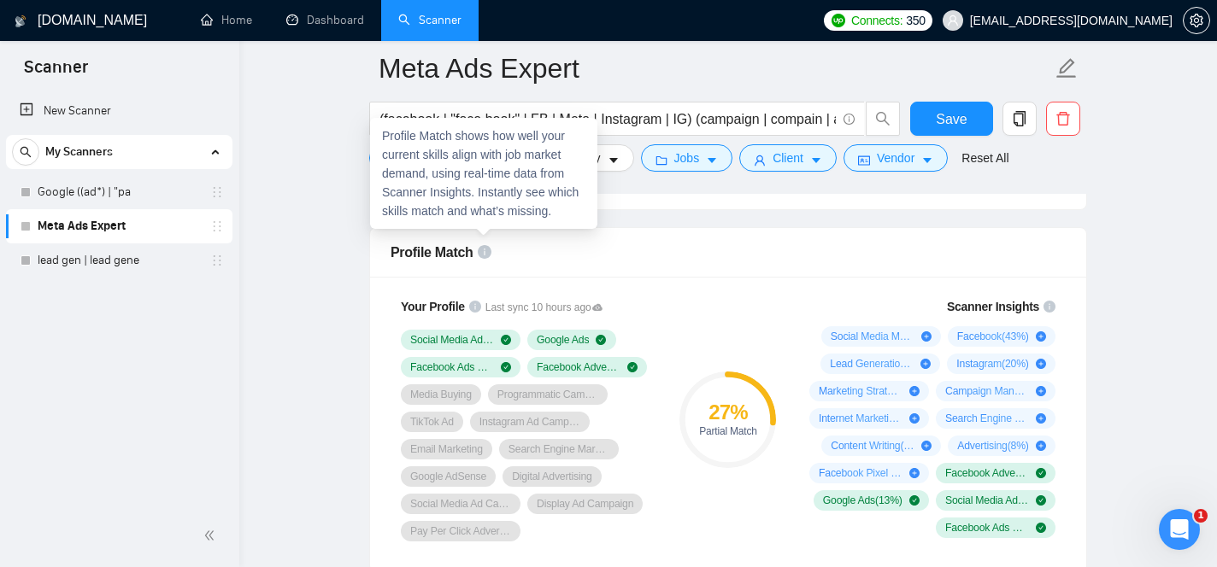
click at [487, 255] on icon "info-circle" at bounding box center [485, 252] width 14 height 14
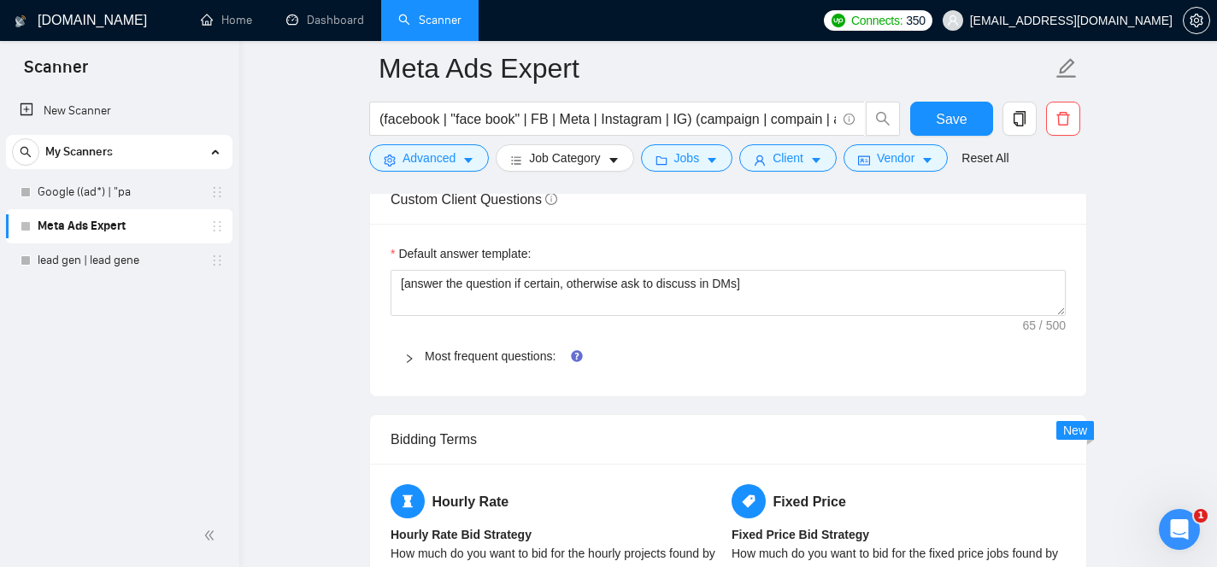
scroll to position [2364, 0]
click at [531, 356] on link "Most frequent questions:" at bounding box center [490, 357] width 131 height 14
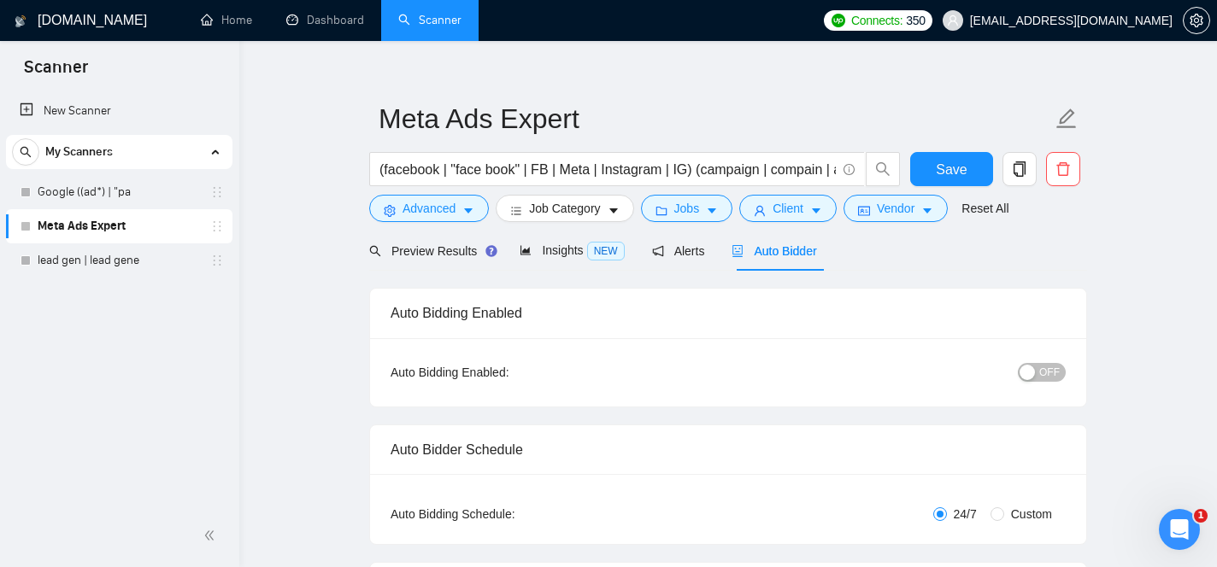
scroll to position [0, 0]
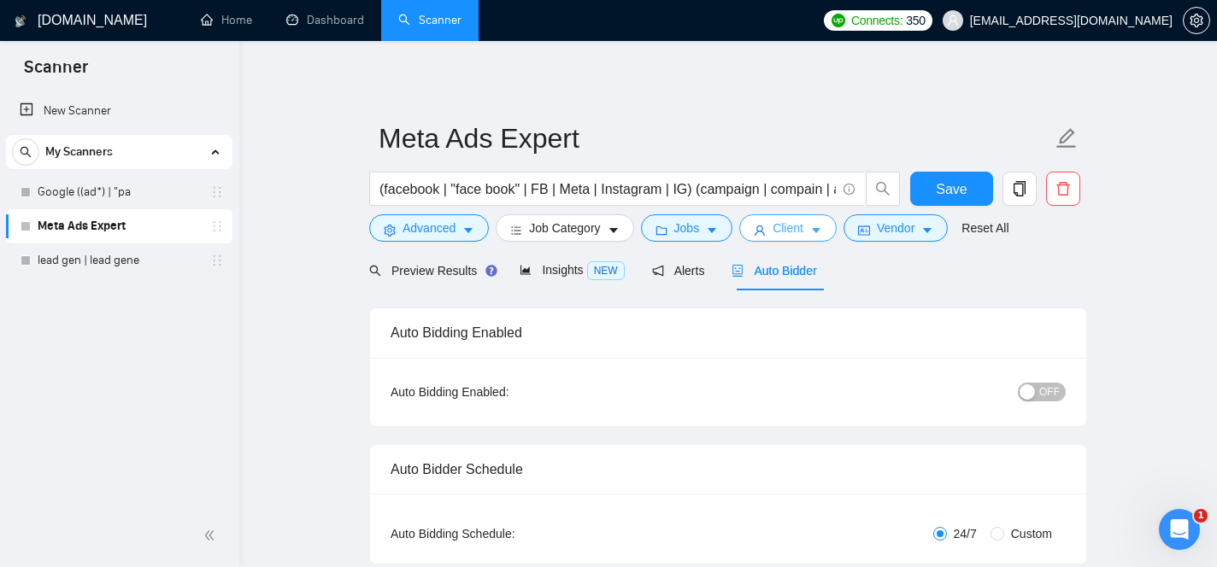
click at [765, 227] on icon "user" at bounding box center [760, 231] width 12 height 12
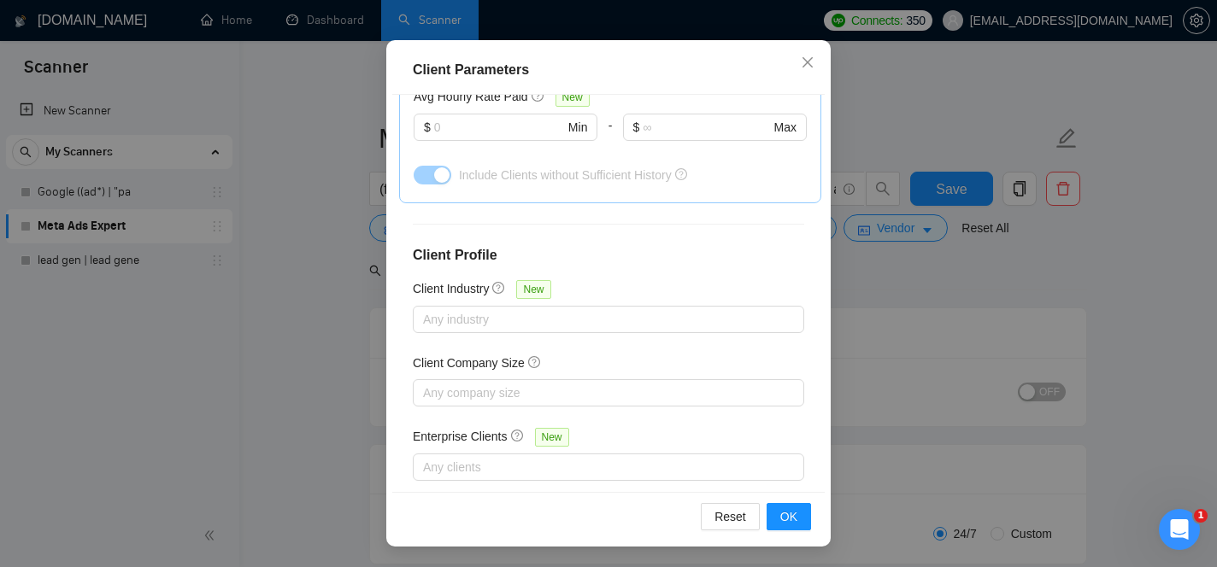
scroll to position [667, 0]
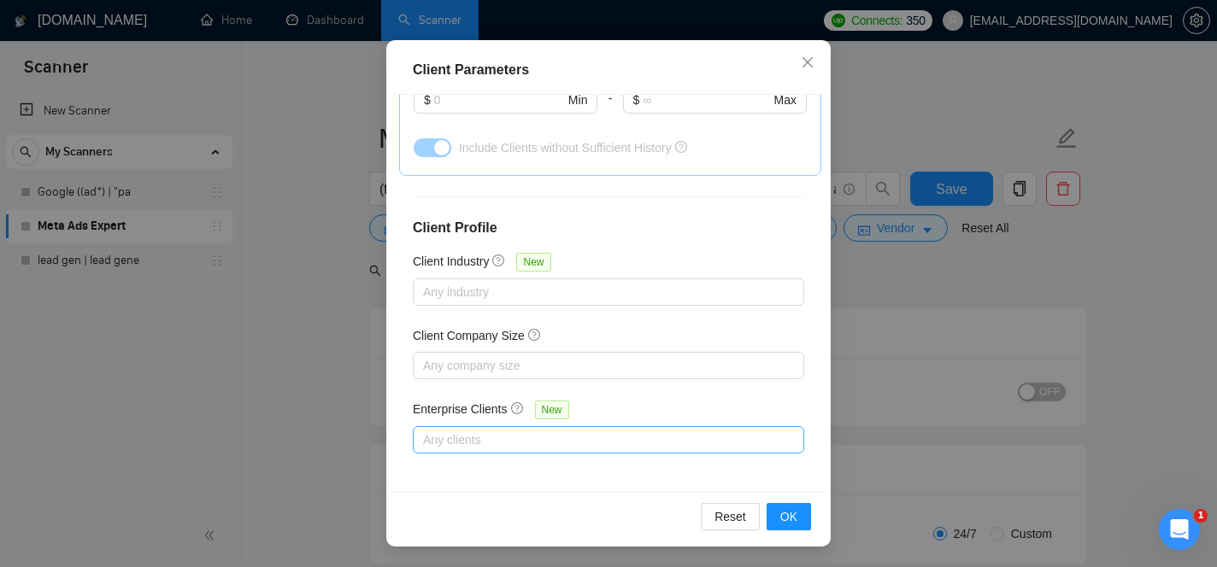
click at [703, 449] on div "Any clients" at bounding box center [608, 439] width 391 height 27
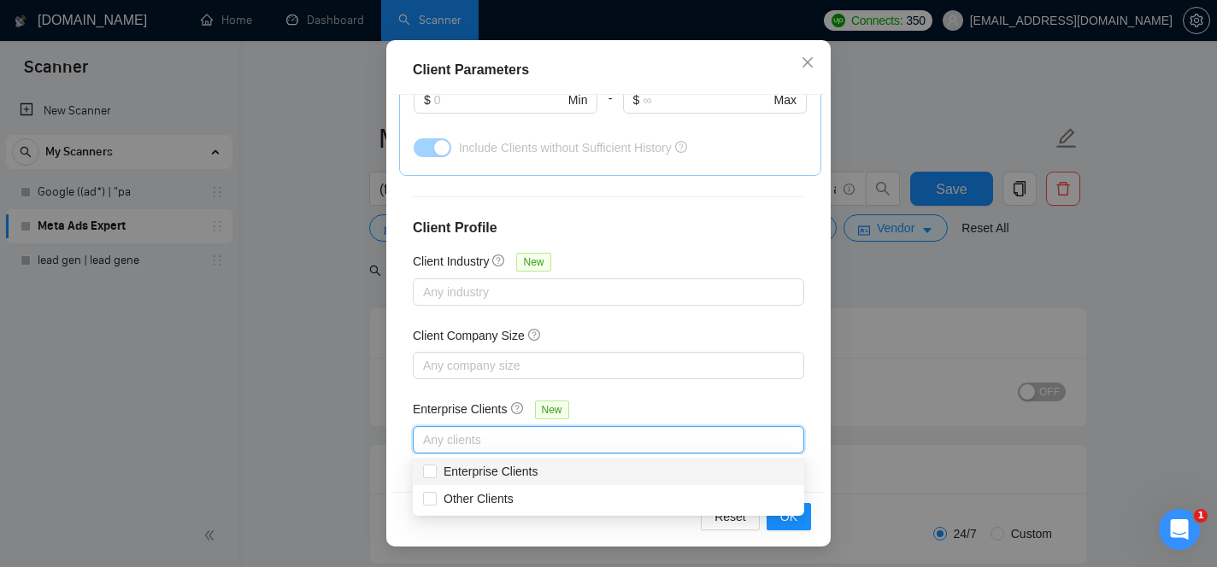
click at [713, 409] on div "Enterprise Clients New" at bounding box center [608, 413] width 391 height 26
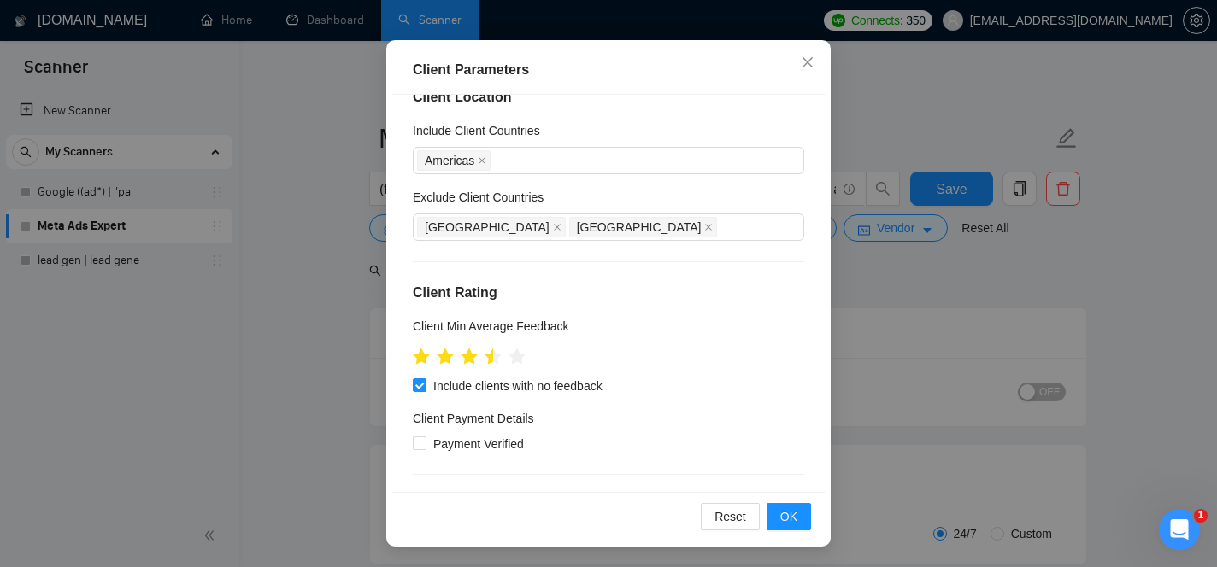
scroll to position [0, 0]
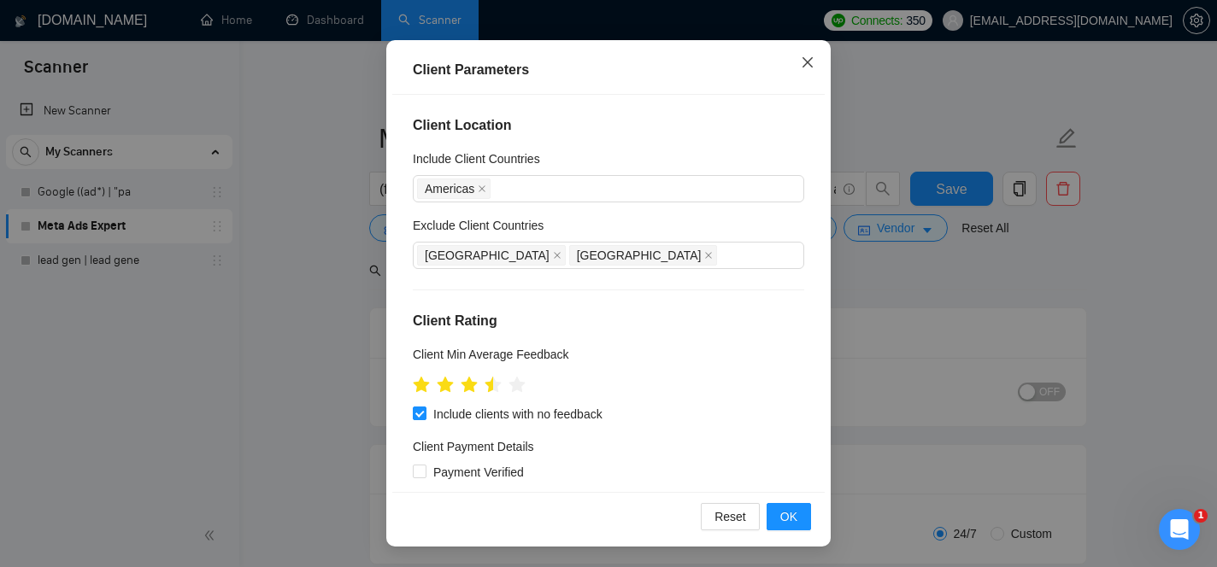
click at [805, 64] on icon "close" at bounding box center [807, 62] width 10 height 10
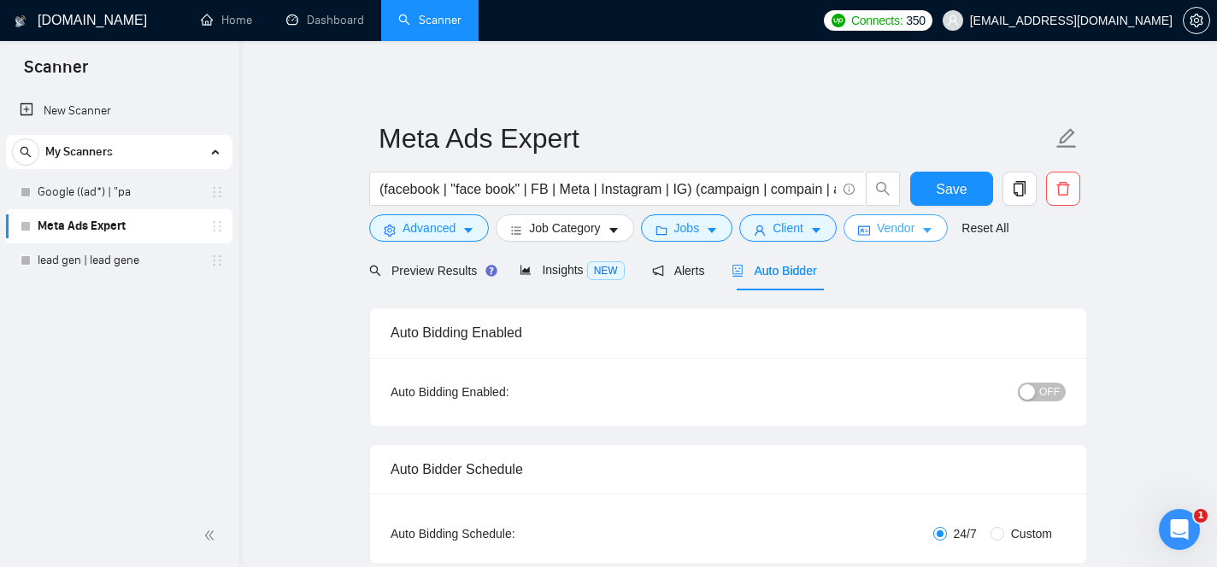
click at [914, 226] on span "Vendor" at bounding box center [896, 228] width 38 height 19
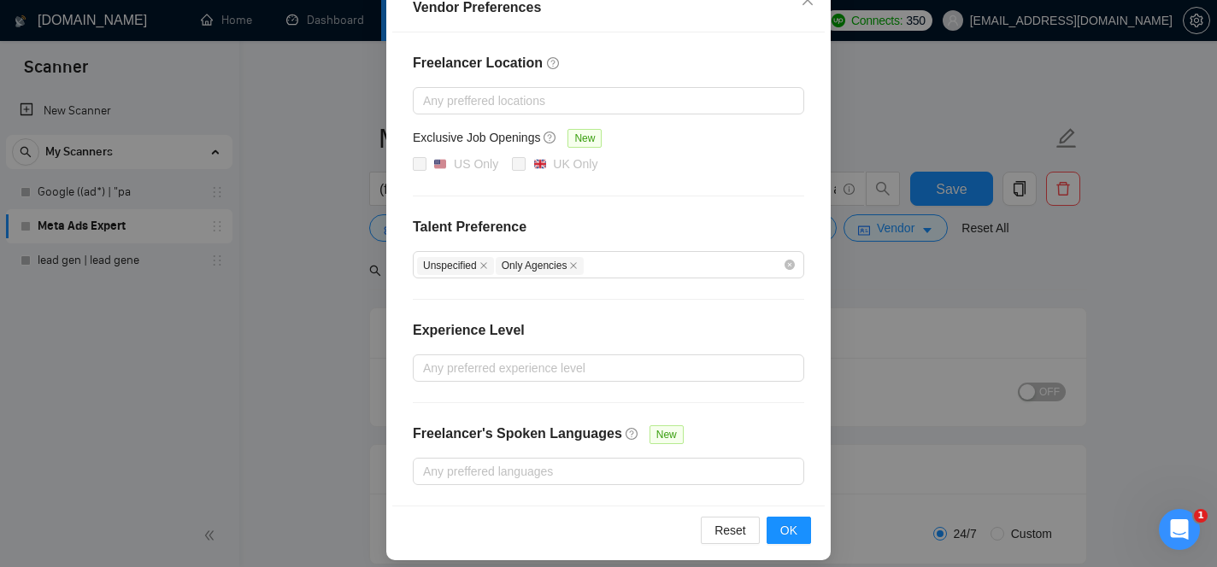
scroll to position [223, 0]
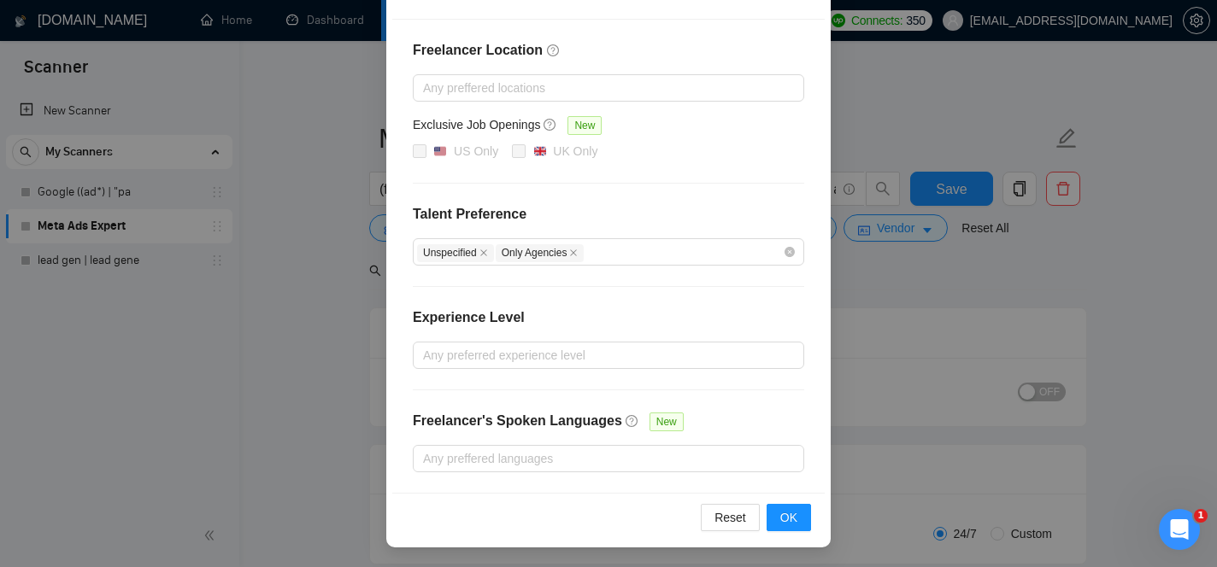
click at [901, 343] on div "Vendor Preferences Freelancer Location Any preffered locations Exclusive Job Op…" at bounding box center [608, 283] width 1217 height 567
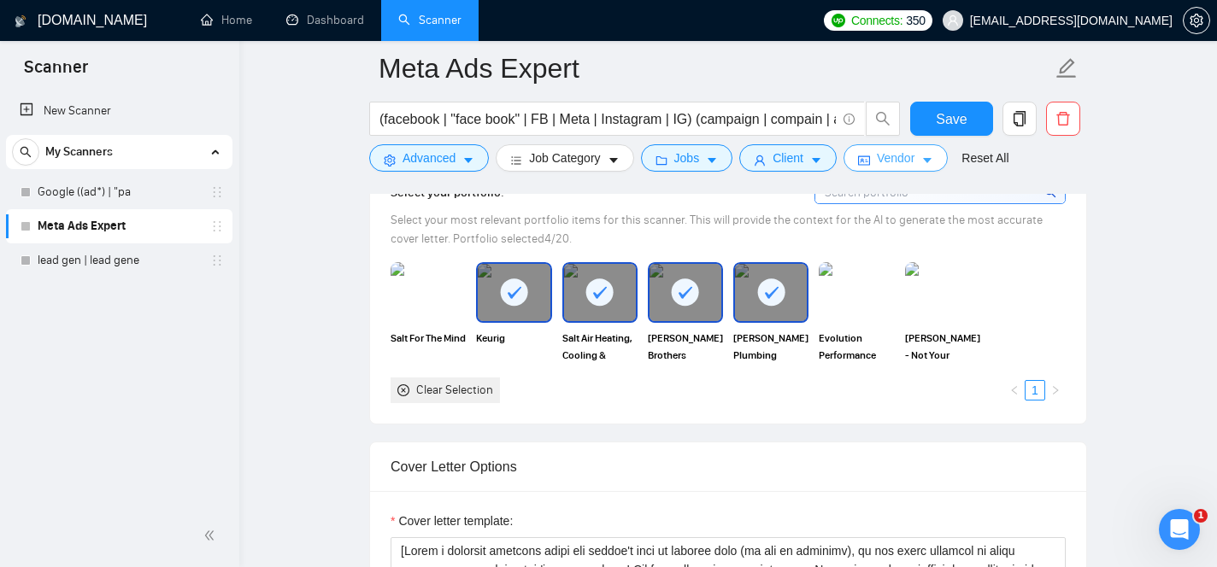
scroll to position [1582, 0]
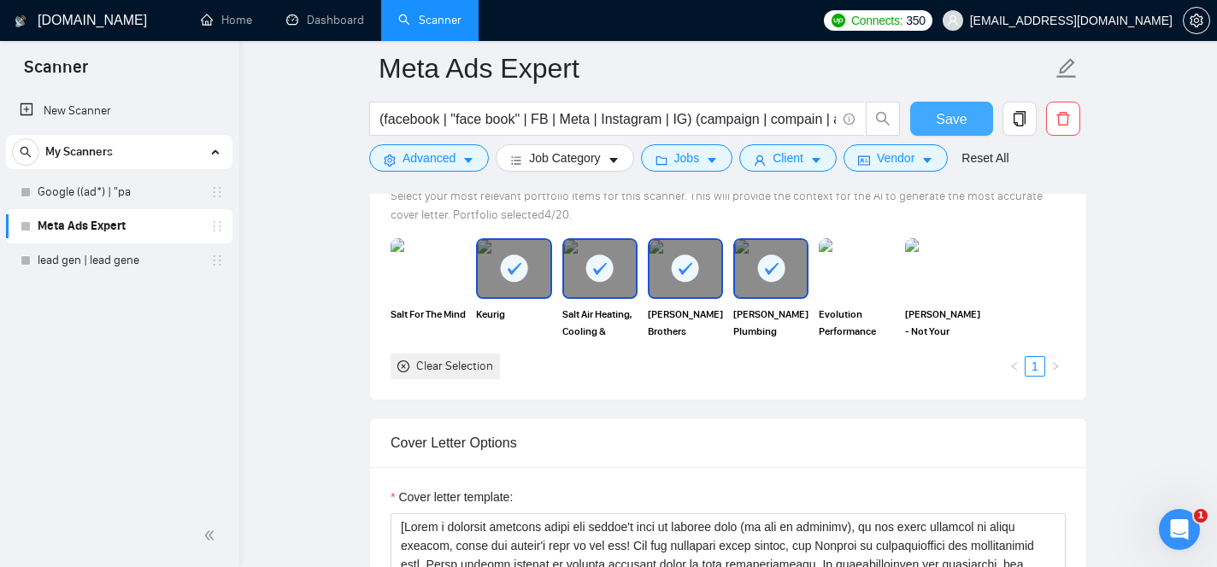
click at [963, 125] on span "Save" at bounding box center [951, 119] width 31 height 21
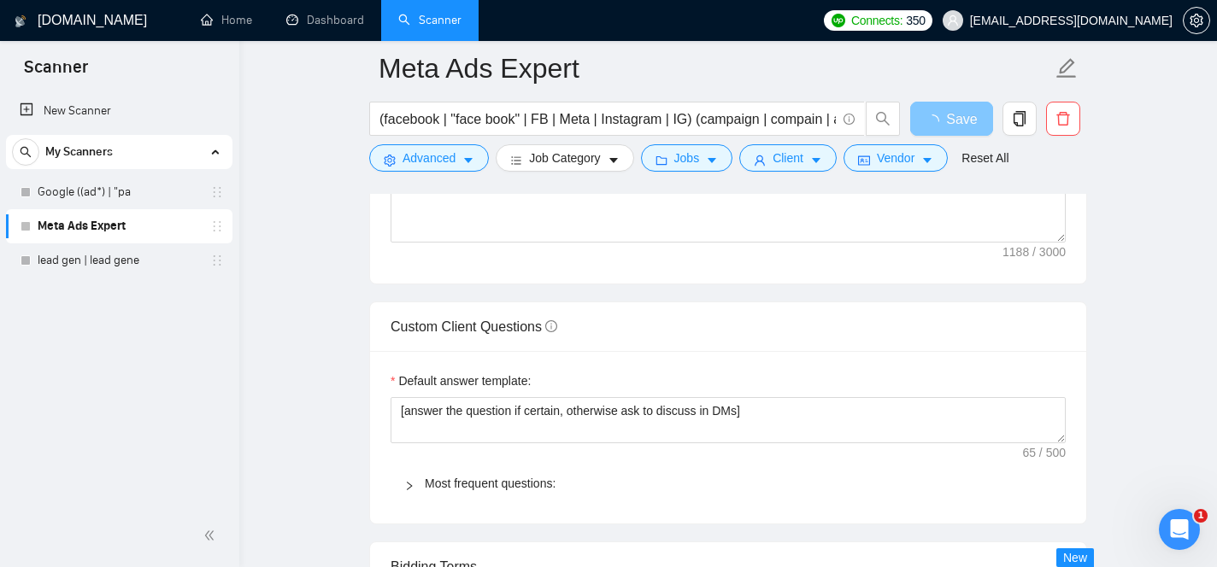
scroll to position [2248, 0]
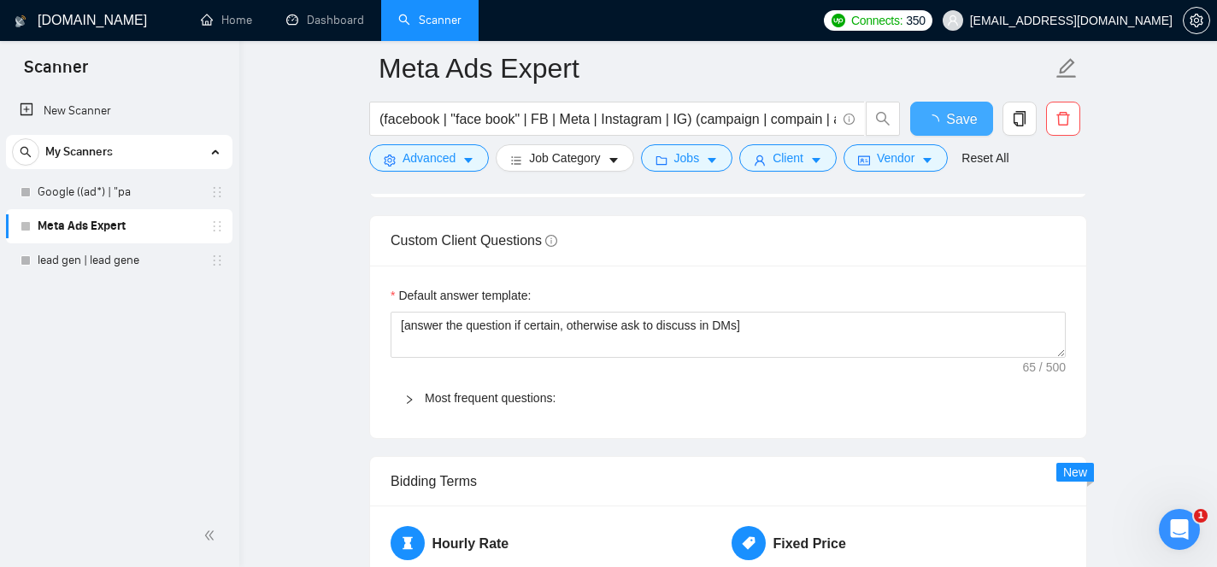
checkbox input "true"
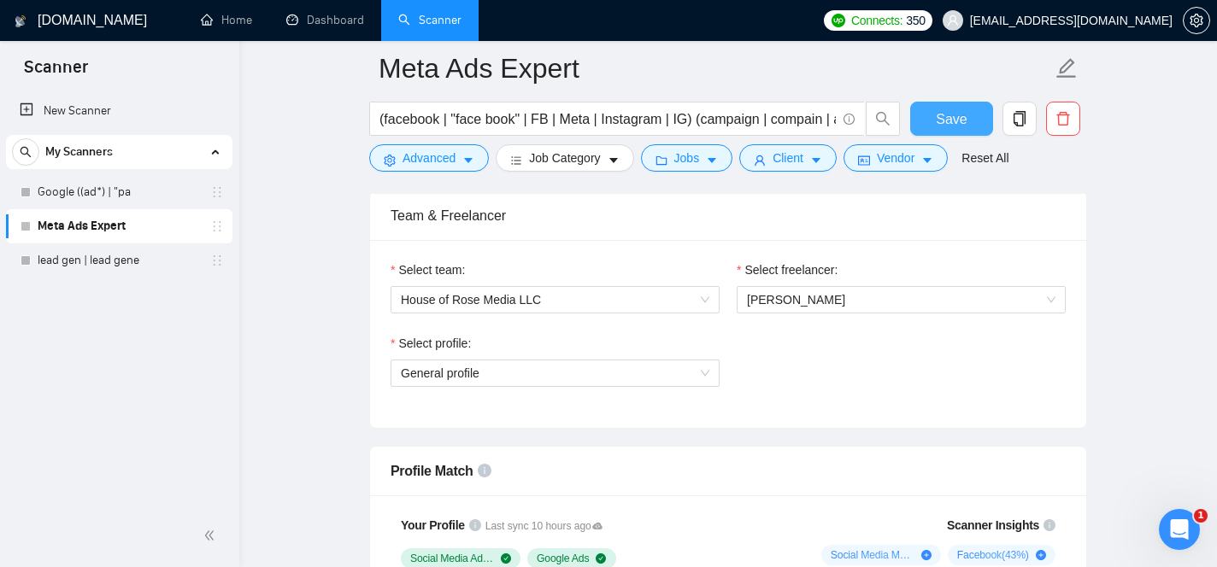
scroll to position [816, 0]
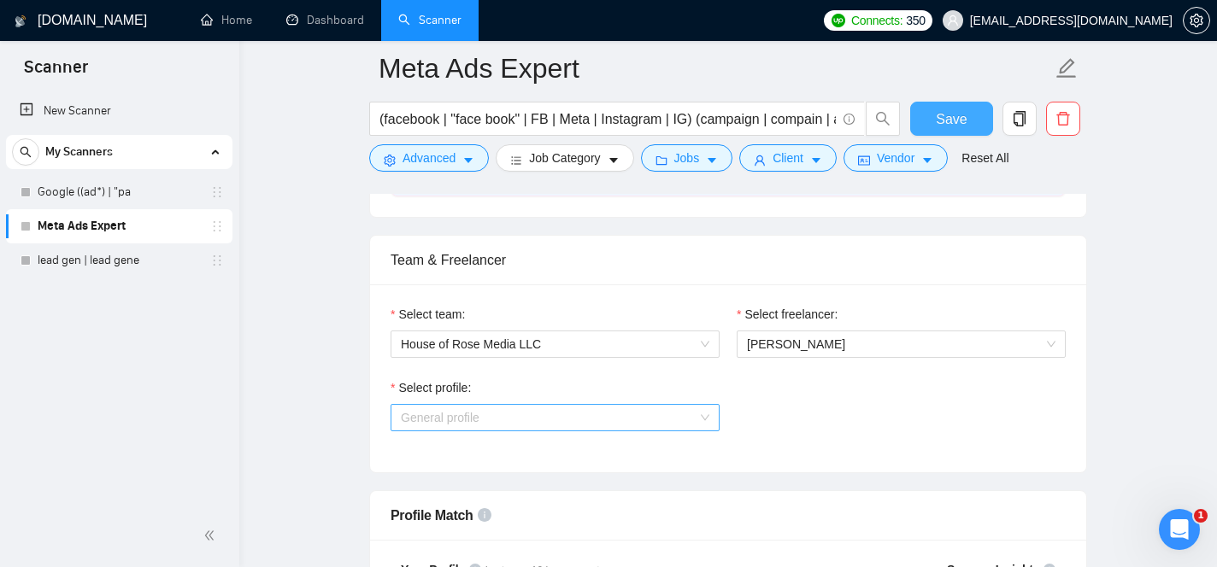
click at [719, 410] on div "General profile" at bounding box center [554, 417] width 329 height 27
click at [928, 132] on button "Save" at bounding box center [951, 119] width 83 height 34
checkbox input "true"
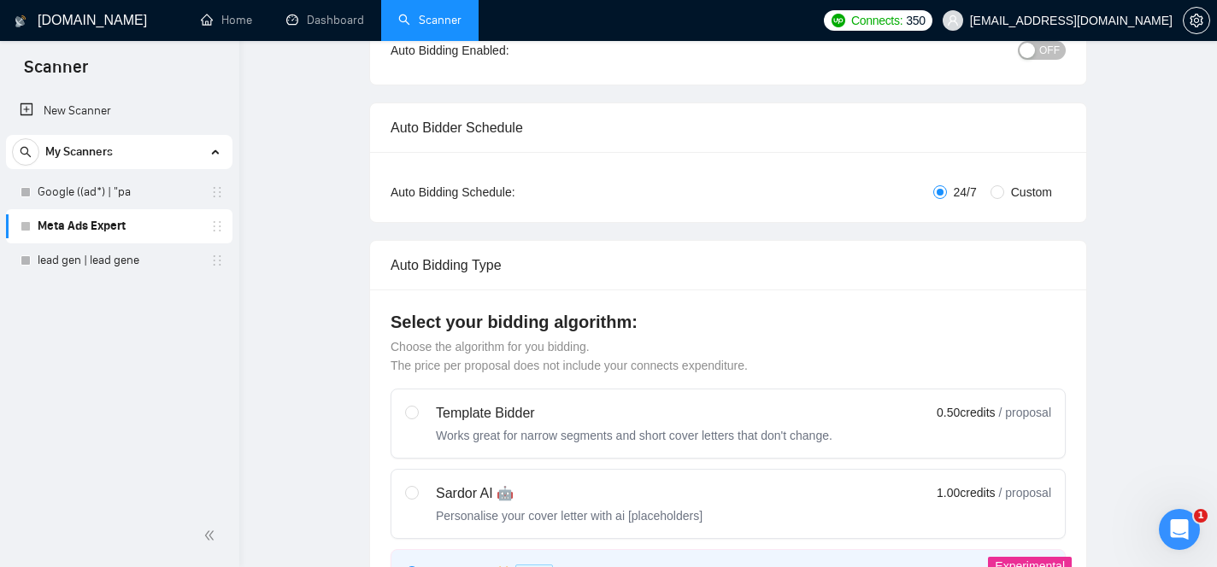
scroll to position [0, 0]
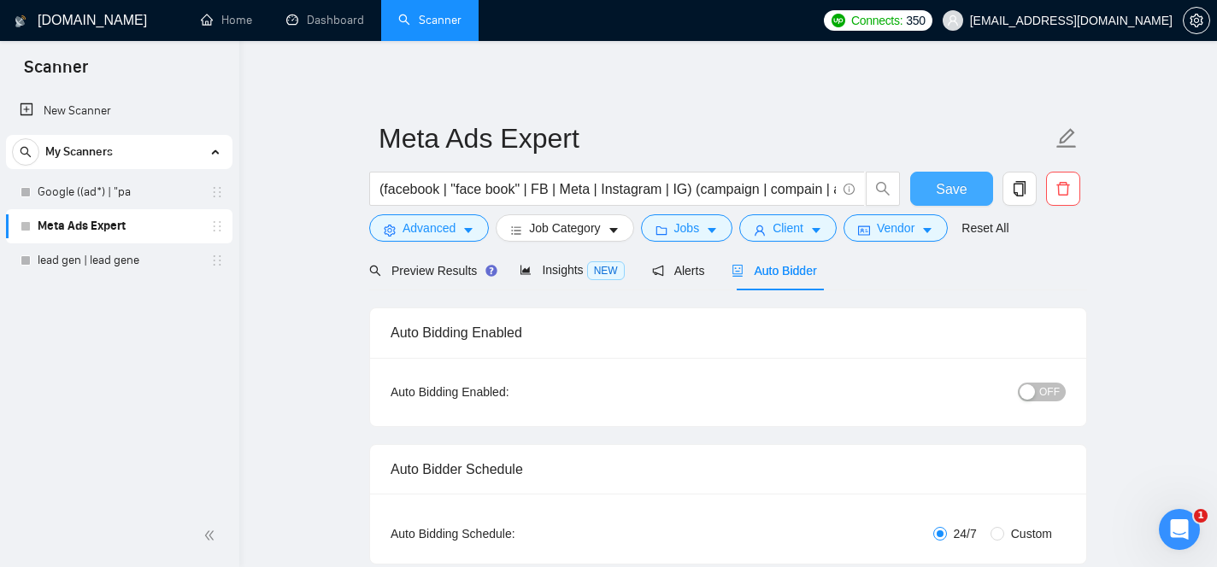
click at [970, 197] on button "Save" at bounding box center [951, 189] width 83 height 34
checkbox input "true"
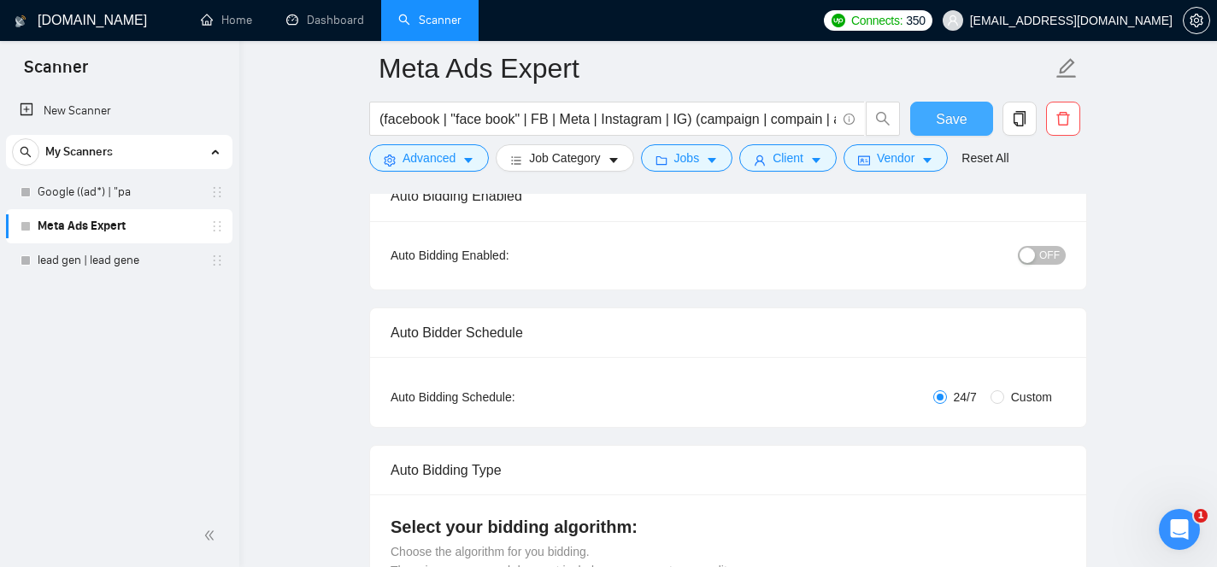
scroll to position [600, 0]
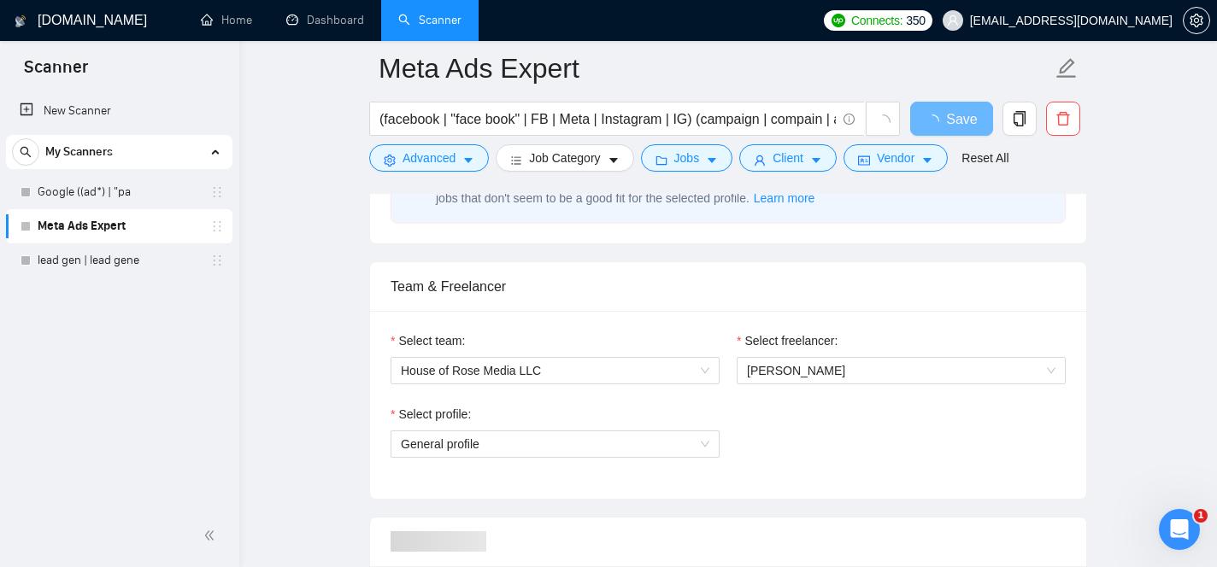
scroll to position [818, 0]
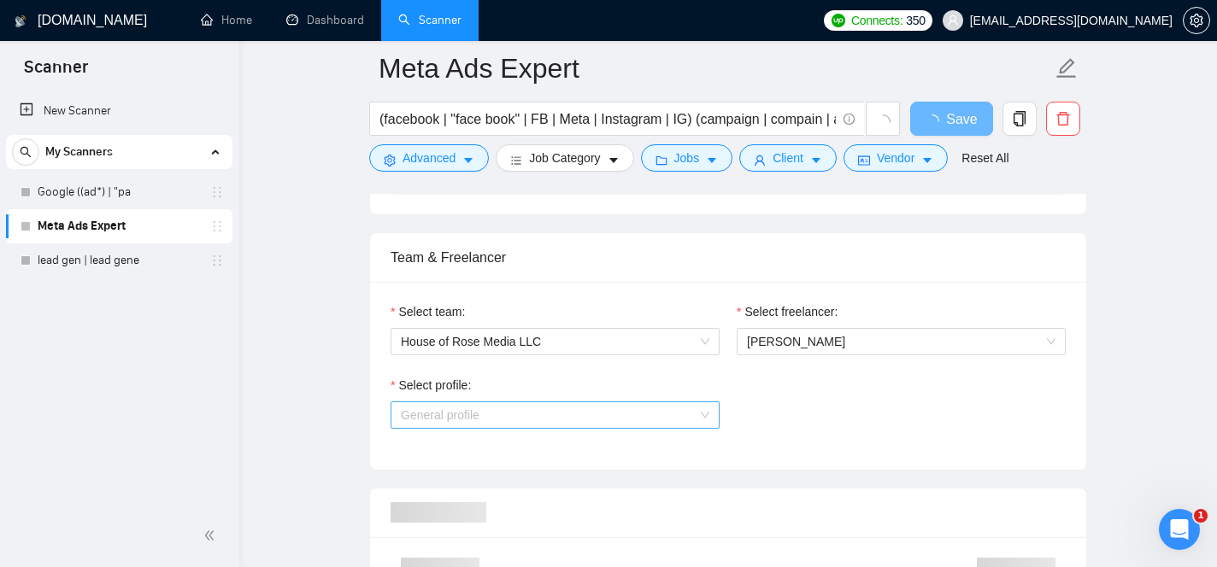
click at [471, 417] on span "General profile" at bounding box center [440, 415] width 79 height 14
click at [762, 411] on div "Select profile: General profile" at bounding box center [728, 412] width 692 height 73
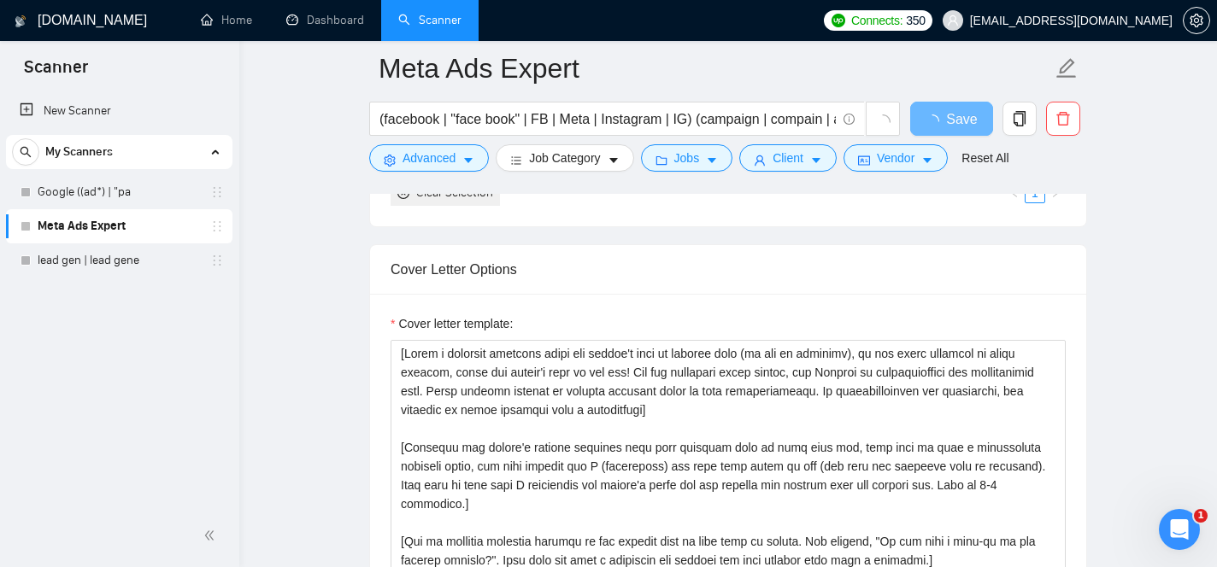
scroll to position [1815, 0]
